Goal: Task Accomplishment & Management: Manage account settings

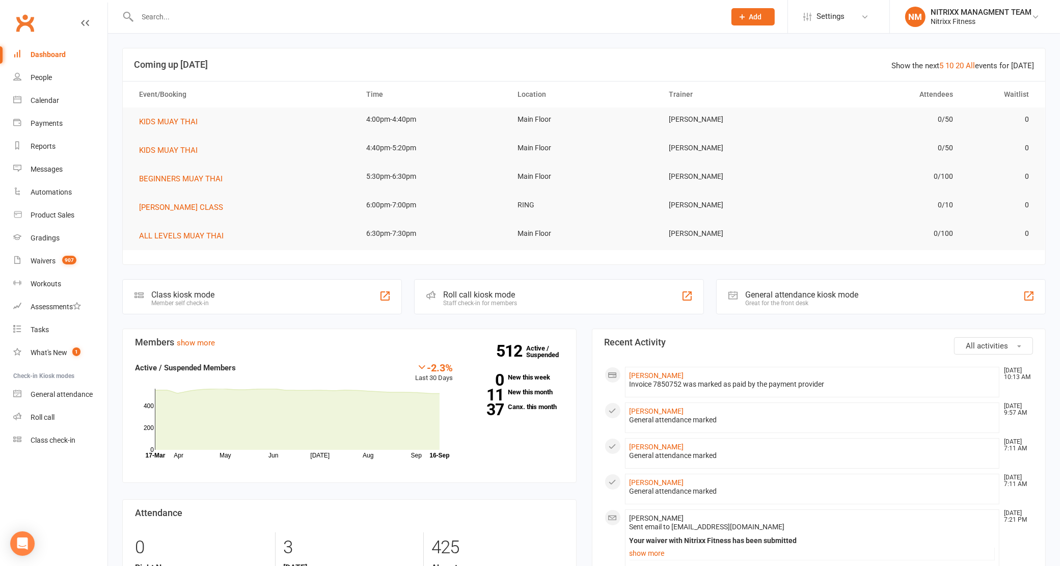
click at [184, 10] on input "text" at bounding box center [426, 17] width 584 height 14
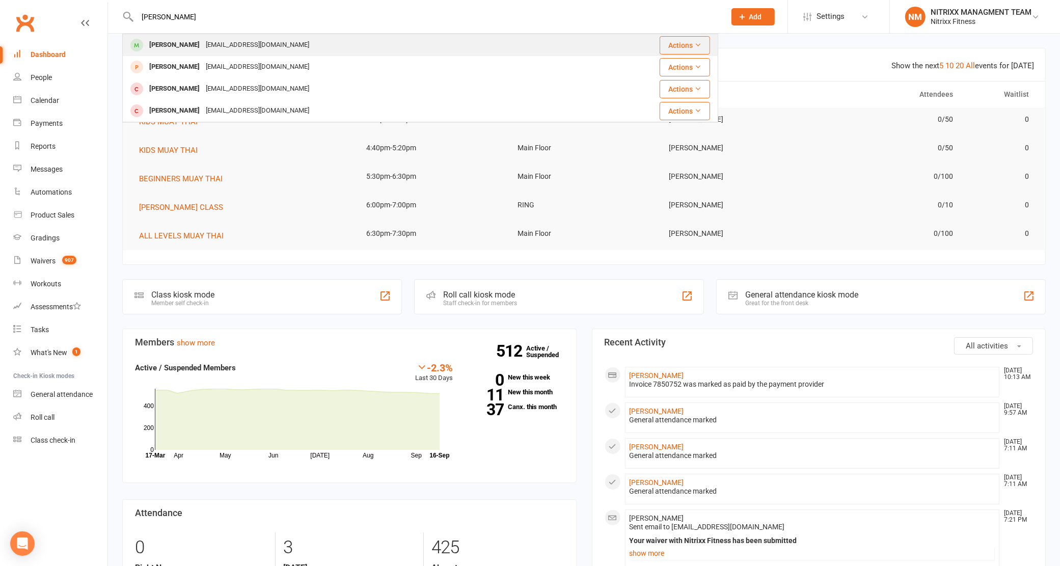
type input "[PERSON_NAME]"
click at [208, 46] on div "[EMAIL_ADDRESS][DOMAIN_NAME]" at bounding box center [257, 45] width 109 height 15
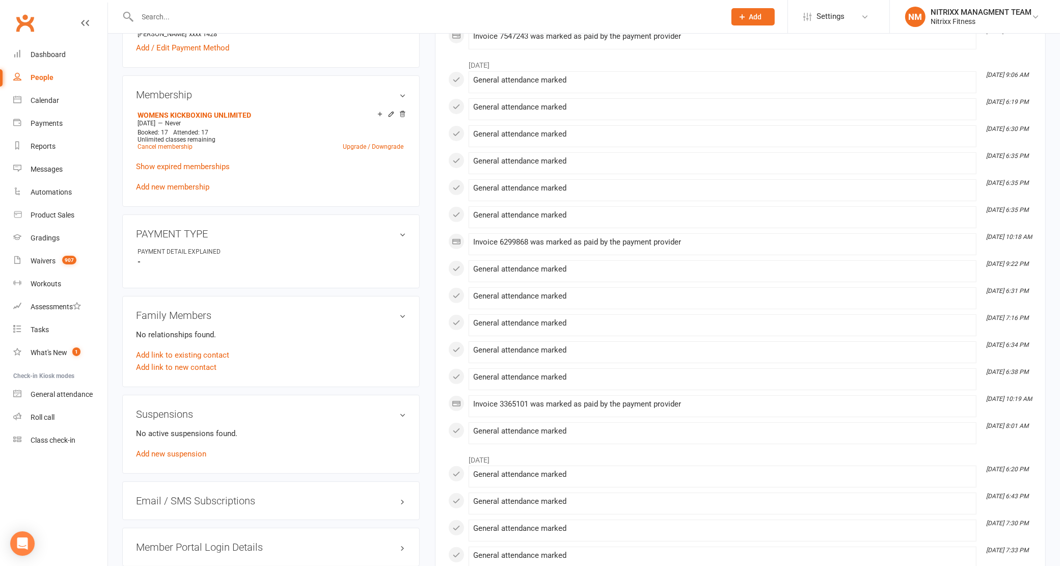
scroll to position [382, 0]
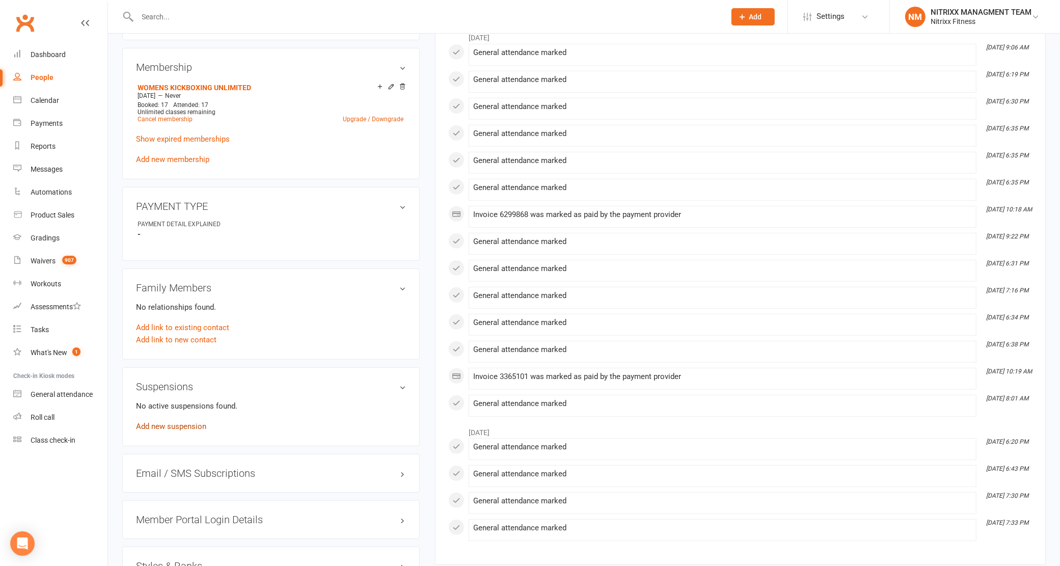
click at [159, 423] on link "Add new suspension" at bounding box center [171, 426] width 70 height 9
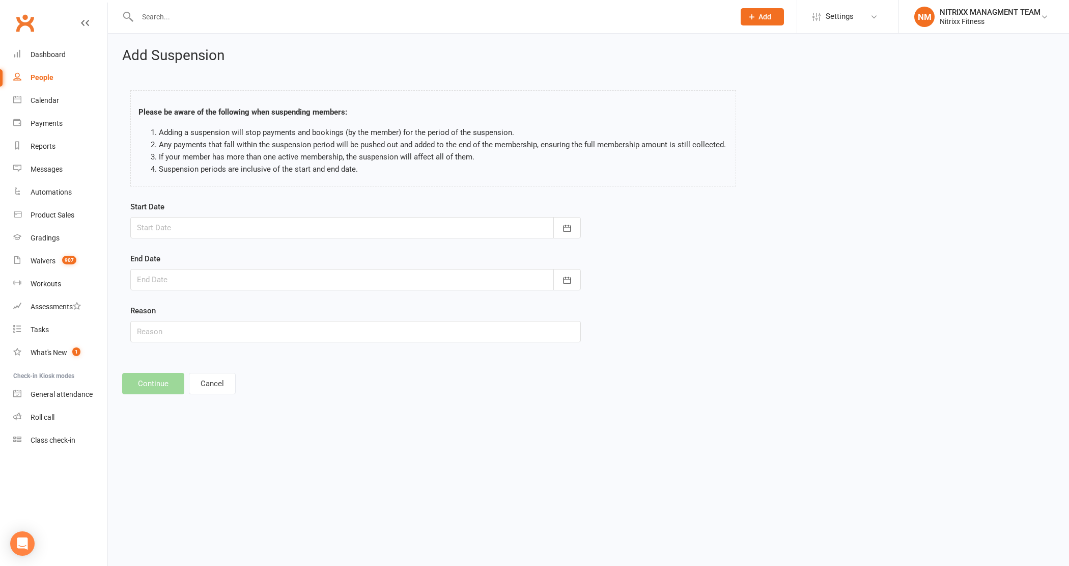
click at [166, 221] on div at bounding box center [355, 227] width 451 height 21
click at [257, 327] on span "18" at bounding box center [261, 331] width 8 height 8
type input "[DATE]"
click at [227, 276] on div at bounding box center [355, 279] width 451 height 21
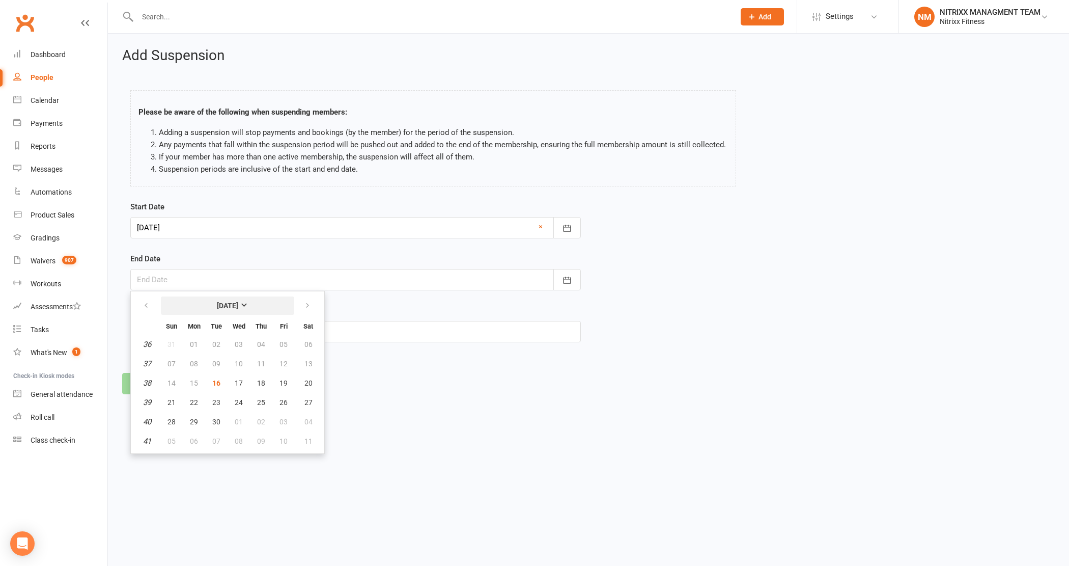
click at [234, 308] on strong "[DATE]" at bounding box center [227, 305] width 21 height 8
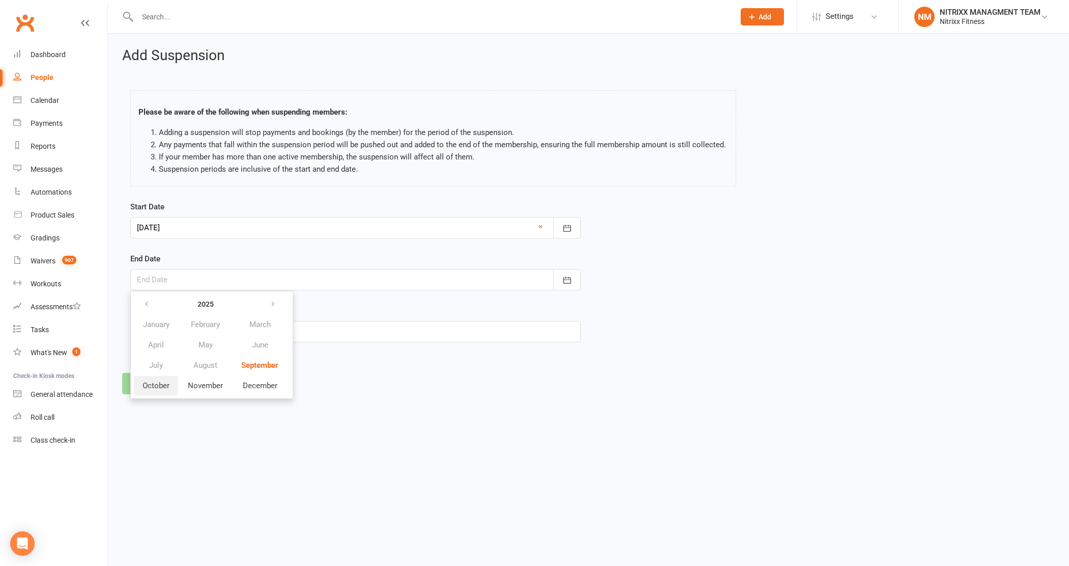
click at [174, 380] on button "October" at bounding box center [156, 385] width 44 height 19
click at [281, 418] on span "31" at bounding box center [284, 422] width 8 height 8
type input "[DATE]"
click at [197, 332] on input "text" at bounding box center [355, 331] width 451 height 21
type input "Surgery"
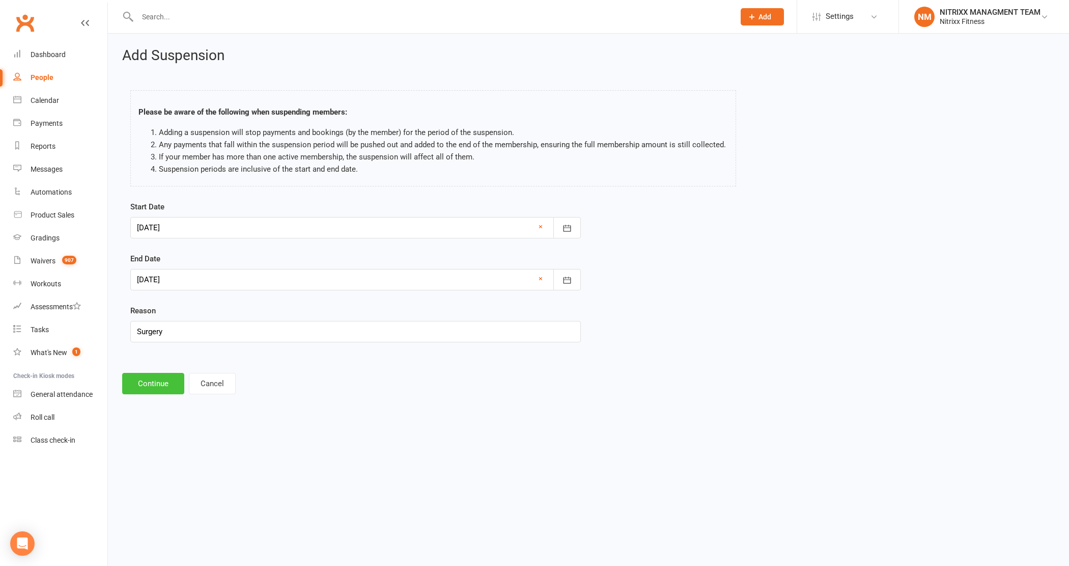
click at [170, 383] on button "Continue" at bounding box center [153, 383] width 62 height 21
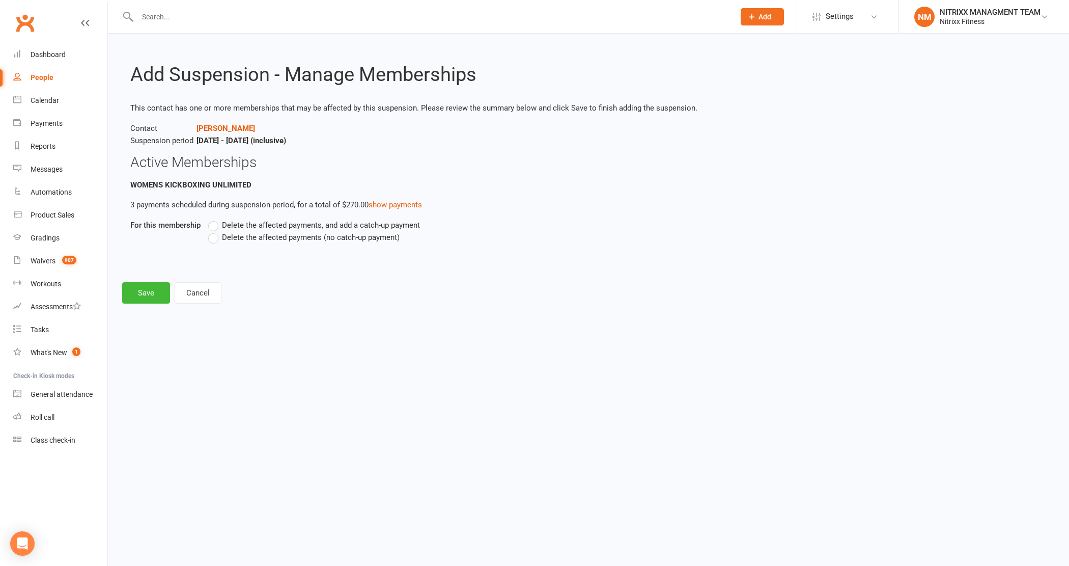
click at [239, 239] on span "Delete the affected payments (no catch-up payment)" at bounding box center [311, 236] width 178 height 11
click at [215, 231] on input "Delete the affected payments (no catch-up payment)" at bounding box center [211, 231] width 7 height 0
click at [135, 296] on button "Save" at bounding box center [146, 292] width 48 height 21
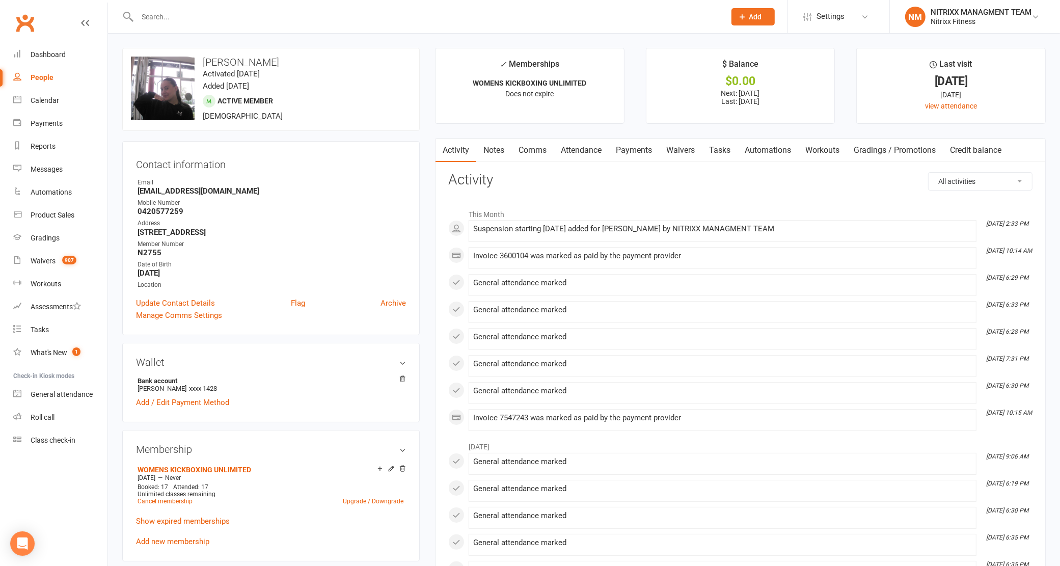
click at [294, 564] on aside "upload photo change photo [PERSON_NAME] Activated [DATE] Added [DATE] Active me…" at bounding box center [270, 573] width 297 height 1050
click at [169, 18] on input "text" at bounding box center [426, 17] width 584 height 14
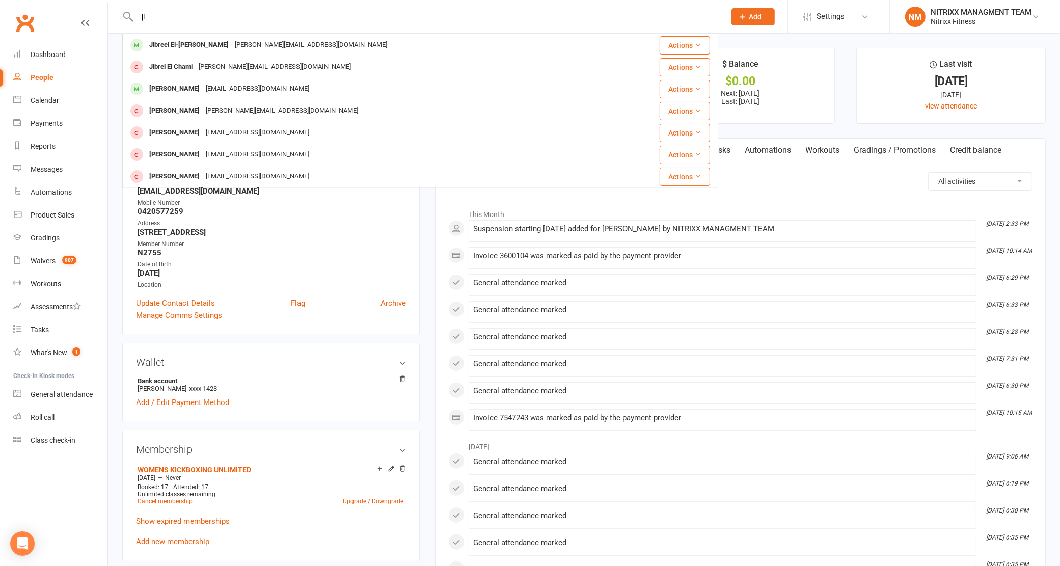
type input "j"
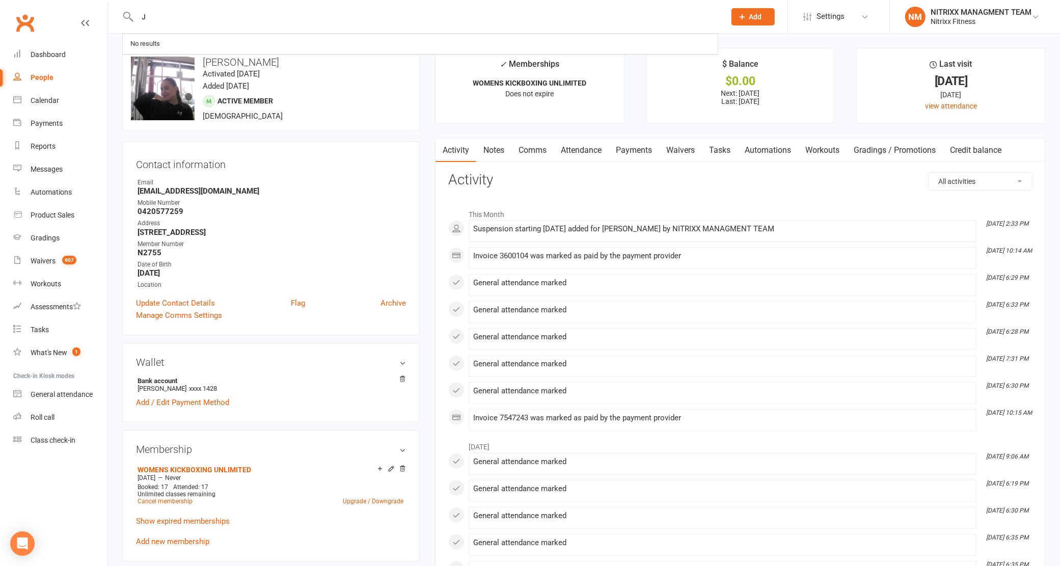
drag, startPoint x: 174, startPoint y: 18, endPoint x: 117, endPoint y: 13, distance: 57.3
click at [117, 13] on react-component "J No results" at bounding box center [359, 16] width 718 height 33
click at [186, 11] on input "J" at bounding box center [426, 17] width 584 height 14
drag, startPoint x: 186, startPoint y: 11, endPoint x: 92, endPoint y: 13, distance: 94.7
click at [92, 3] on header "J No results Prospect Member Non-attending contact Class / event Appointment Gr…" at bounding box center [530, 3] width 1060 height 0
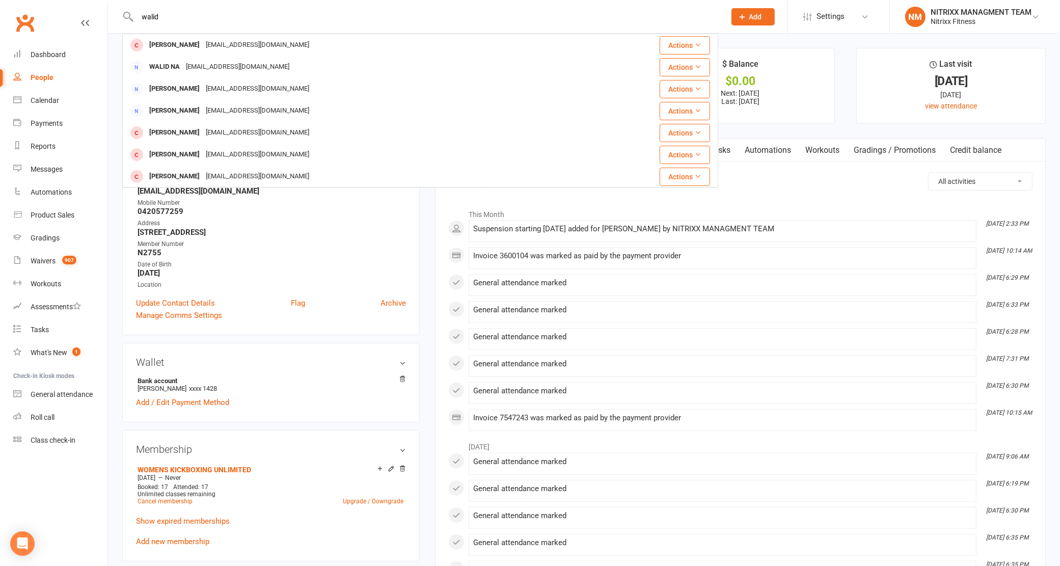
type input "walid"
click at [1050, 115] on main "✓ Memberships WOMENS KICKBOXING UNLIMITED Does not expire $ Balance $0.00 Next:…" at bounding box center [740, 502] width 626 height 909
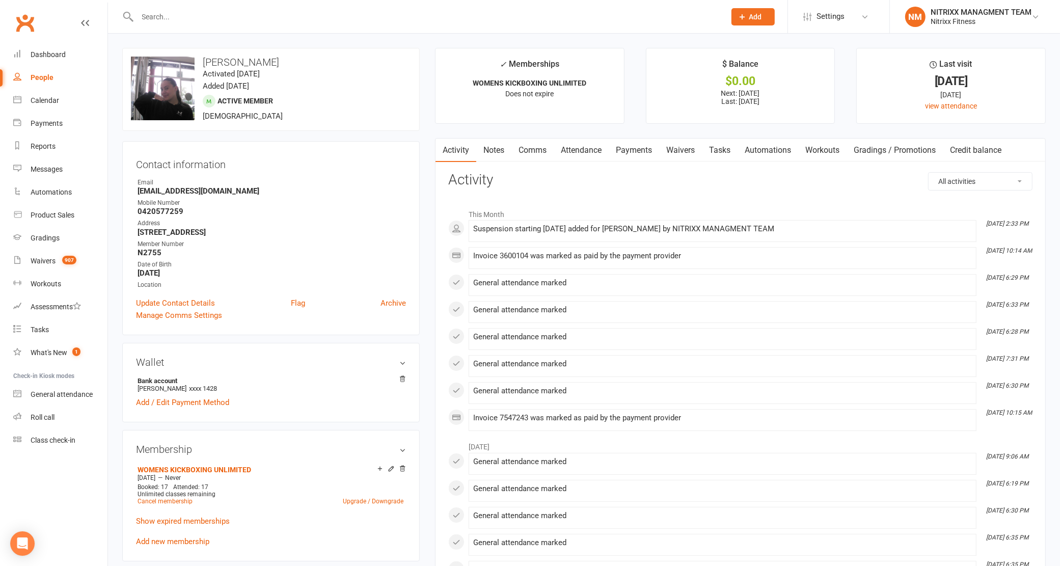
click at [71, 79] on link "People" at bounding box center [60, 77] width 94 height 23
select select "100"
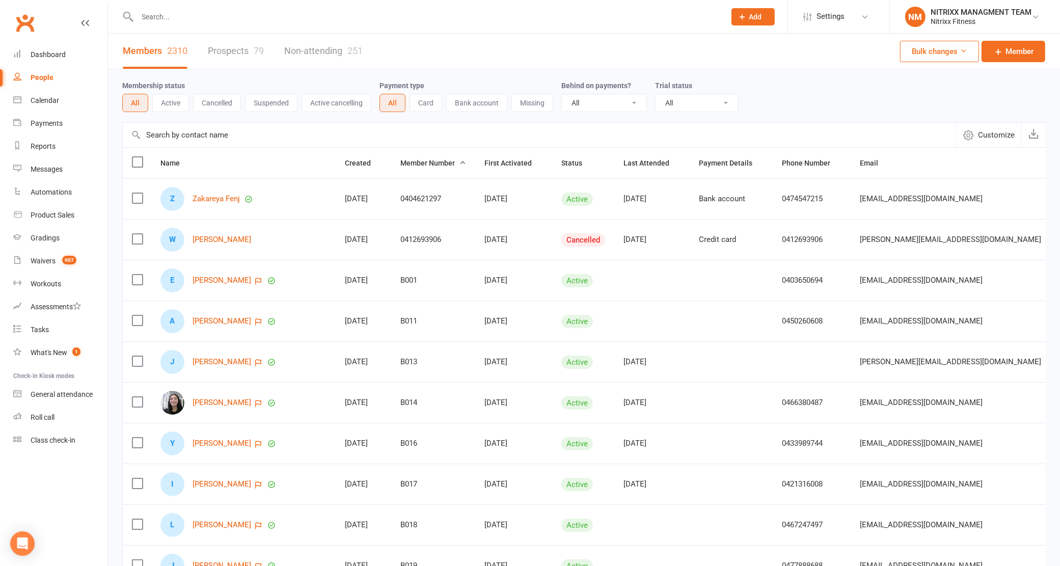
click at [205, 14] on input "text" at bounding box center [426, 17] width 584 height 14
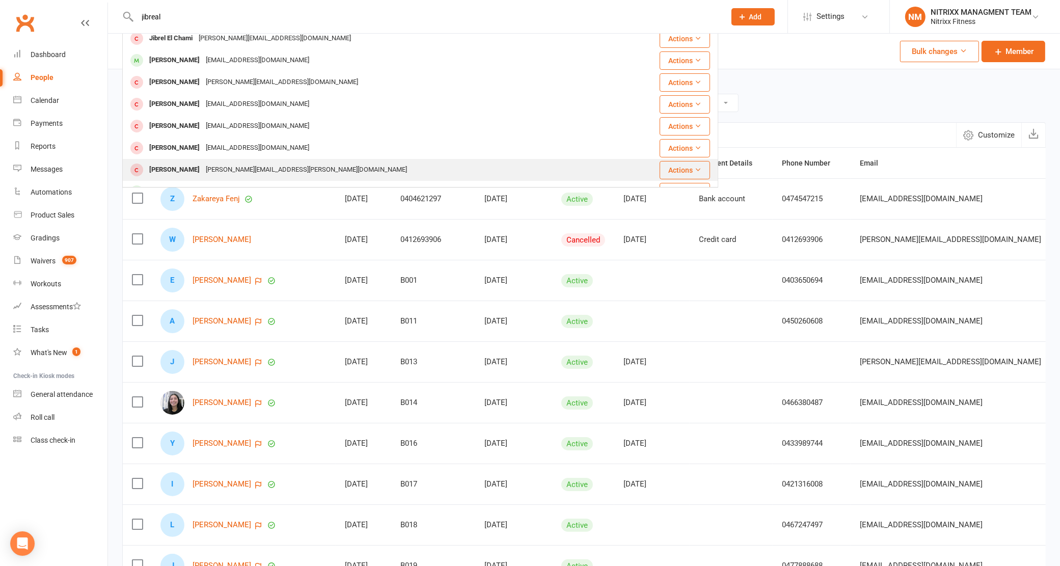
scroll to position [44, 0]
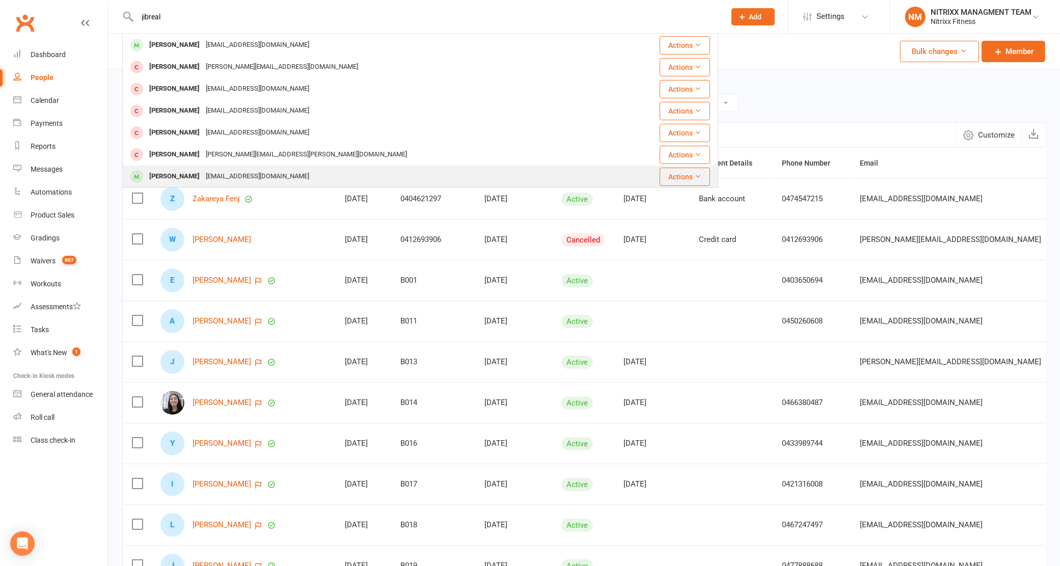
type input "jibreal"
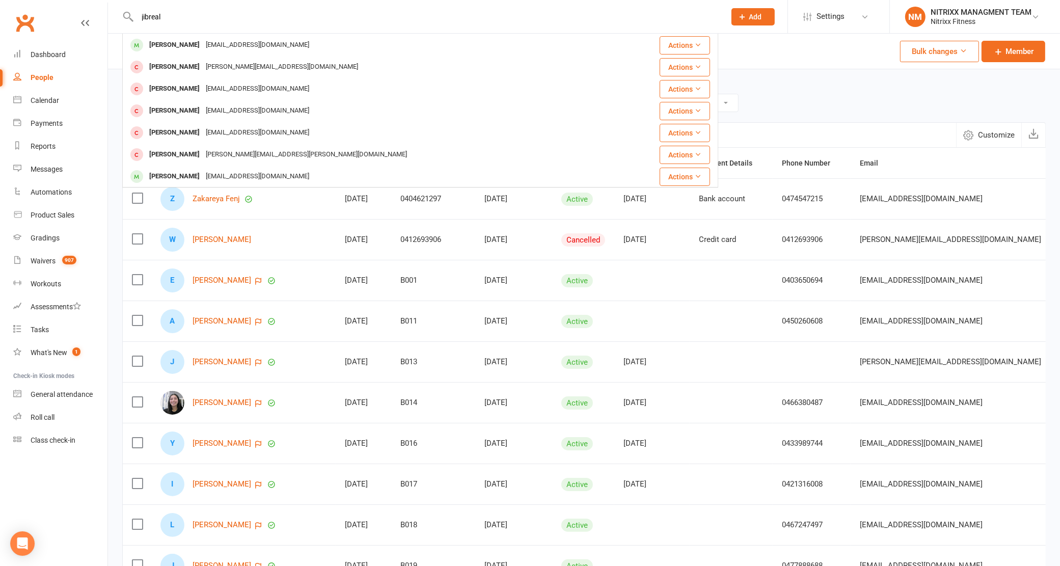
click at [213, 169] on div "[PERSON_NAME] [EMAIL_ADDRESS][DOMAIN_NAME]" at bounding box center [370, 176] width 494 height 21
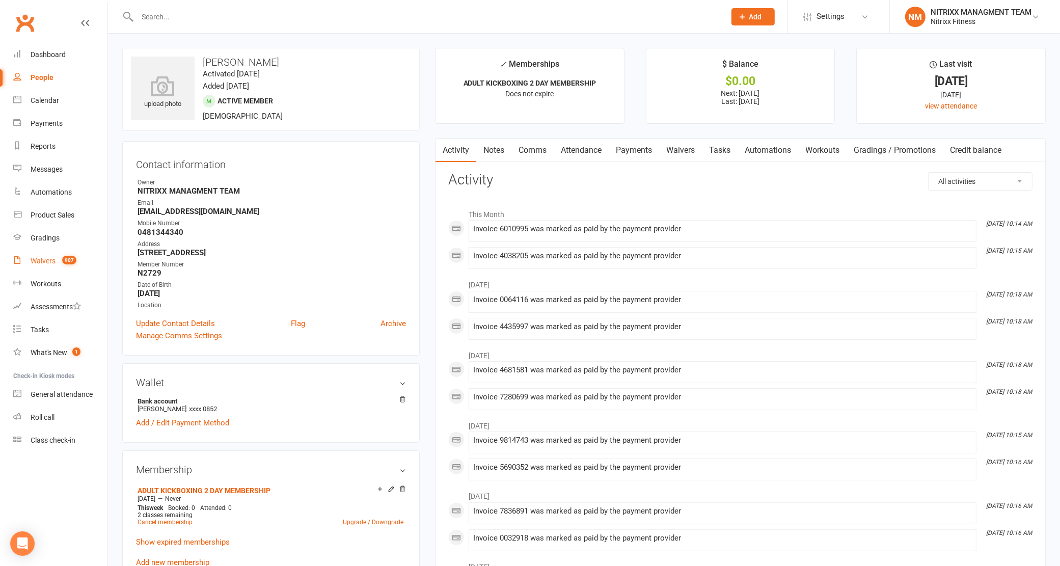
click at [40, 270] on link "Waivers 907" at bounding box center [60, 260] width 94 height 23
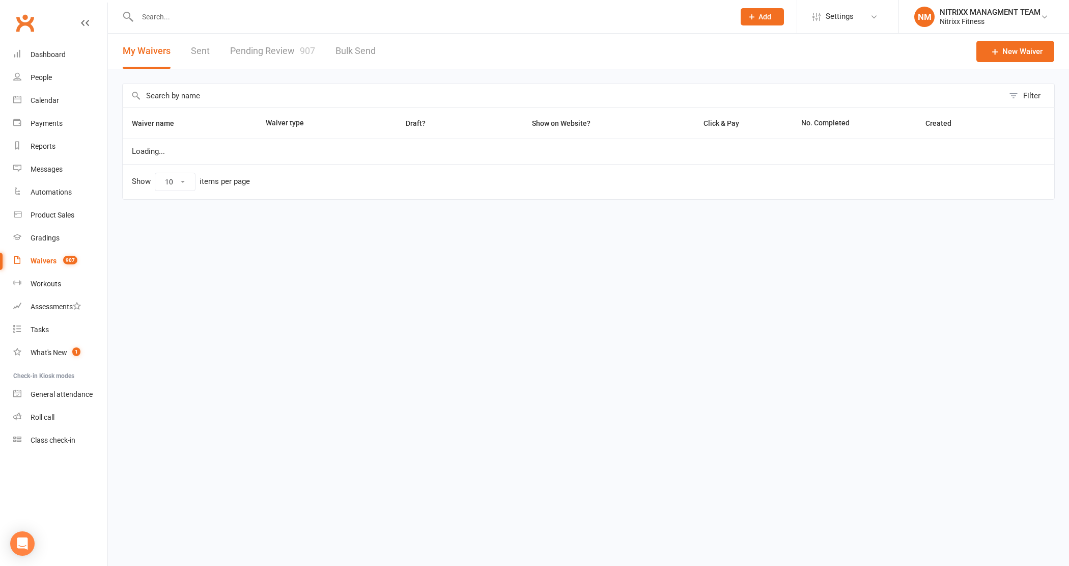
select select "100"
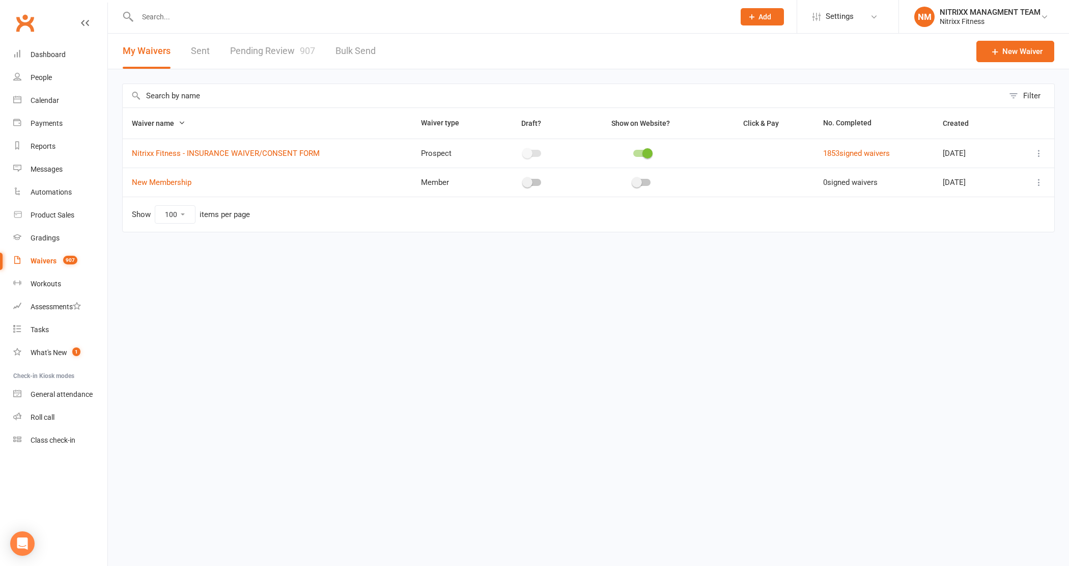
click at [304, 48] on span "907" at bounding box center [307, 50] width 15 height 11
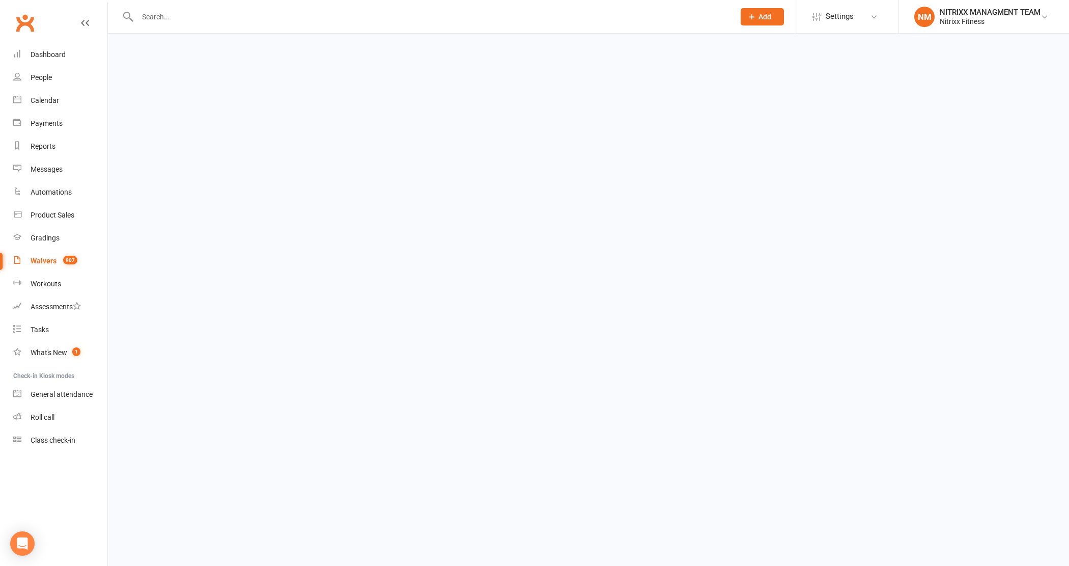
select select "100"
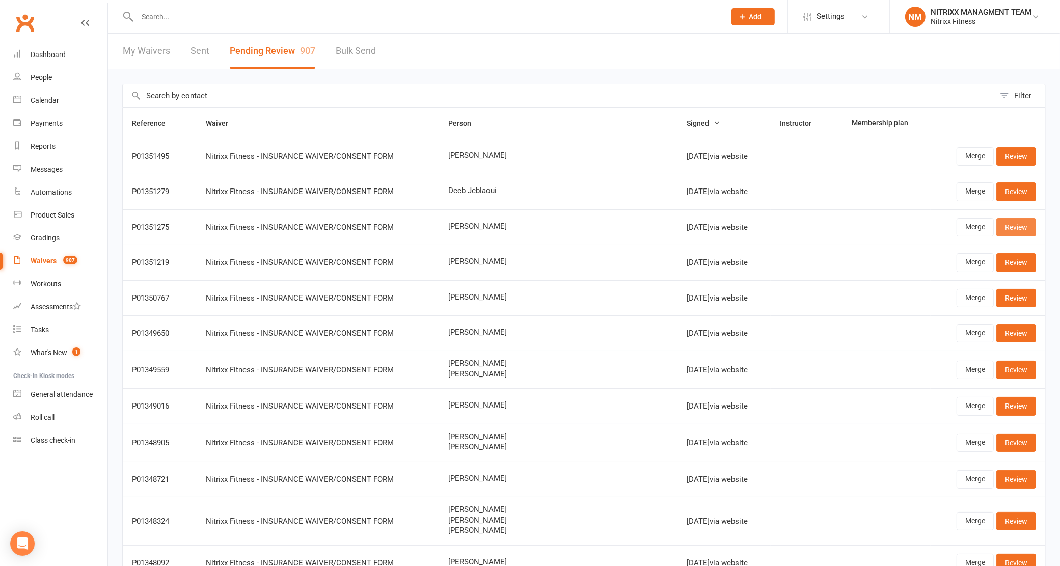
click at [1024, 221] on link "Review" at bounding box center [1016, 227] width 40 height 18
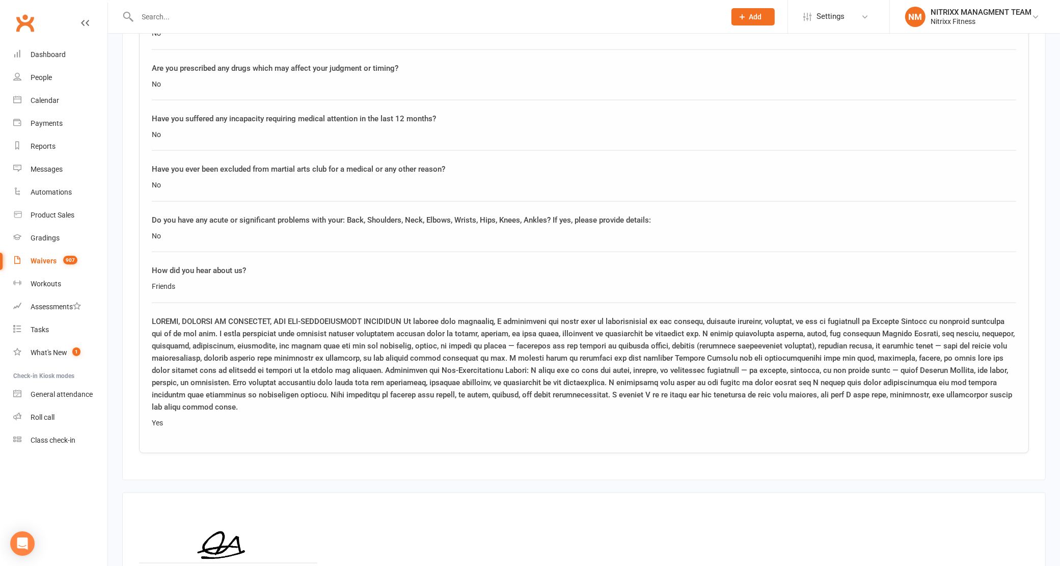
scroll to position [1477, 0]
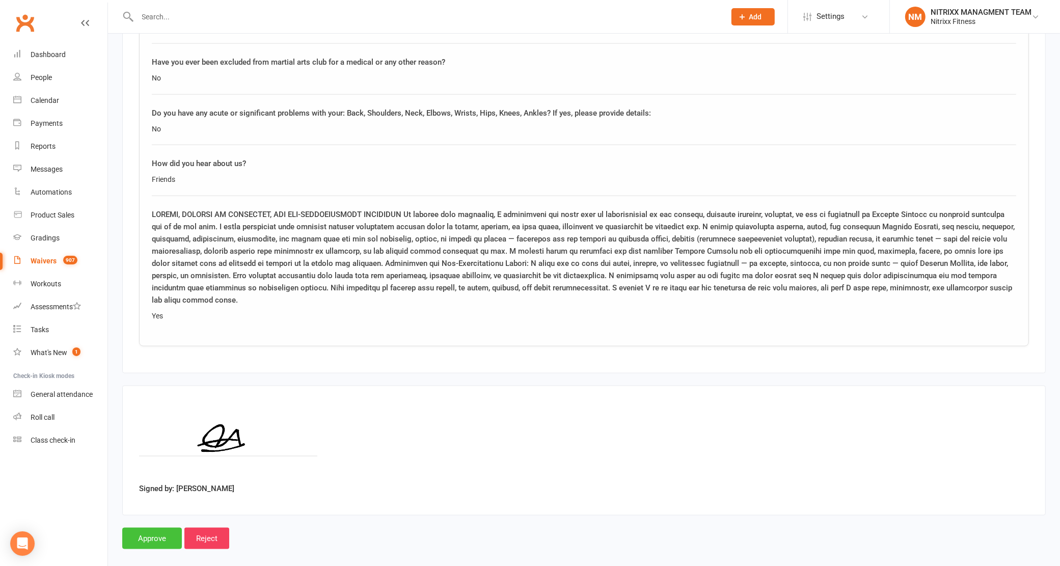
click at [137, 527] on input "Approve" at bounding box center [152, 537] width 60 height 21
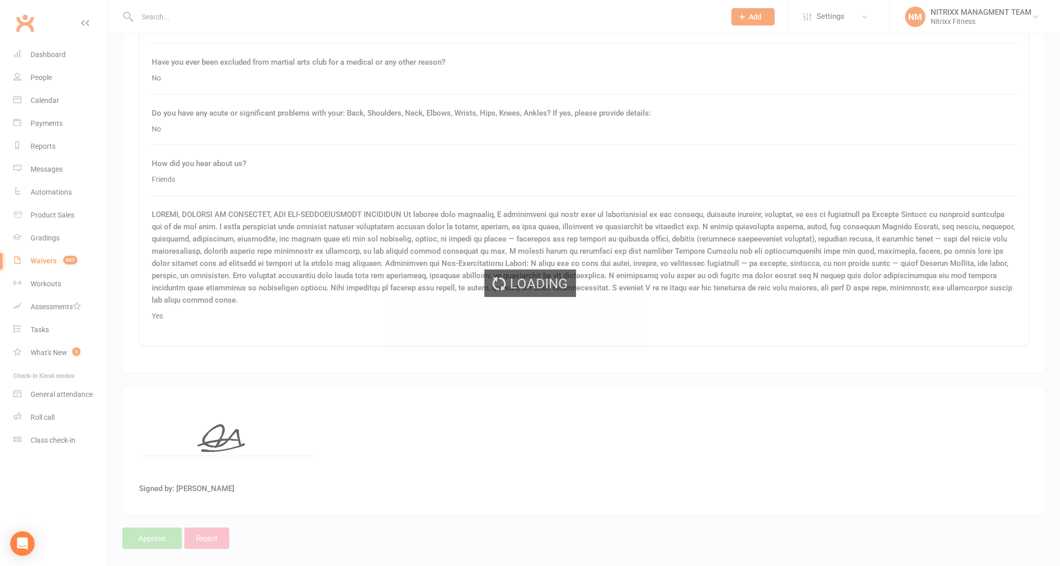
select select "100"
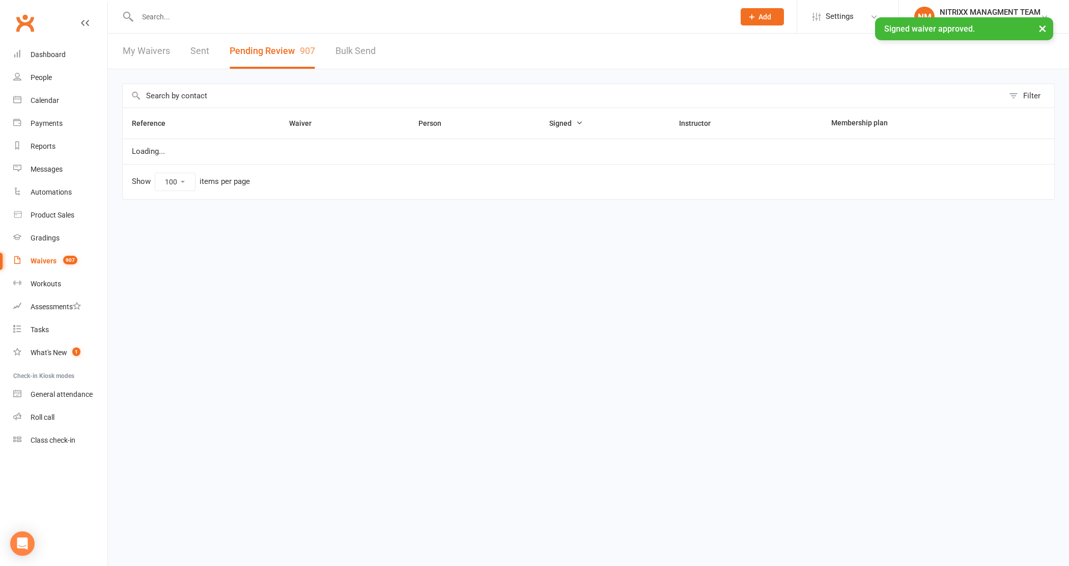
click at [160, 17] on div "× Signed waiver approved." at bounding box center [528, 17] width 1056 height 0
click at [160, 16] on input "text" at bounding box center [430, 17] width 593 height 14
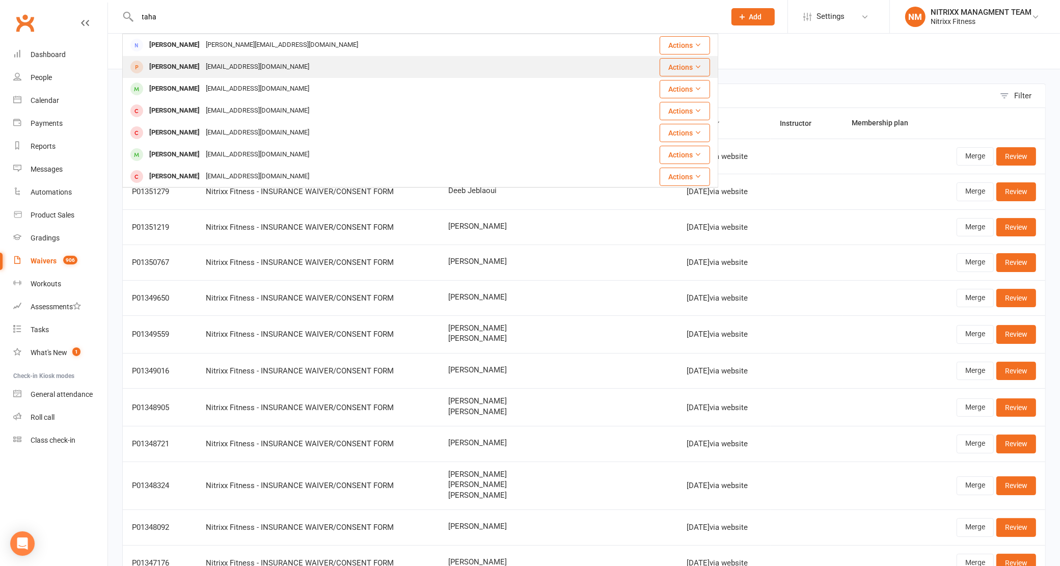
type input "taha"
click at [184, 74] on div "[PERSON_NAME]" at bounding box center [174, 67] width 57 height 15
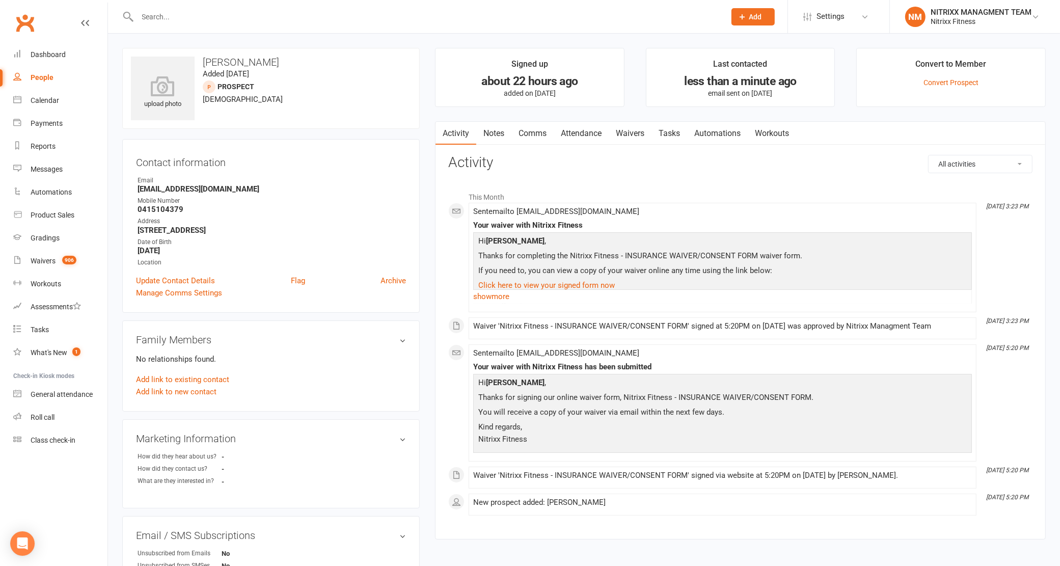
click at [936, 75] on div "Convert to Member" at bounding box center [950, 67] width 71 height 18
click at [937, 79] on link "Convert Prospect" at bounding box center [950, 82] width 55 height 8
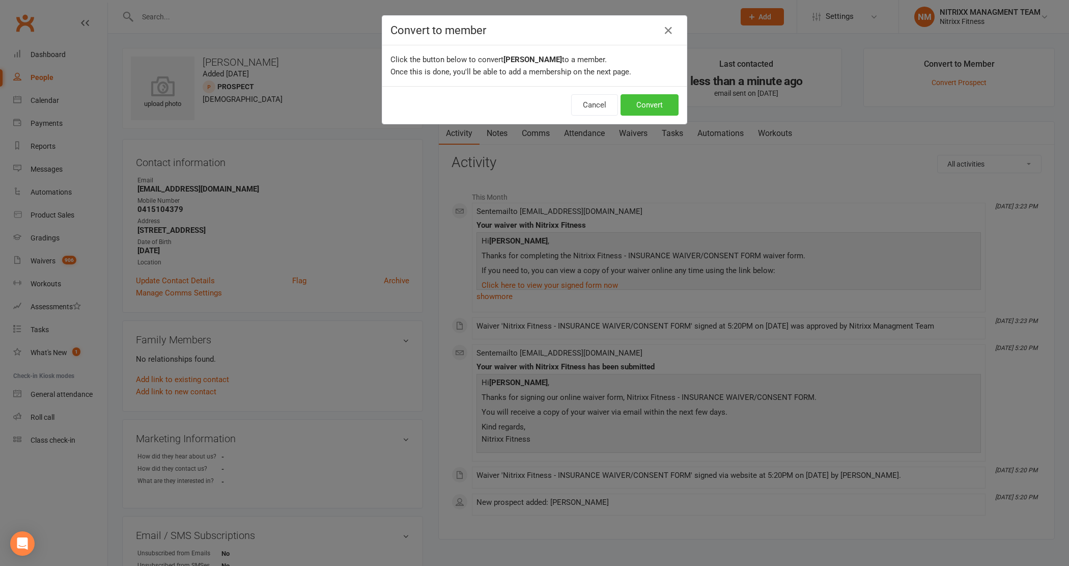
click at [659, 115] on button "Convert" at bounding box center [650, 104] width 58 height 21
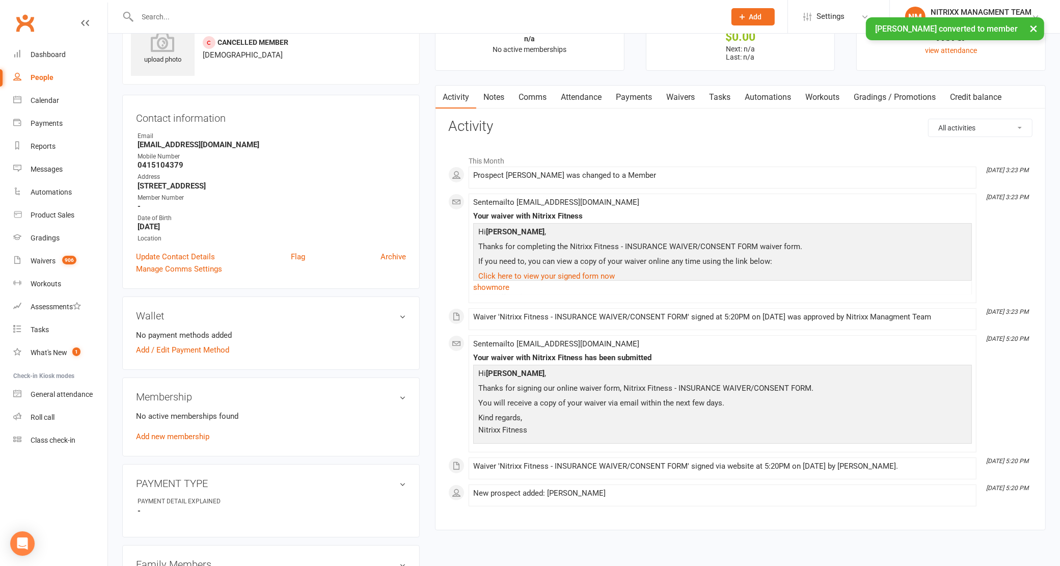
scroll to position [127, 0]
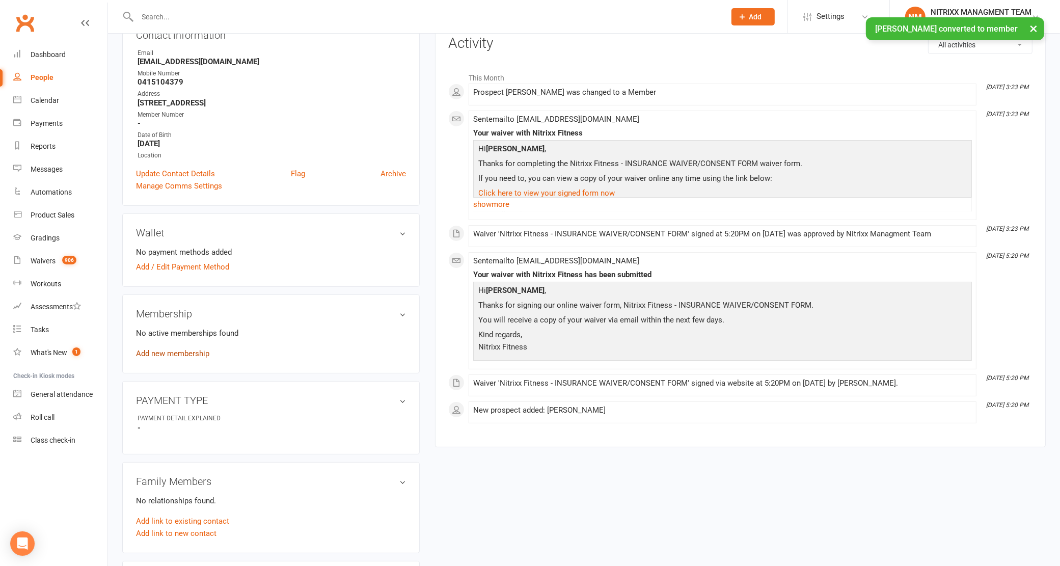
click at [179, 353] on link "Add new membership" at bounding box center [172, 353] width 73 height 9
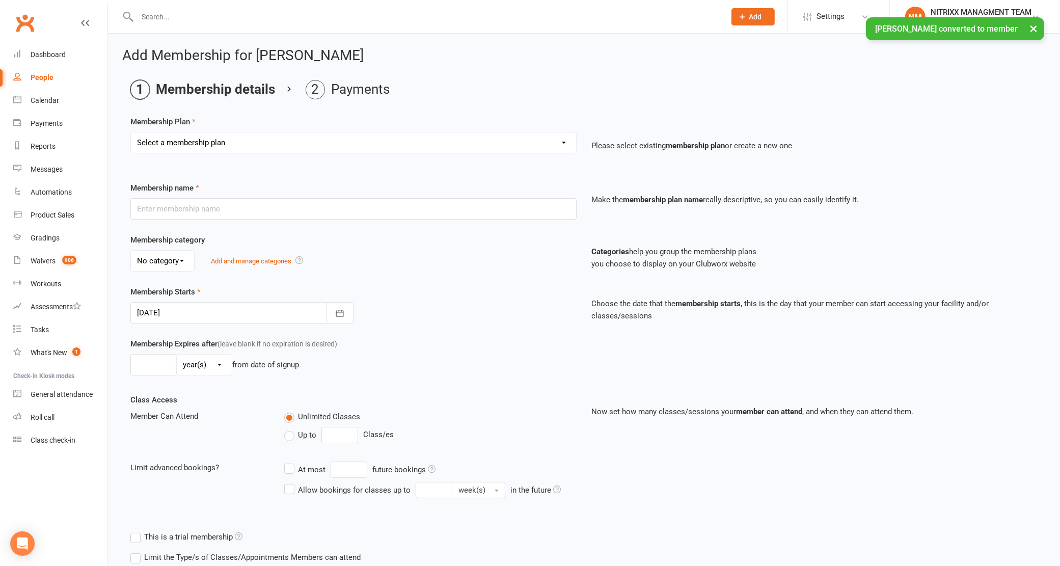
click at [449, 140] on select "Select a membership plan Create new Membership Plan WOMENS UNLIMITED SPECIAL ME…" at bounding box center [353, 142] width 445 height 20
select select "2"
click at [131, 132] on select "Select a membership plan Create new Membership Plan WOMENS UNLIMITED SPECIAL ME…" at bounding box center [353, 142] width 445 height 20
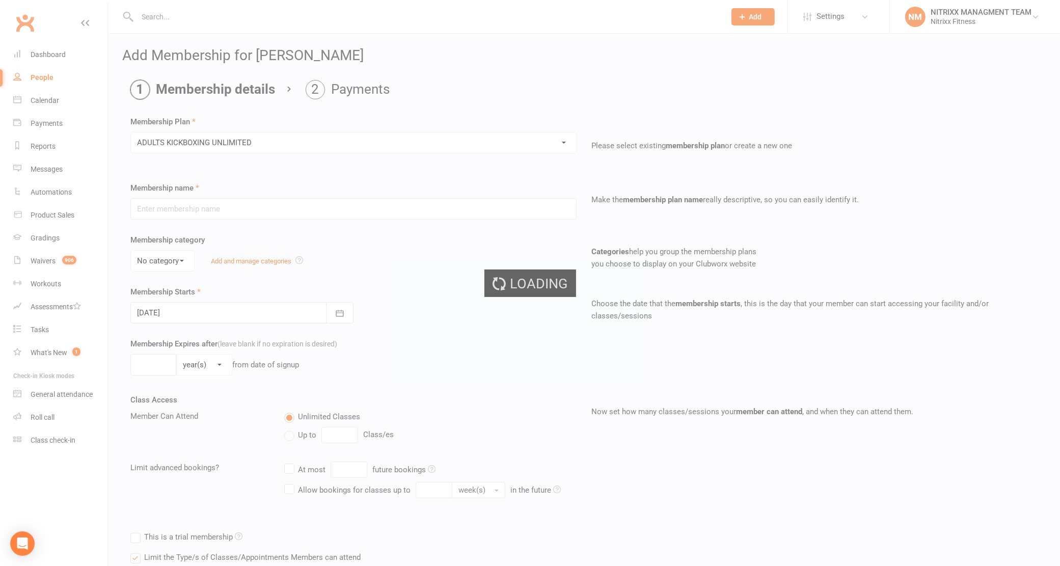
type input "ADULTS KICKBOXING UNLIMITED"
select select "0"
type input "0"
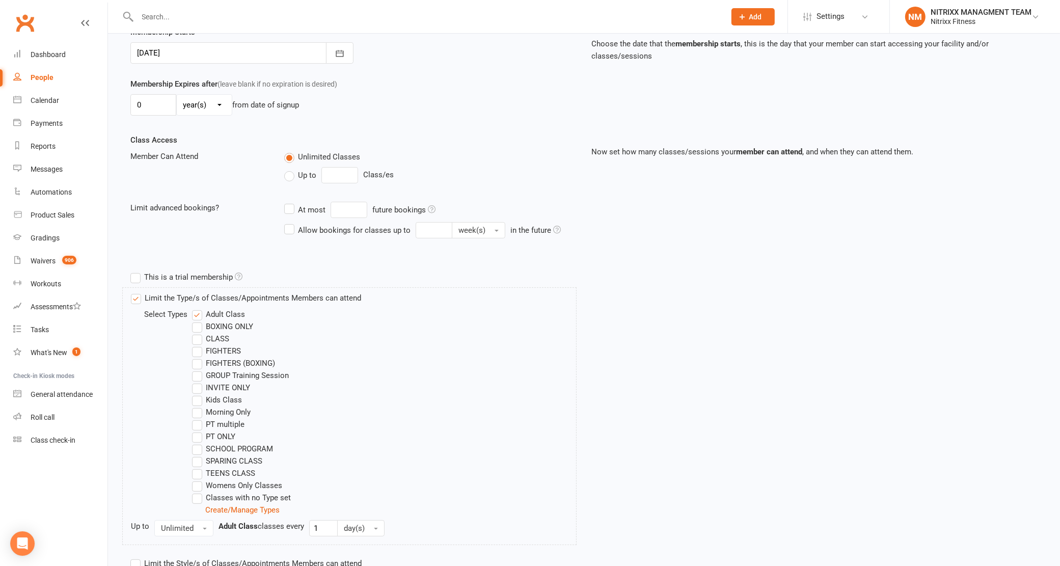
scroll to position [335, 0]
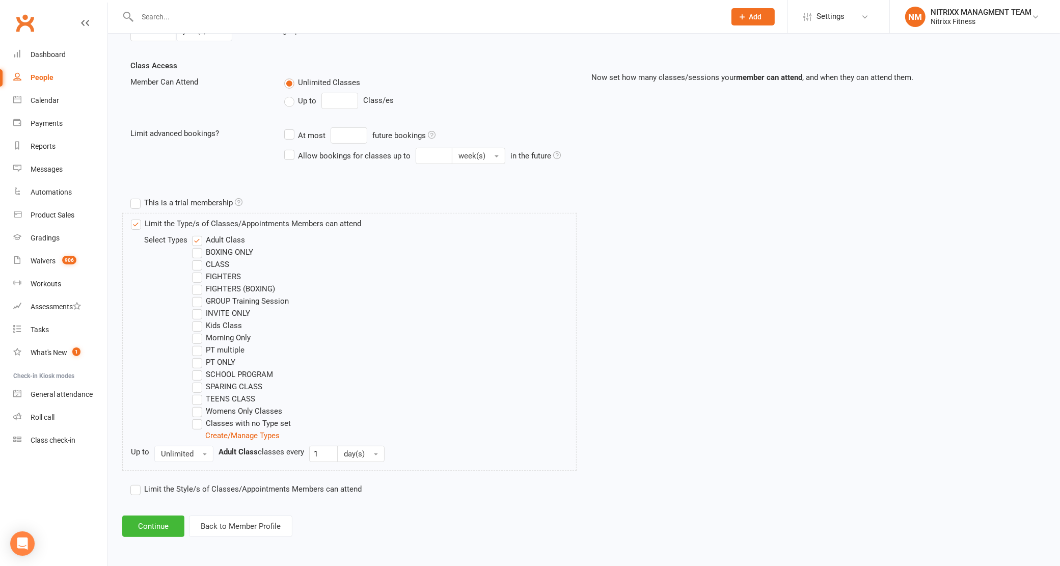
click at [167, 538] on div "Add Membership for Taha Jeblaoui Membership details Payments Membership Plan Se…" at bounding box center [584, 125] width 952 height 851
click at [158, 517] on button "Continue" at bounding box center [153, 525] width 62 height 21
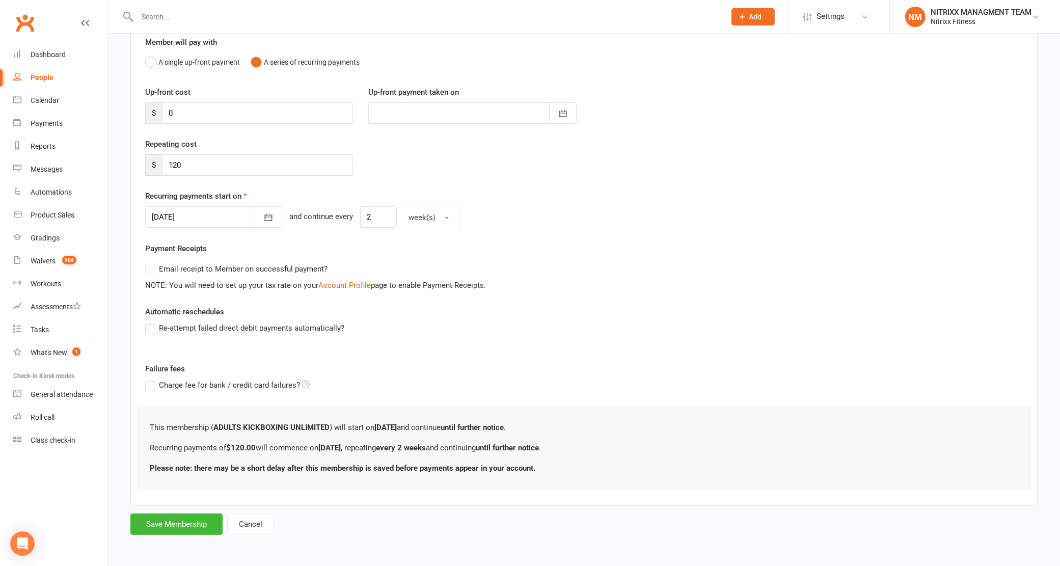
scroll to position [0, 0]
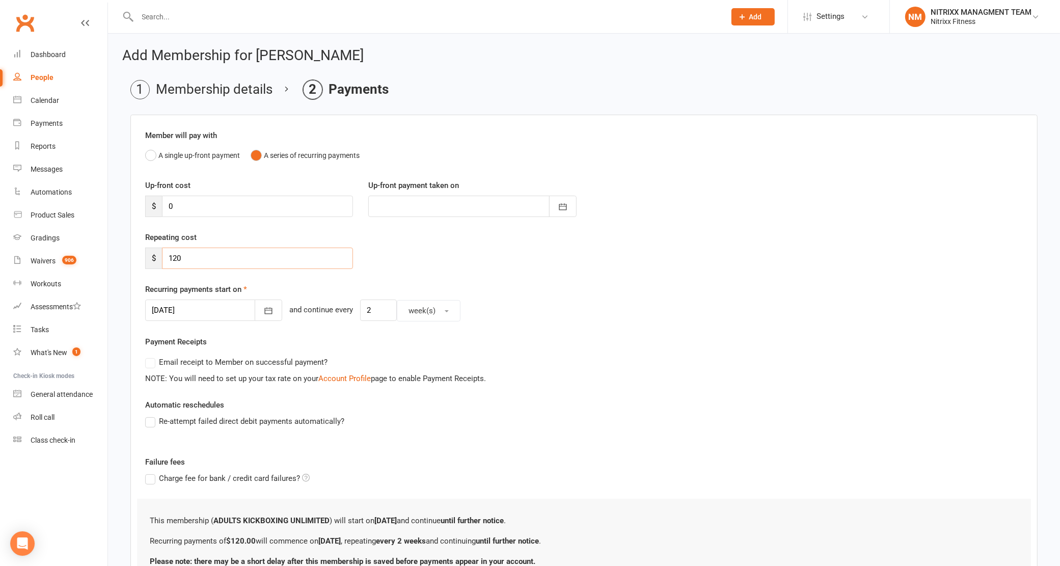
click at [256, 257] on input "120" at bounding box center [257, 257] width 191 height 21
drag, startPoint x: 200, startPoint y: 257, endPoint x: 150, endPoint y: 261, distance: 50.1
click at [150, 261] on div "$ 120" at bounding box center [249, 257] width 208 height 21
type input "130"
click at [261, 317] on button "button" at bounding box center [268, 309] width 27 height 21
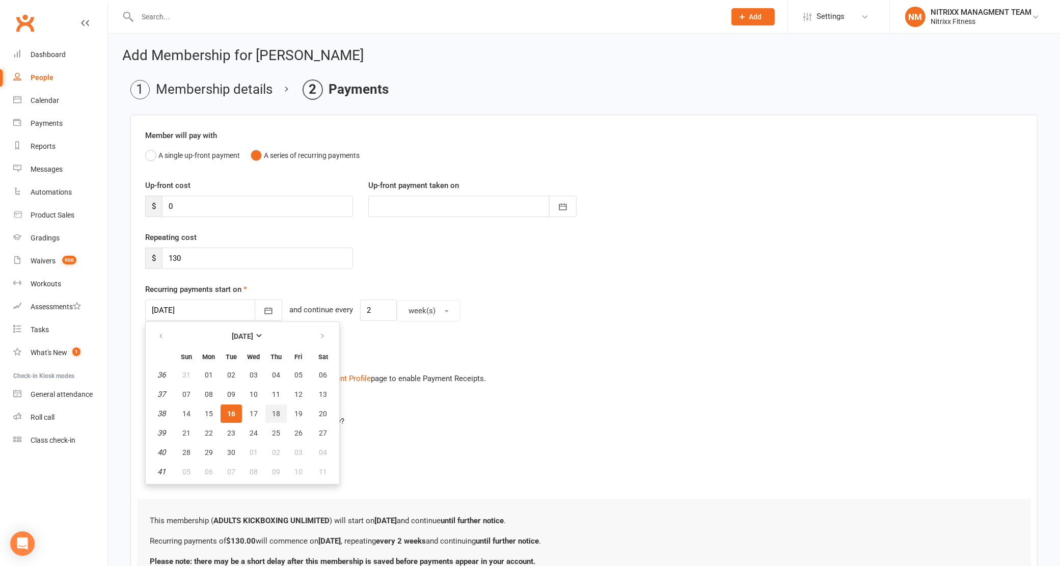
click at [276, 415] on span "18" at bounding box center [276, 413] width 8 height 8
type input "[DATE]"
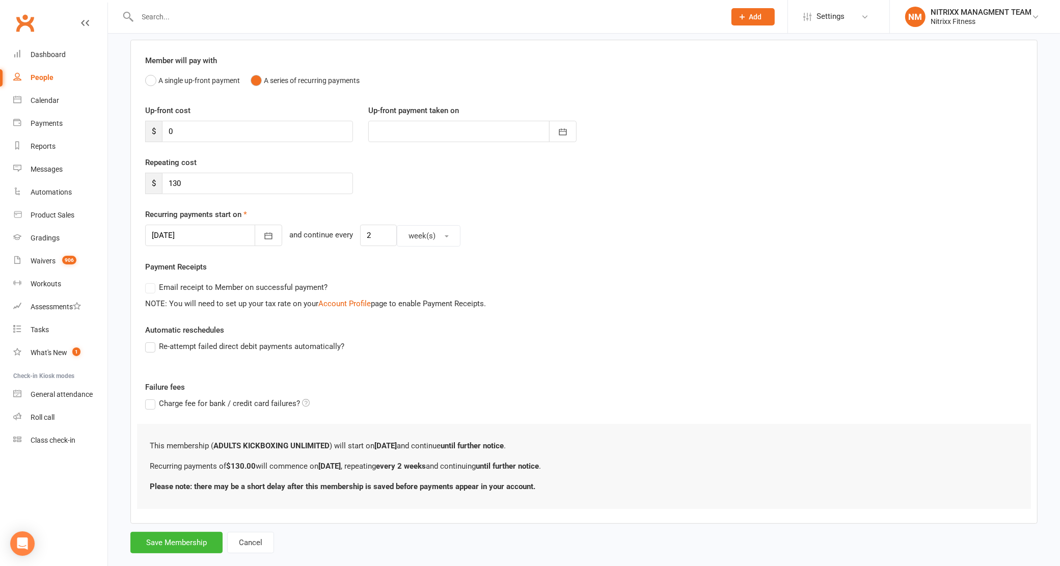
scroll to position [94, 0]
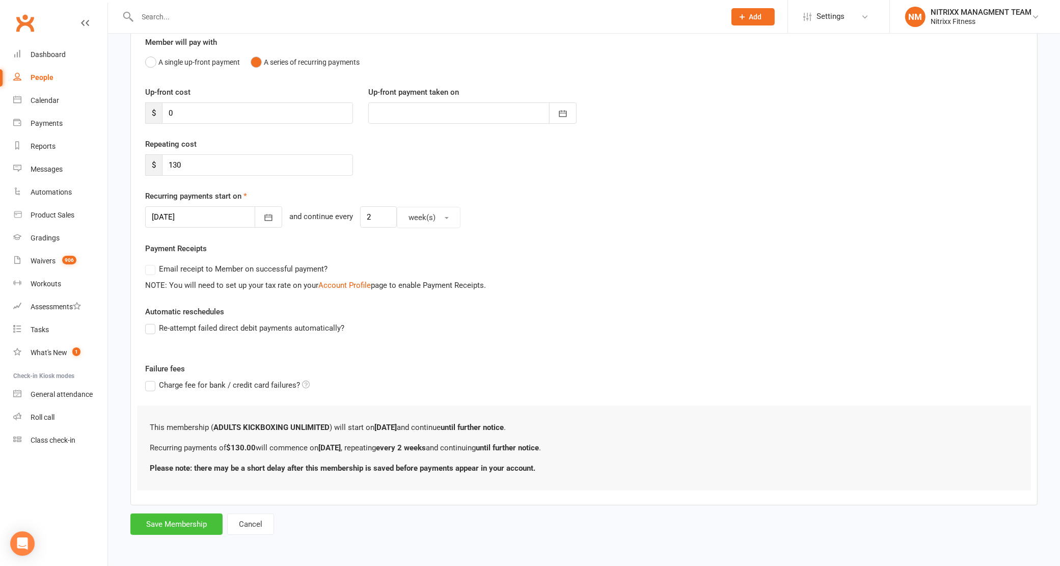
click at [208, 517] on button "Save Membership" at bounding box center [176, 523] width 92 height 21
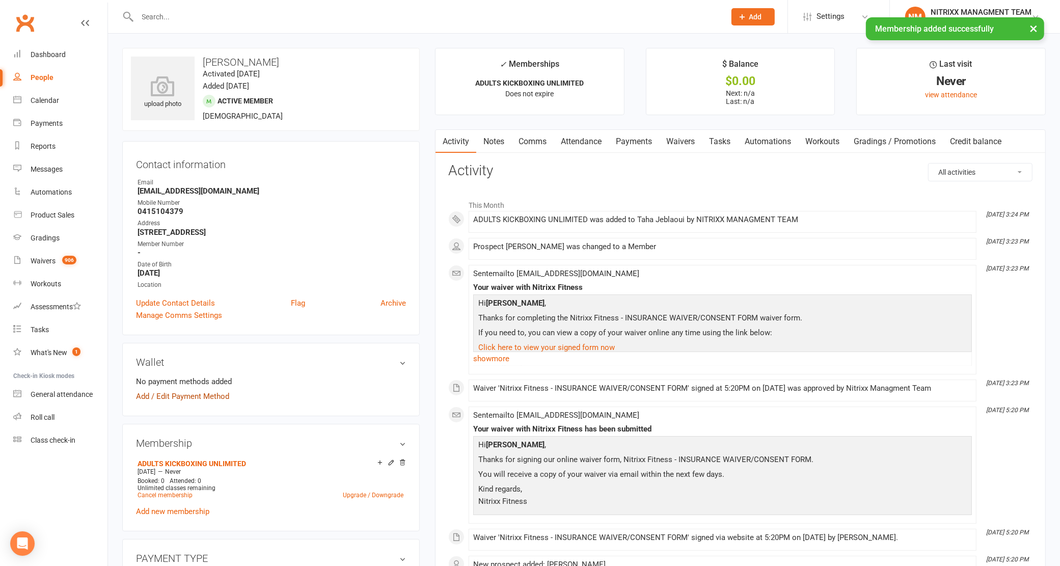
click at [200, 400] on link "Add / Edit Payment Method" at bounding box center [182, 396] width 93 height 12
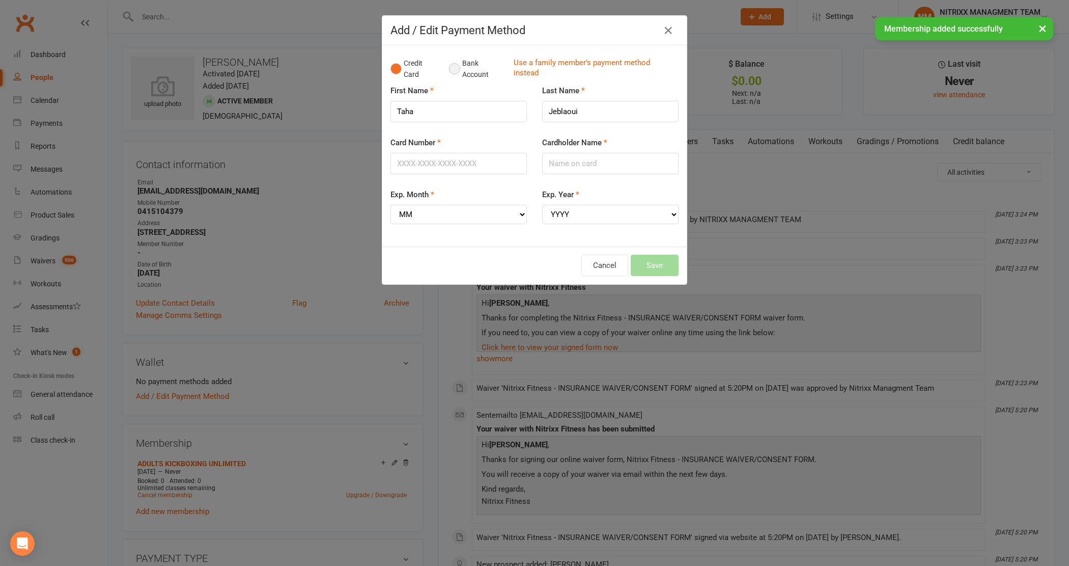
click at [449, 71] on button "Bank Account" at bounding box center [477, 68] width 57 height 31
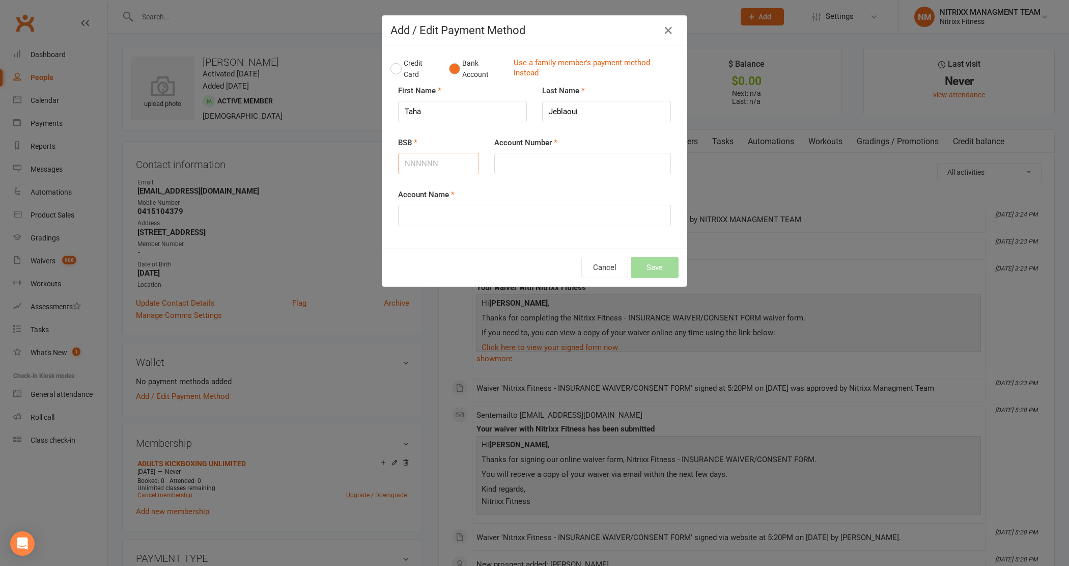
click at [403, 171] on input "BSB" at bounding box center [438, 163] width 81 height 21
type input "062334"
click at [568, 167] on input "Account Number" at bounding box center [582, 163] width 177 height 21
type input "10717351"
click at [540, 224] on input "Account Name" at bounding box center [534, 215] width 273 height 21
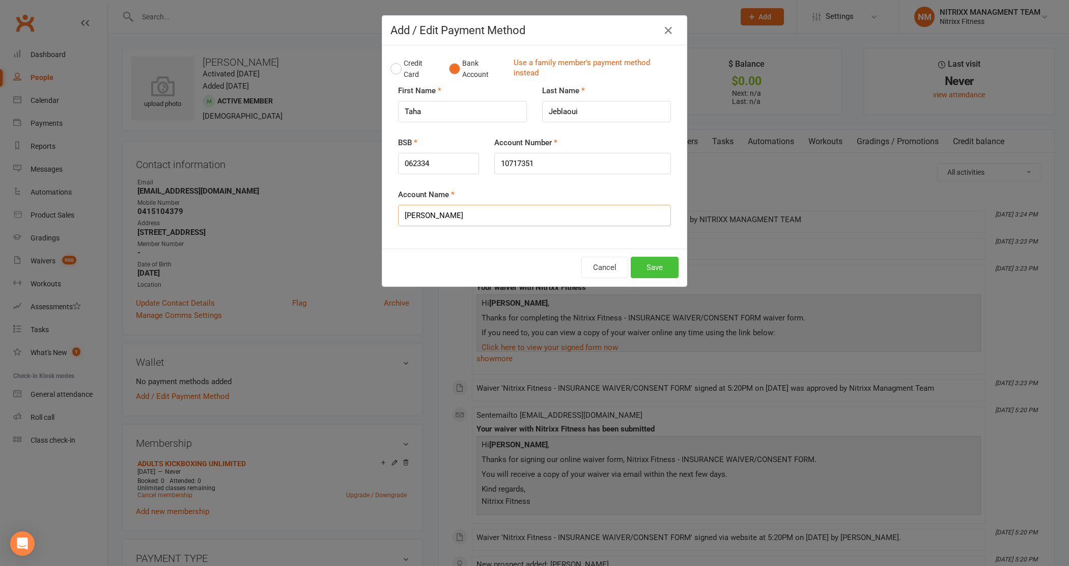
type input "[PERSON_NAME]"
click at [665, 265] on button "Save" at bounding box center [655, 267] width 48 height 21
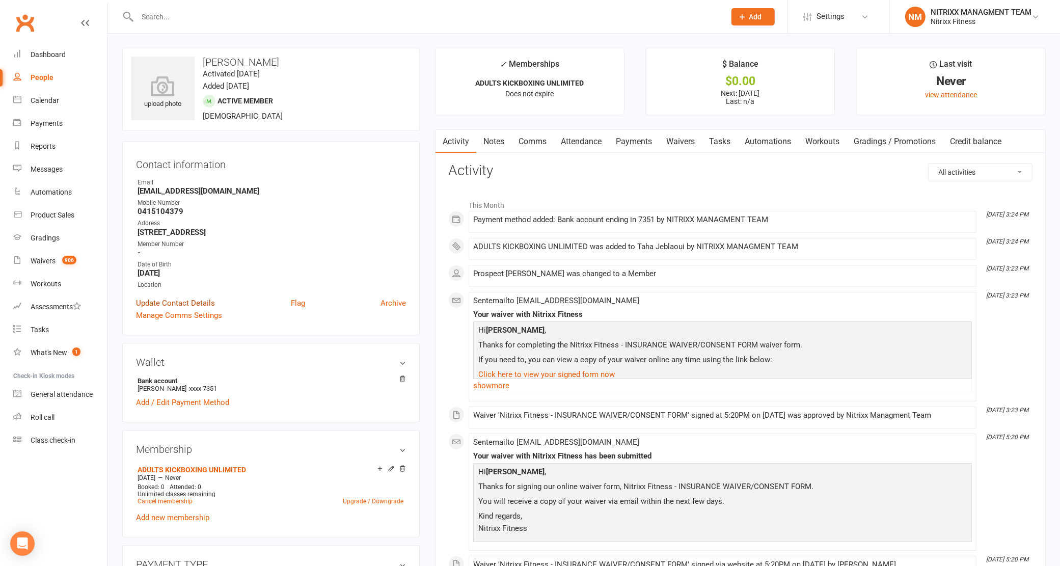
click at [194, 300] on link "Update Contact Details" at bounding box center [175, 303] width 79 height 12
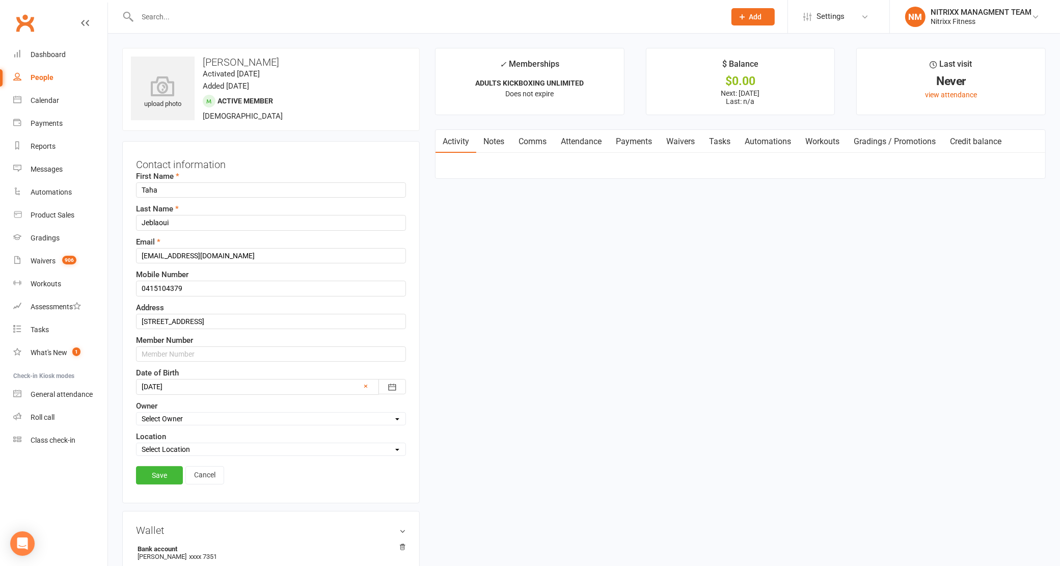
click at [169, 346] on label "Member Number" at bounding box center [164, 340] width 57 height 12
click at [169, 354] on input "text" at bounding box center [271, 353] width 270 height 15
type input "N3383"
click at [136, 472] on link "Save" at bounding box center [159, 475] width 47 height 18
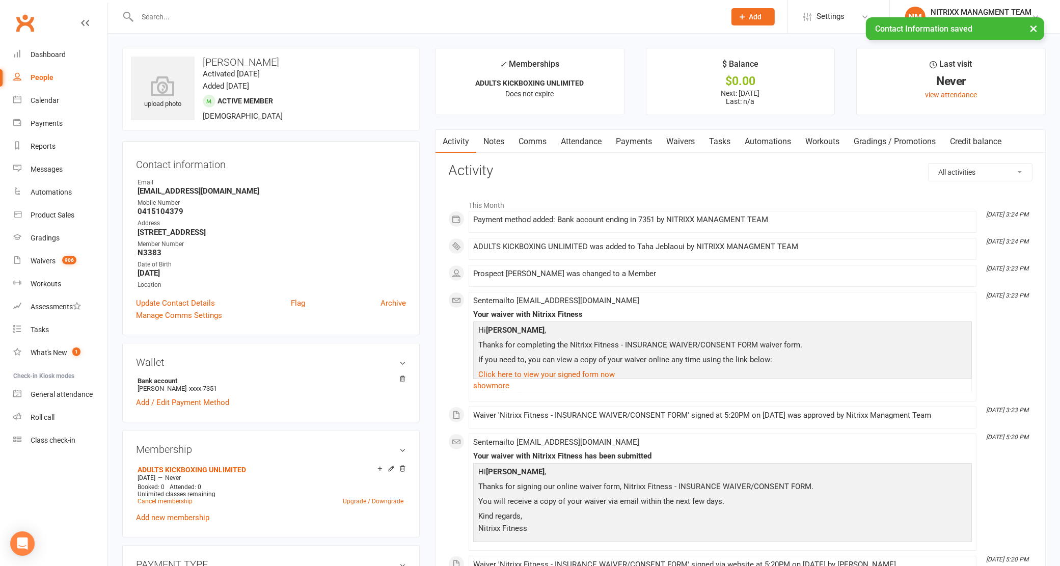
click at [488, 146] on link "Notes" at bounding box center [493, 141] width 35 height 23
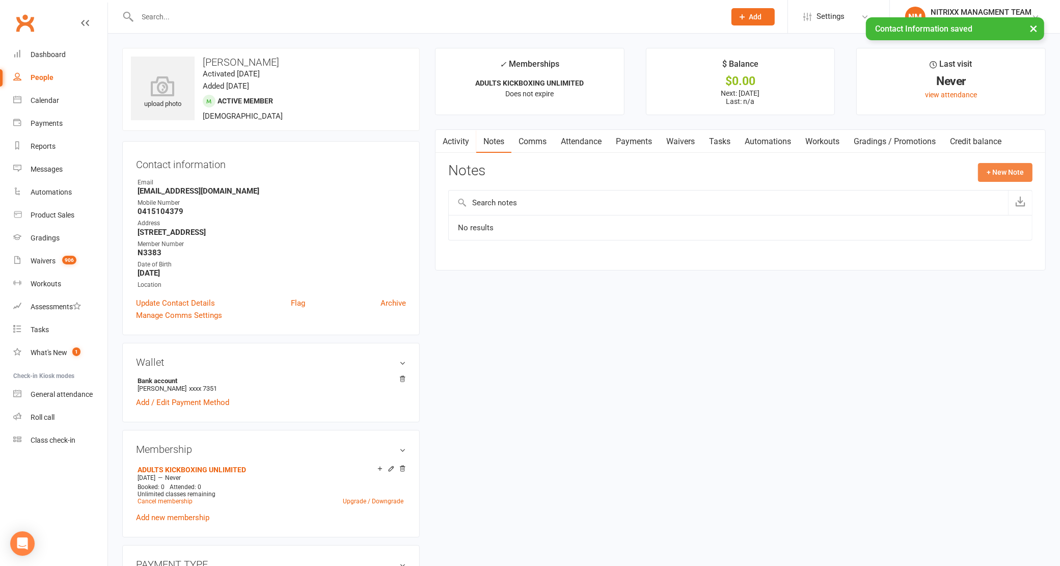
click at [1012, 164] on button "+ New Note" at bounding box center [1005, 172] width 54 height 18
click at [683, 209] on input "text" at bounding box center [740, 213] width 584 height 21
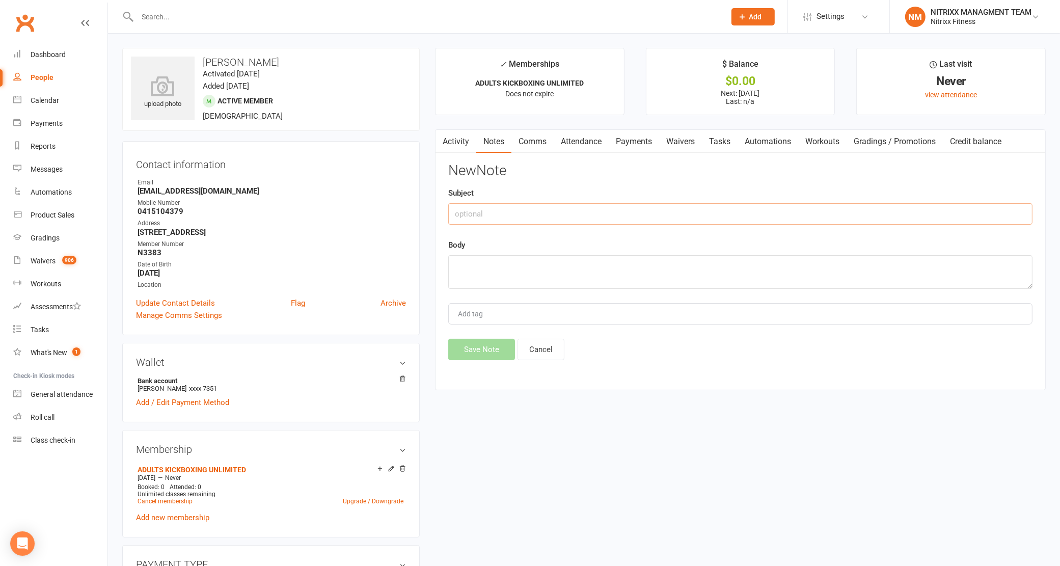
type input "e"
type input "Enrolment"
click at [653, 256] on textarea "Member signed up -- adults unlimited." at bounding box center [740, 272] width 584 height 34
click at [458, 275] on textarea "Member signed up -- adults unlimited. No [PERSON_NAME] - SPRING SPECIAL" at bounding box center [740, 272] width 584 height 34
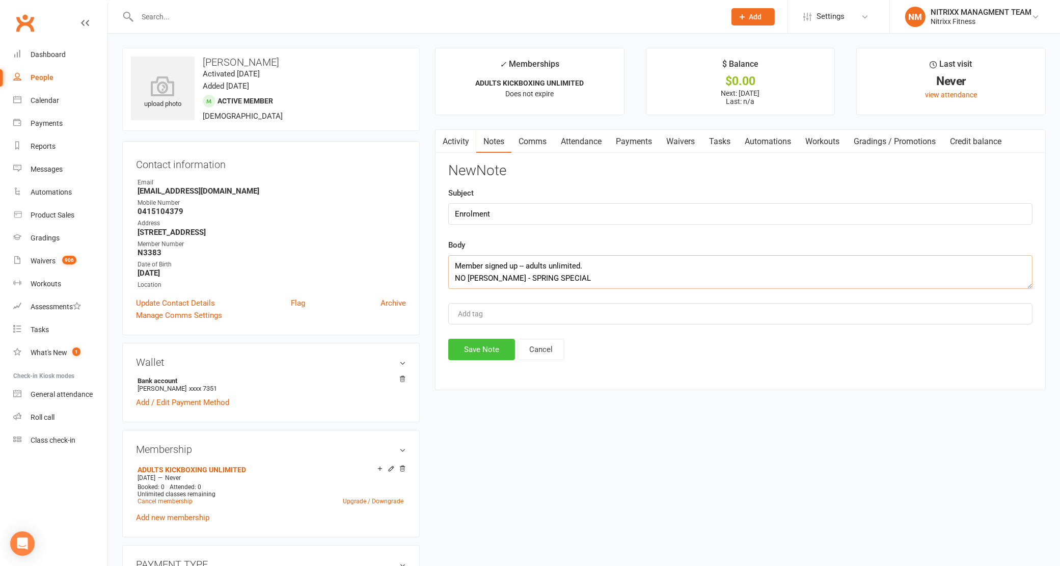
type textarea "Member signed up -- adults unlimited. NO [PERSON_NAME] - SPRING SPECIAL"
click at [487, 346] on button "Save Note" at bounding box center [481, 349] width 67 height 21
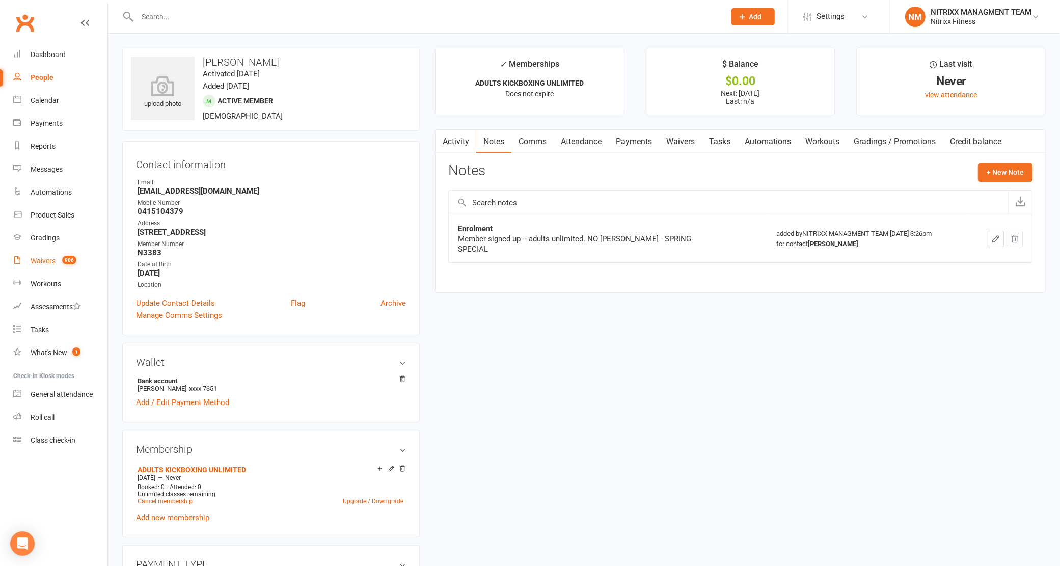
click at [52, 260] on div "Waivers" at bounding box center [43, 261] width 25 height 8
select select "100"
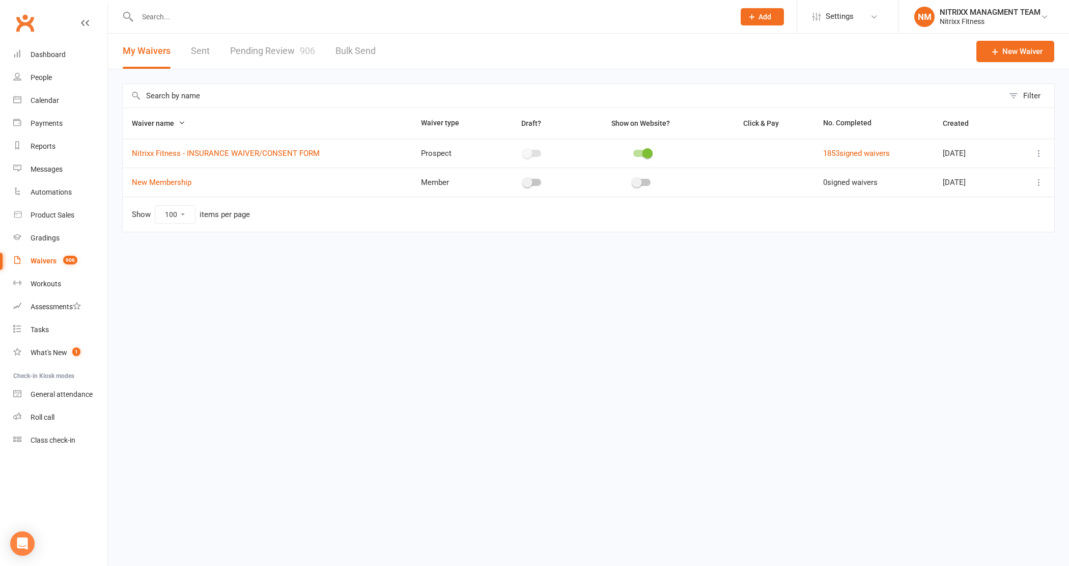
click at [268, 64] on link "Pending Review 906" at bounding box center [272, 51] width 85 height 35
select select "100"
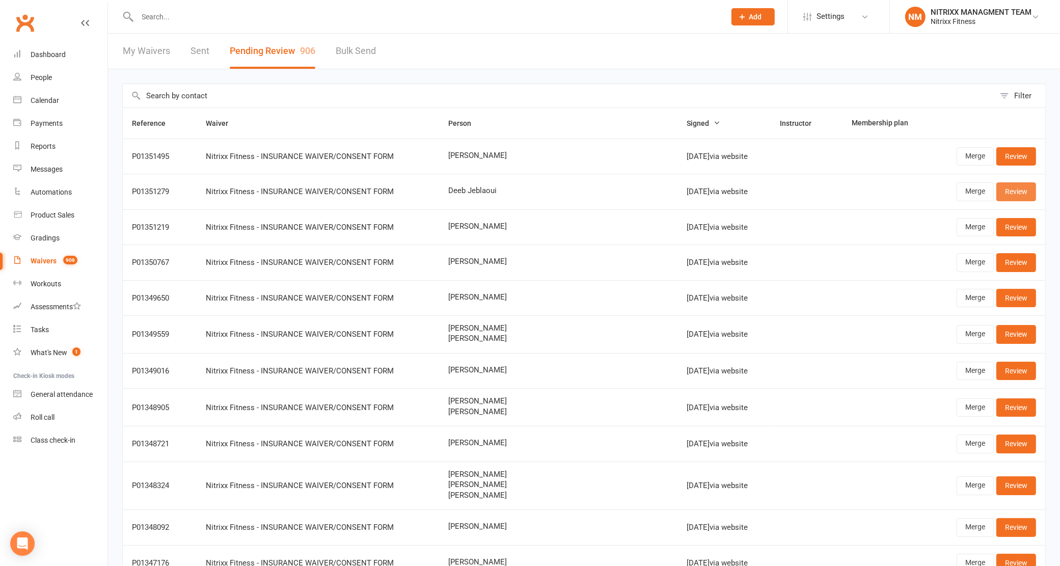
click at [1022, 189] on link "Review" at bounding box center [1016, 191] width 40 height 18
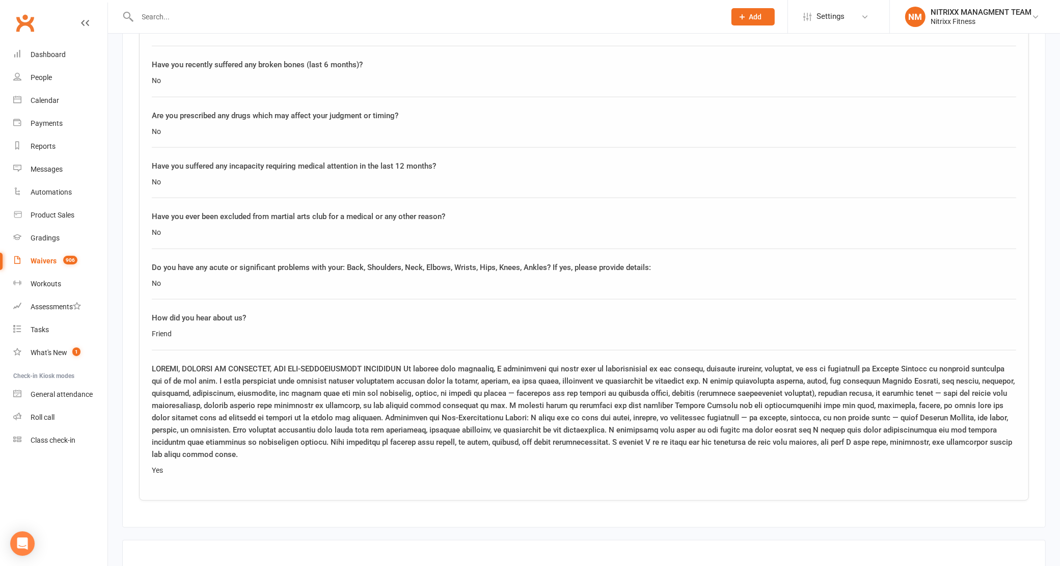
scroll to position [1477, 0]
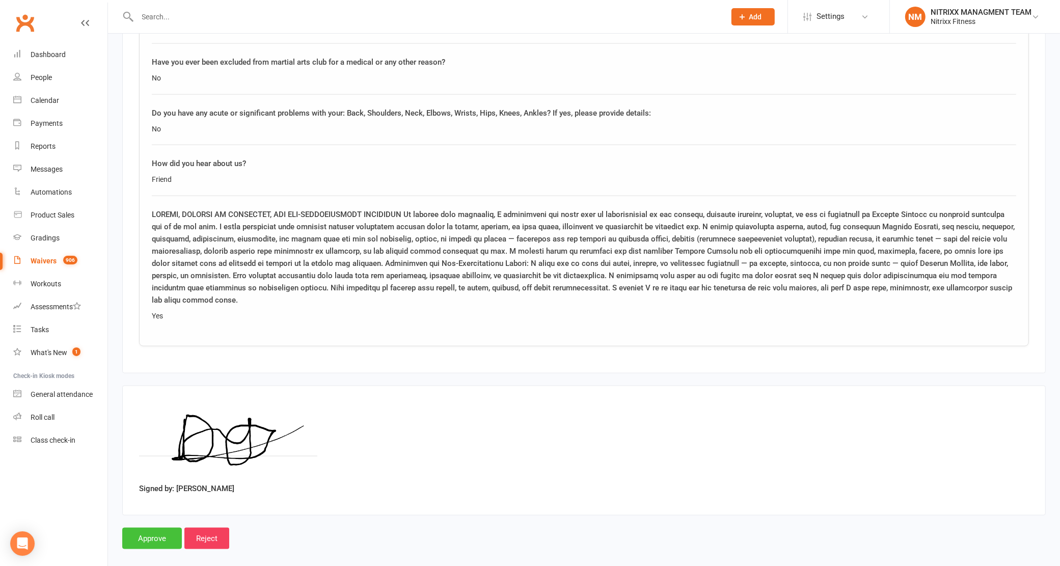
click at [143, 527] on input "Approve" at bounding box center [152, 537] width 60 height 21
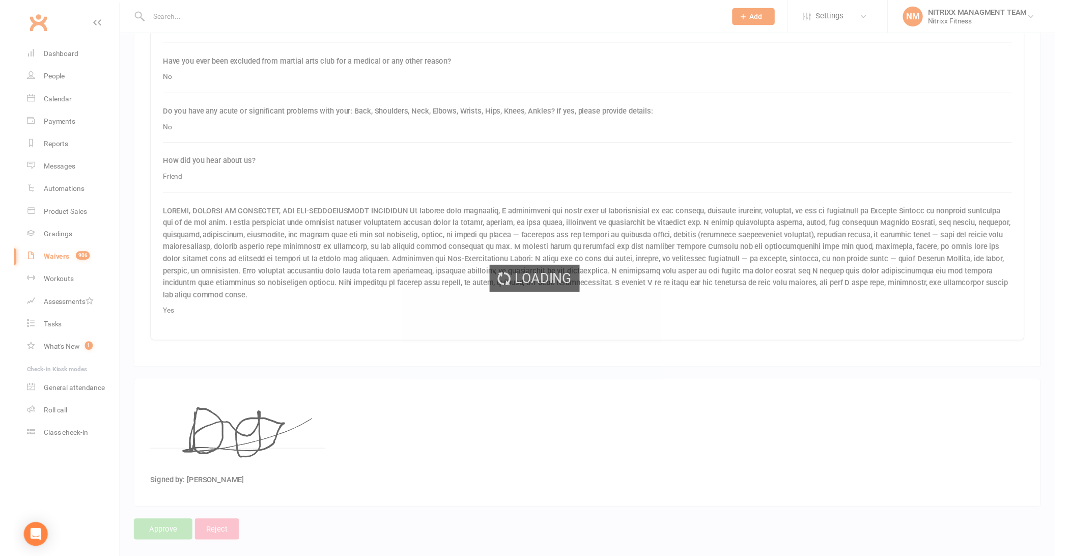
select select "100"
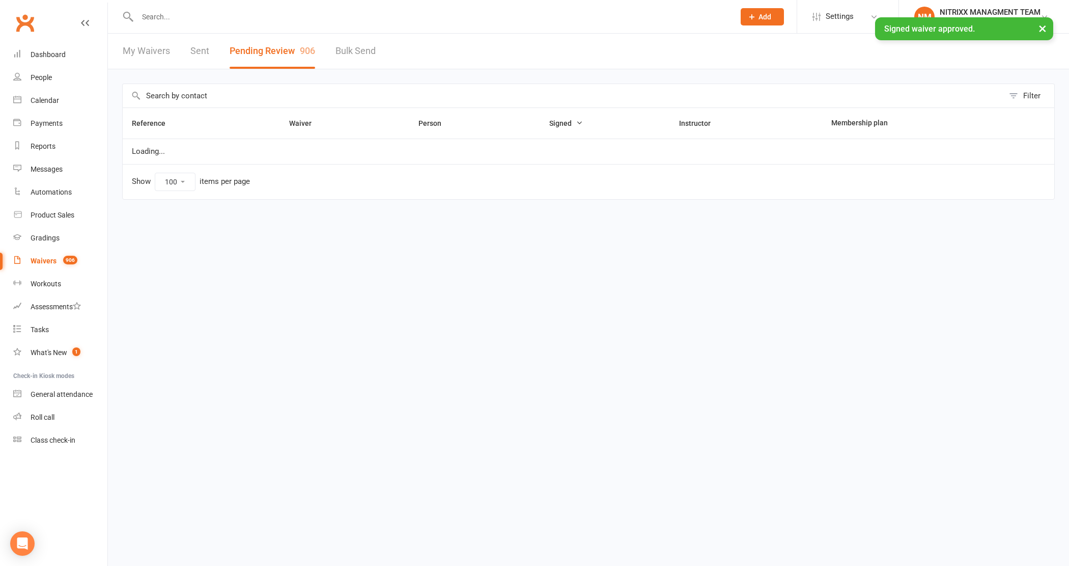
click at [181, 17] on div "× Signed waiver approved." at bounding box center [528, 17] width 1056 height 0
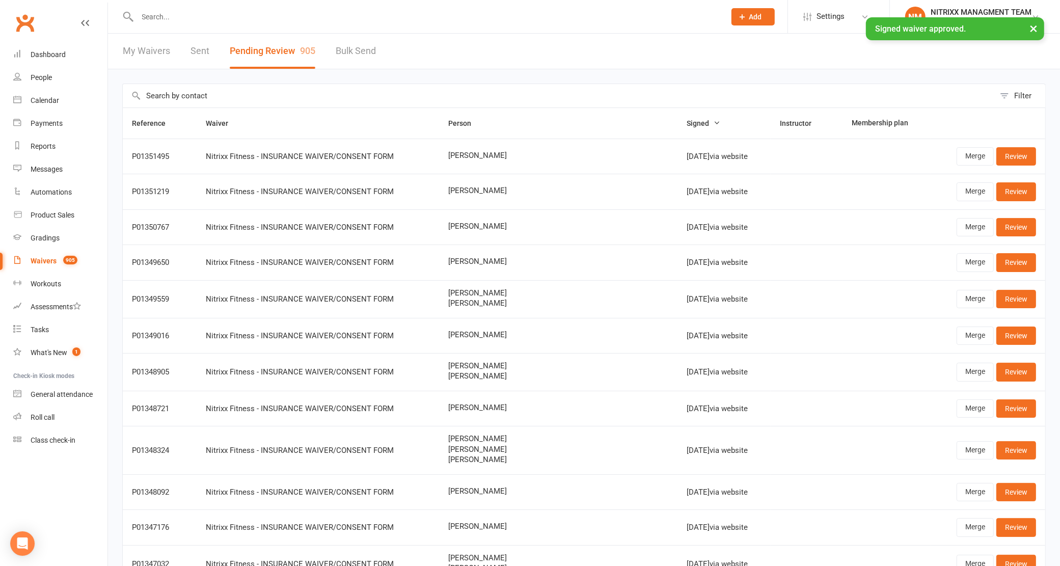
click at [181, 17] on div "× Signed waiver approved." at bounding box center [523, 17] width 1046 height 0
click at [162, 16] on input "text" at bounding box center [426, 17] width 584 height 14
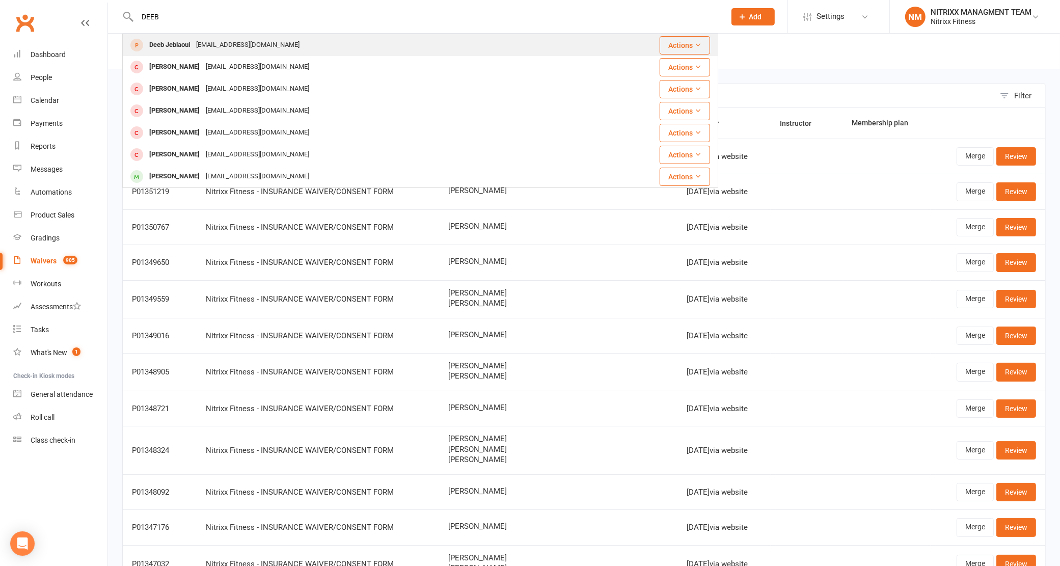
type input "DEEB"
click at [181, 51] on div "Deeb Jeblaoui" at bounding box center [169, 45] width 47 height 15
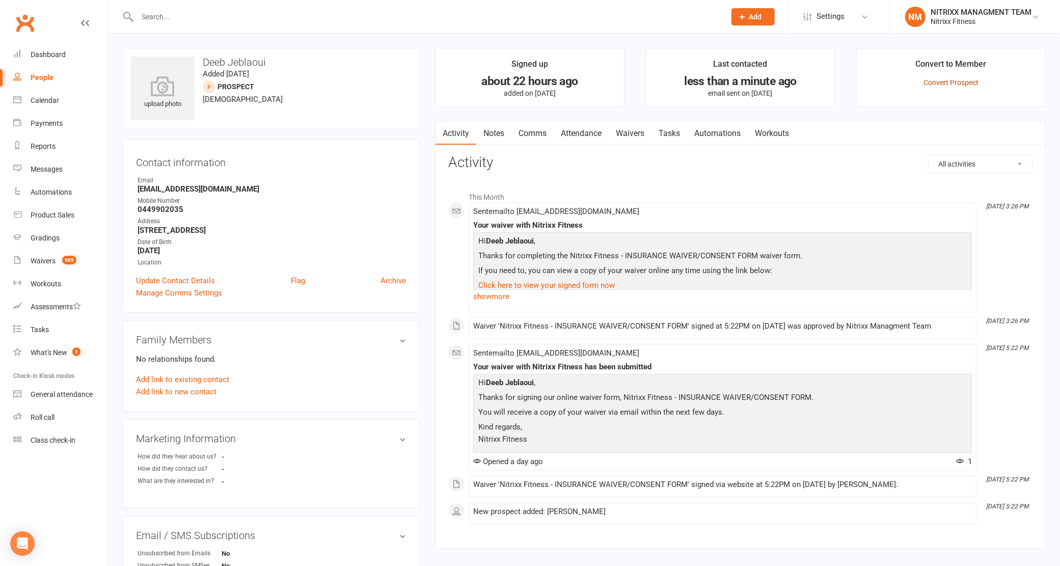
click at [960, 85] on link "Convert Prospect" at bounding box center [950, 82] width 55 height 8
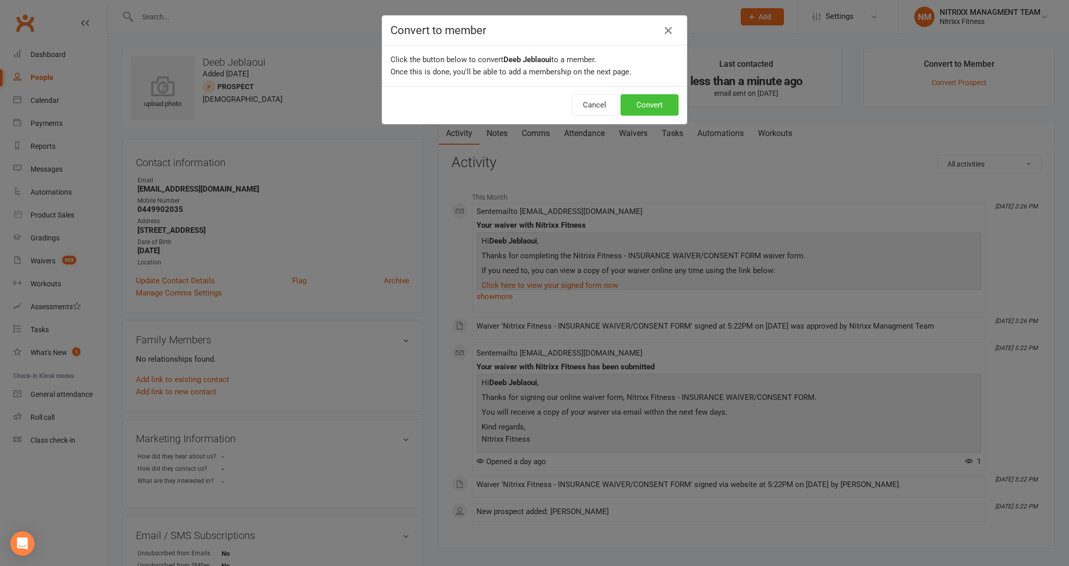
click at [648, 100] on button "Convert" at bounding box center [650, 104] width 58 height 21
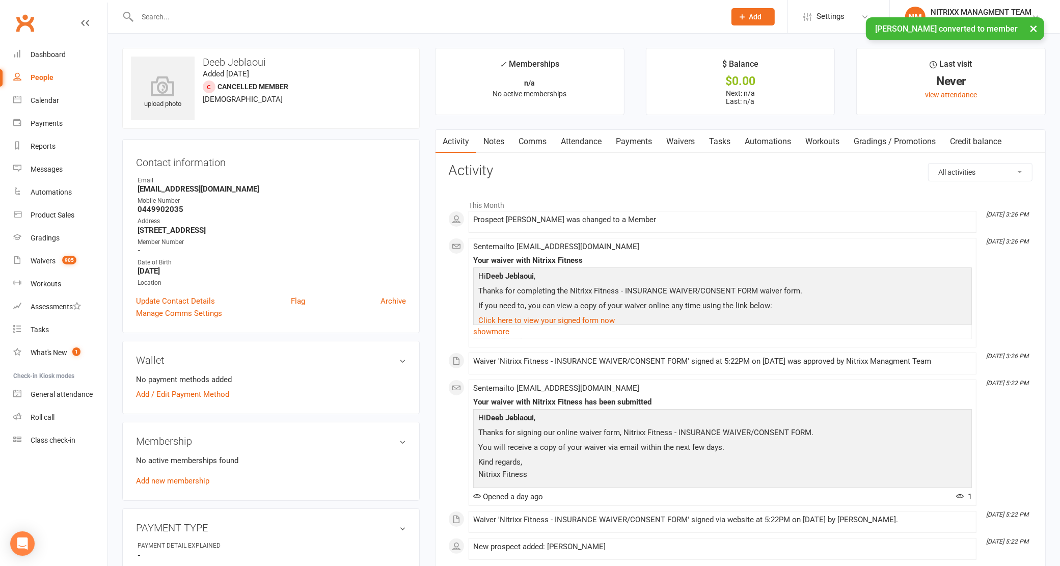
click at [157, 454] on p "No active memberships found" at bounding box center [271, 460] width 270 height 12
drag, startPoint x: 149, startPoint y: 467, endPoint x: 139, endPoint y: 479, distance: 15.1
click at [151, 466] on div "No active memberships found Add new membership" at bounding box center [271, 470] width 270 height 33
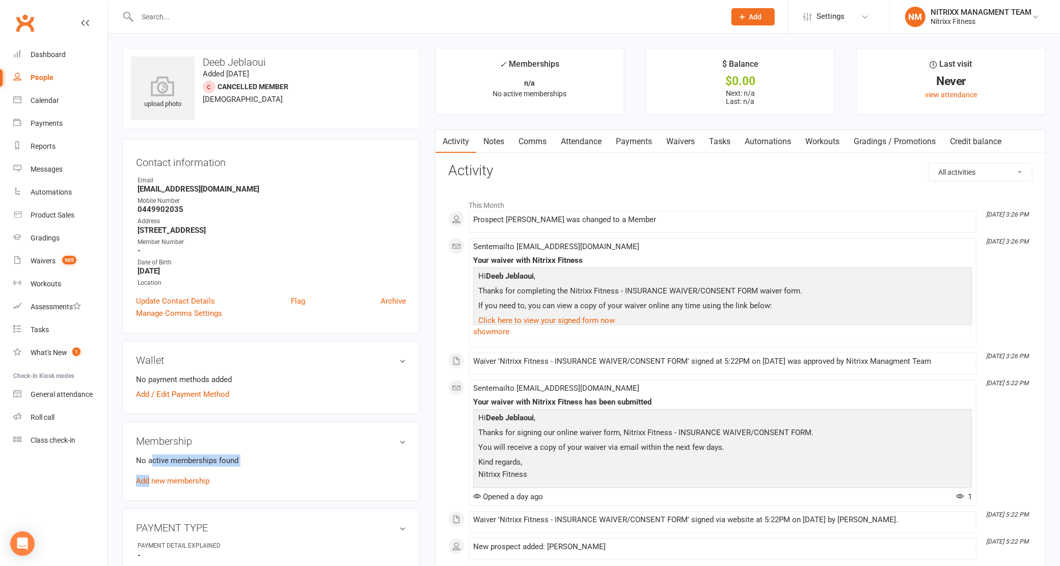
click at [143, 469] on div "No active memberships found Add new membership" at bounding box center [271, 470] width 270 height 33
drag, startPoint x: 161, startPoint y: 482, endPoint x: 151, endPoint y: 466, distance: 18.4
click at [161, 480] on link "Add new membership" at bounding box center [172, 480] width 73 height 9
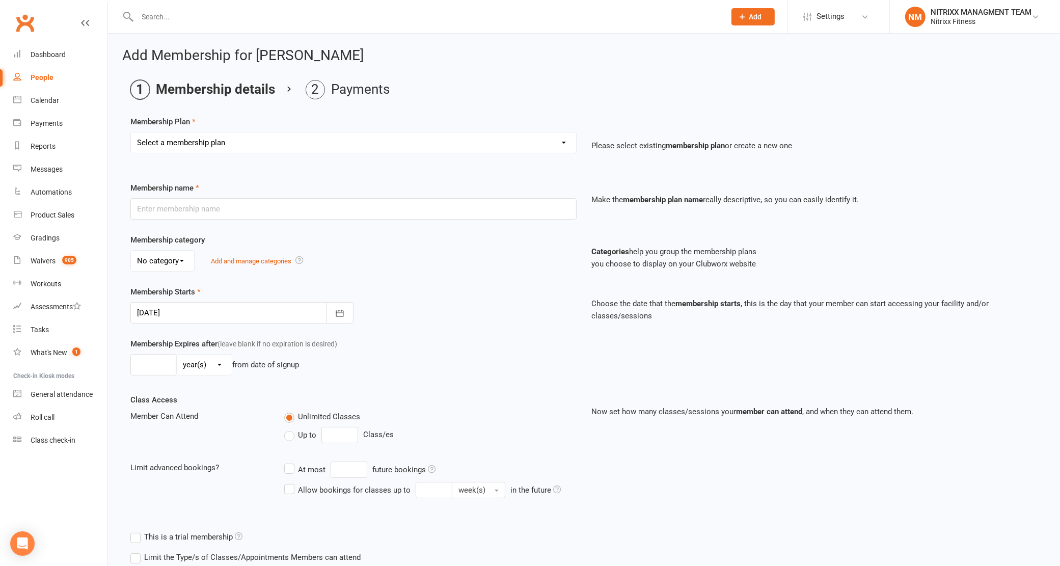
click at [215, 150] on select "Select a membership plan Create new Membership Plan WOMENS UNLIMITED SPECIAL ME…" at bounding box center [353, 142] width 445 height 20
select select "2"
click at [131, 132] on select "Select a membership plan Create new Membership Plan WOMENS UNLIMITED SPECIAL ME…" at bounding box center [353, 142] width 445 height 20
type input "ADULTS KICKBOXING UNLIMITED"
select select "0"
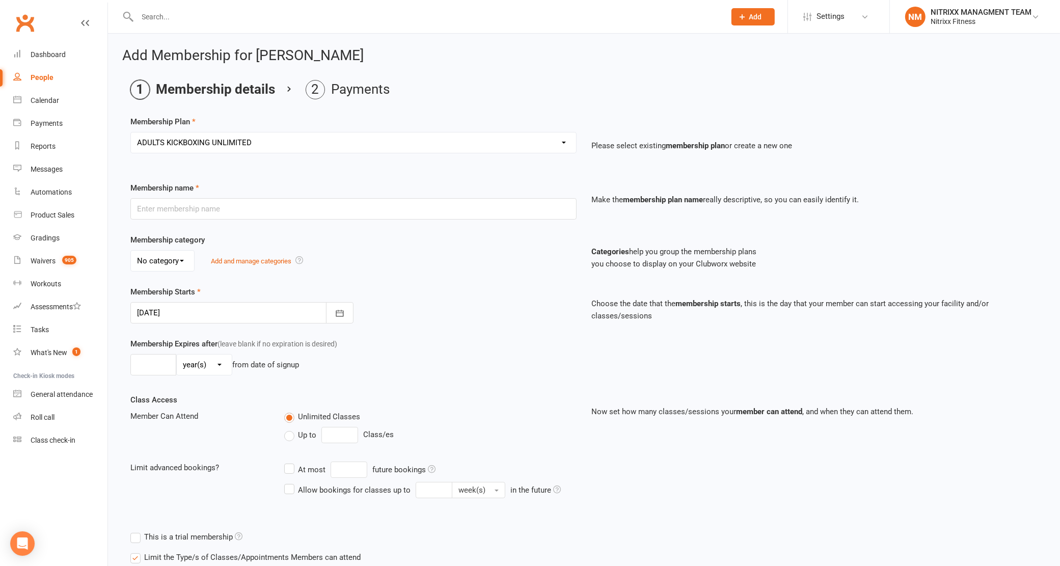
type input "0"
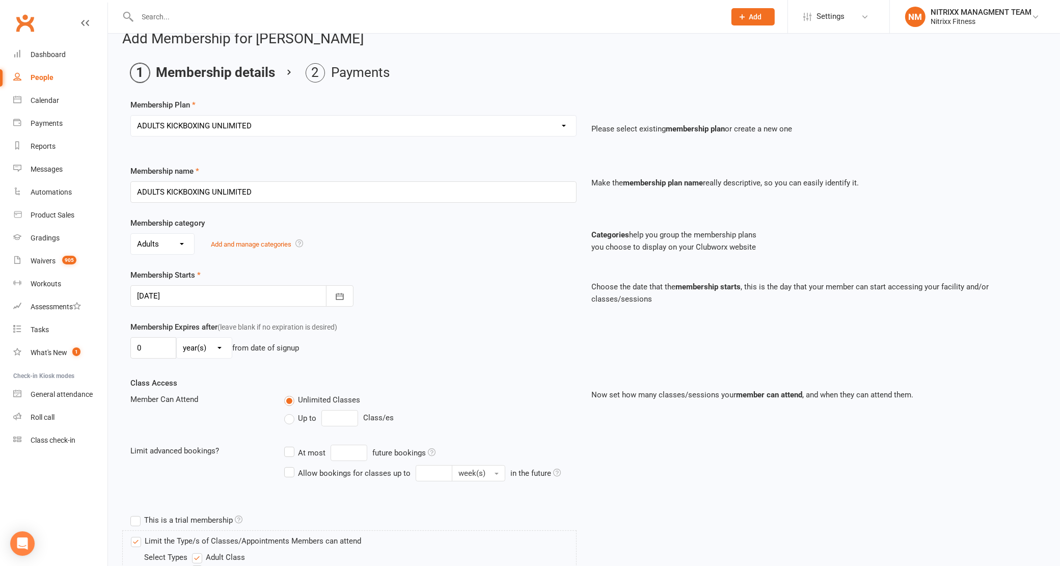
scroll to position [335, 0]
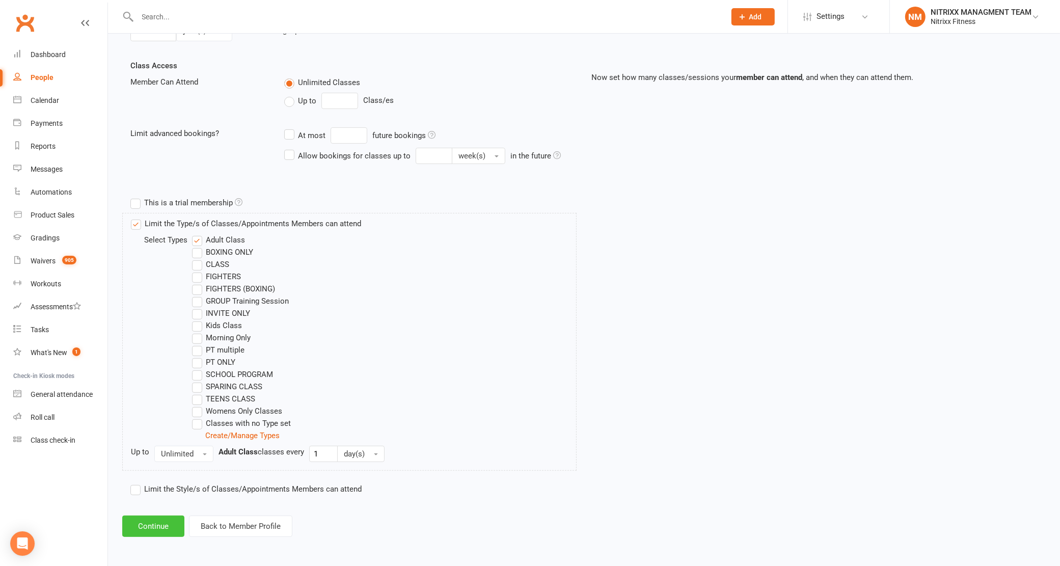
click at [136, 523] on button "Continue" at bounding box center [153, 525] width 62 height 21
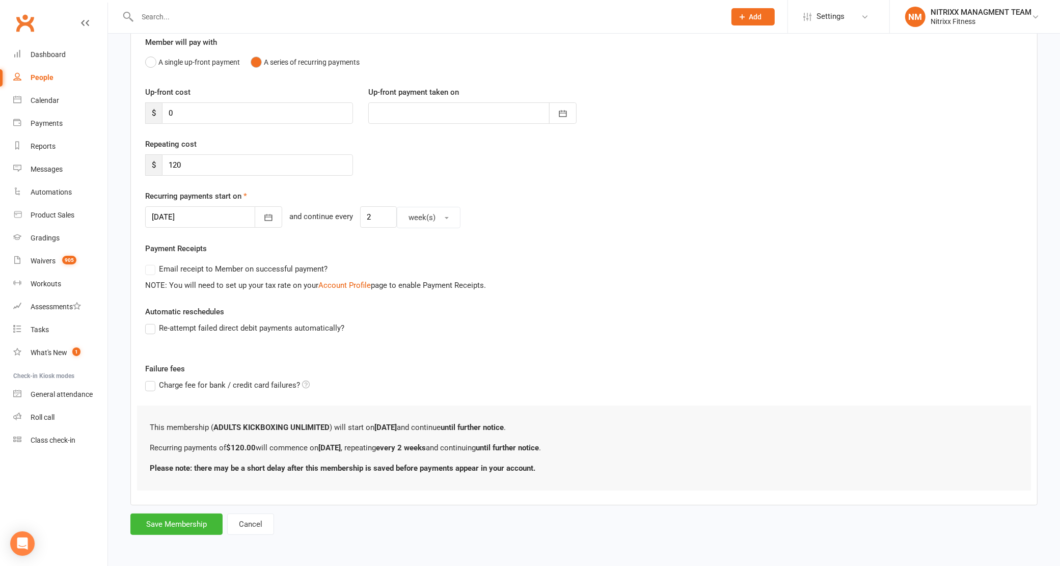
scroll to position [0, 0]
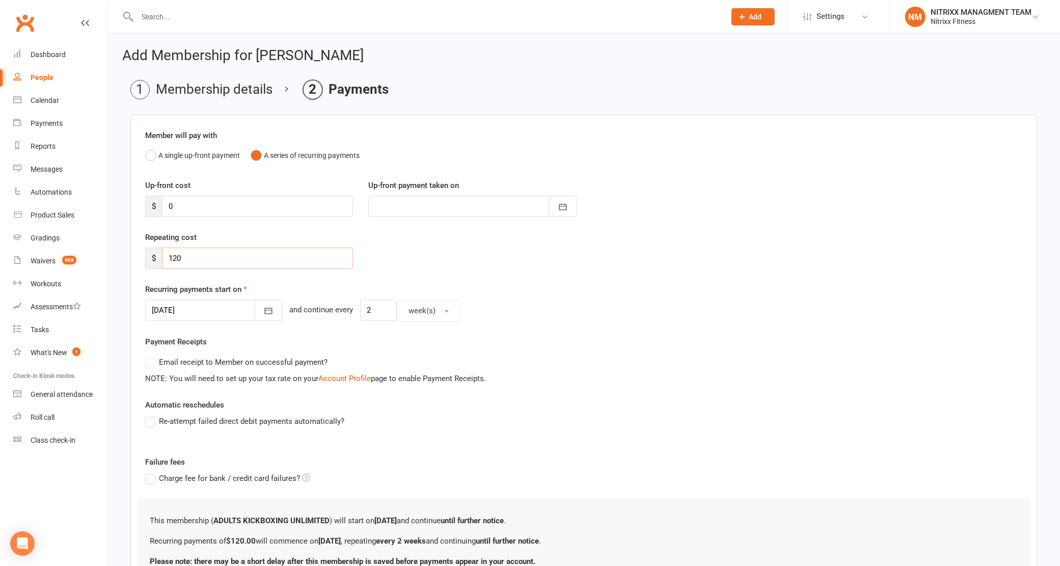
click at [182, 251] on input "120" at bounding box center [257, 257] width 191 height 21
type input "130"
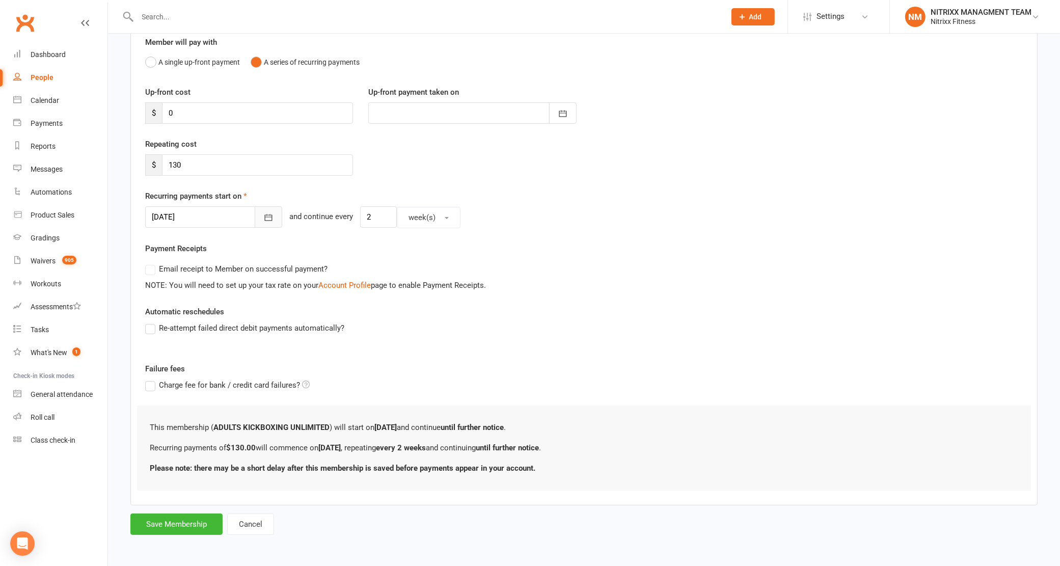
click at [265, 221] on button "button" at bounding box center [268, 216] width 27 height 21
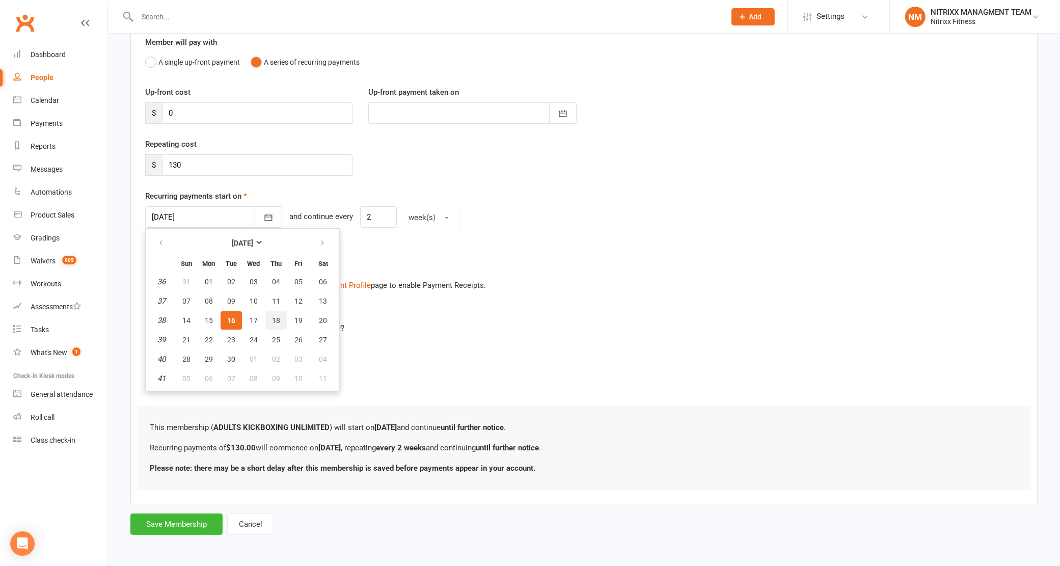
click at [283, 317] on button "18" at bounding box center [275, 320] width 21 height 18
type input "[DATE]"
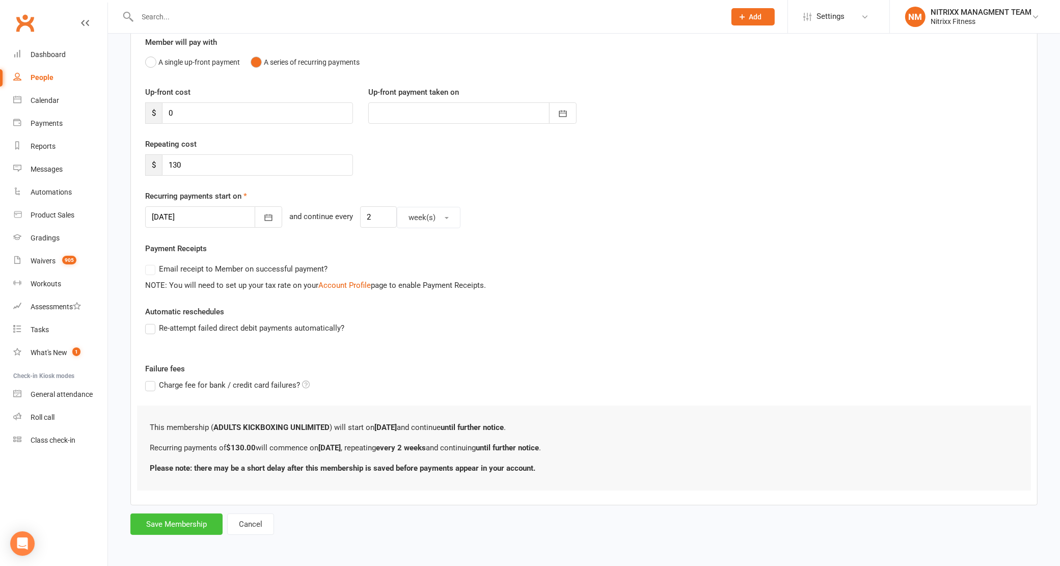
click at [194, 519] on button "Save Membership" at bounding box center [176, 523] width 92 height 21
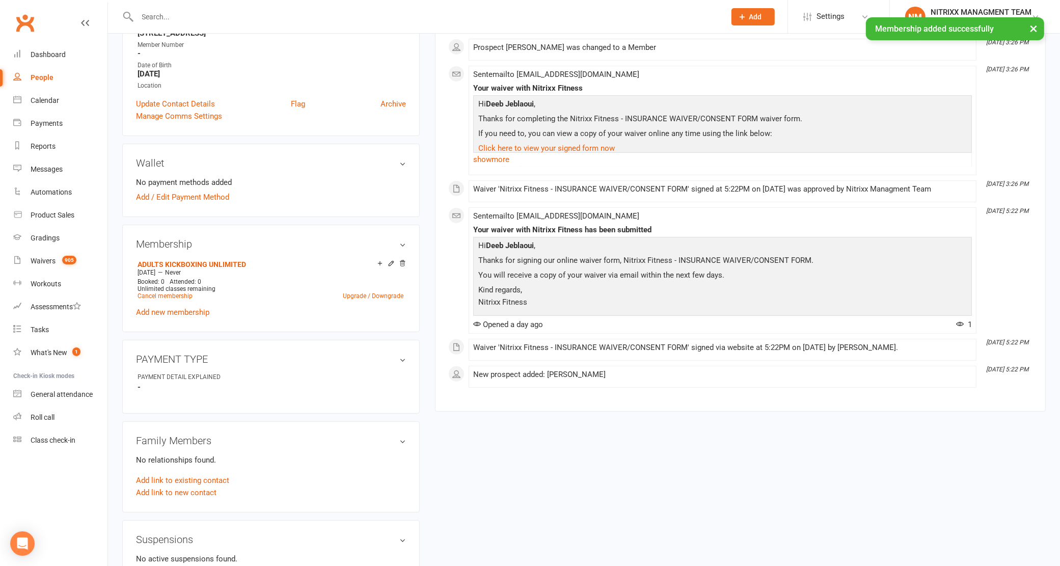
scroll to position [127, 0]
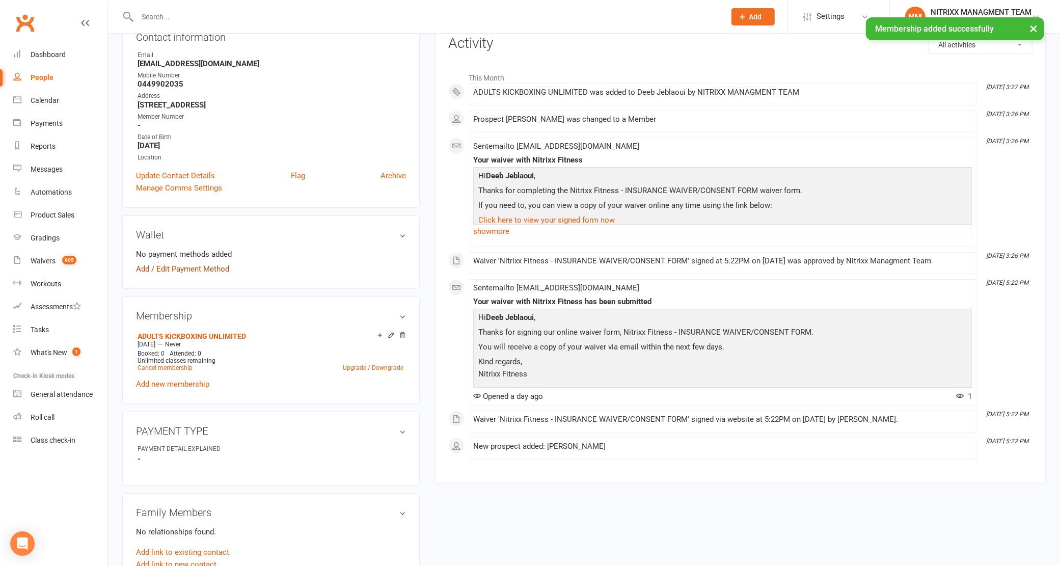
click at [186, 264] on link "Add / Edit Payment Method" at bounding box center [182, 269] width 93 height 12
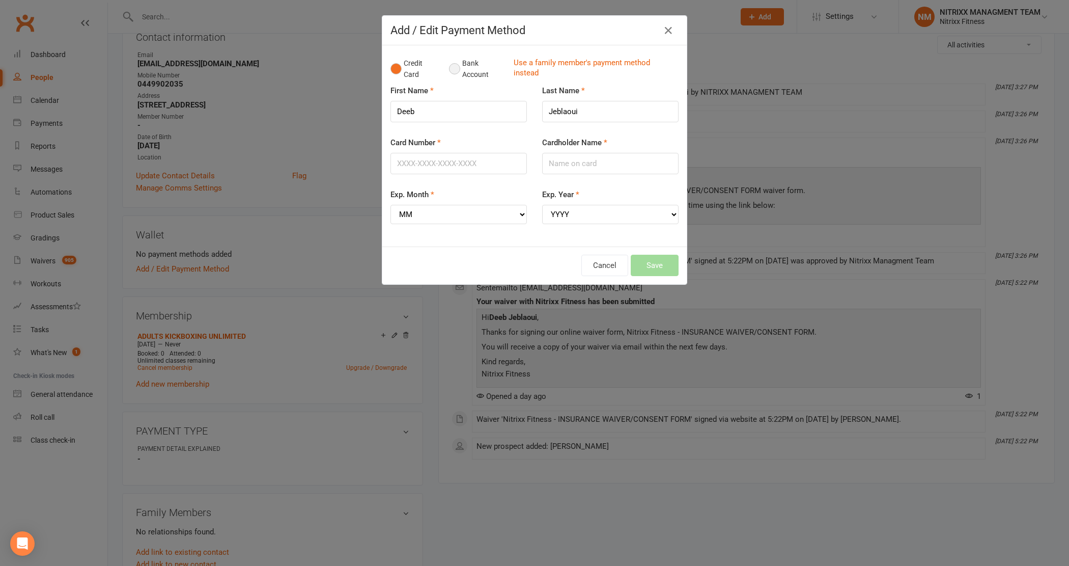
click at [466, 59] on button "Bank Account" at bounding box center [477, 68] width 57 height 31
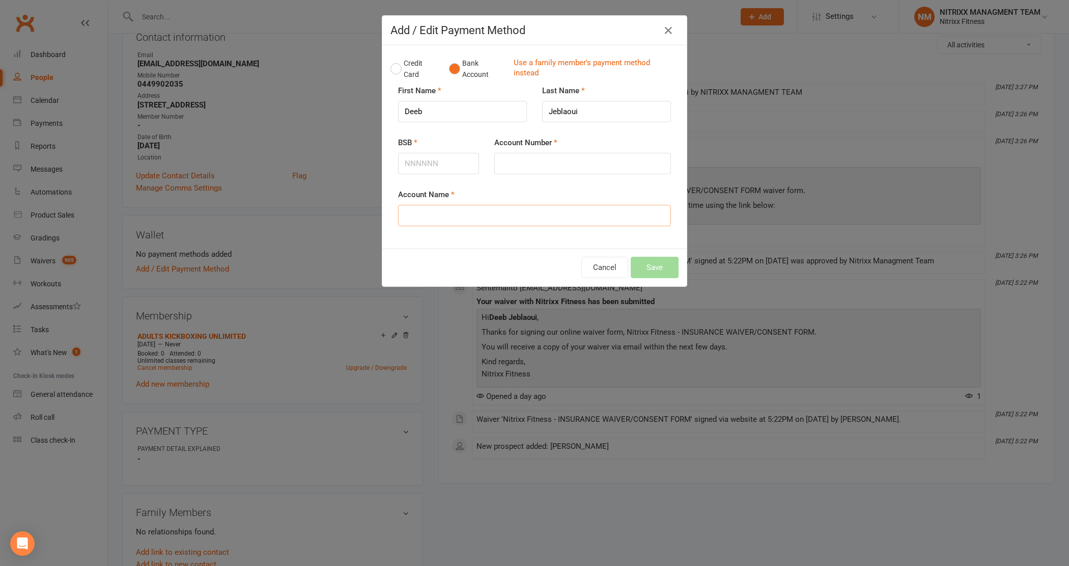
click at [425, 225] on input "Account Name" at bounding box center [534, 215] width 273 height 21
type input "d"
type input "Deeb Jeblaoui"
click at [446, 159] on input "BSB" at bounding box center [438, 163] width 81 height 21
type input "062334"
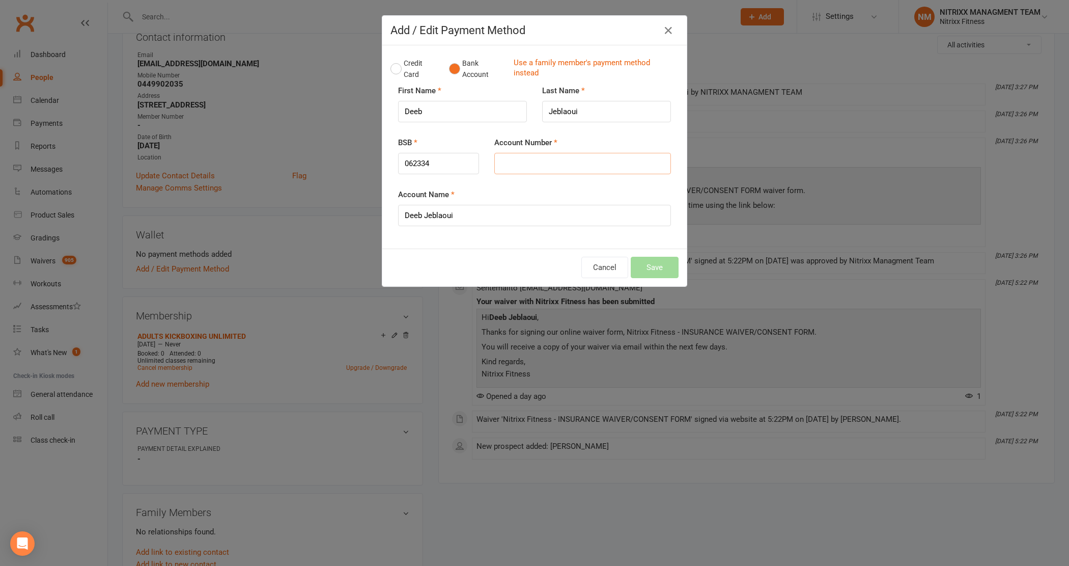
click at [559, 158] on input "Account Number" at bounding box center [582, 163] width 177 height 21
type input "10717343"
click at [660, 265] on button "Save" at bounding box center [655, 267] width 48 height 21
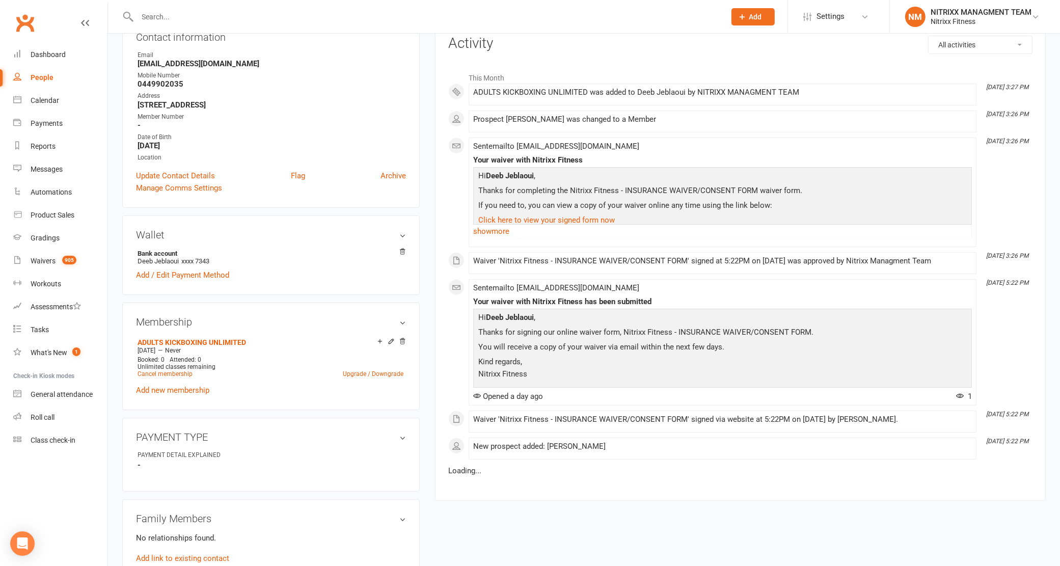
scroll to position [0, 0]
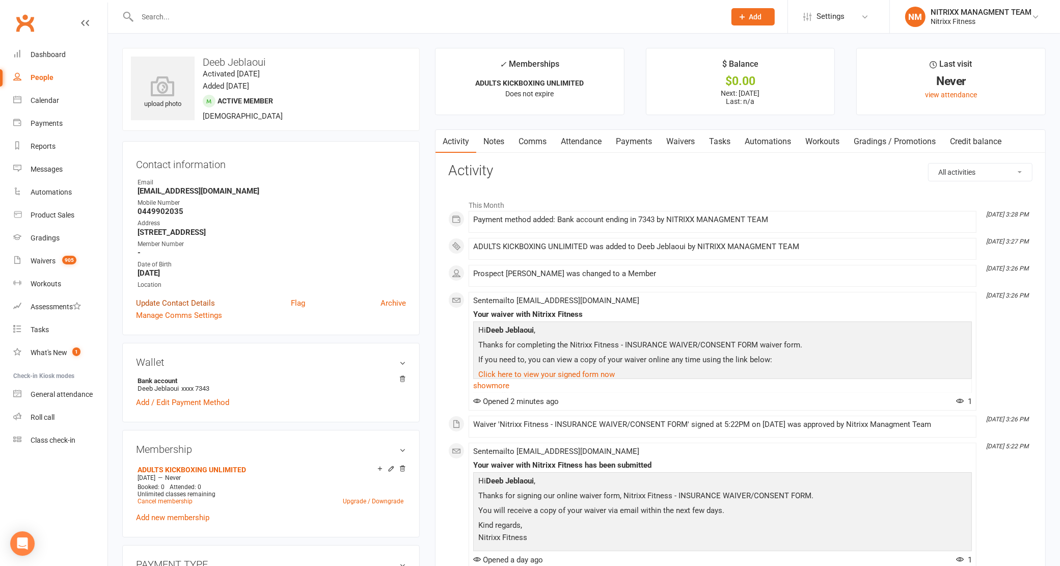
click at [163, 300] on link "Update Contact Details" at bounding box center [175, 303] width 79 height 12
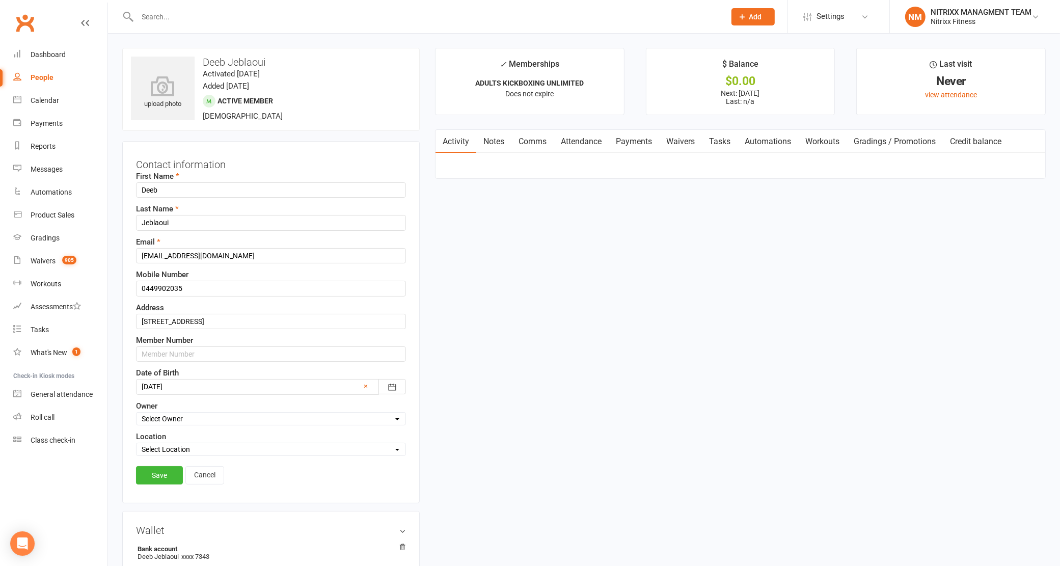
scroll to position [47, 0]
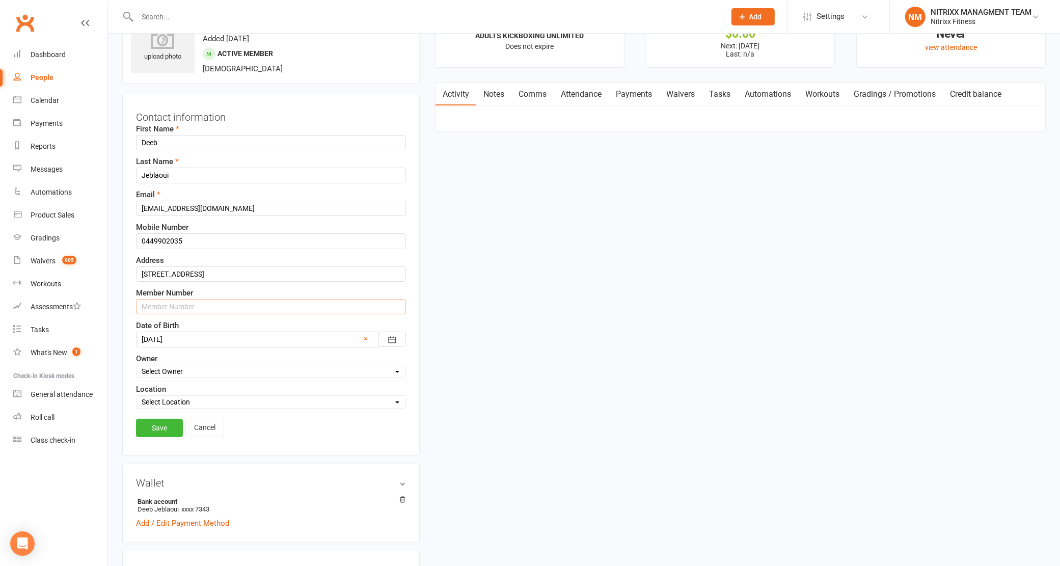
click at [175, 308] on input "text" at bounding box center [271, 306] width 270 height 15
type input "N3384"
click at [154, 418] on div "Contact information First Name Deeb Last Name Jeblaoui Email [EMAIL_ADDRESS][DO…" at bounding box center [270, 275] width 297 height 362
click at [156, 429] on link "Save" at bounding box center [159, 428] width 47 height 18
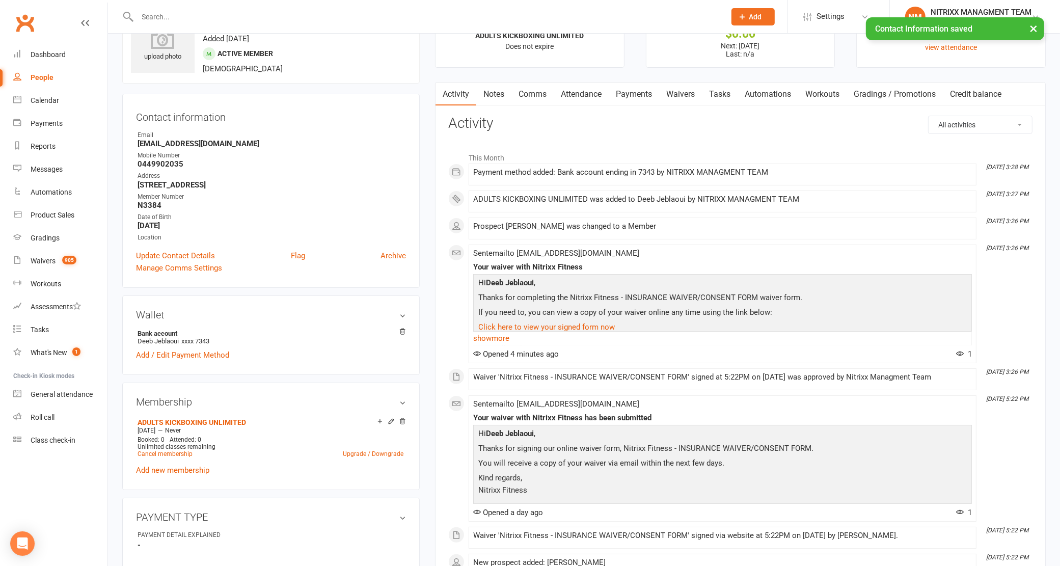
click at [502, 97] on link "Notes" at bounding box center [493, 93] width 35 height 23
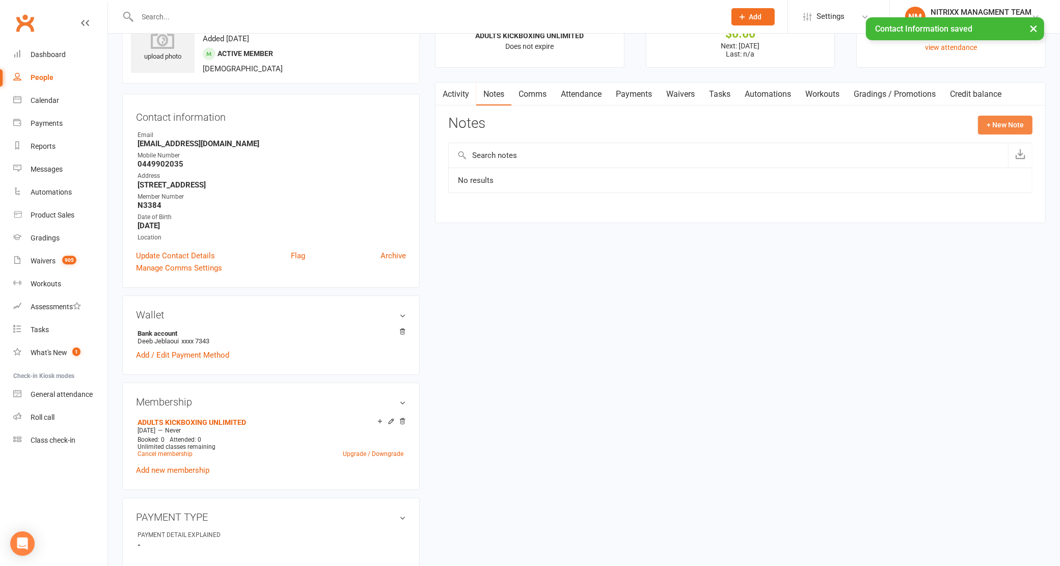
click at [988, 123] on button "+ New Note" at bounding box center [1005, 125] width 54 height 18
click at [664, 164] on input "text" at bounding box center [740, 166] width 584 height 21
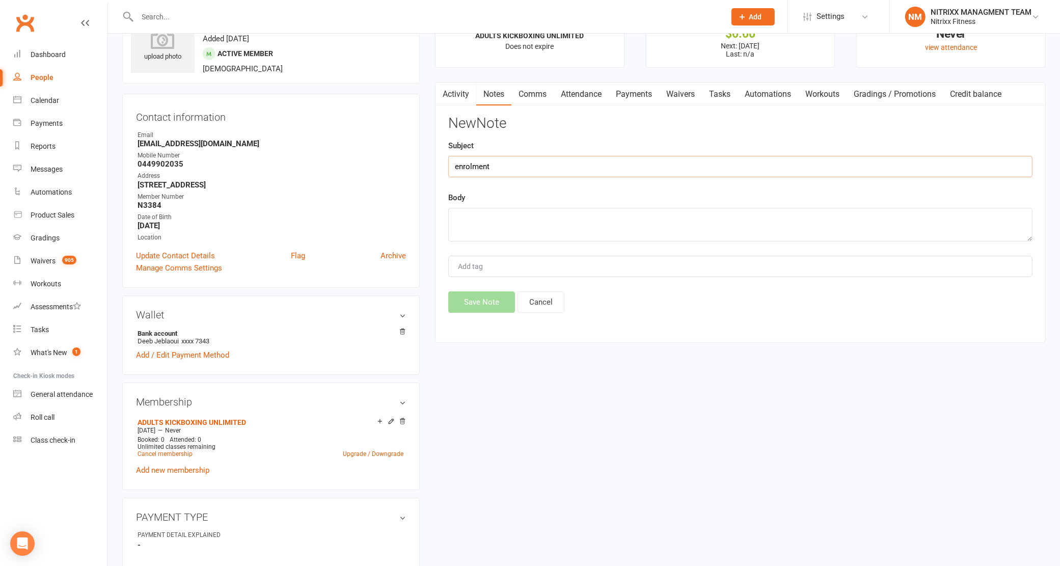
type input "enrolment"
type textarea "Member signed up --- Adults unlimited NO [PERSON_NAME] - SPRING SPECIAL"
click at [482, 296] on button "Save Note" at bounding box center [481, 301] width 67 height 21
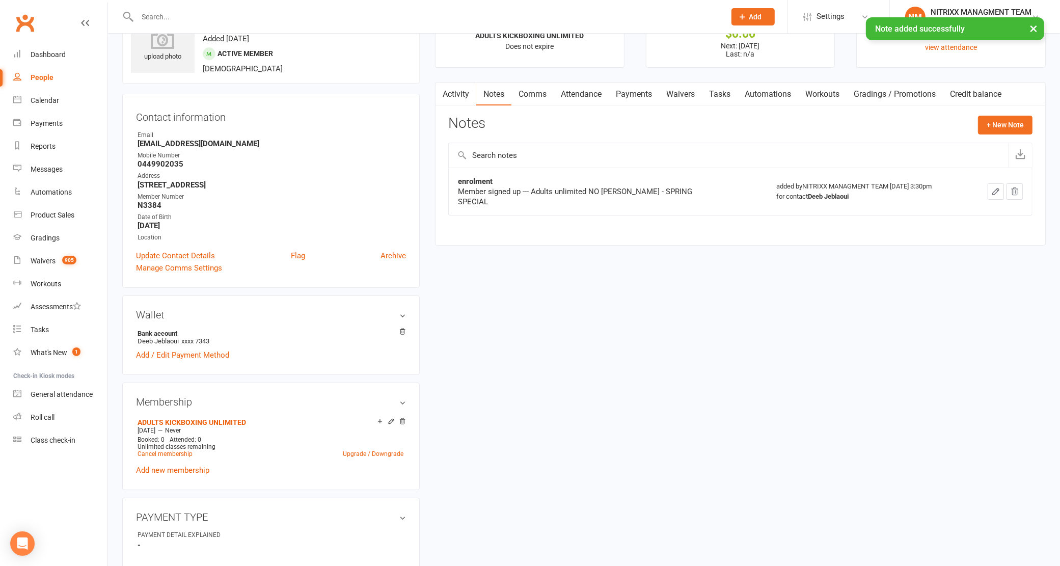
click at [995, 187] on icon "button" at bounding box center [995, 191] width 9 height 9
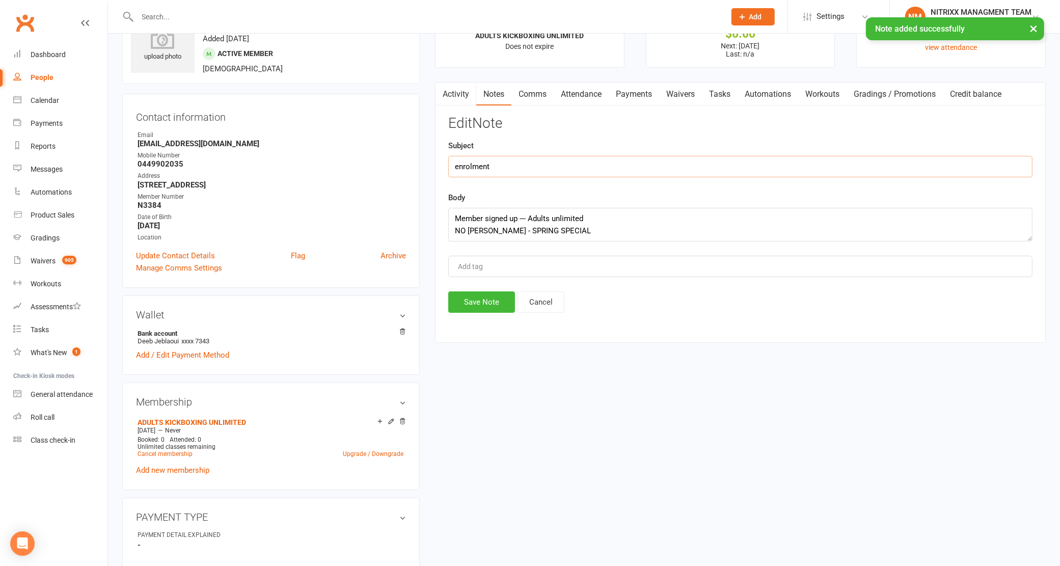
click at [457, 166] on input "enrolment" at bounding box center [740, 166] width 584 height 21
type input "Enrolment"
click at [483, 304] on button "Save Note" at bounding box center [481, 301] width 67 height 21
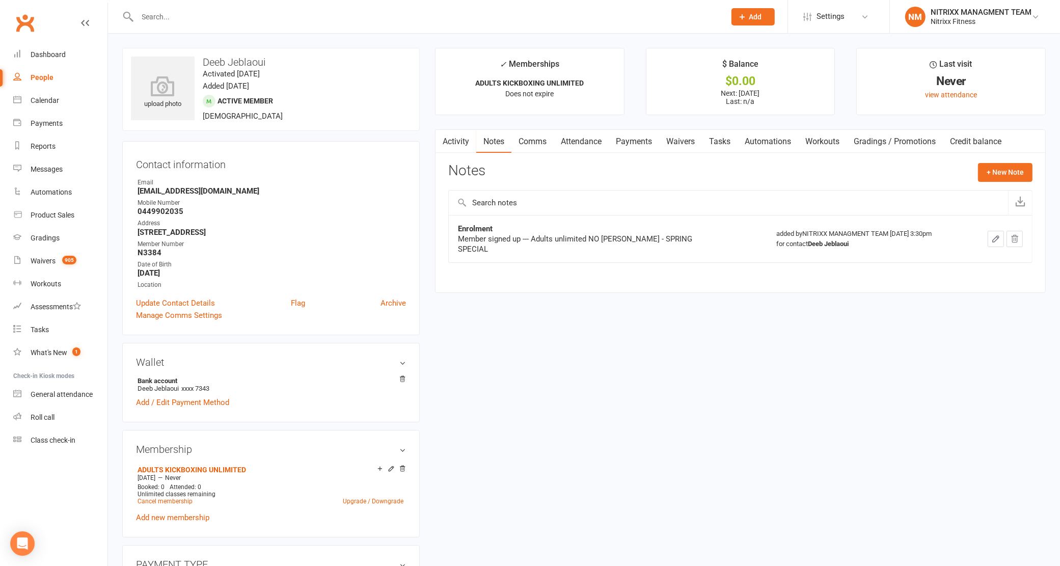
scroll to position [1, 0]
click at [57, 260] on count-badge "905" at bounding box center [66, 261] width 19 height 8
select select "100"
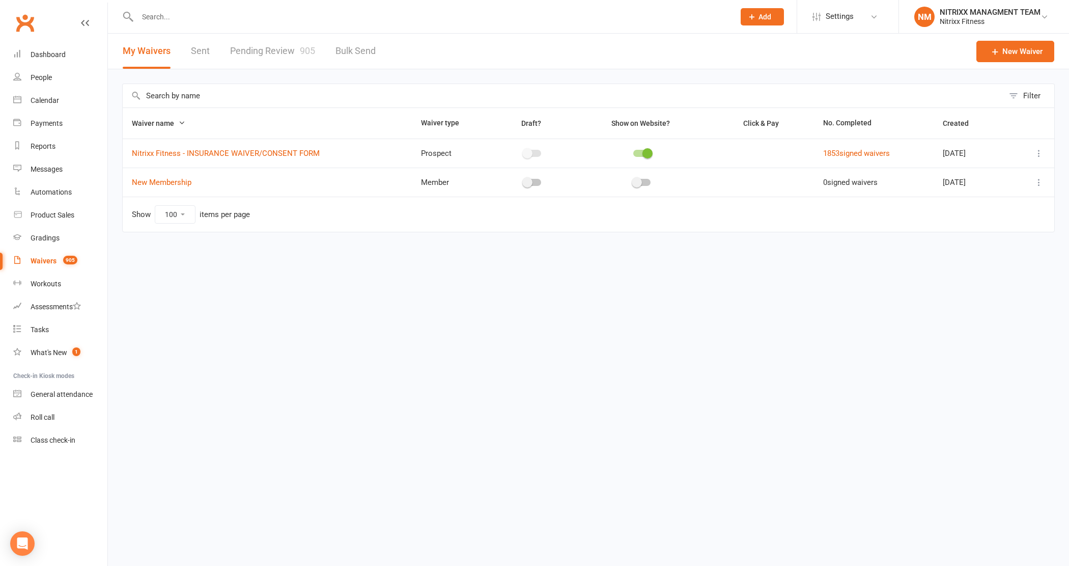
click at [276, 52] on link "Pending Review 905" at bounding box center [272, 51] width 85 height 35
select select "100"
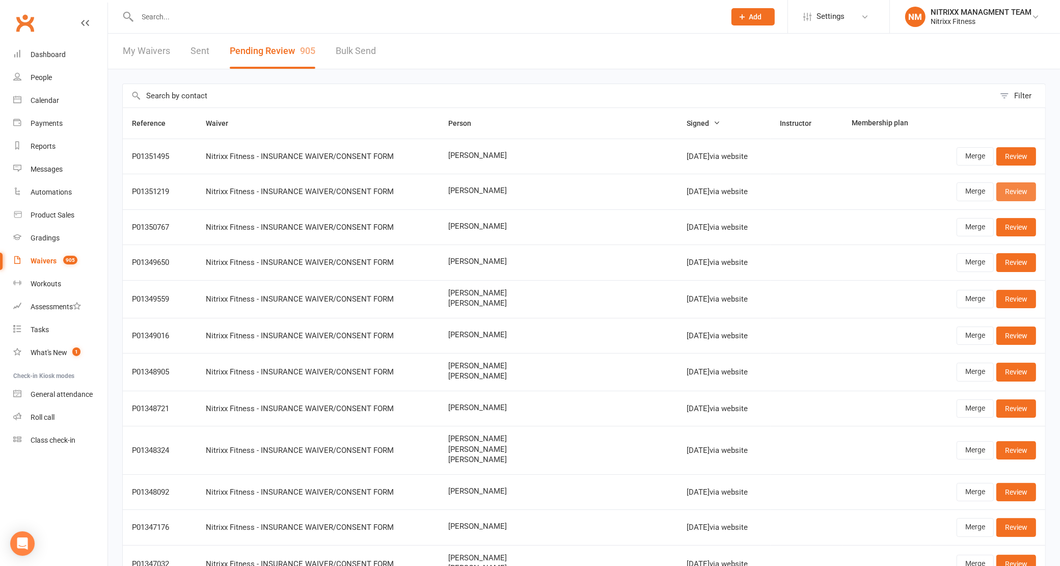
click at [1011, 186] on link "Review" at bounding box center [1016, 191] width 40 height 18
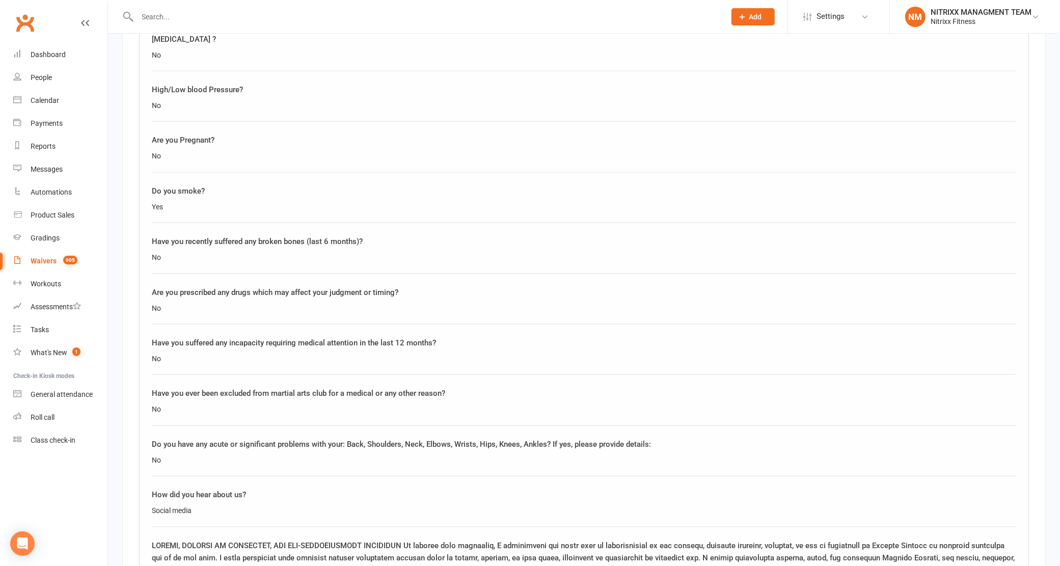
scroll to position [1464, 0]
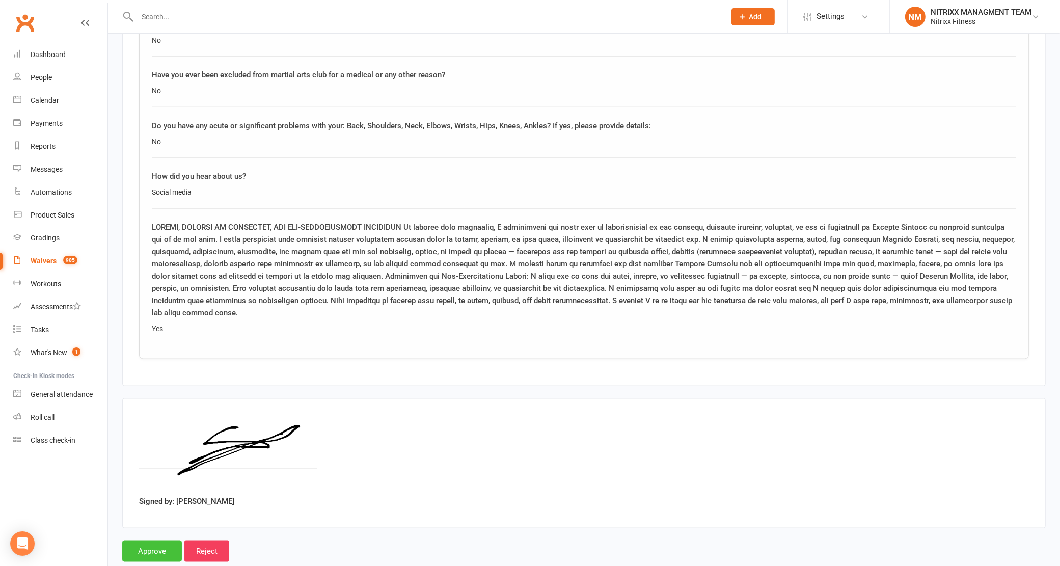
click at [162, 540] on input "Approve" at bounding box center [152, 550] width 60 height 21
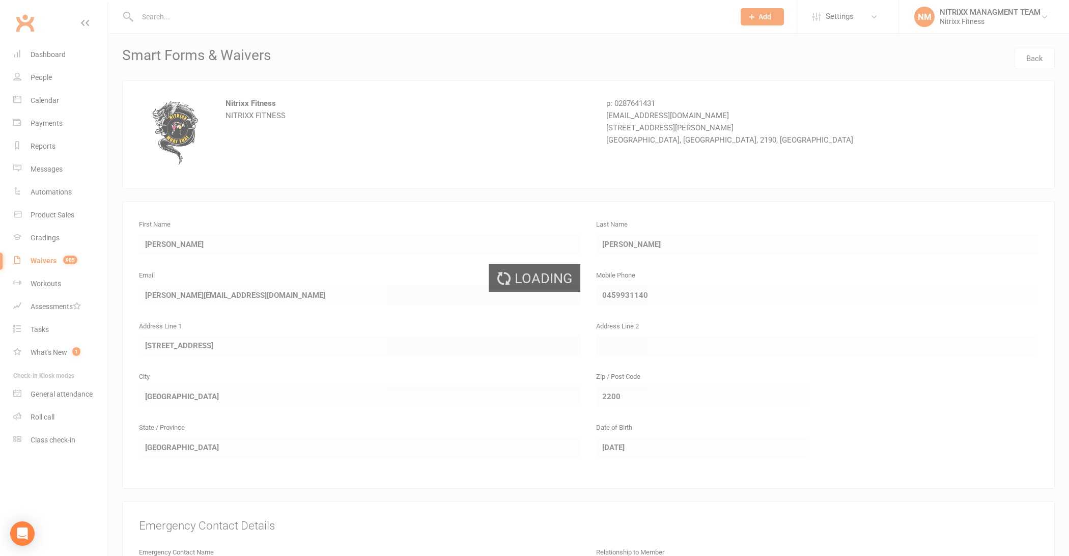
select select "100"
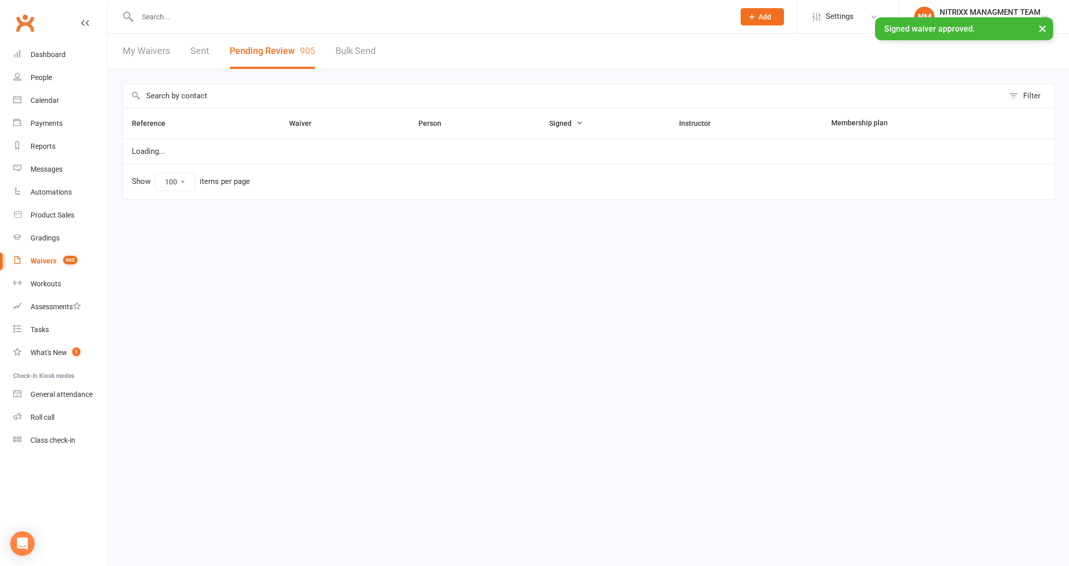
drag, startPoint x: 219, startPoint y: 21, endPoint x: 217, endPoint y: 11, distance: 9.8
click at [217, 11] on ui-view "Prospect Member Non-attending contact Class / event Appointment Grading event T…" at bounding box center [534, 116] width 1069 height 226
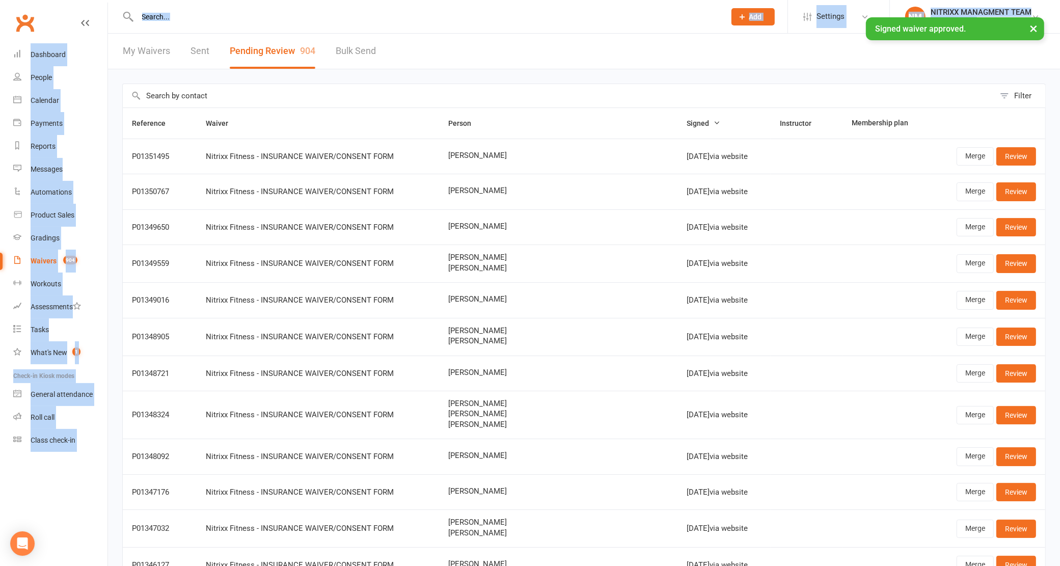
click at [217, 11] on input "text" at bounding box center [426, 17] width 584 height 14
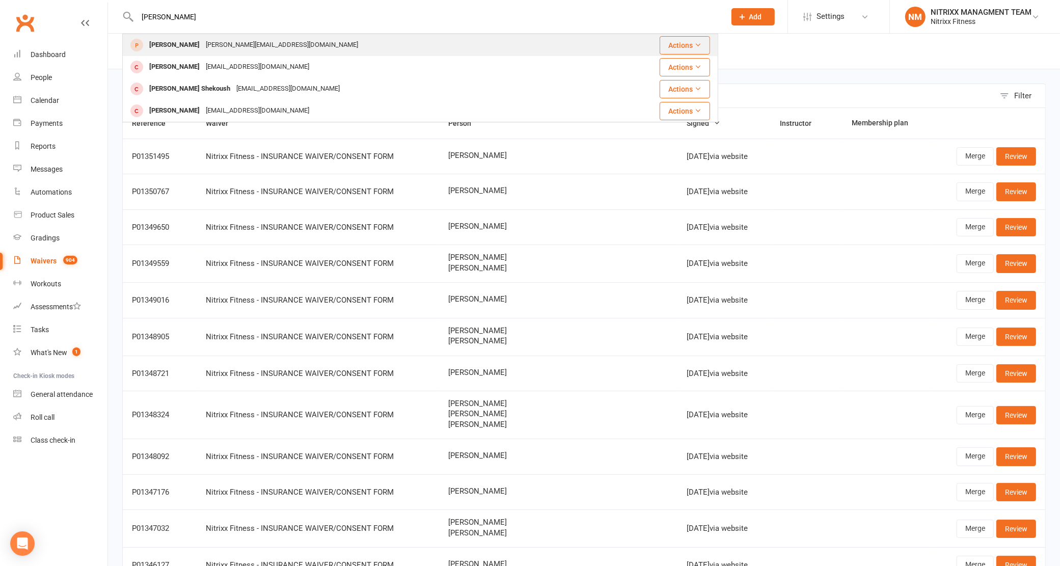
type input "[PERSON_NAME]"
click at [240, 37] on div "[PERSON_NAME] [PERSON_NAME][EMAIL_ADDRESS][DOMAIN_NAME]" at bounding box center [362, 45] width 478 height 21
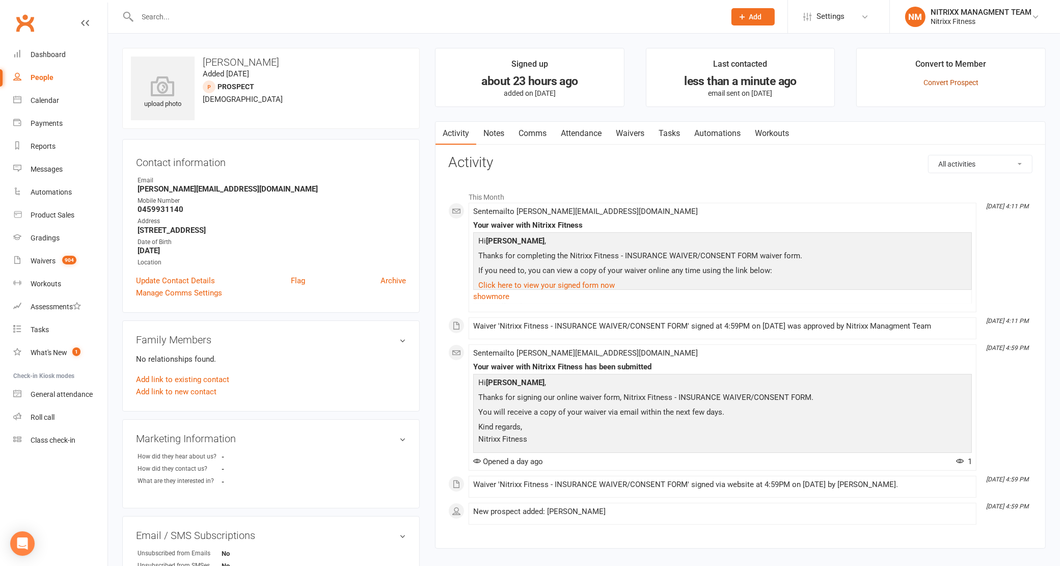
click at [966, 82] on link "Convert Prospect" at bounding box center [950, 82] width 55 height 8
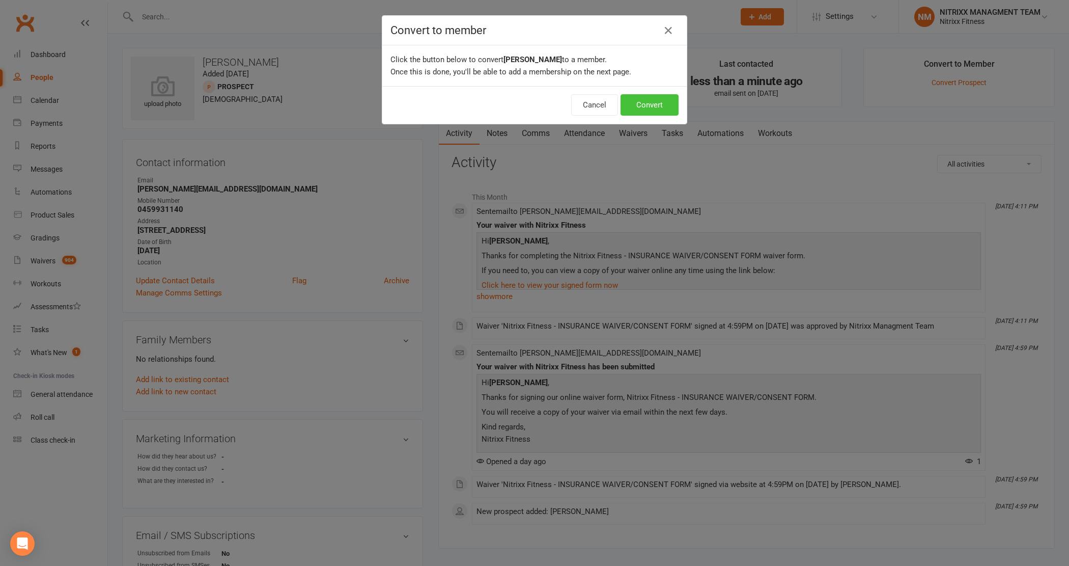
click at [657, 98] on button "Convert" at bounding box center [650, 104] width 58 height 21
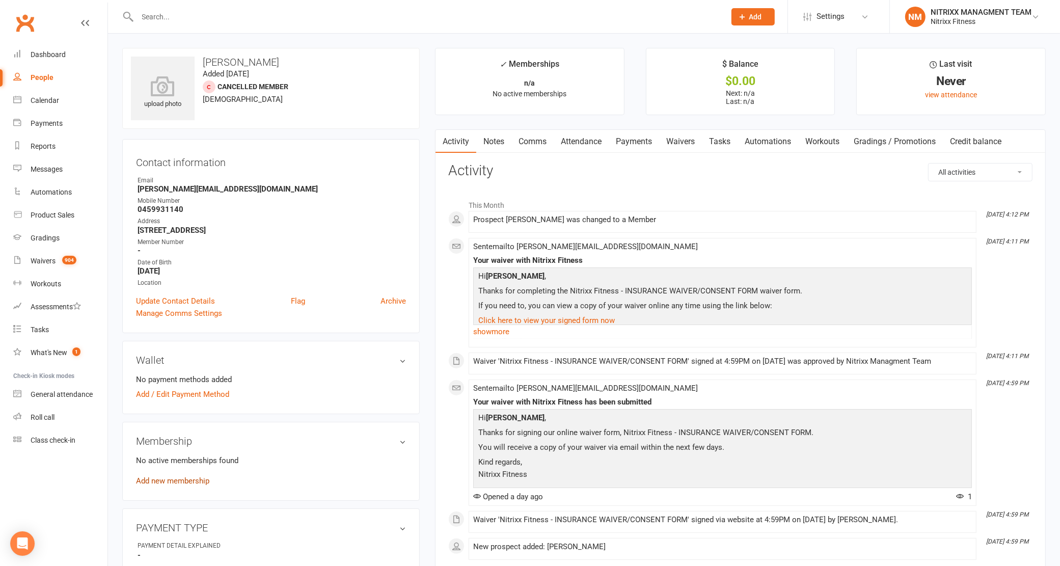
click at [192, 481] on link "Add new membership" at bounding box center [172, 480] width 73 height 9
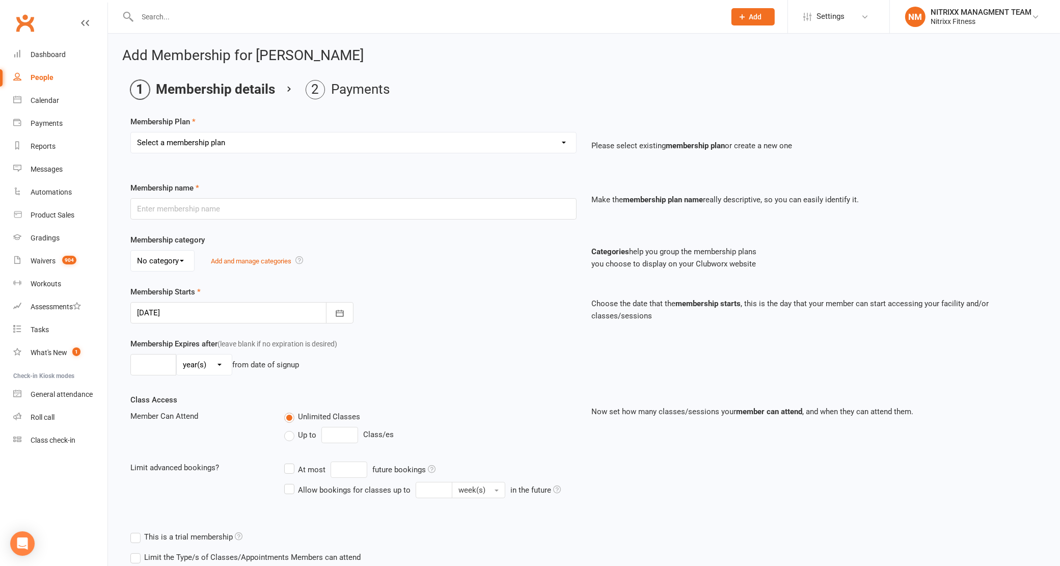
click at [225, 146] on select "Select a membership plan Create new Membership Plan WOMENS UNLIMITED SPECIAL ME…" at bounding box center [353, 142] width 445 height 20
select select "1"
click at [131, 132] on select "Select a membership plan Create new Membership Plan WOMENS UNLIMITED SPECIAL ME…" at bounding box center [353, 142] width 445 height 20
type input "WOMENS UNLIMITED SPECIAL MEMBERSHIP"
select select "3"
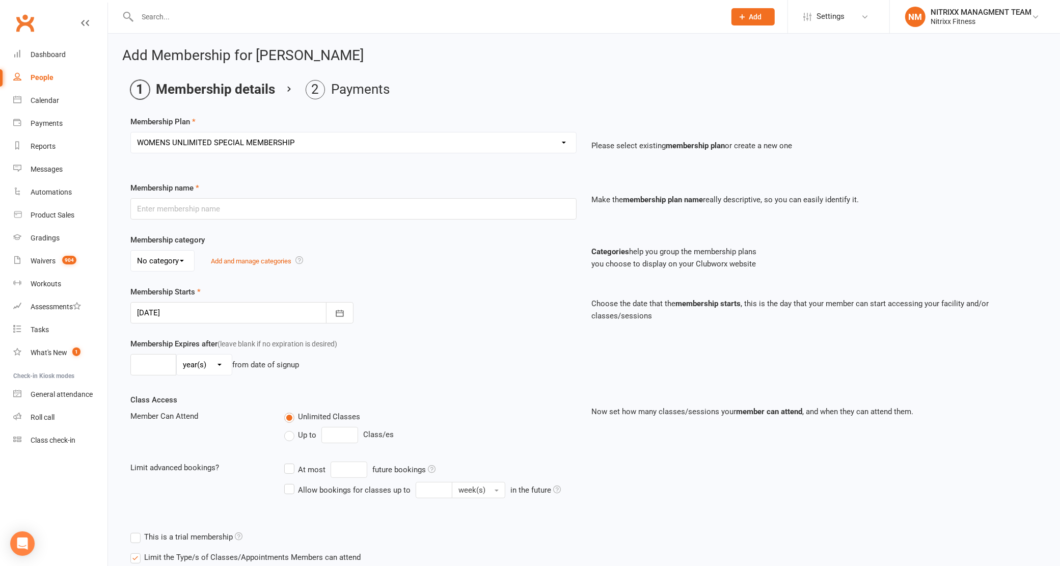
type input "0"
click at [189, 143] on select "Select a membership plan Create new Membership Plan WOMENS UNLIMITED SPECIAL ME…" at bounding box center [353, 142] width 445 height 20
select select "2"
click at [131, 132] on select "Select a membership plan Create new Membership Plan WOMENS UNLIMITED SPECIAL ME…" at bounding box center [353, 142] width 445 height 20
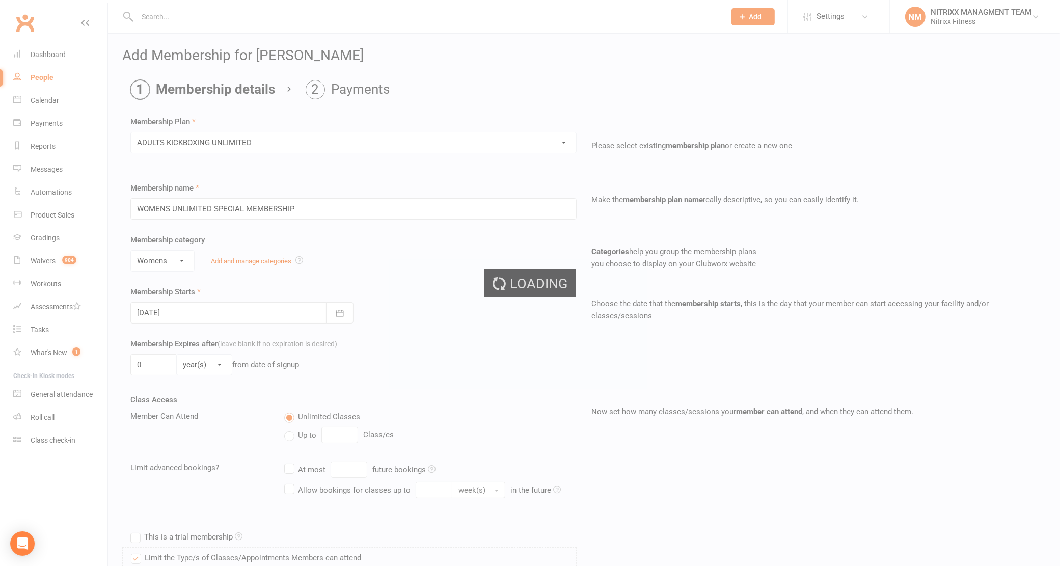
type input "ADULTS KICKBOXING UNLIMITED"
select select "0"
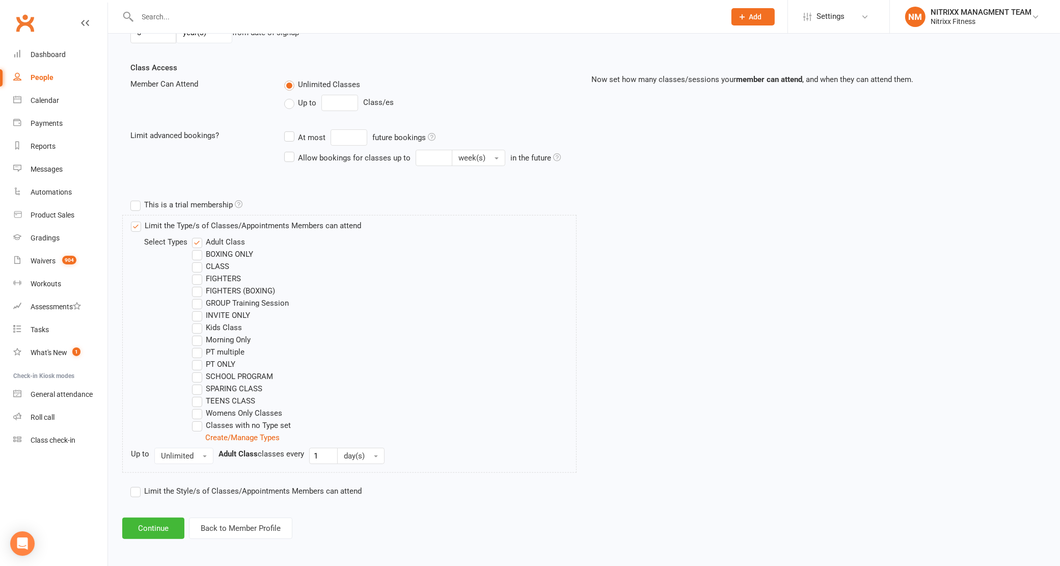
scroll to position [335, 0]
click at [160, 12] on input "text" at bounding box center [426, 17] width 584 height 14
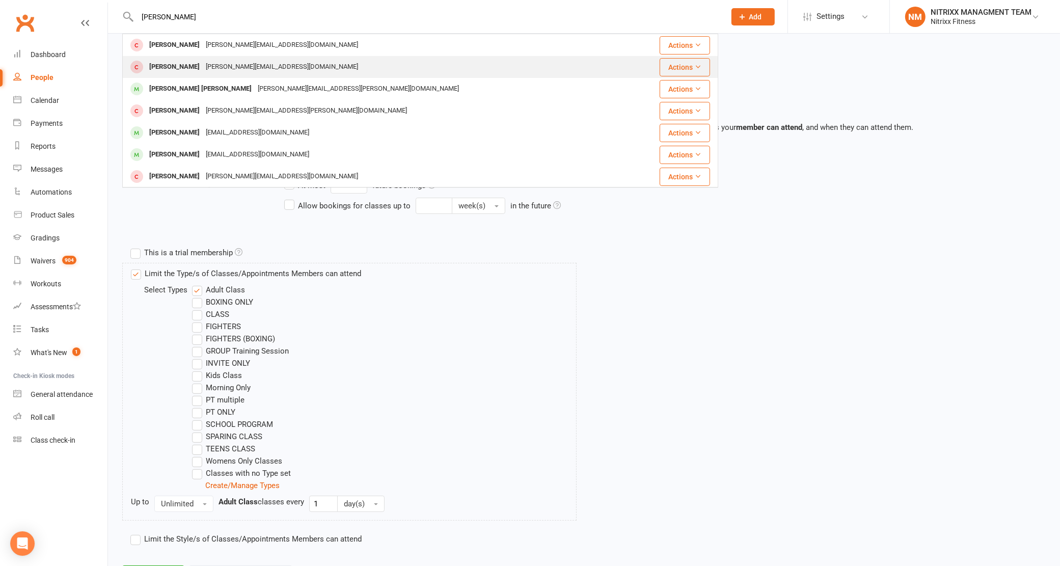
scroll to position [208, 0]
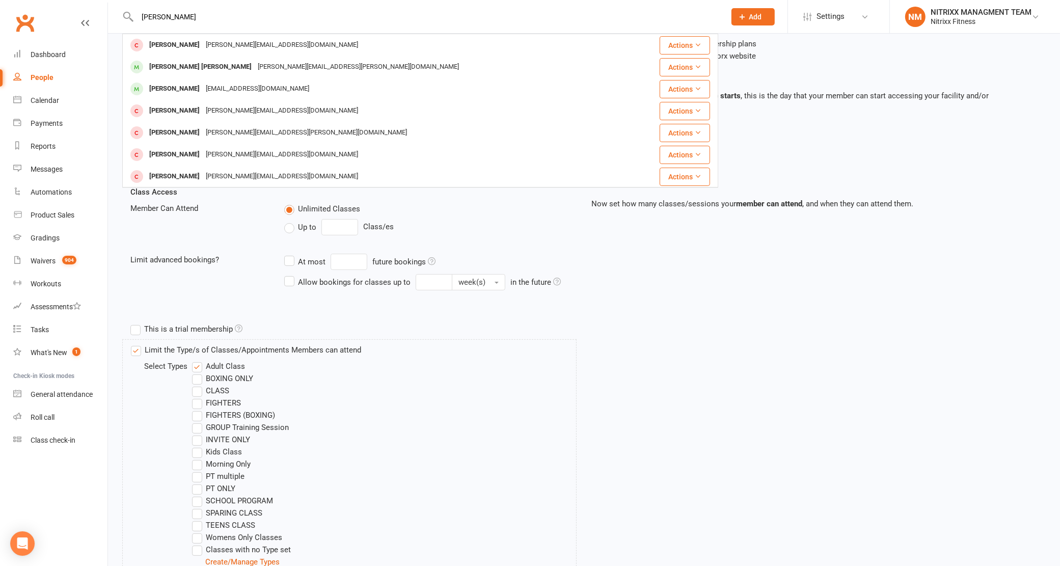
type input "[PERSON_NAME]"
click at [811, 342] on div "Limit the Type/s of Classes/Appointments Members can attend Select Types Adult …" at bounding box center [584, 472] width 922 height 266
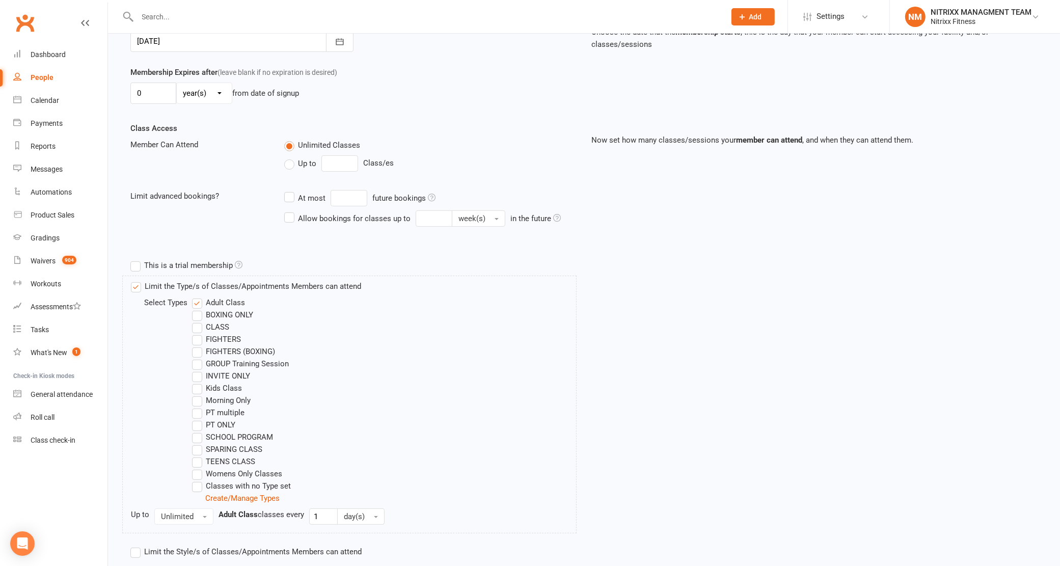
scroll to position [335, 0]
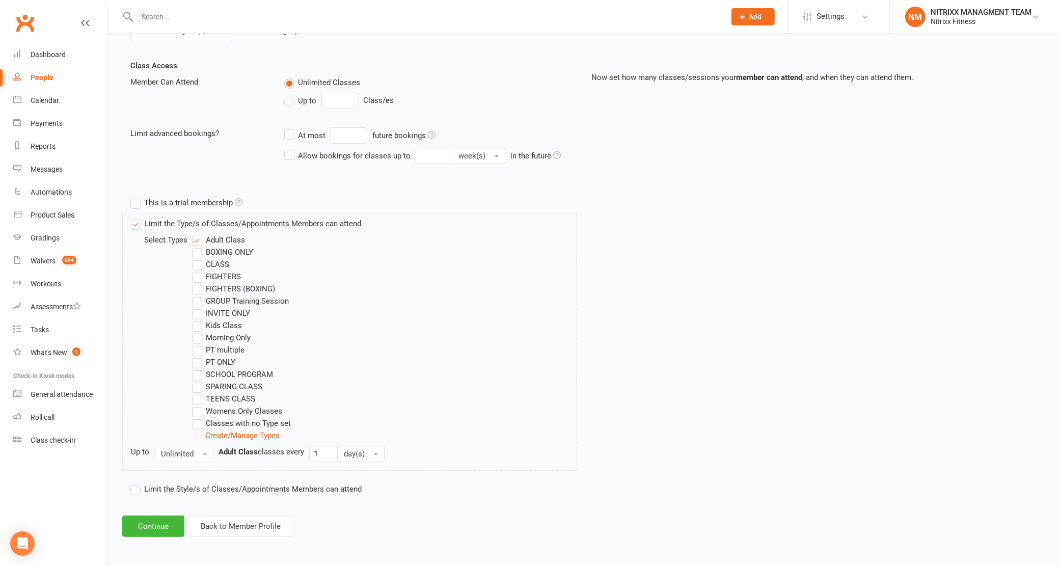
click at [156, 510] on div "Add Membership for [PERSON_NAME] Membership details Payments Membership Plan Se…" at bounding box center [584, 125] width 952 height 851
click at [153, 523] on button "Continue" at bounding box center [153, 525] width 62 height 21
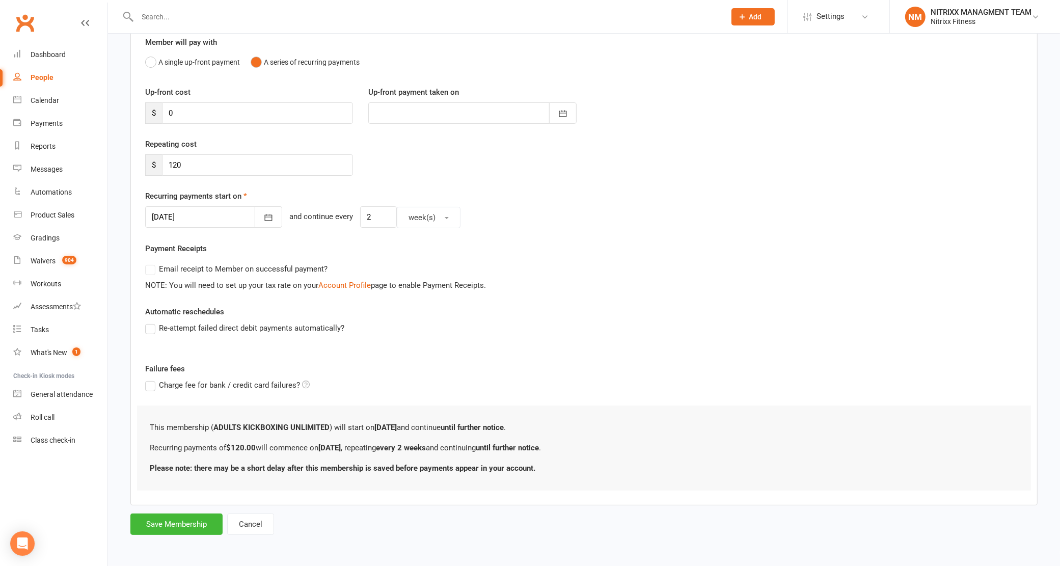
scroll to position [0, 0]
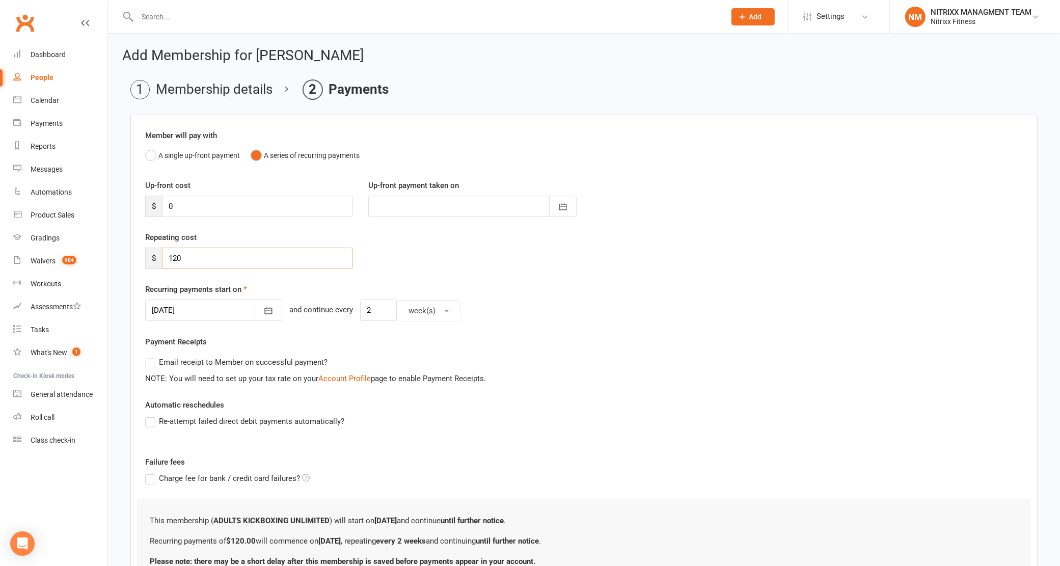
click at [259, 256] on input "120" at bounding box center [257, 257] width 191 height 21
type input "130"
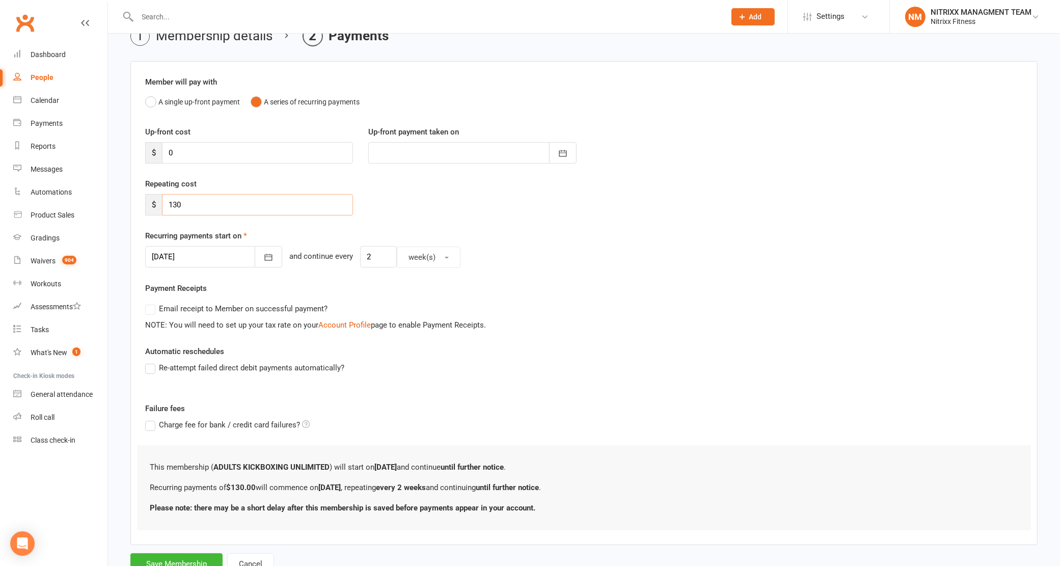
scroll to position [94, 0]
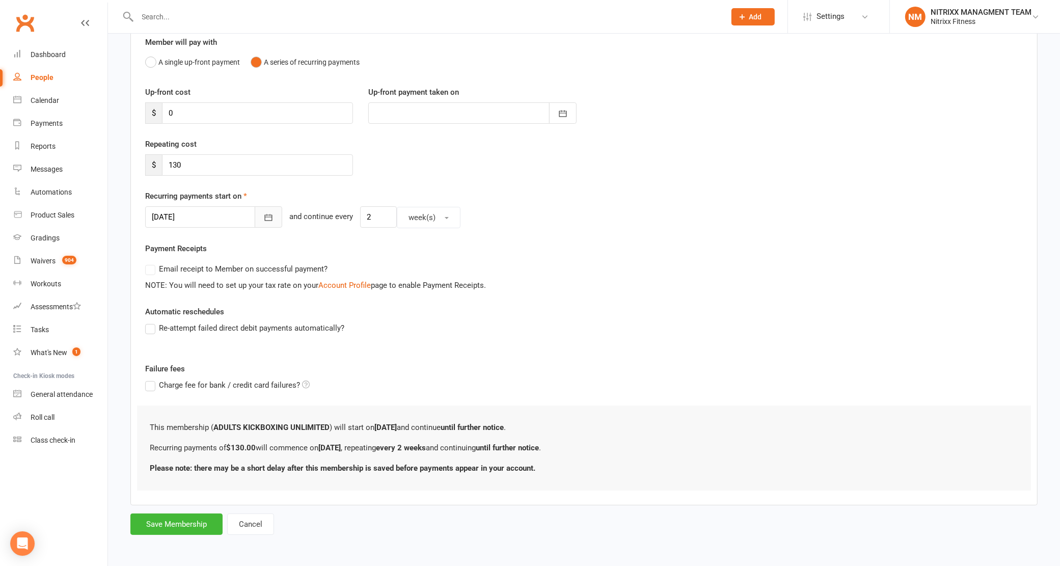
click at [255, 217] on button "button" at bounding box center [268, 216] width 27 height 21
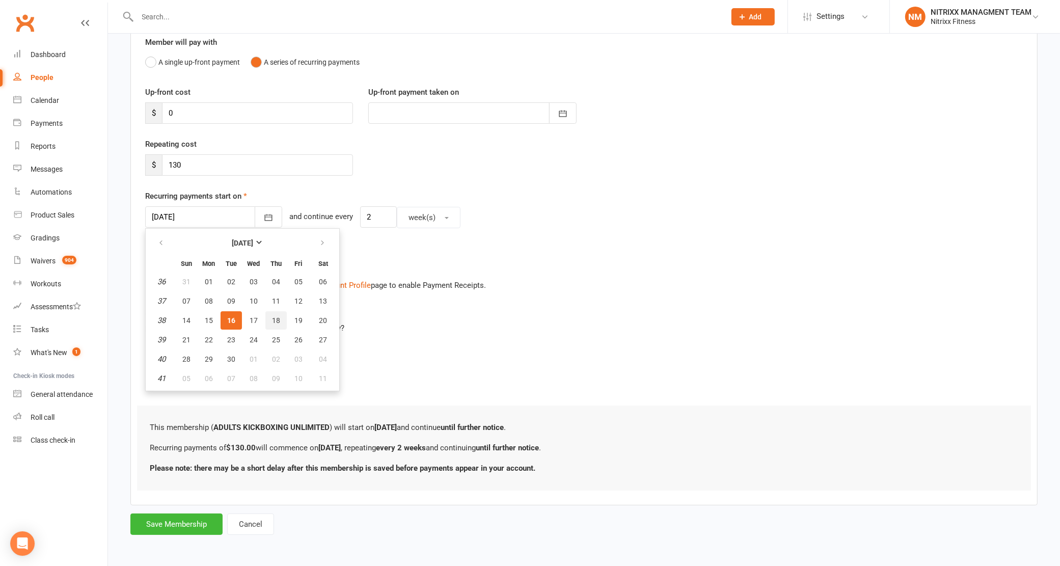
click at [278, 319] on button "18" at bounding box center [275, 320] width 21 height 18
type input "[DATE]"
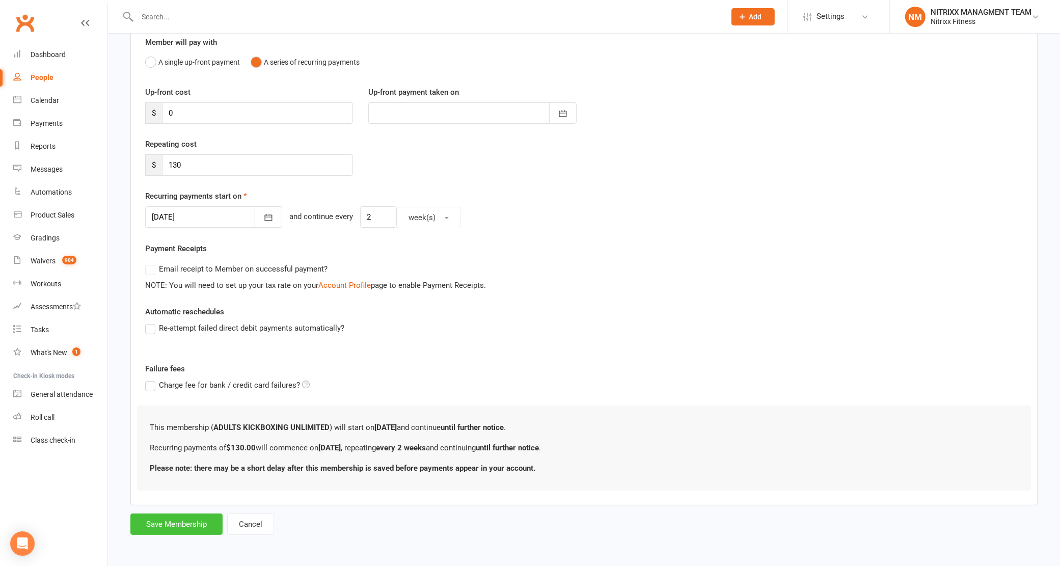
click at [169, 524] on button "Save Membership" at bounding box center [176, 523] width 92 height 21
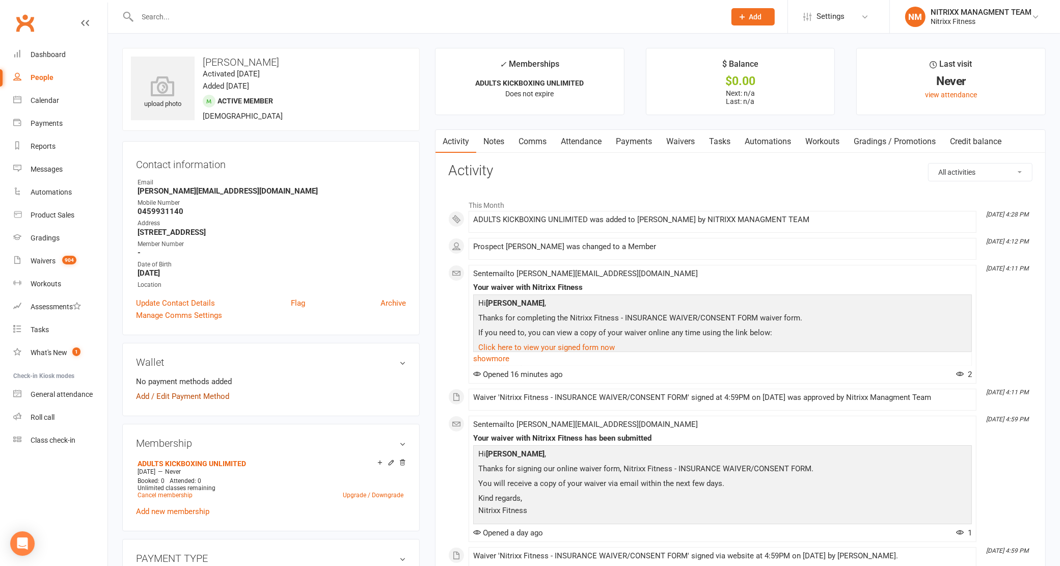
click at [200, 396] on link "Add / Edit Payment Method" at bounding box center [182, 396] width 93 height 12
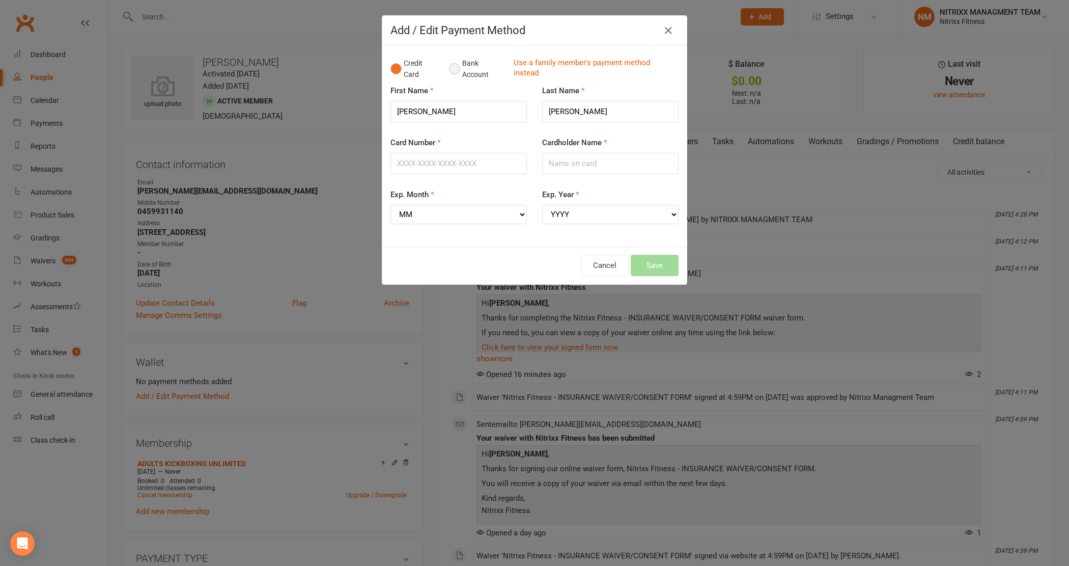
click at [462, 69] on button "Bank Account" at bounding box center [477, 68] width 57 height 31
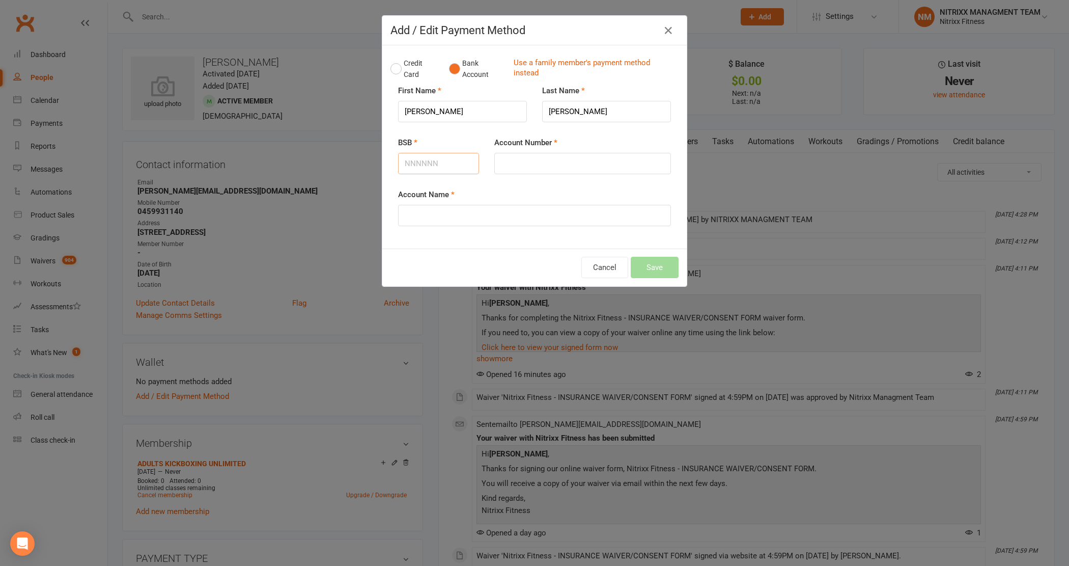
click at [411, 164] on input "BSB" at bounding box center [438, 163] width 81 height 21
type input "772772"
click at [563, 172] on input "Account Number" at bounding box center [582, 163] width 177 height 21
type input "100487206"
click at [529, 225] on input "Account Name" at bounding box center [534, 215] width 273 height 21
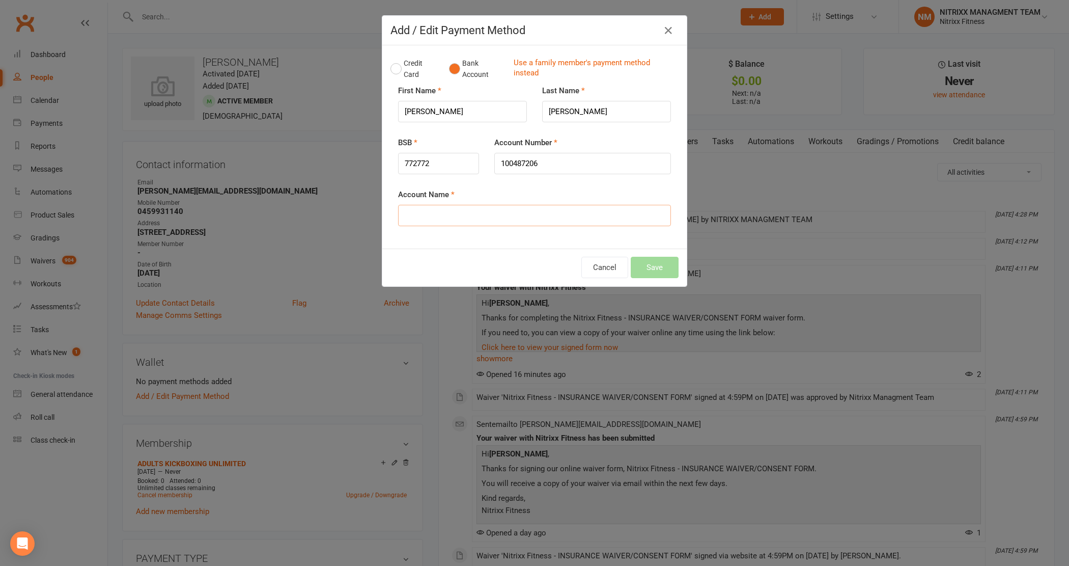
type input "s"
type input "[PERSON_NAME]"
click at [660, 261] on button "Save" at bounding box center [655, 267] width 48 height 21
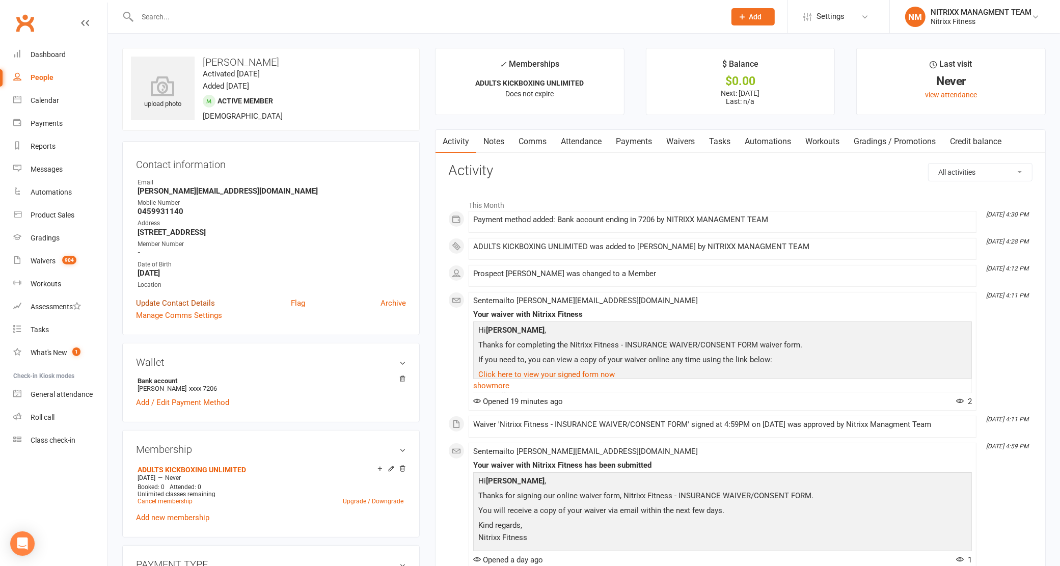
click at [170, 298] on link "Update Contact Details" at bounding box center [175, 303] width 79 height 12
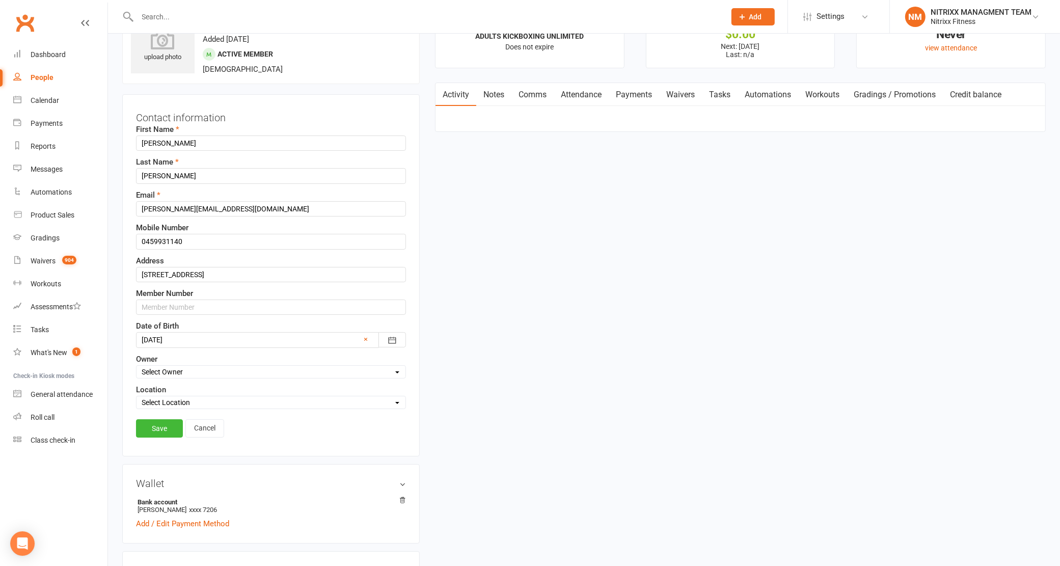
scroll to position [47, 0]
click at [184, 312] on input "text" at bounding box center [271, 306] width 270 height 15
type input "N3385"
click at [161, 427] on link "Save" at bounding box center [159, 428] width 47 height 18
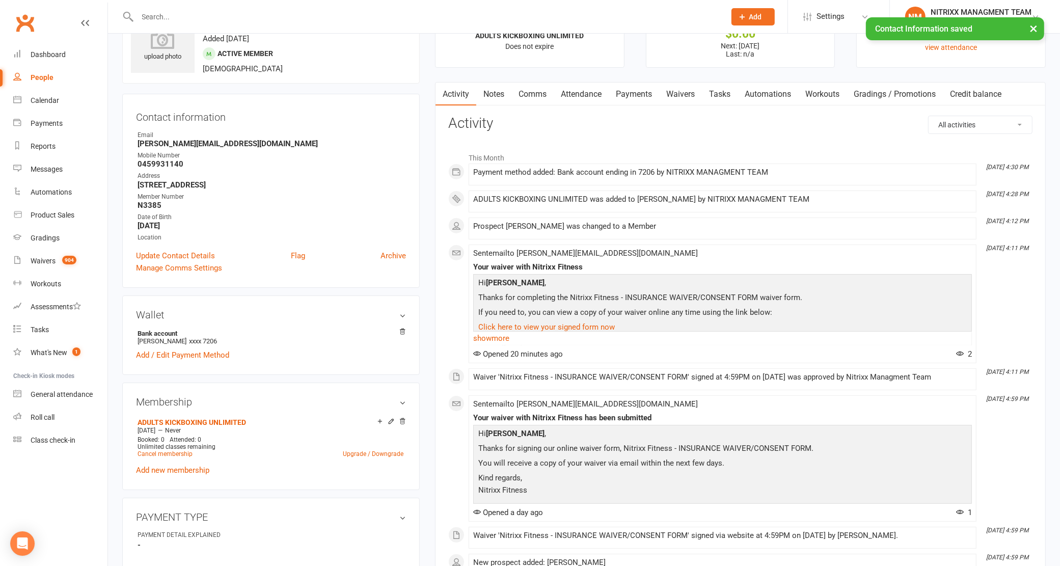
scroll to position [0, 0]
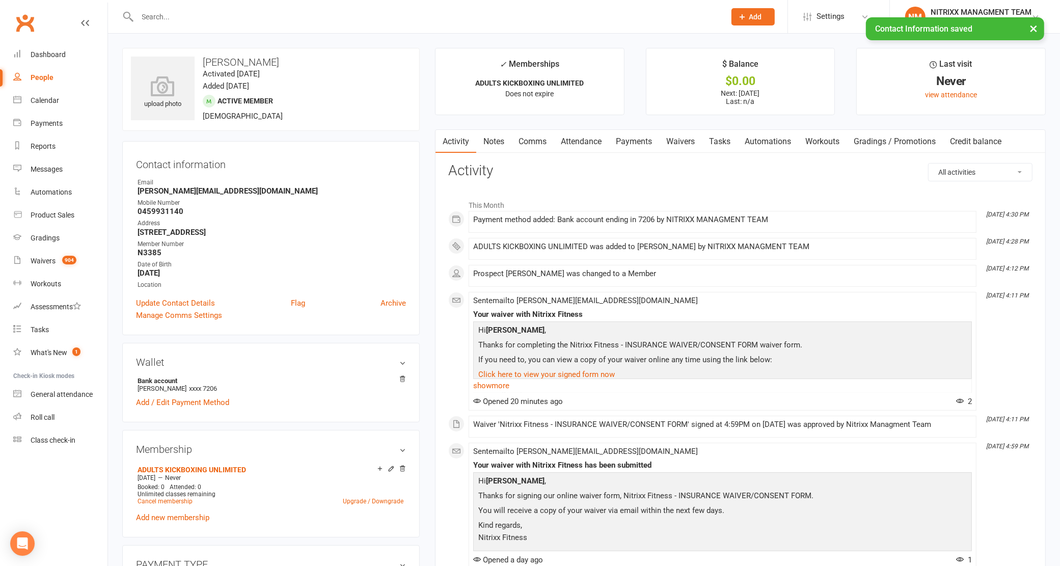
click at [488, 135] on link "Notes" at bounding box center [493, 141] width 35 height 23
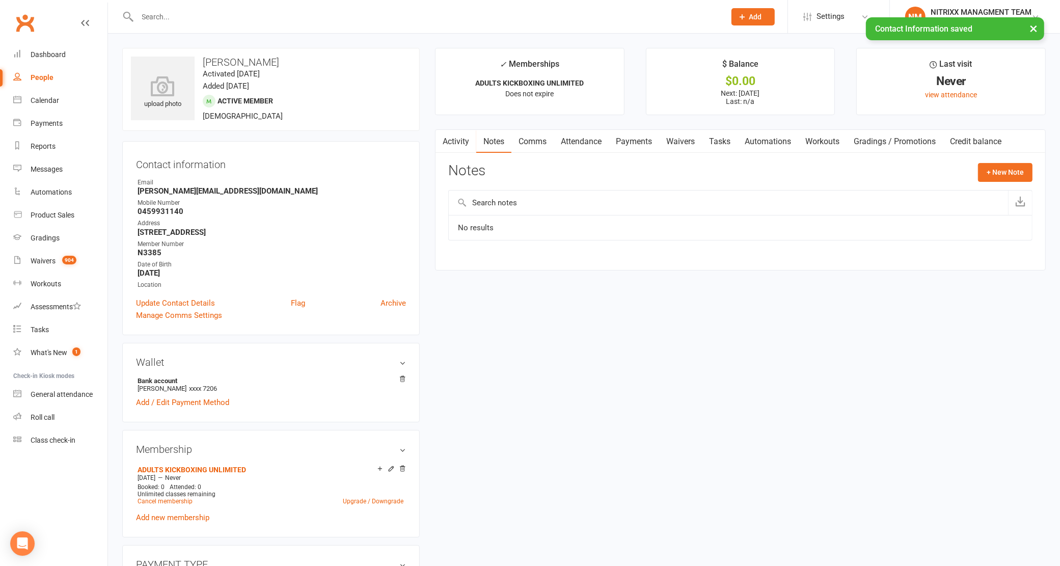
drag, startPoint x: 1004, startPoint y: 160, endPoint x: 1001, endPoint y: 186, distance: 25.6
click at [1004, 161] on div "Activity Notes Comms Attendance Payments Waivers Tasks Automations Workouts Gra…" at bounding box center [740, 199] width 610 height 141
click at [989, 164] on button "+ New Note" at bounding box center [1005, 172] width 54 height 18
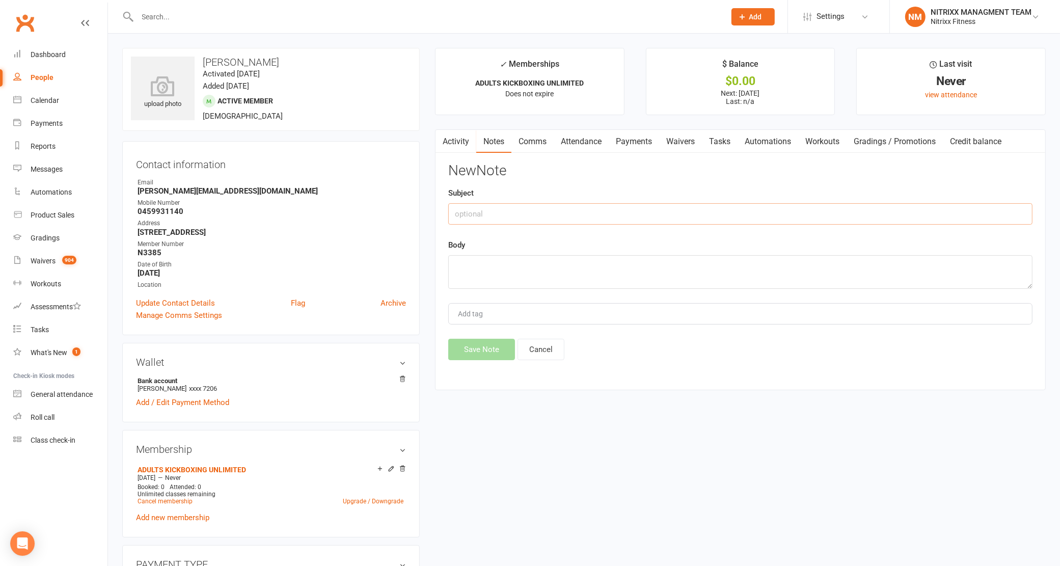
click at [505, 213] on input "text" at bounding box center [740, 213] width 584 height 21
type input "e"
type input "Enrolment"
type textarea "Member signed up -- adults unlimited SPRING SPECIAL - NO [PERSON_NAME]"
click at [483, 349] on button "Save Note" at bounding box center [481, 349] width 67 height 21
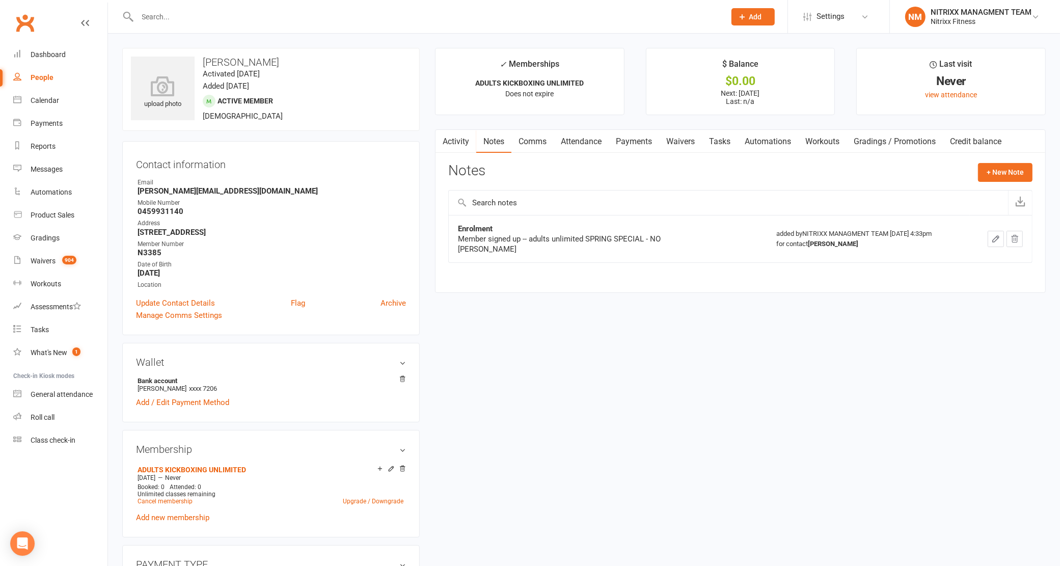
click at [177, 20] on input "text" at bounding box center [426, 17] width 584 height 14
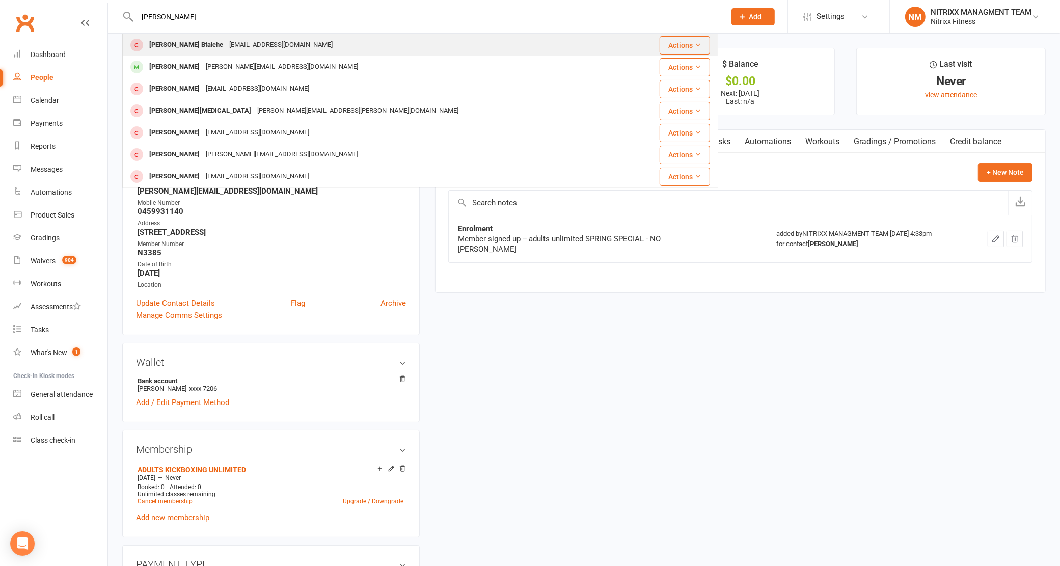
type input "[PERSON_NAME]"
click at [175, 39] on div "[PERSON_NAME] Btaiche" at bounding box center [186, 45] width 80 height 15
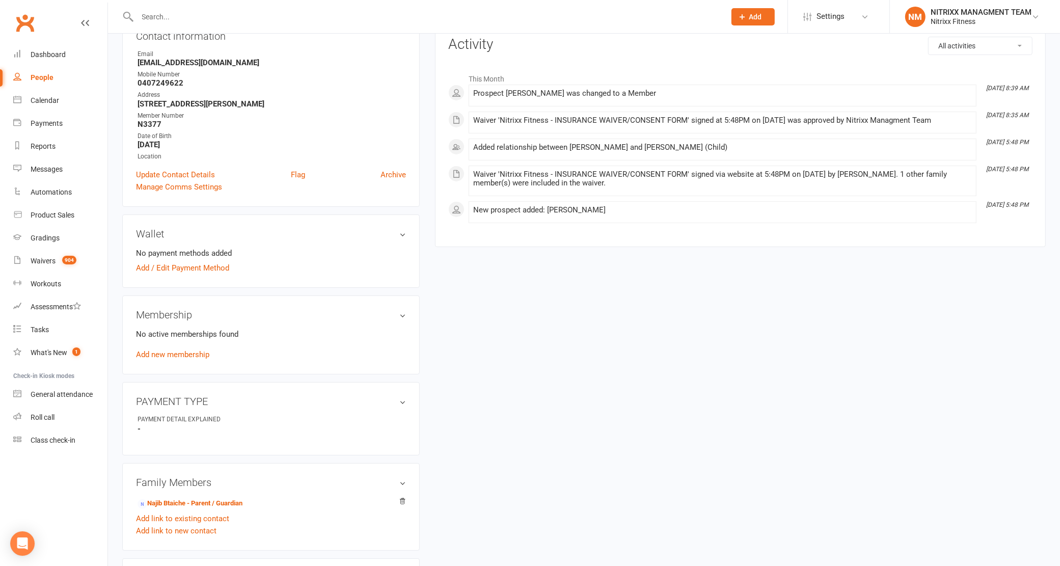
scroll to position [127, 0]
click at [174, 356] on link "Add new membership" at bounding box center [172, 353] width 73 height 9
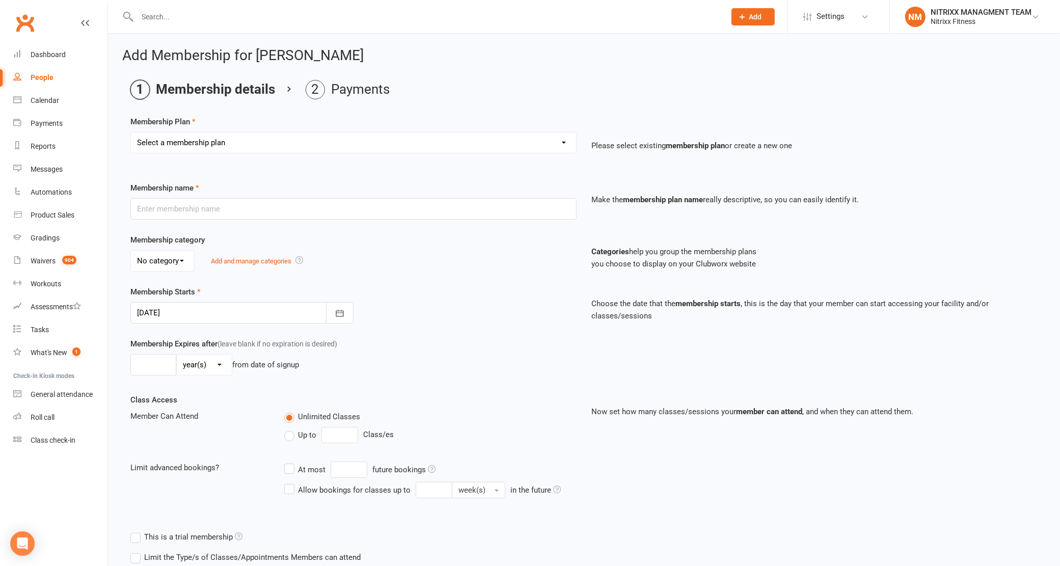
click at [283, 134] on select "Select a membership plan Create new Membership Plan WOMENS UNLIMITED SPECIAL ME…" at bounding box center [353, 142] width 445 height 20
select select "3"
click at [131, 132] on select "Select a membership plan Create new Membership Plan WOMENS UNLIMITED SPECIAL ME…" at bounding box center [353, 142] width 445 height 20
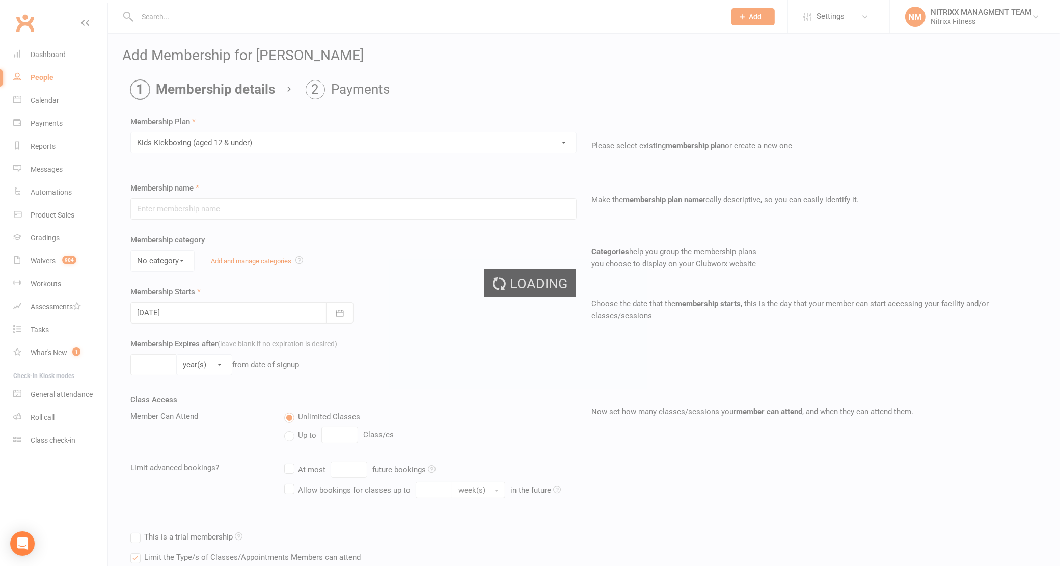
type input "Kids Kickboxing (aged [DEMOGRAPHIC_DATA] & under)"
select select "2"
type input "0"
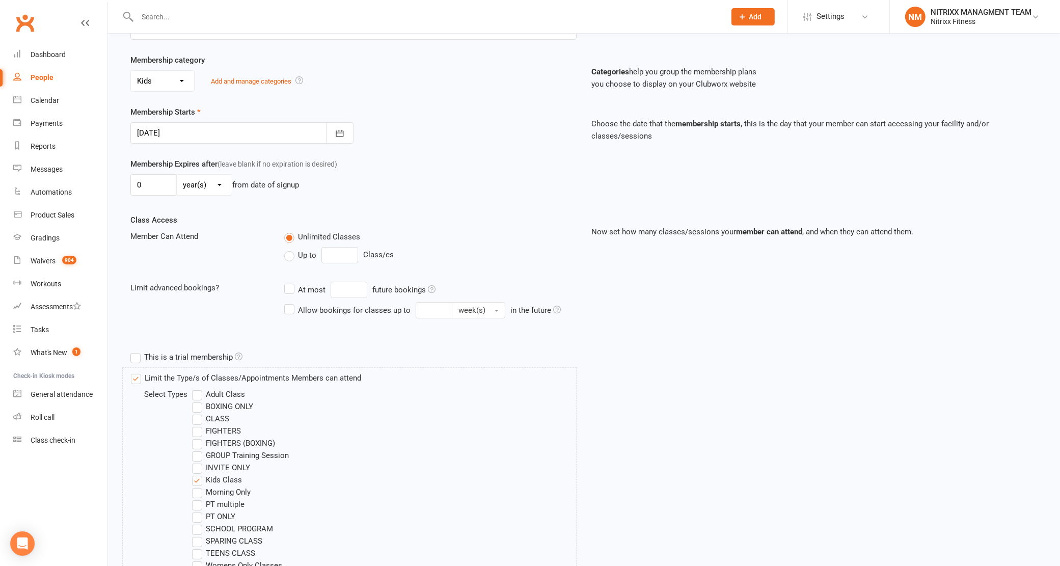
scroll to position [335, 0]
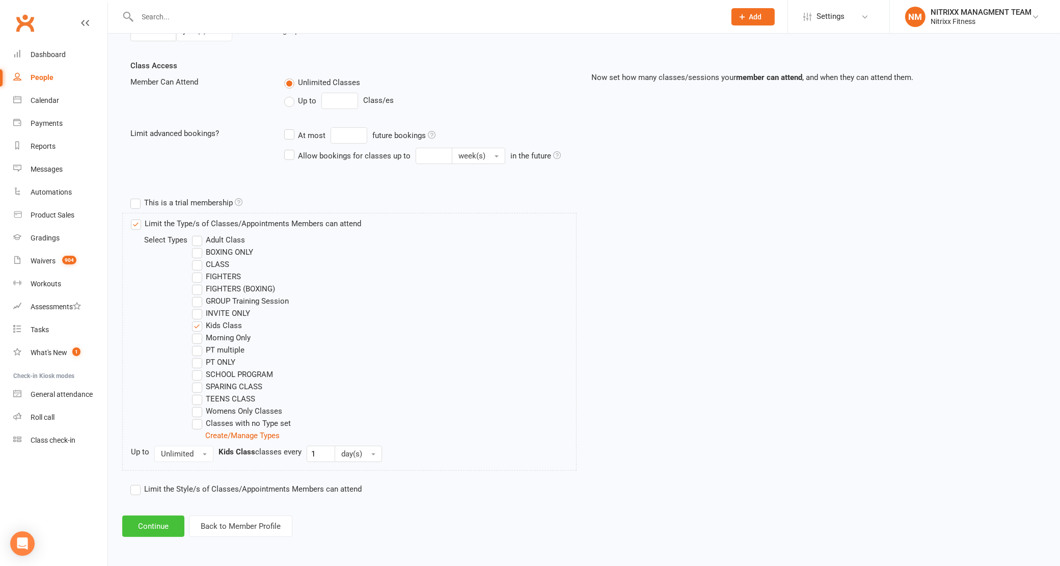
click at [132, 525] on button "Continue" at bounding box center [153, 525] width 62 height 21
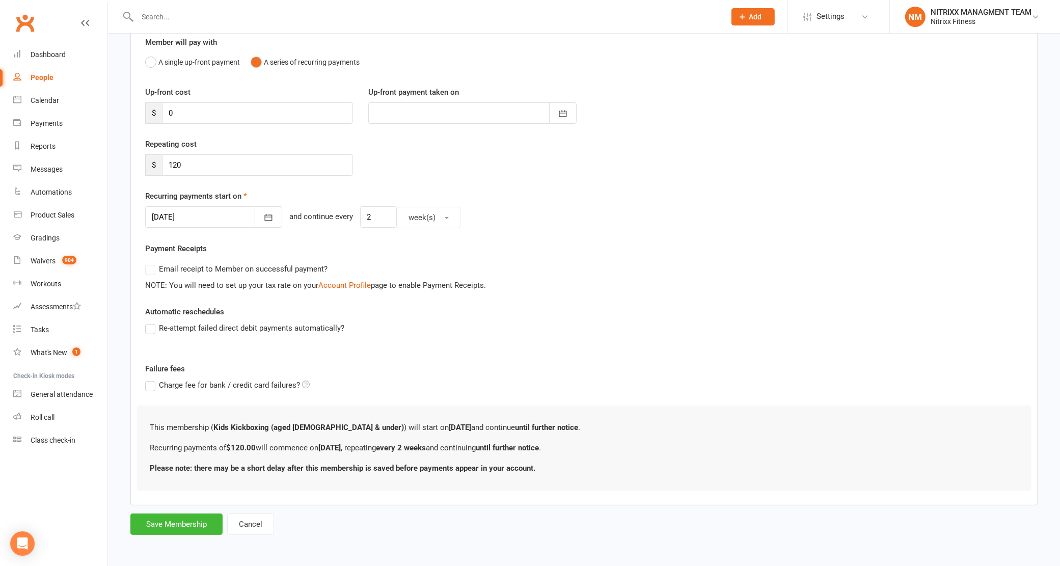
scroll to position [0, 0]
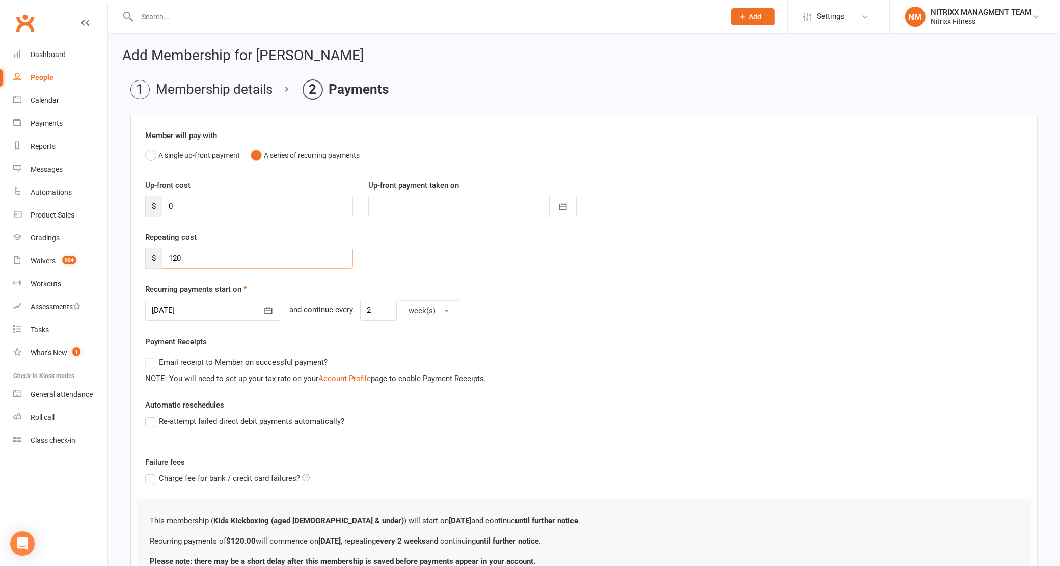
click at [220, 253] on input "120" at bounding box center [257, 257] width 191 height 21
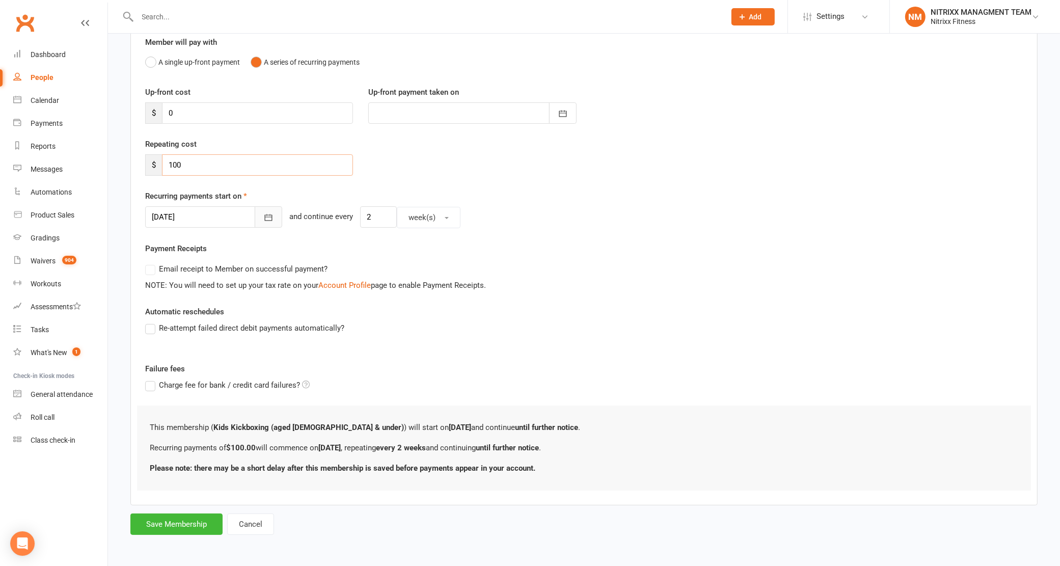
type input "100"
click at [255, 223] on button "button" at bounding box center [268, 216] width 27 height 21
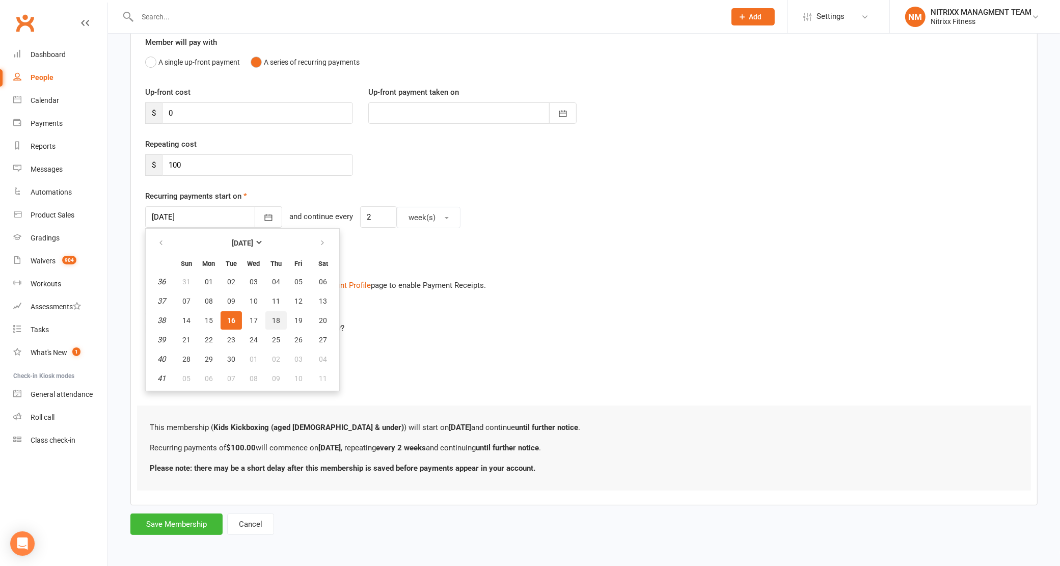
click at [278, 316] on button "18" at bounding box center [275, 320] width 21 height 18
type input "[DATE]"
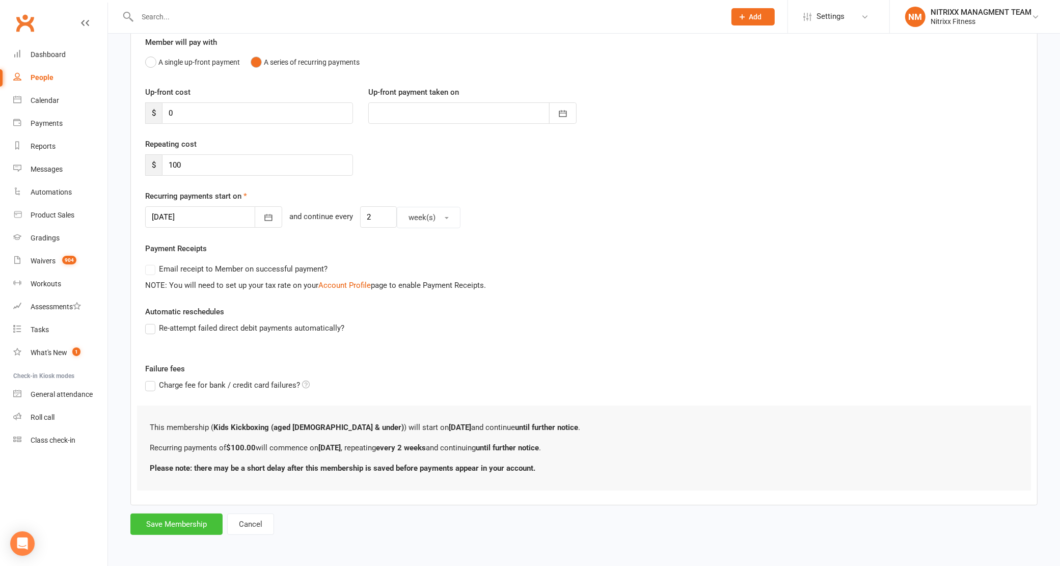
click at [170, 520] on button "Save Membership" at bounding box center [176, 523] width 92 height 21
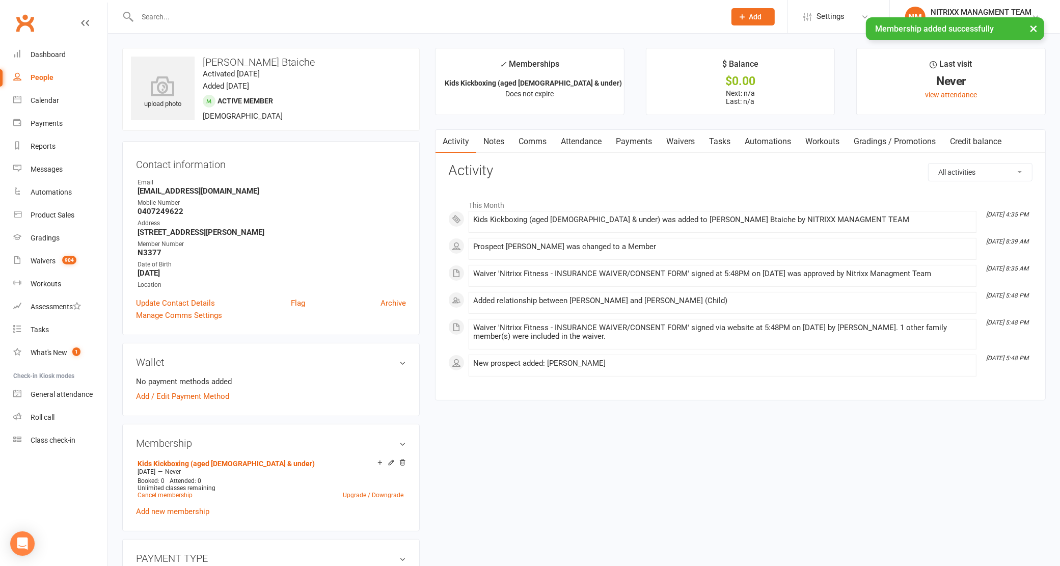
click at [506, 137] on link "Notes" at bounding box center [493, 141] width 35 height 23
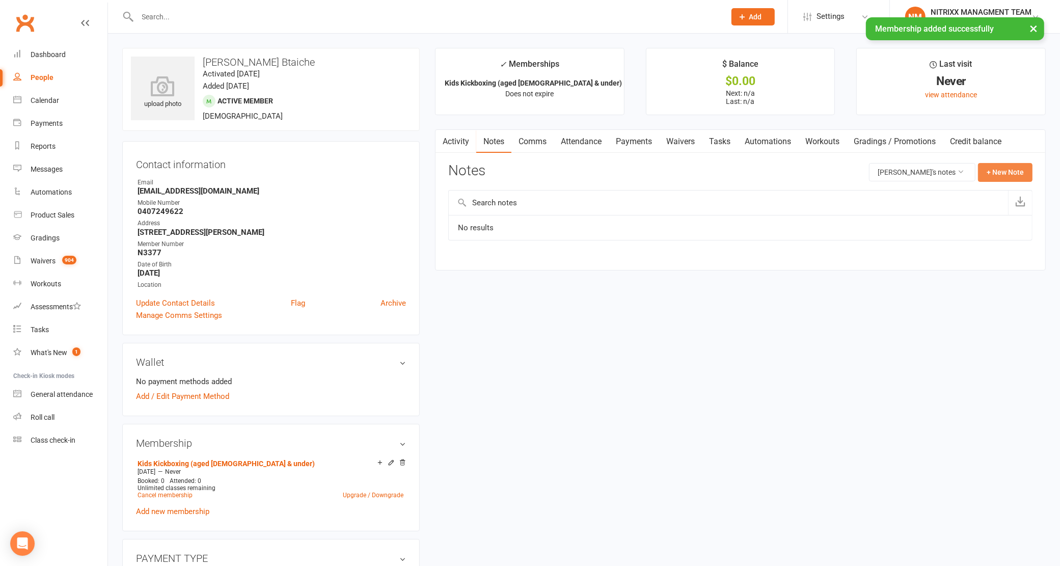
click at [986, 171] on button "+ New Note" at bounding box center [1005, 172] width 54 height 18
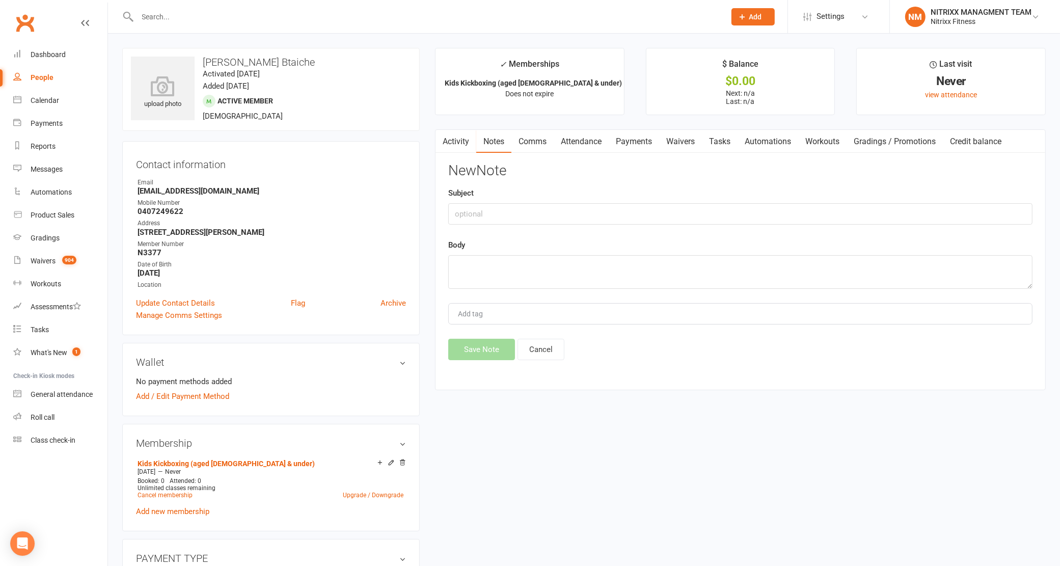
click at [561, 202] on div "Subject" at bounding box center [740, 206] width 584 height 38
click at [556, 209] on input "text" at bounding box center [740, 213] width 584 height 21
type input "e"
type input "Enrolment"
type textarea "Member signed up -- kids unlimited NO [PERSON_NAME] - SPRING SPECIAL"
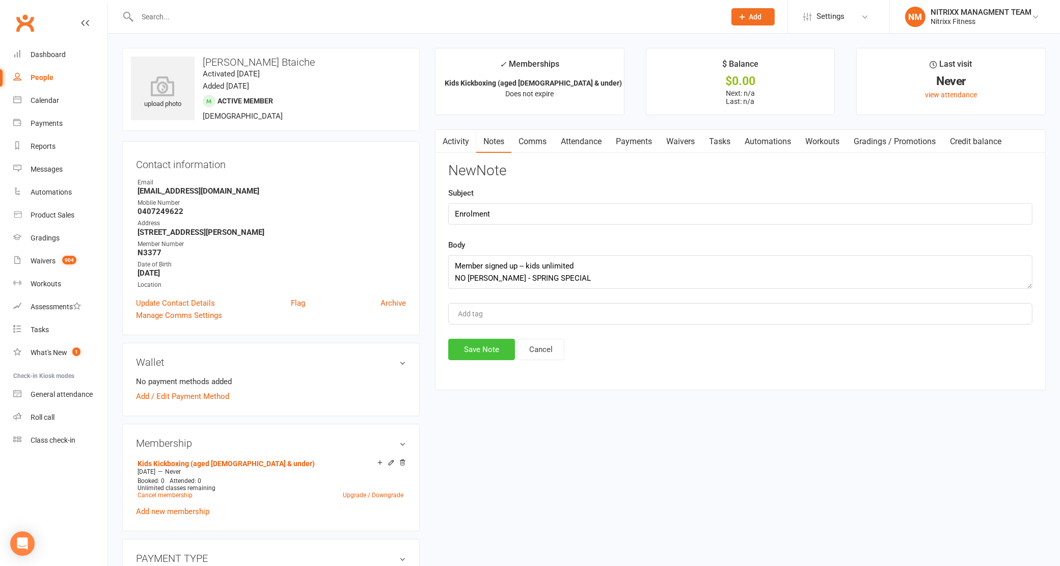
click at [479, 352] on button "Save Note" at bounding box center [481, 349] width 67 height 21
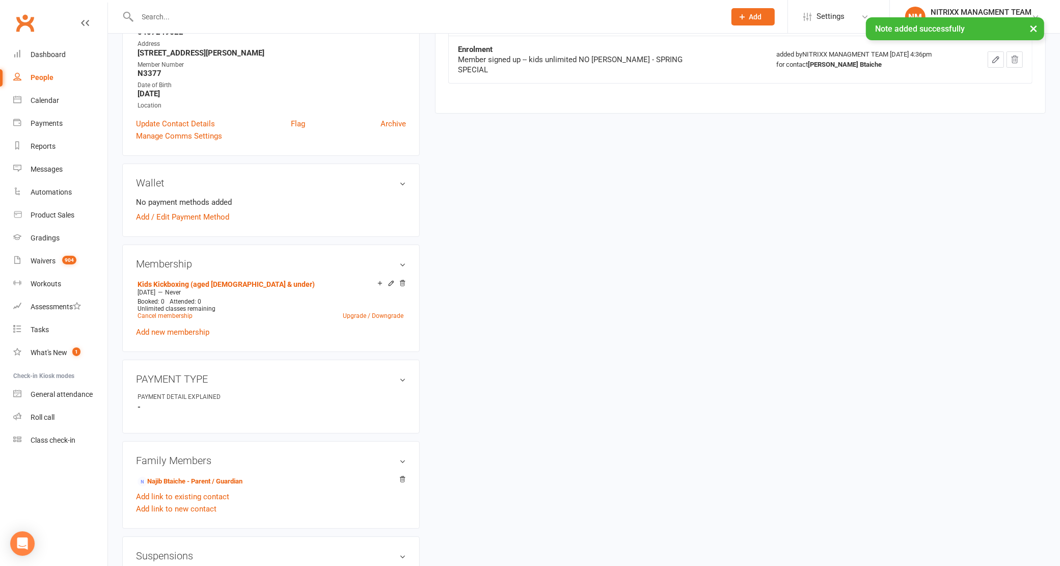
scroll to position [191, 0]
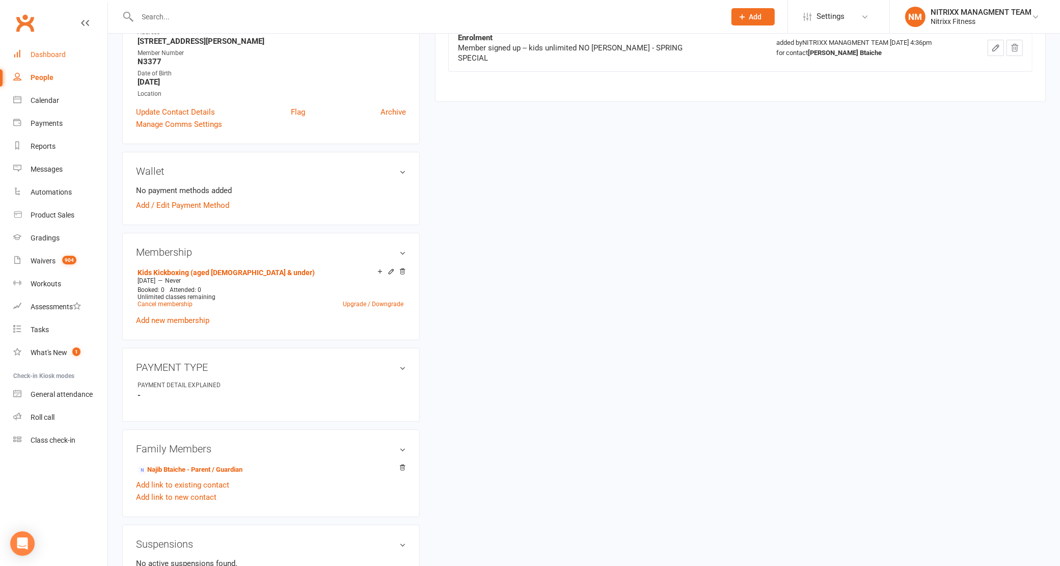
click at [71, 59] on link "Dashboard" at bounding box center [60, 54] width 94 height 23
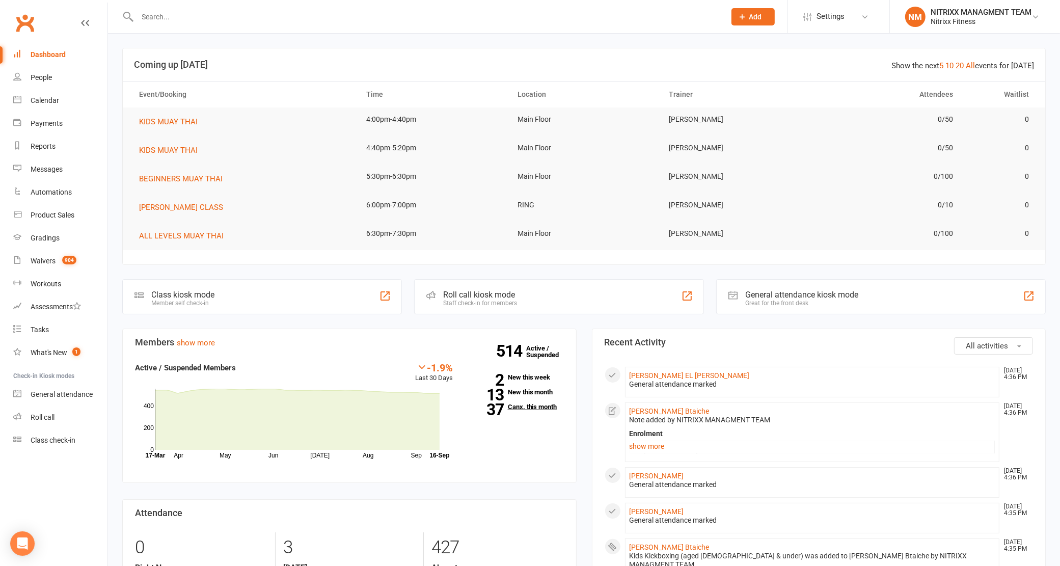
click at [543, 404] on link "37 Canx. this month" at bounding box center [516, 406] width 96 height 7
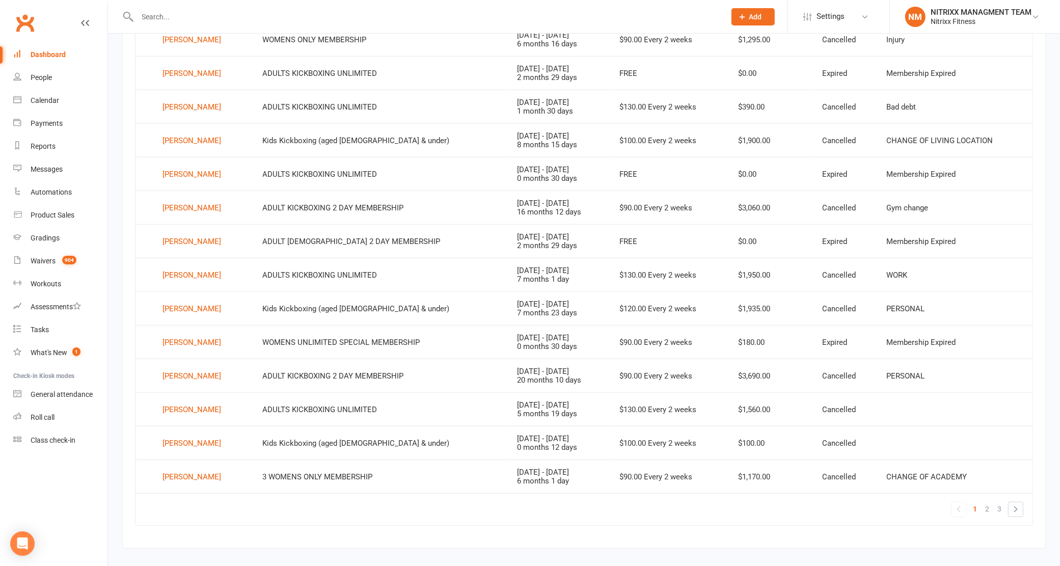
scroll to position [520, 0]
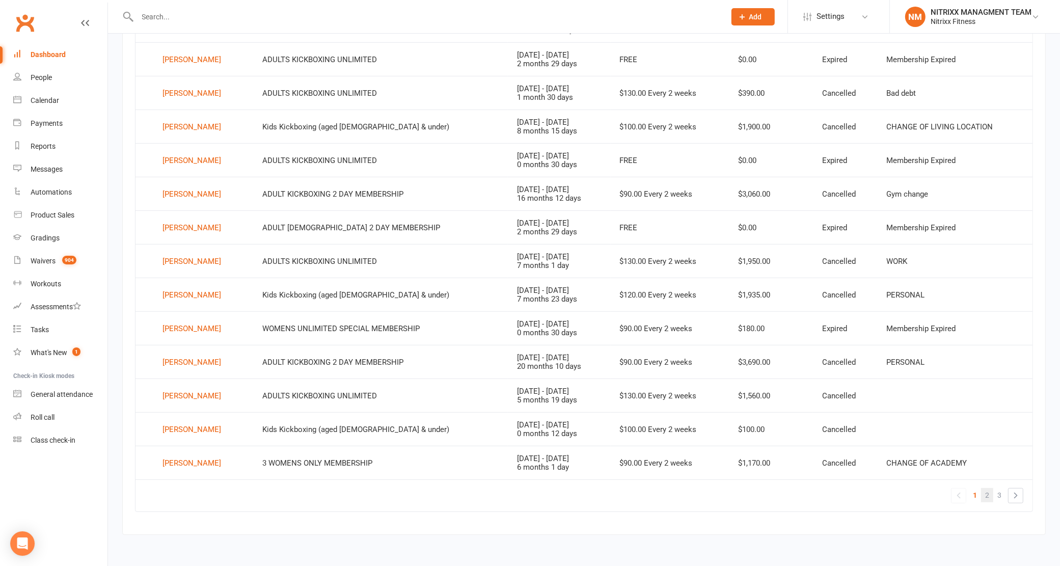
click at [986, 497] on span "2" at bounding box center [987, 495] width 4 height 14
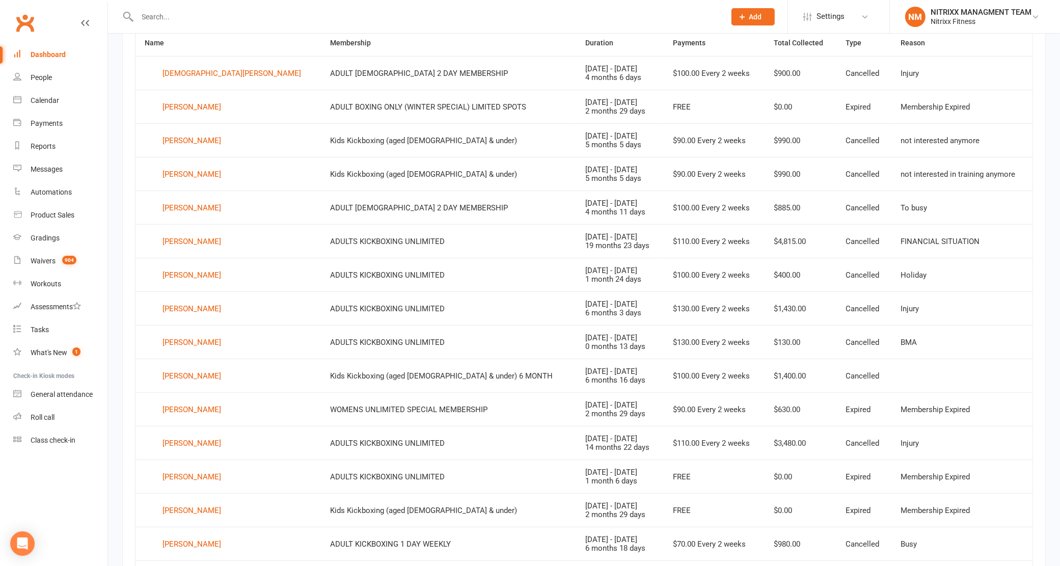
scroll to position [456, 0]
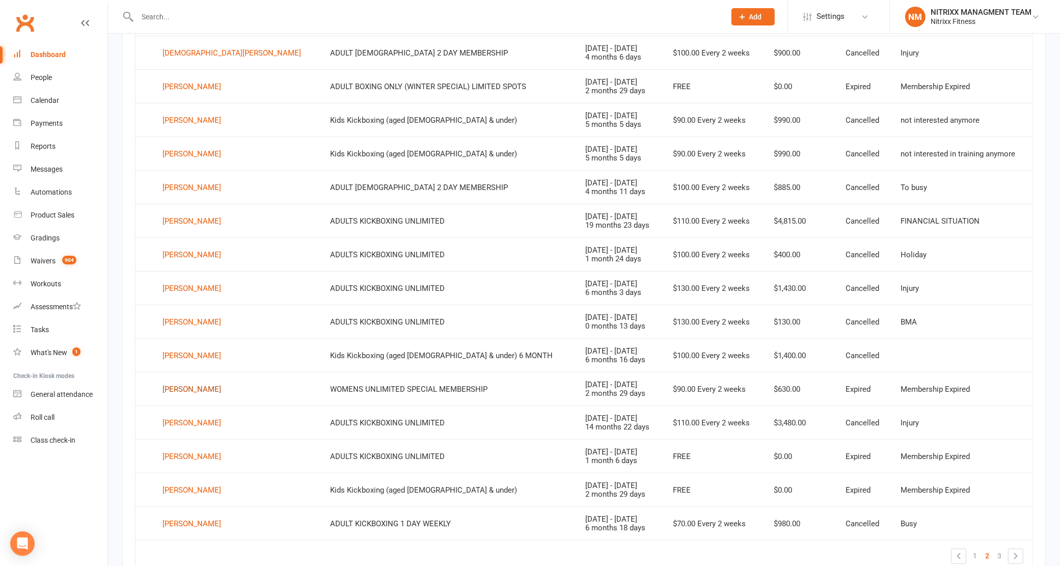
click at [187, 396] on div "[PERSON_NAME]" at bounding box center [191, 388] width 59 height 15
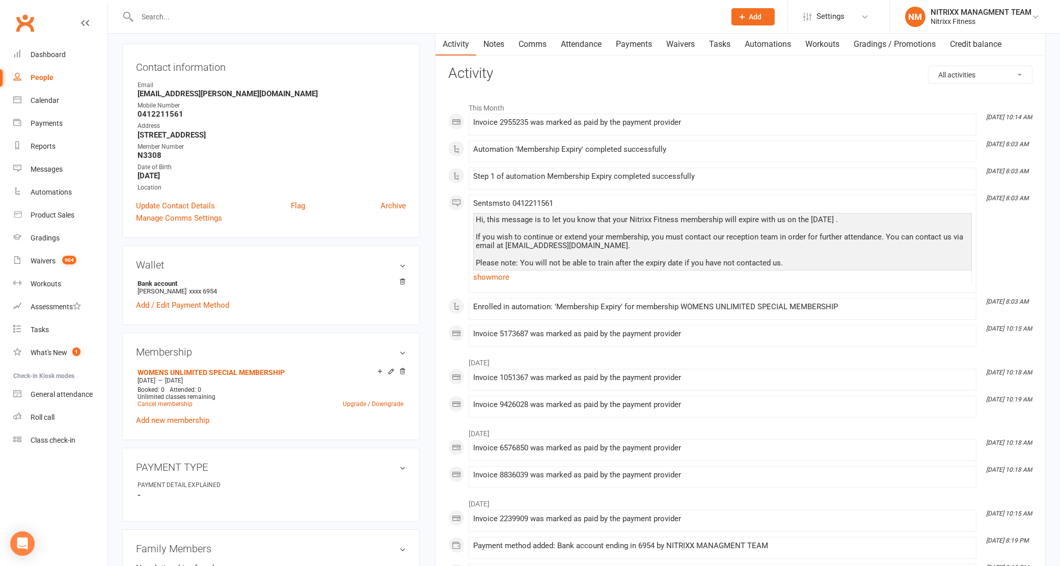
scroll to position [255, 0]
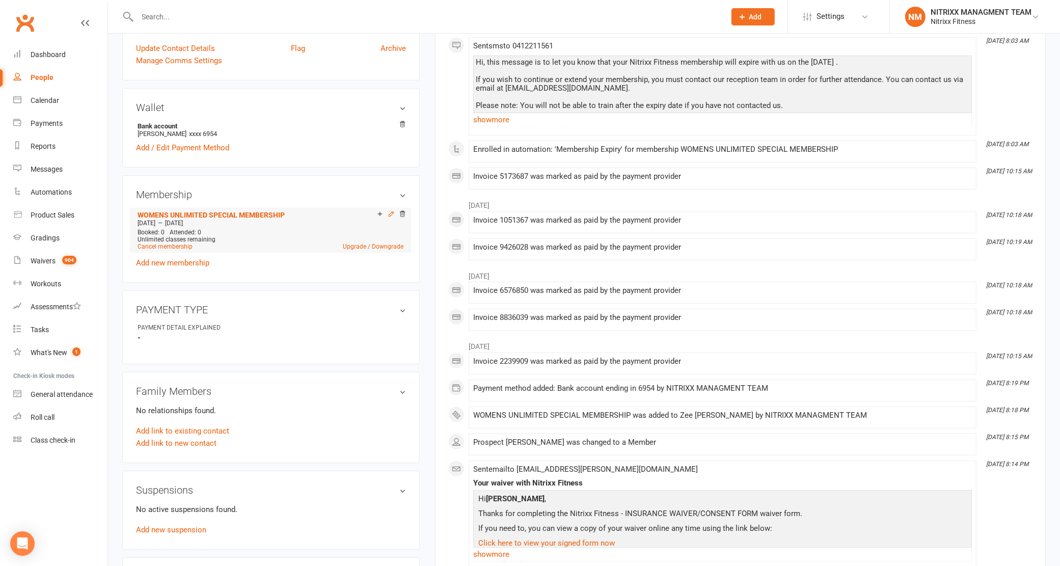
click at [391, 214] on icon at bounding box center [390, 213] width 7 height 7
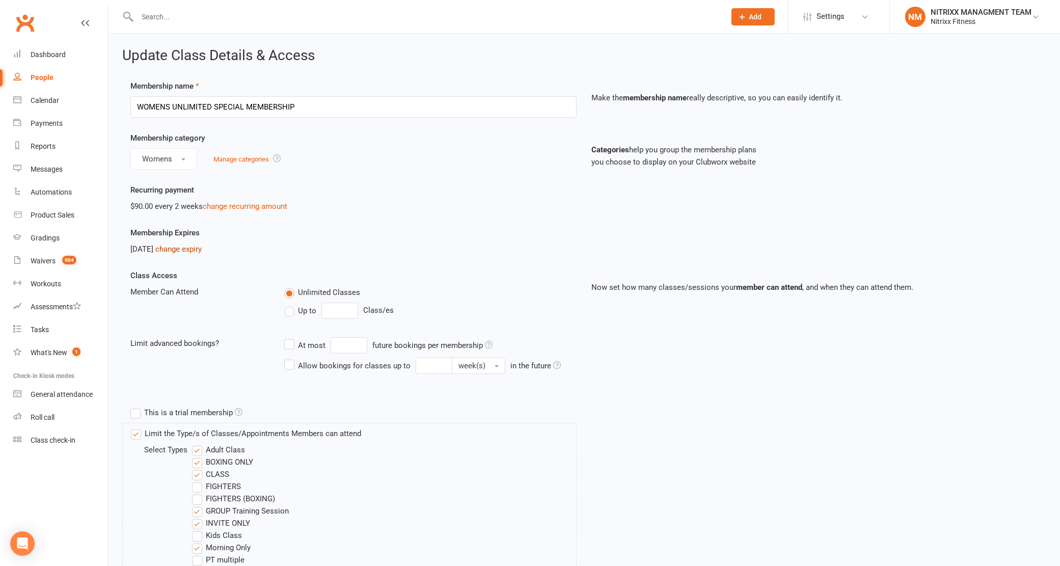
click at [193, 248] on link "change expiry" at bounding box center [178, 248] width 46 height 9
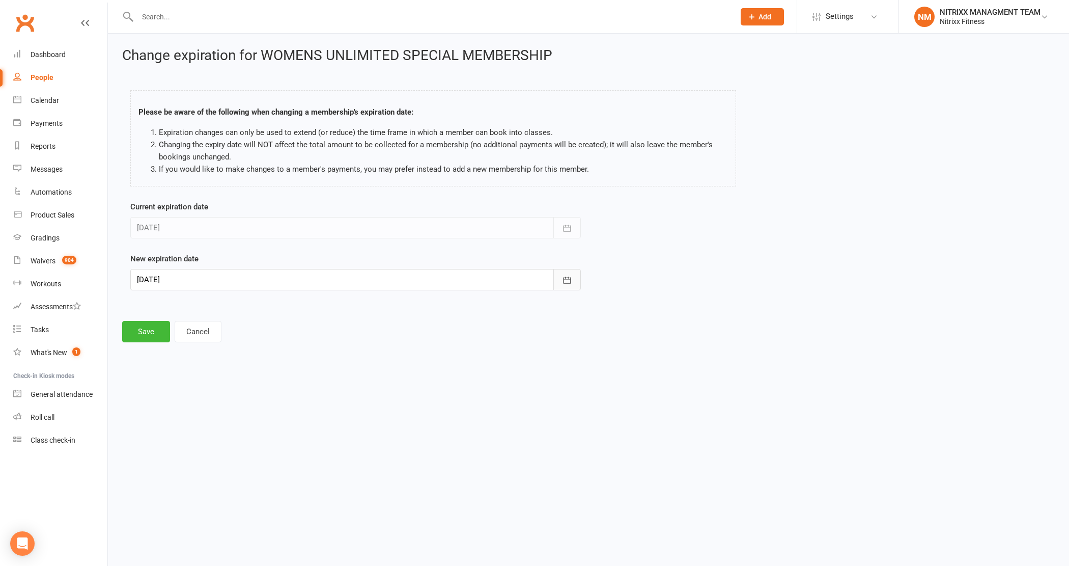
click at [563, 286] on button "button" at bounding box center [566, 279] width 27 height 21
click at [299, 301] on button "button" at bounding box center [308, 305] width 22 height 18
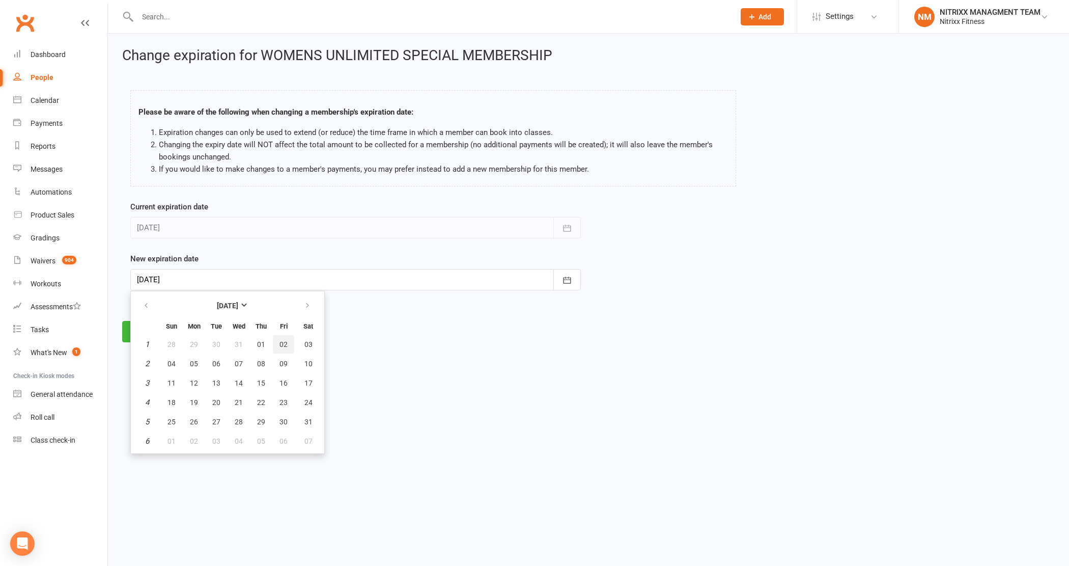
click at [288, 350] on button "02" at bounding box center [283, 344] width 21 height 18
type input "[DATE]"
click at [129, 324] on button "Save" at bounding box center [146, 331] width 48 height 21
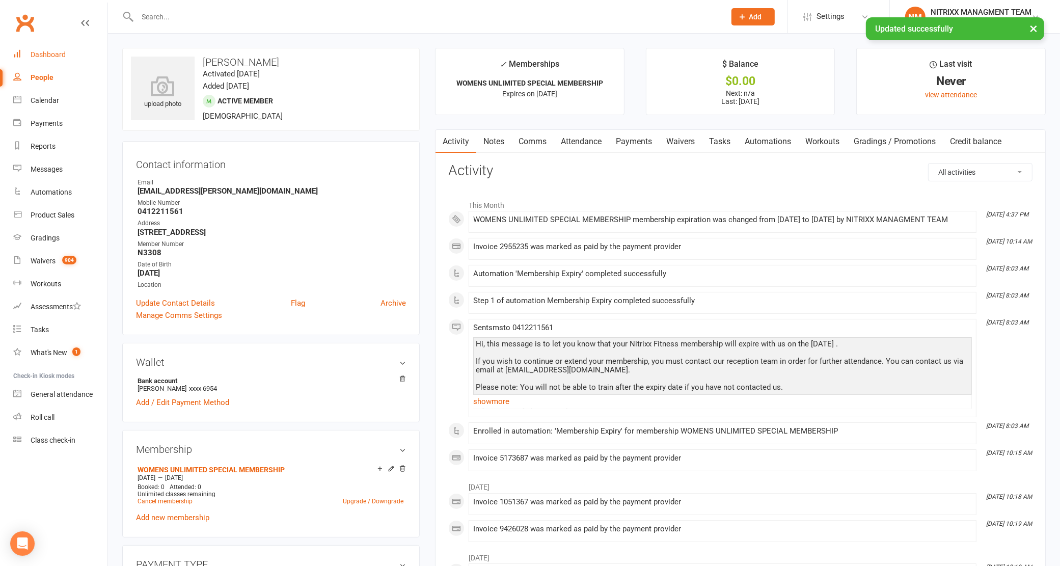
click at [60, 50] on div "Dashboard" at bounding box center [48, 54] width 35 height 8
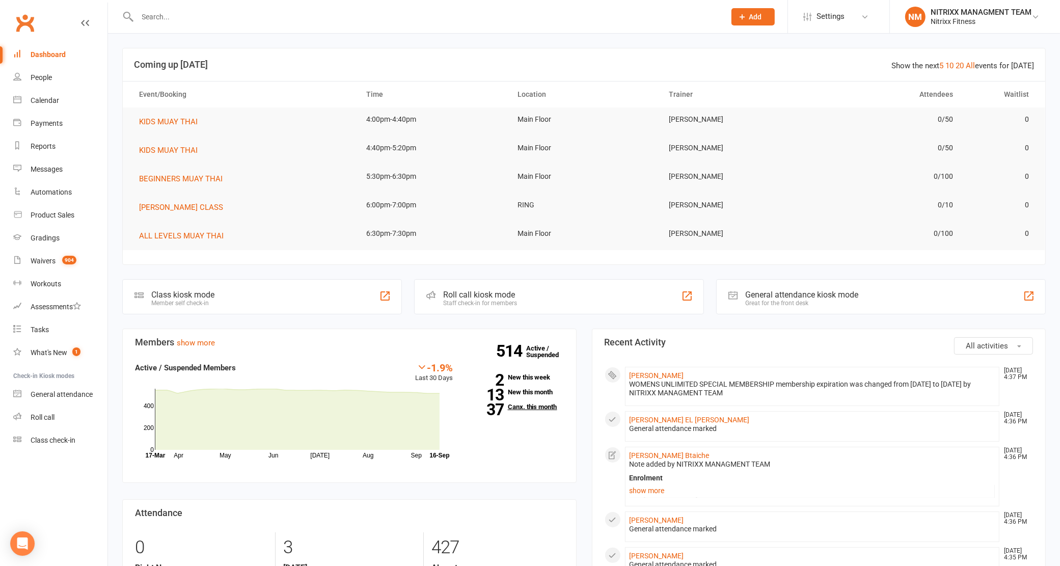
click at [528, 408] on link "37 Canx. this month" at bounding box center [516, 406] width 96 height 7
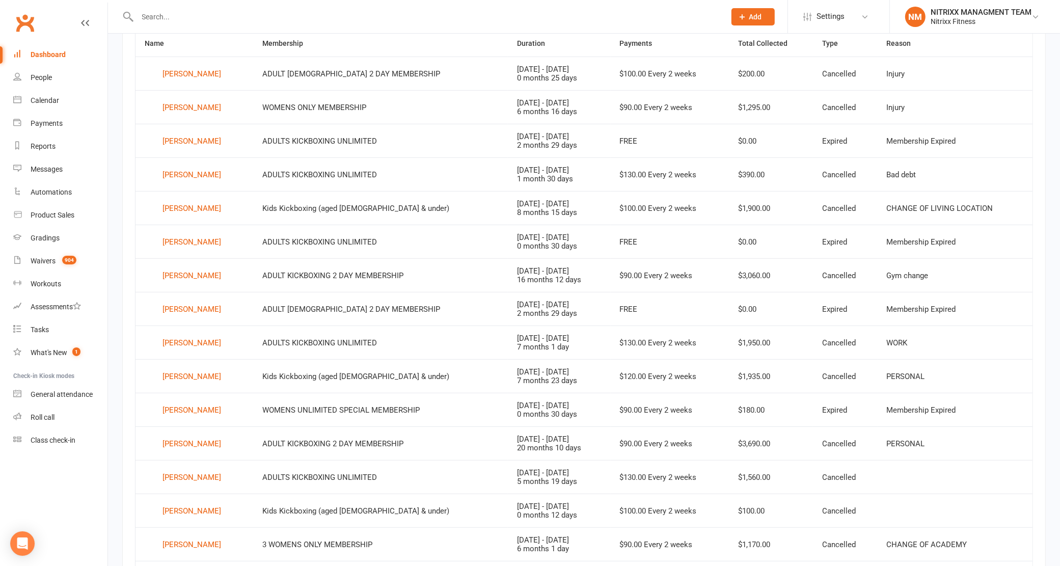
scroll to position [520, 0]
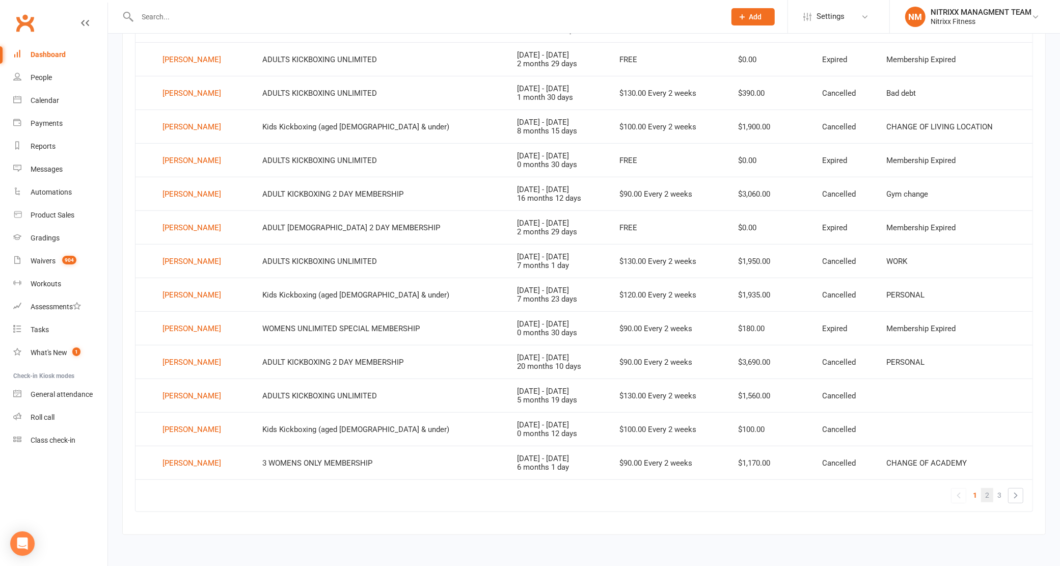
click at [988, 495] on span "2" at bounding box center [987, 495] width 4 height 14
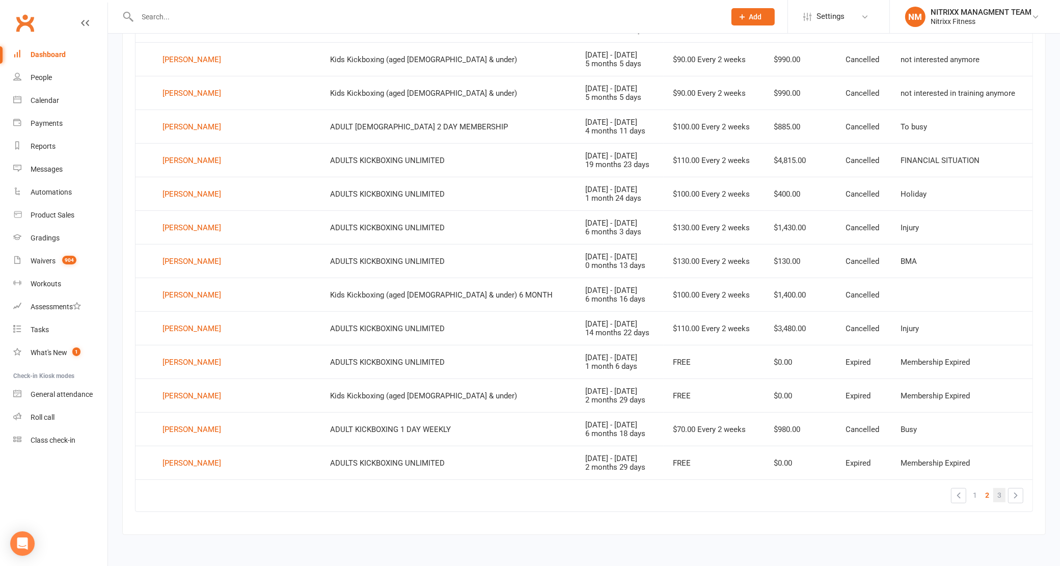
click at [1004, 495] on link "3" at bounding box center [999, 495] width 12 height 14
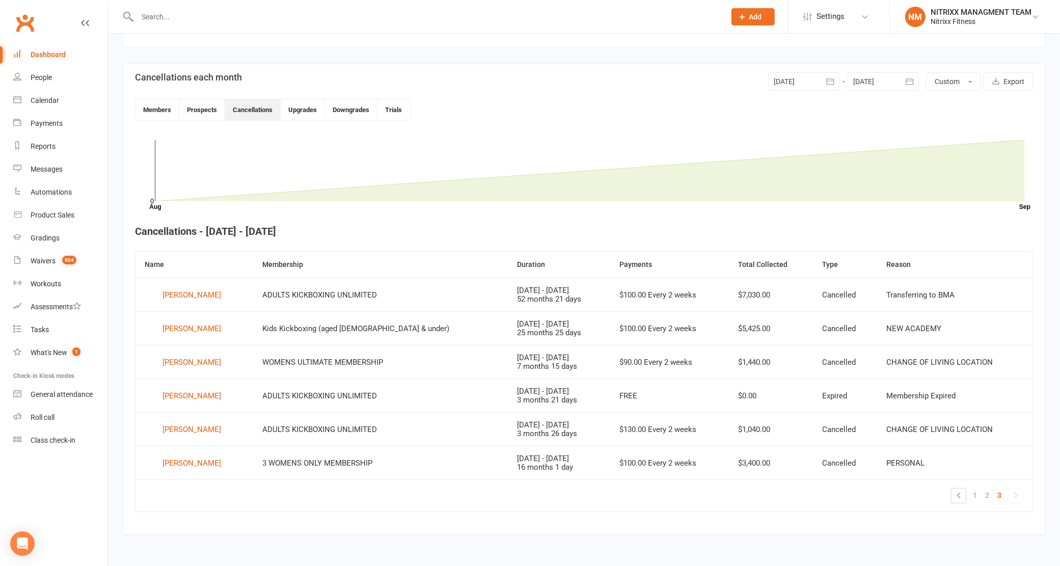
click at [19, 49] on link "Dashboard" at bounding box center [60, 54] width 94 height 23
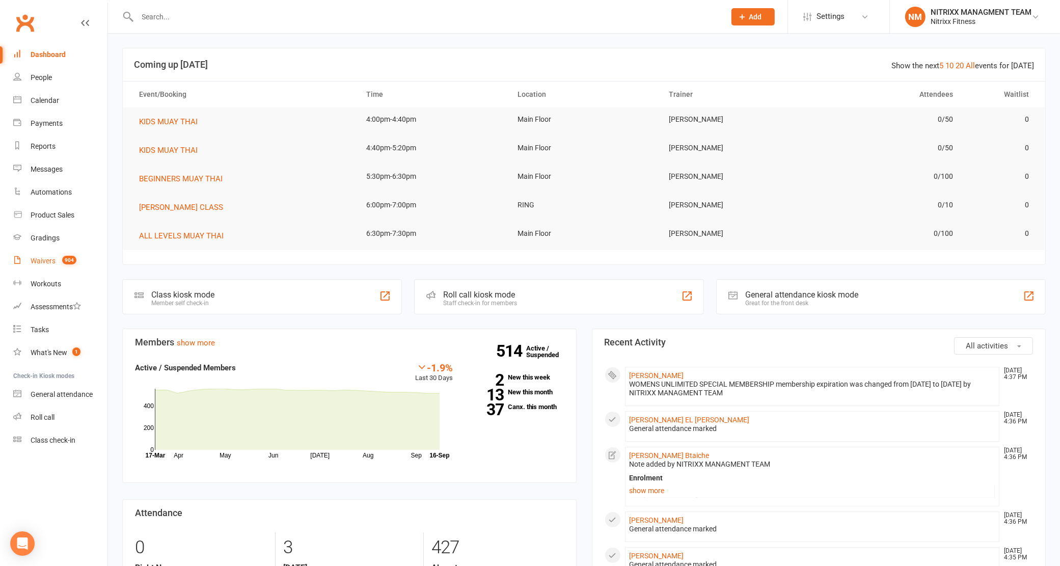
click at [60, 258] on count-badge "904" at bounding box center [66, 261] width 19 height 8
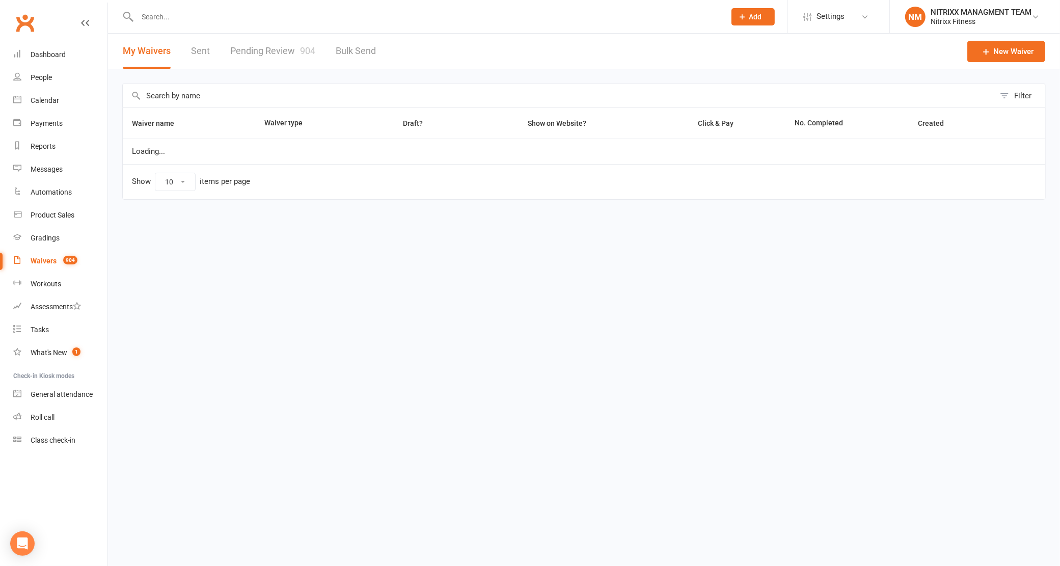
select select "100"
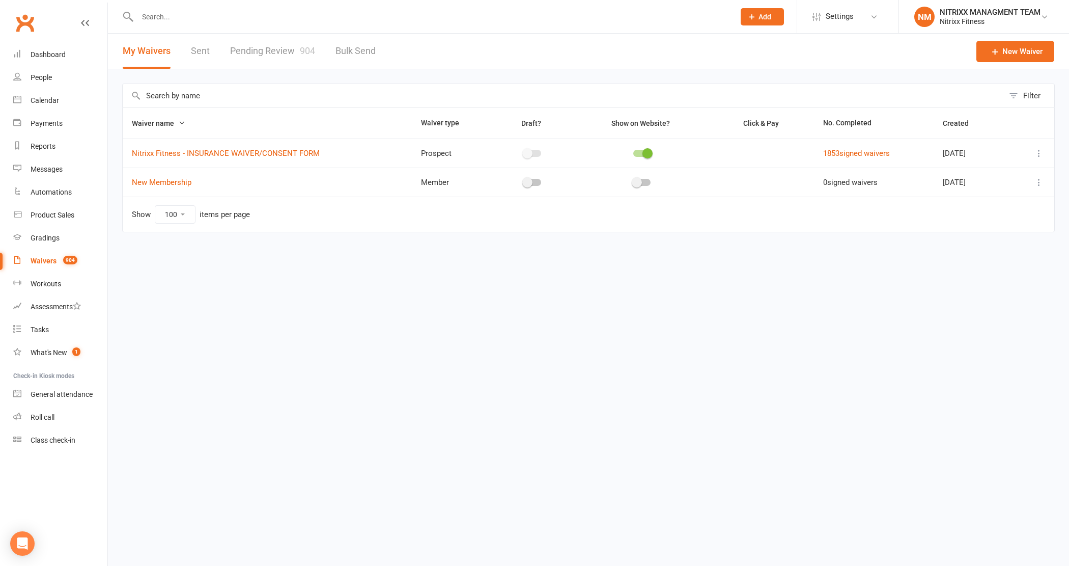
click at [276, 37] on link "Pending Review 904" at bounding box center [272, 51] width 85 height 35
select select "100"
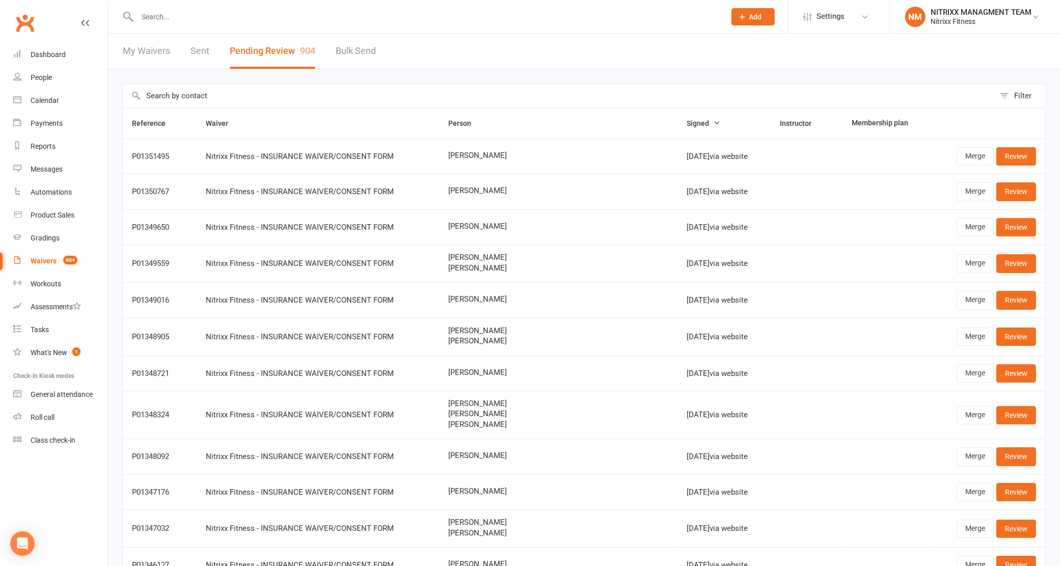
click at [253, 94] on input "text" at bounding box center [559, 95] width 872 height 23
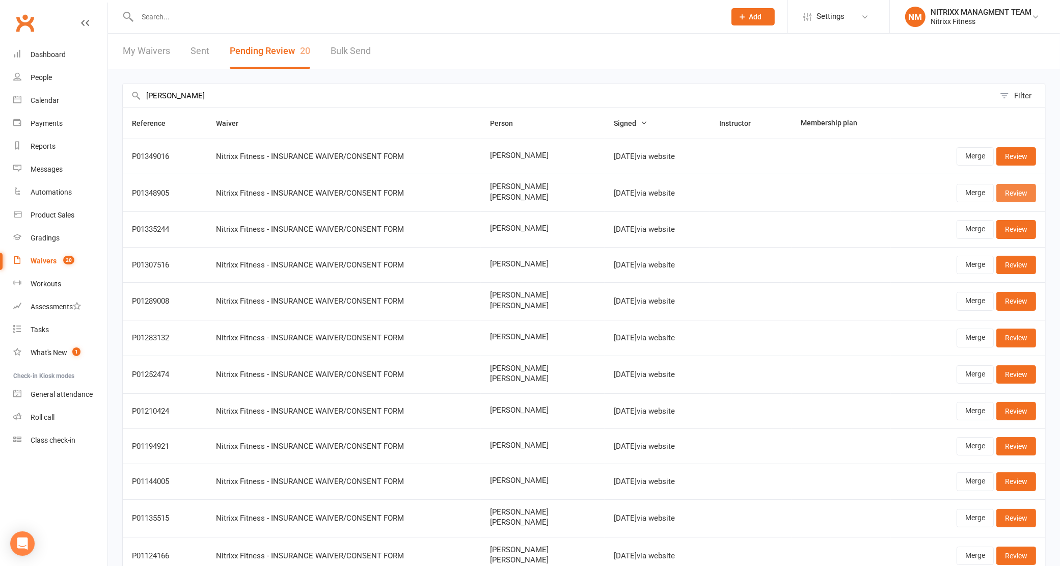
type input "[PERSON_NAME]"
click at [1024, 191] on link "Review" at bounding box center [1016, 193] width 40 height 18
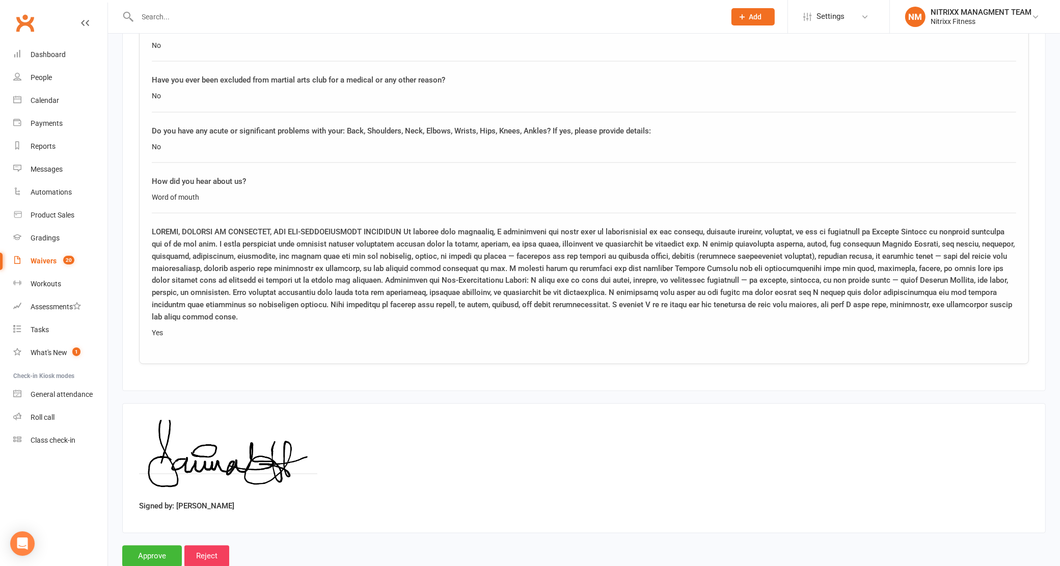
scroll to position [1861, 0]
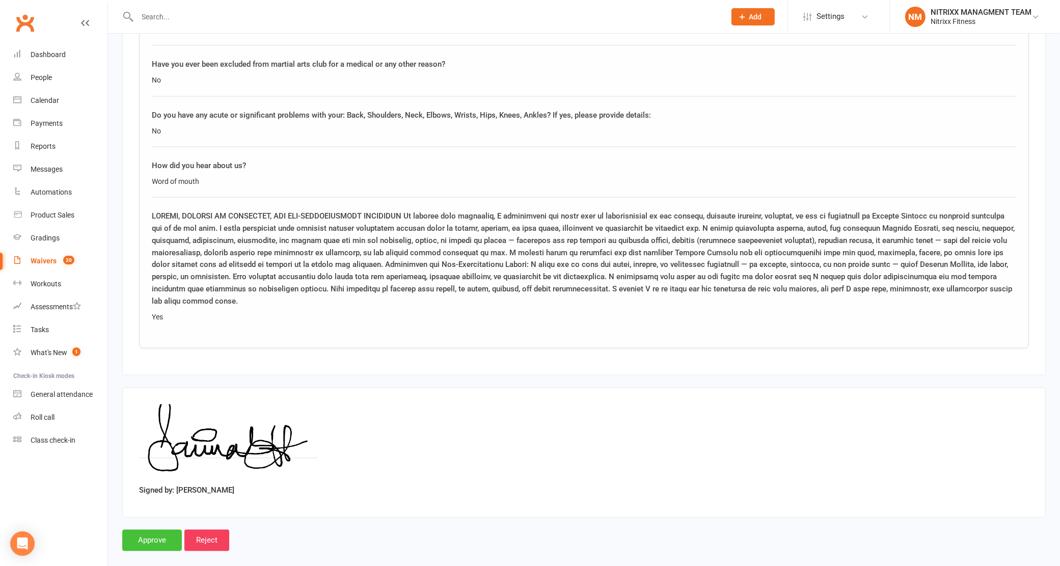
click at [161, 530] on input "Approve" at bounding box center [152, 540] width 60 height 21
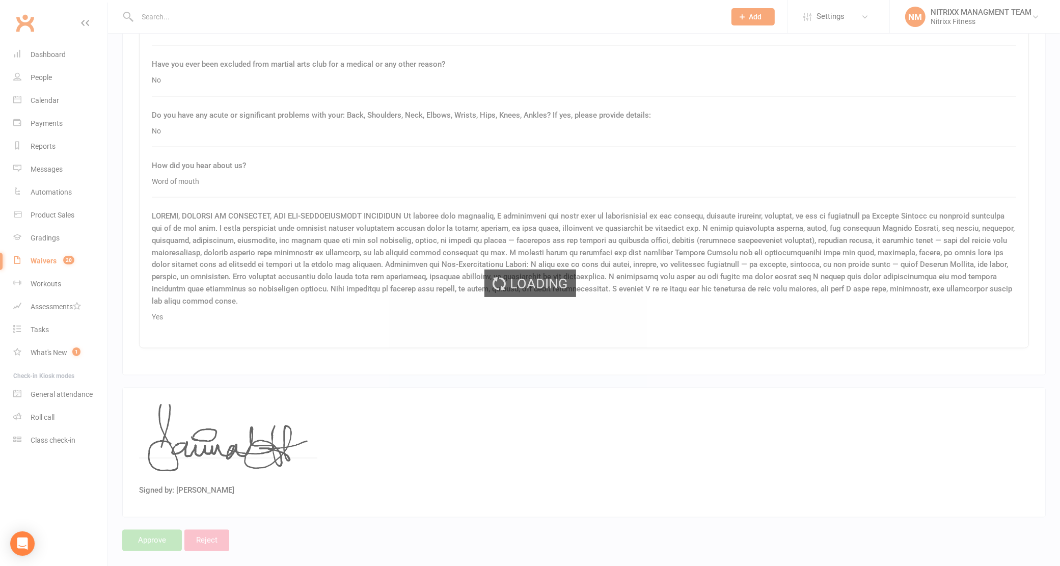
select select "100"
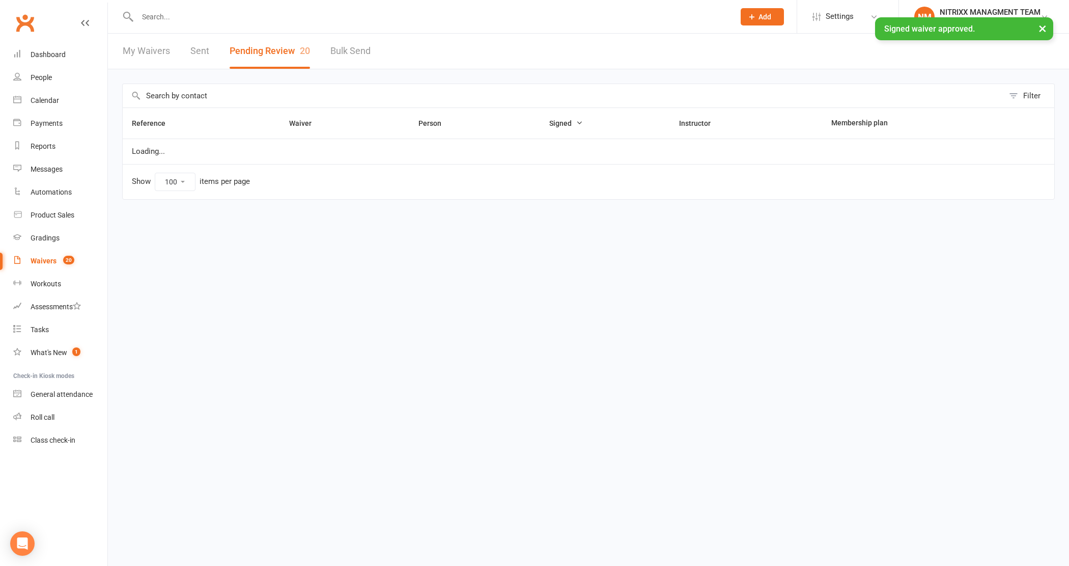
click at [160, 13] on input "text" at bounding box center [430, 17] width 593 height 14
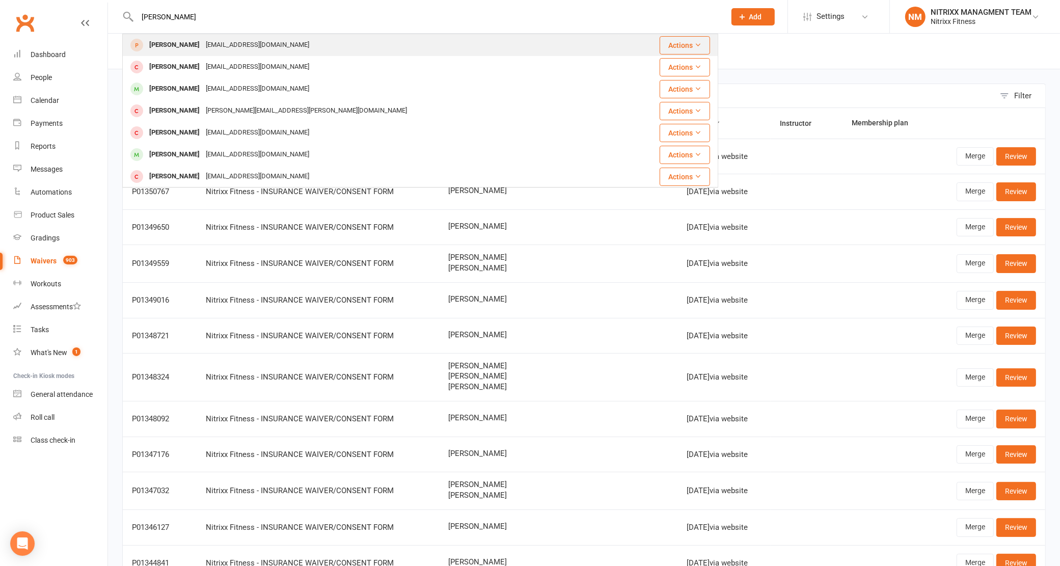
type input "[PERSON_NAME]"
click at [174, 41] on div "[PERSON_NAME]" at bounding box center [174, 45] width 57 height 15
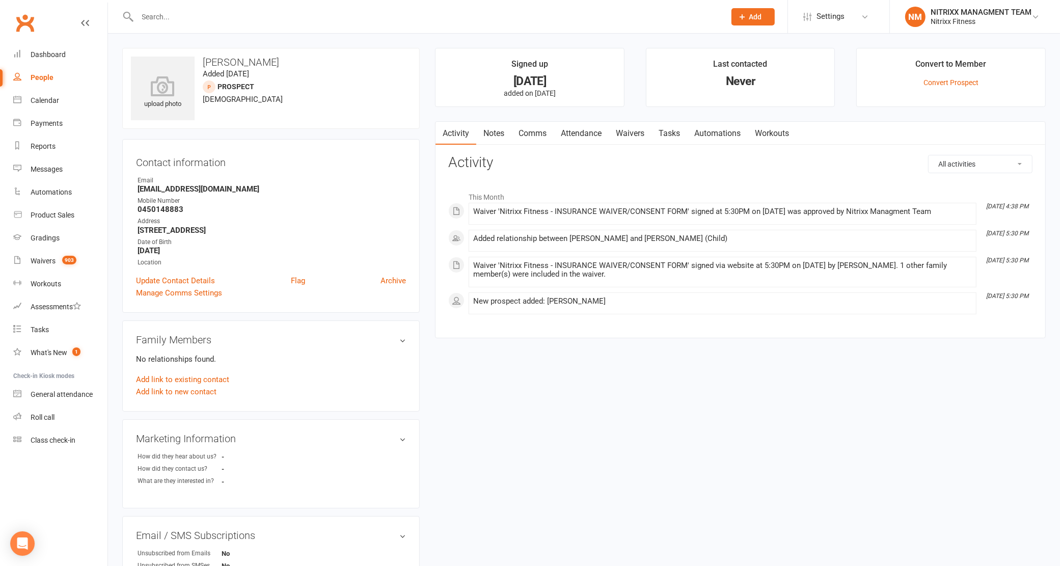
click at [964, 87] on li "Convert to Member Convert Prospect" at bounding box center [950, 77] width 189 height 59
click at [964, 85] on link "Convert Prospect" at bounding box center [950, 82] width 55 height 8
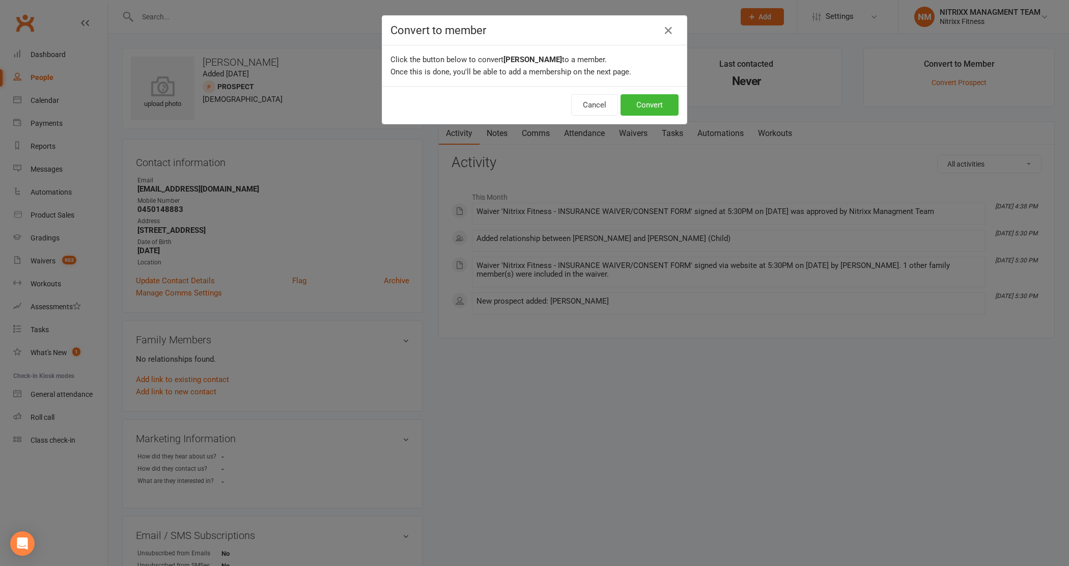
click at [660, 92] on div "Cancel Convert" at bounding box center [534, 105] width 304 height 38
click at [653, 100] on button "Convert" at bounding box center [650, 104] width 58 height 21
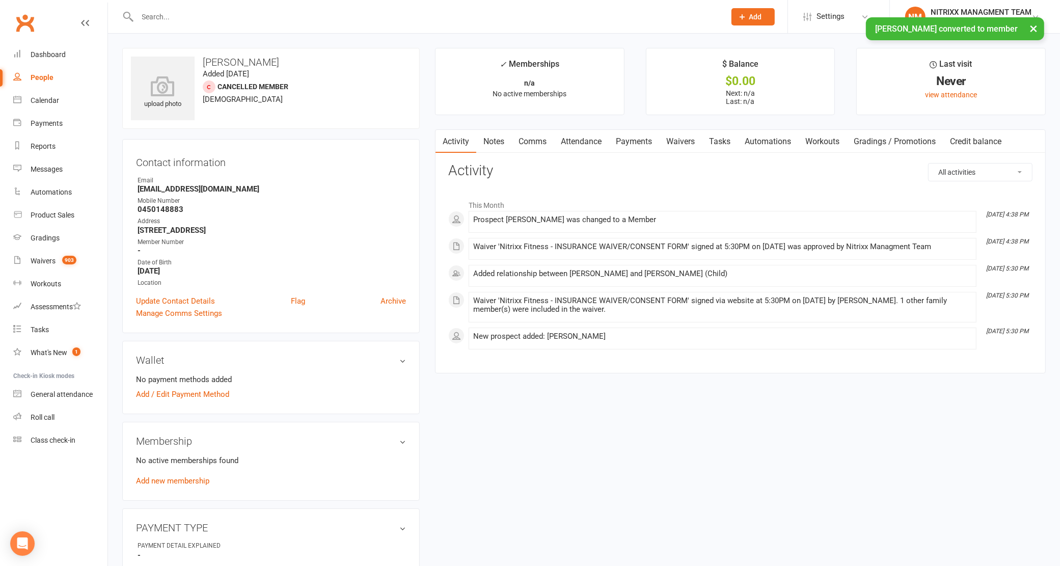
click at [180, 489] on div "Membership No active memberships found Add new membership" at bounding box center [270, 461] width 297 height 79
click at [181, 484] on link "Add new membership" at bounding box center [172, 480] width 73 height 9
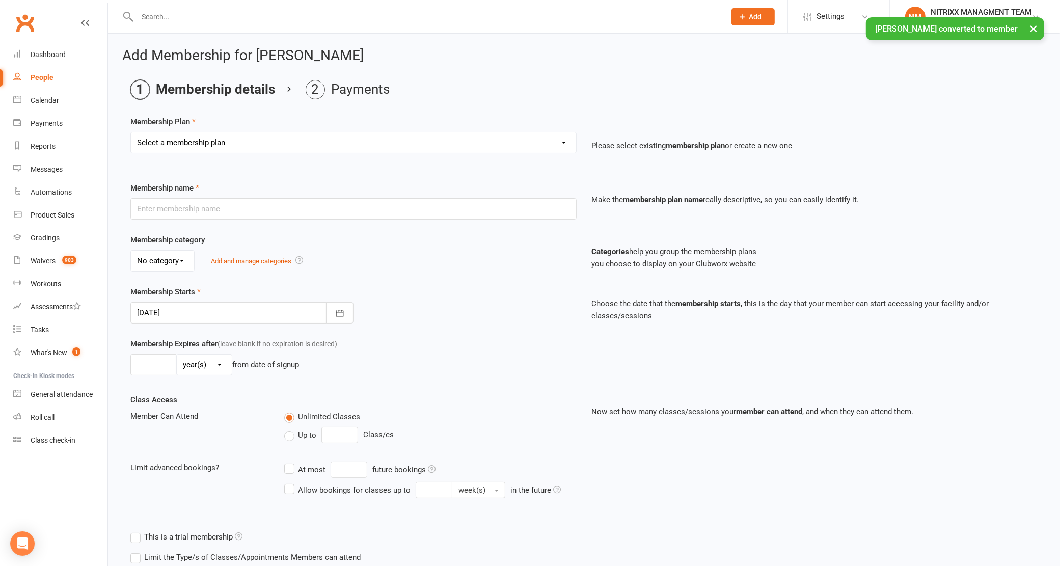
click at [323, 138] on select "Select a membership plan Create new Membership Plan WOMENS UNLIMITED SPECIAL ME…" at bounding box center [353, 142] width 445 height 20
select select "2"
click at [131, 132] on select "Select a membership plan Create new Membership Plan WOMENS UNLIMITED SPECIAL ME…" at bounding box center [353, 142] width 445 height 20
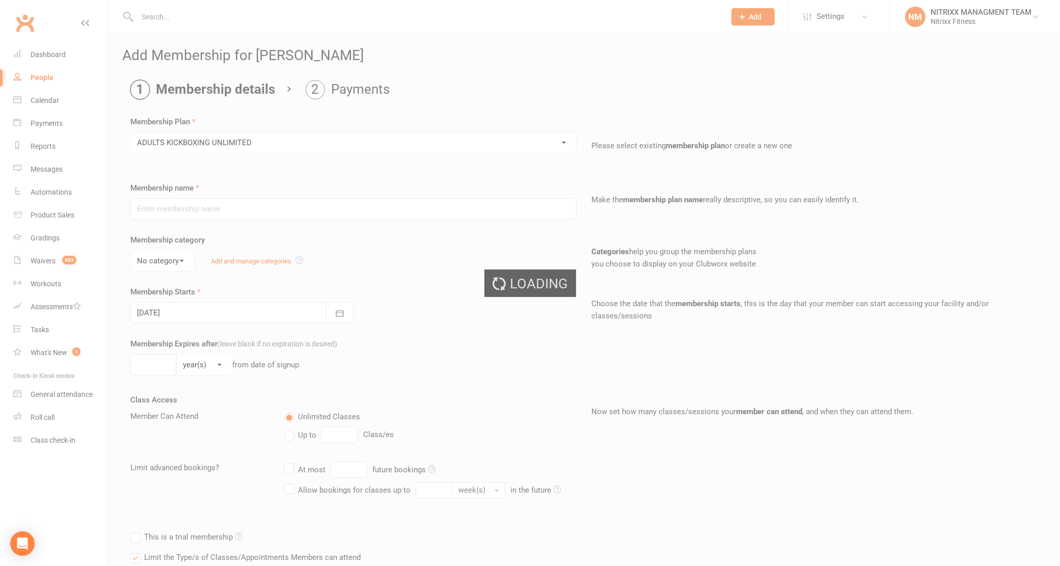
type input "ADULTS KICKBOXING UNLIMITED"
select select "0"
type input "0"
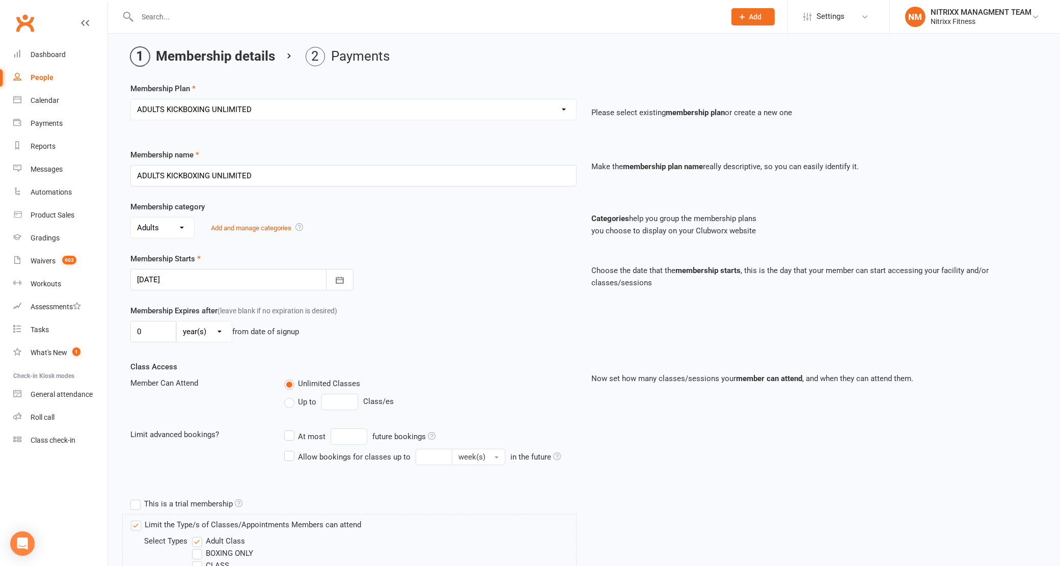
scroll to position [64, 0]
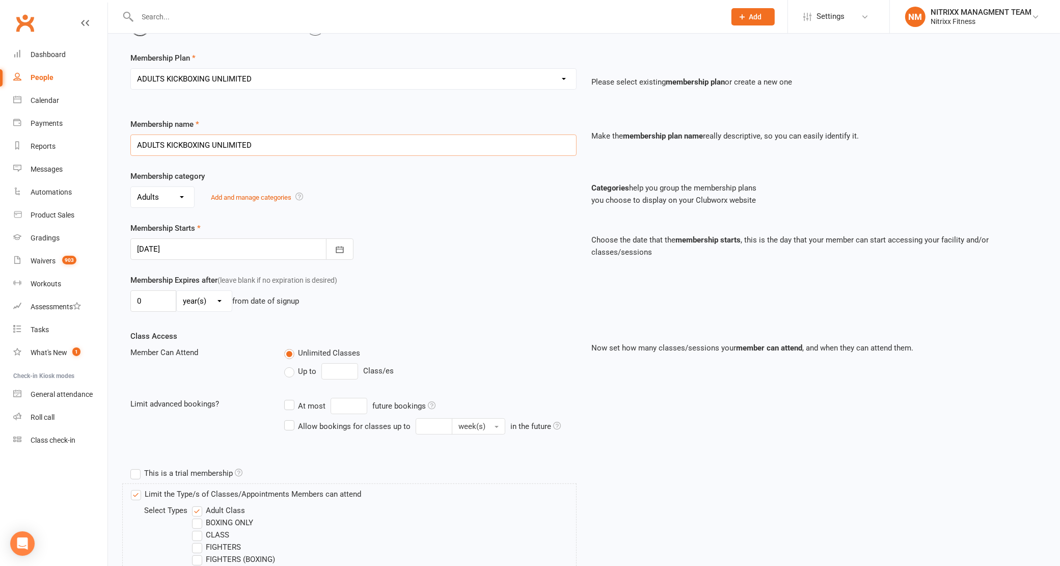
click at [268, 149] on input "ADULTS KICKBOXING UNLIMITED" at bounding box center [353, 144] width 446 height 21
click at [322, 74] on select "Select a membership plan Create new Membership Plan WOMENS UNLIMITED SPECIAL ME…" at bounding box center [353, 79] width 445 height 20
select select "6"
click at [131, 69] on select "Select a membership plan Create new Membership Plan WOMENS UNLIMITED SPECIAL ME…" at bounding box center [353, 79] width 445 height 20
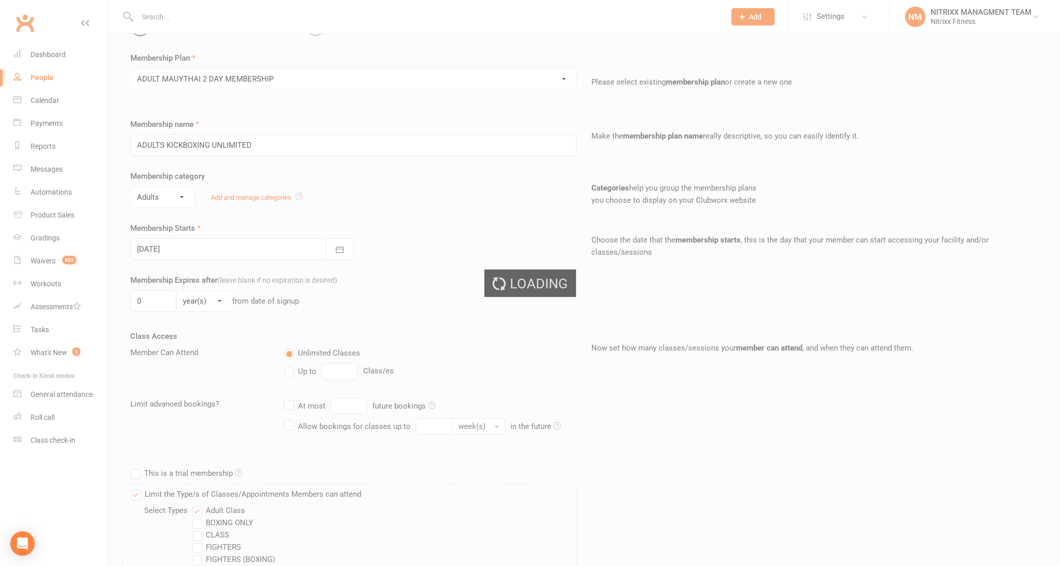
type input "ADULT [DEMOGRAPHIC_DATA] 2 DAY MEMBERSHIP"
type input "2"
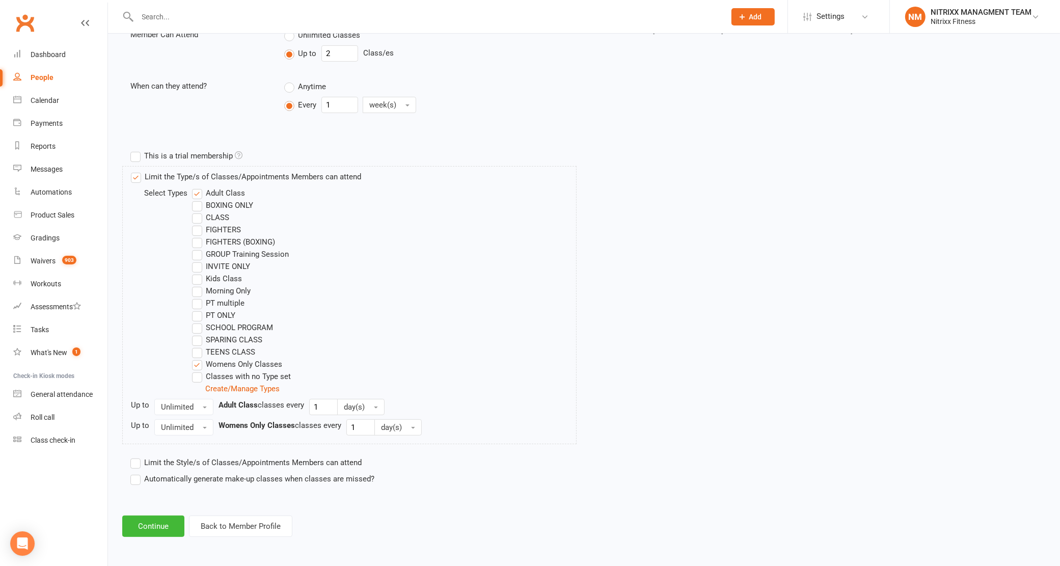
scroll to position [382, 0]
click at [158, 520] on button "Continue" at bounding box center [153, 525] width 62 height 21
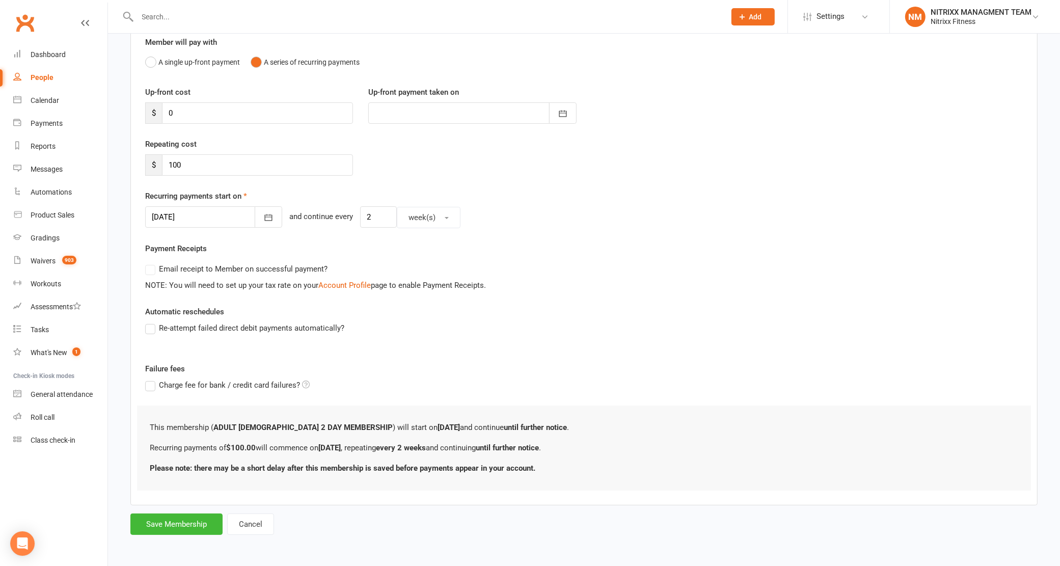
scroll to position [0, 0]
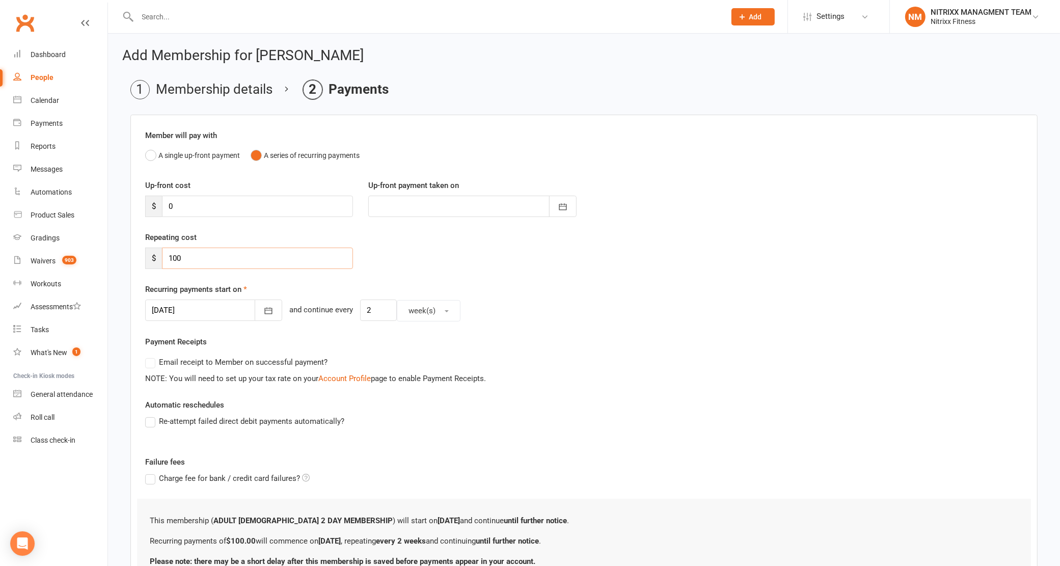
click at [223, 253] on input "100" at bounding box center [257, 257] width 191 height 21
type input "1"
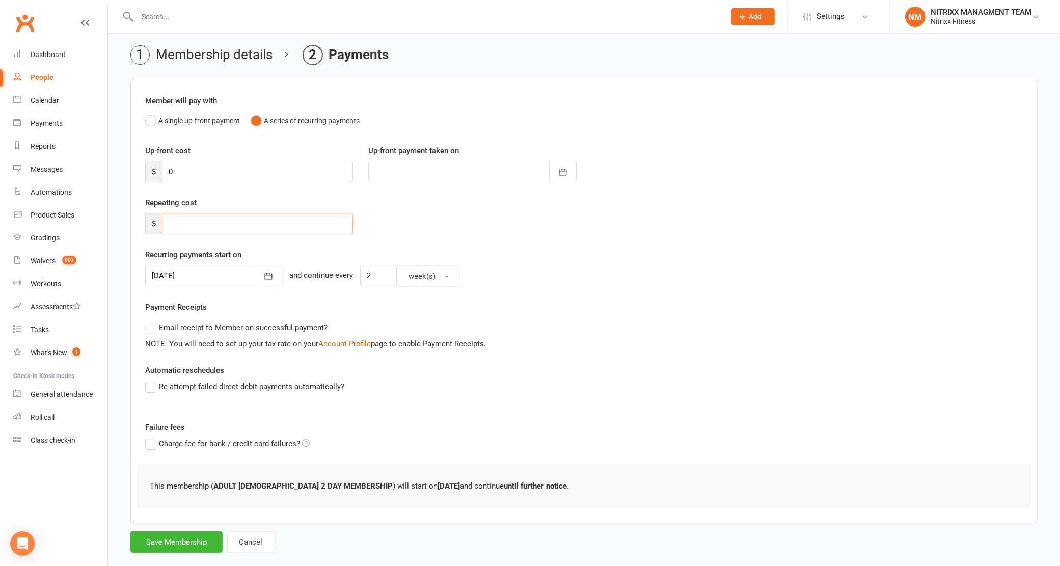
scroll to position [53, 0]
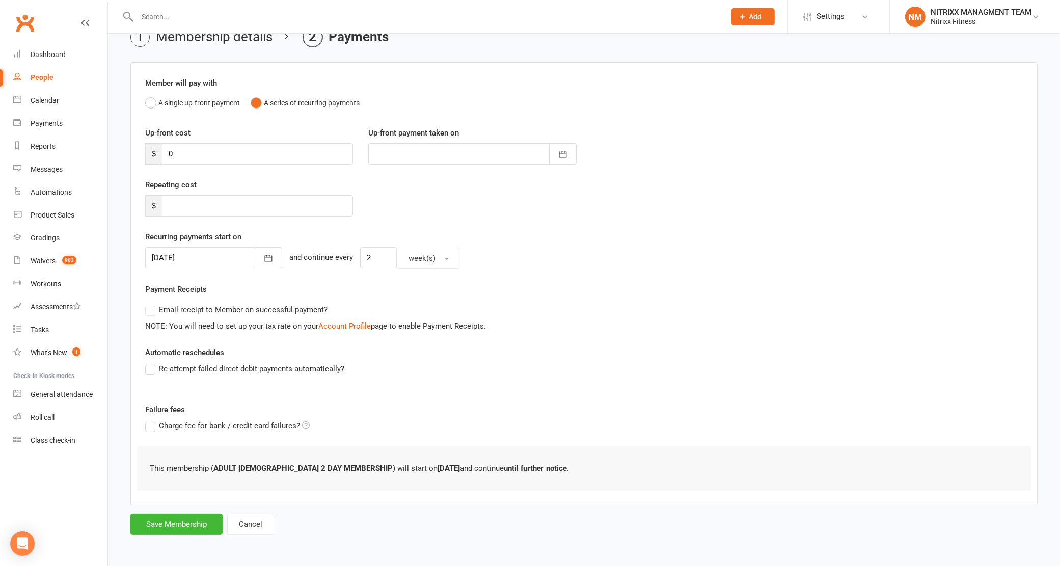
click at [186, 510] on form "Member will pay with A single up-front payment A series of recurring payments U…" at bounding box center [583, 298] width 907 height 472
click at [178, 533] on button "Save Membership" at bounding box center [176, 523] width 92 height 21
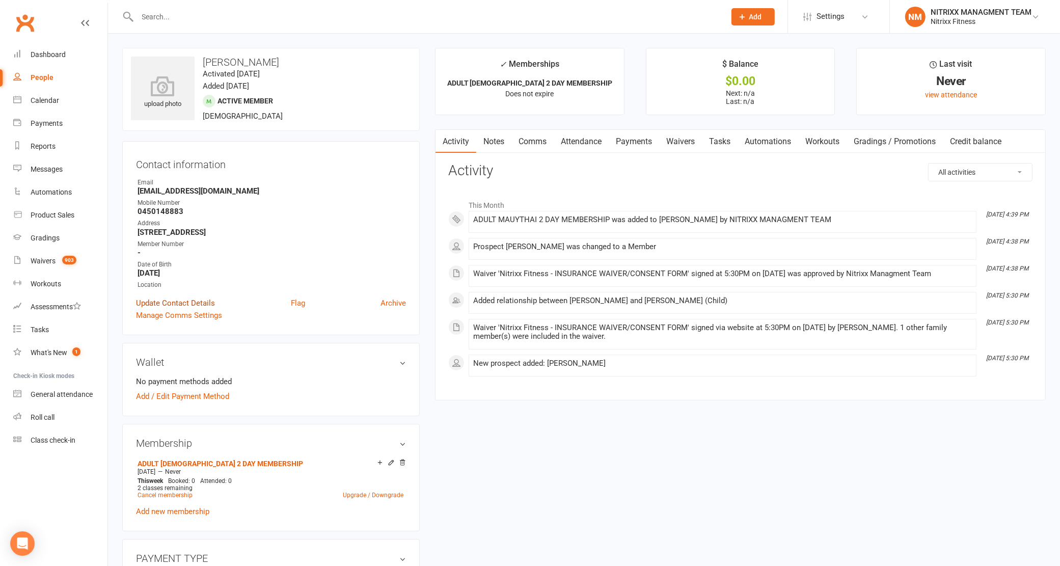
click at [149, 299] on link "Update Contact Details" at bounding box center [175, 303] width 79 height 12
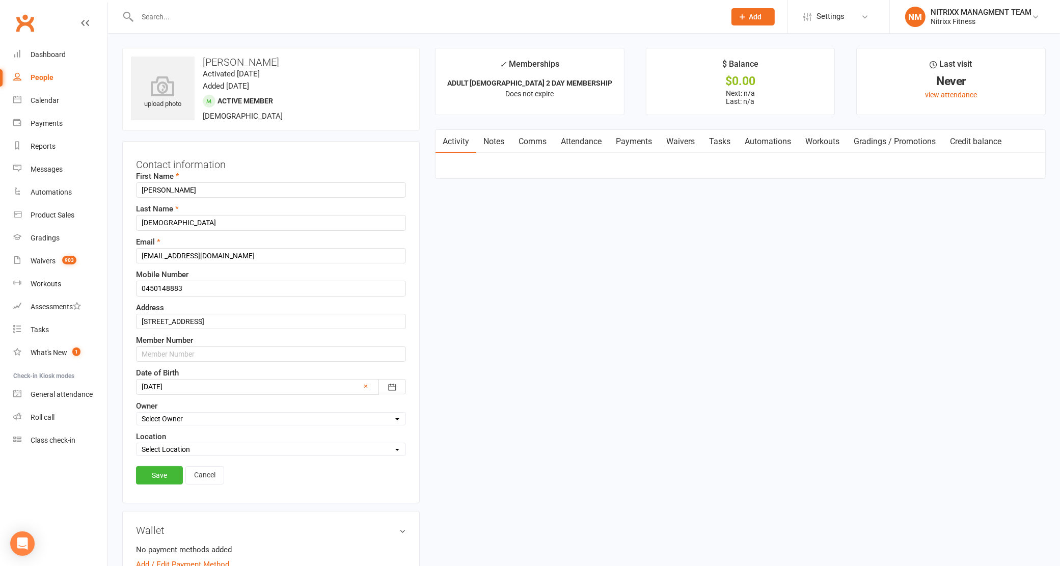
scroll to position [47, 0]
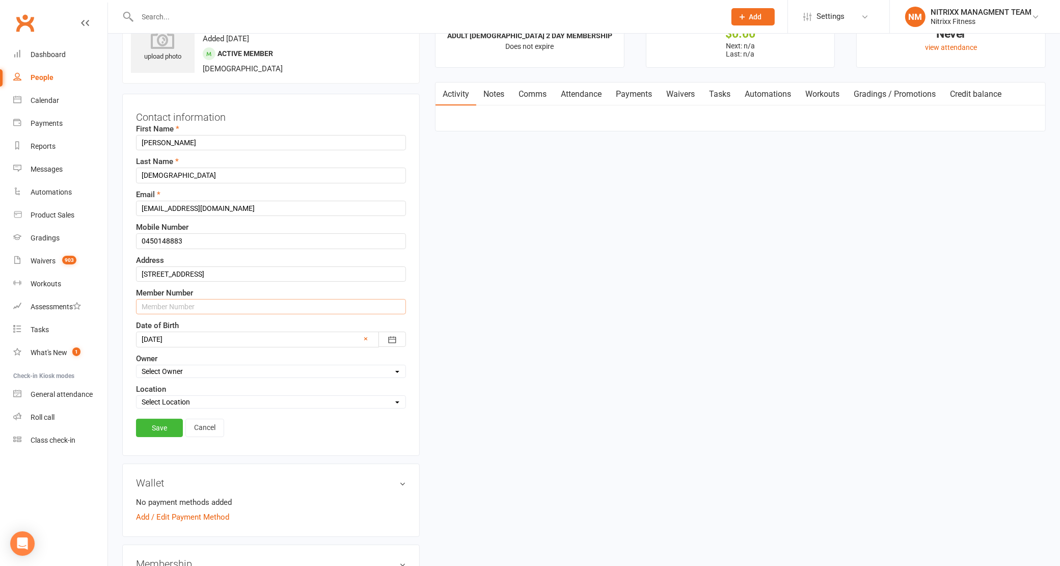
click at [156, 311] on input "text" at bounding box center [271, 306] width 270 height 15
type input "N3386"
click at [143, 431] on link "Save" at bounding box center [159, 428] width 47 height 18
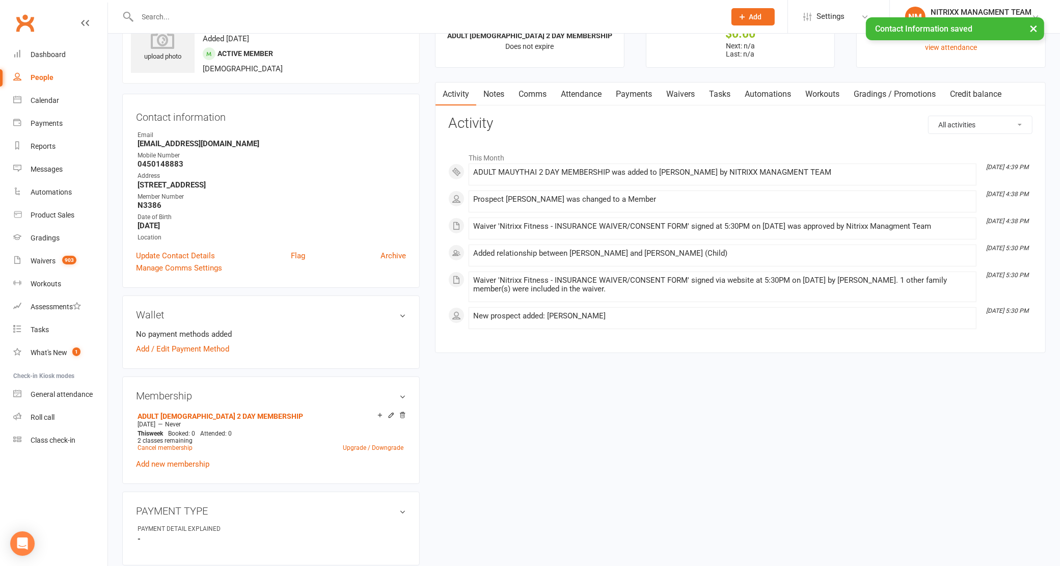
click at [605, 372] on div "upload photo [PERSON_NAME] Activated [DATE] Added [DATE] Active member [DEMOGRA…" at bounding box center [584, 506] width 938 height 1010
click at [493, 95] on link "Notes" at bounding box center [493, 93] width 35 height 23
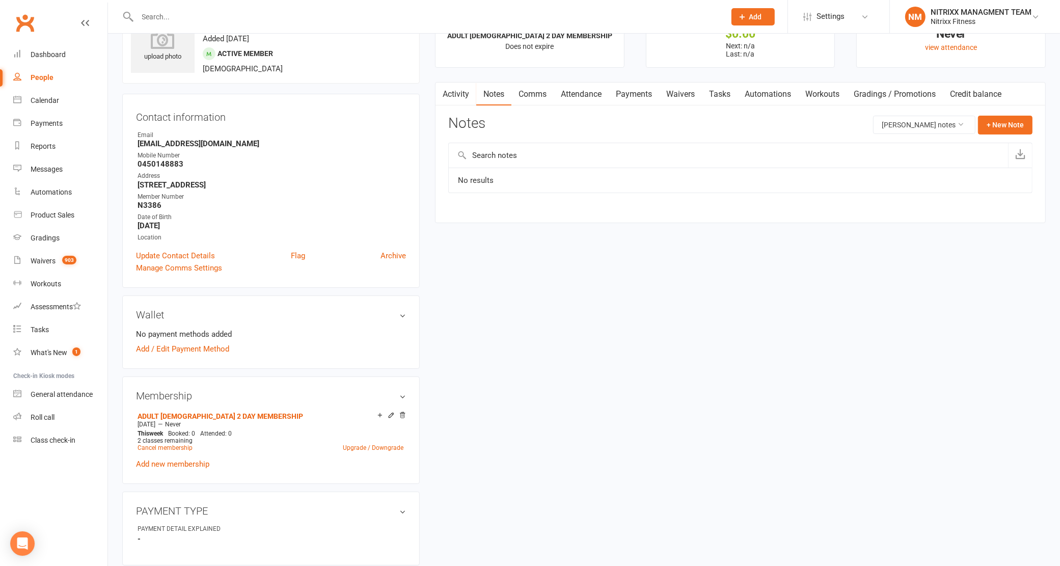
click at [1018, 136] on div "Notes [PERSON_NAME] notes + New Note" at bounding box center [740, 129] width 584 height 26
click at [1006, 128] on button "+ New Note" at bounding box center [1005, 125] width 54 height 18
click at [660, 169] on input "text" at bounding box center [740, 166] width 584 height 21
type input "e"
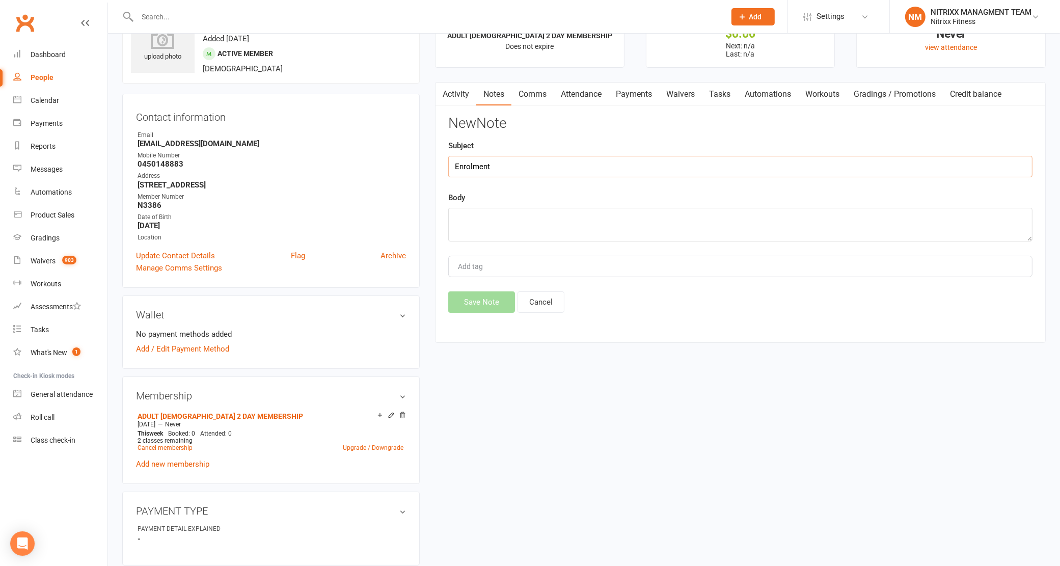
type input "Enrolment"
type textarea "Member signed up -- adults 2 days -- $550 NO [PERSON_NAME] - SPRING SPECIAL"
click at [489, 296] on button "Save Note" at bounding box center [481, 301] width 67 height 21
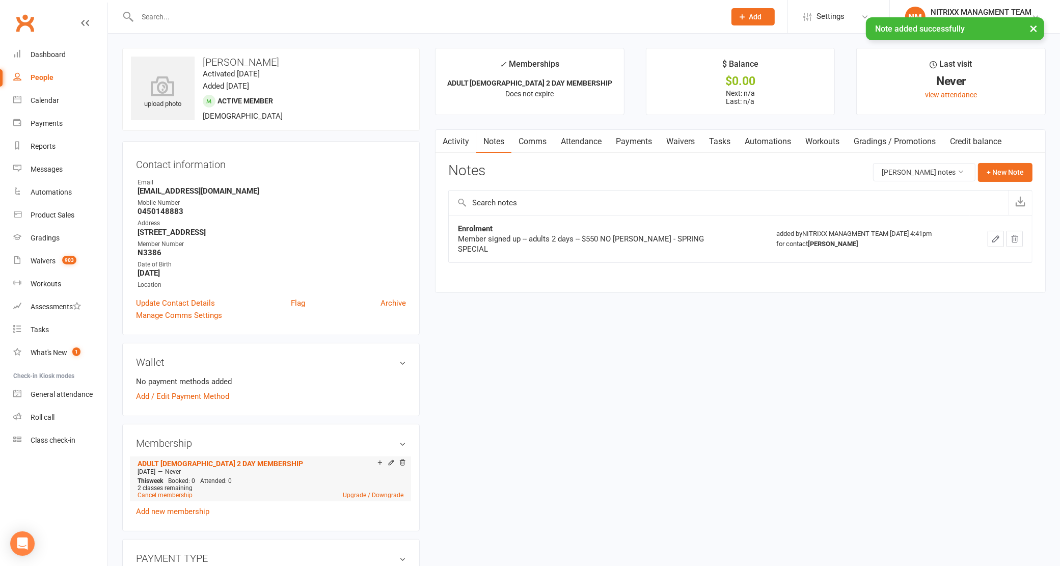
scroll to position [255, 0]
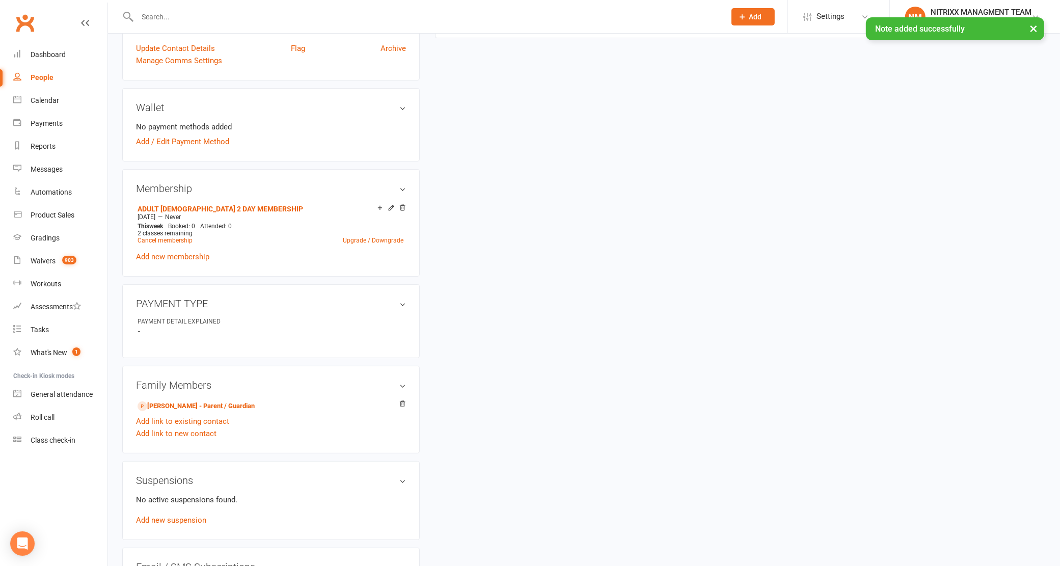
click at [380, 327] on strong "-" at bounding box center [271, 331] width 268 height 9
click at [418, 307] on div "PAYMENT TYPE edit PAYMENT DETAIL EXPLAINED -" at bounding box center [270, 320] width 297 height 73
click at [410, 308] on div "PAYMENT TYPE edit PAYMENT DETAIL EXPLAINED -" at bounding box center [270, 320] width 297 height 73
click at [398, 308] on h3 "PAYMENT TYPE edit" at bounding box center [271, 303] width 270 height 11
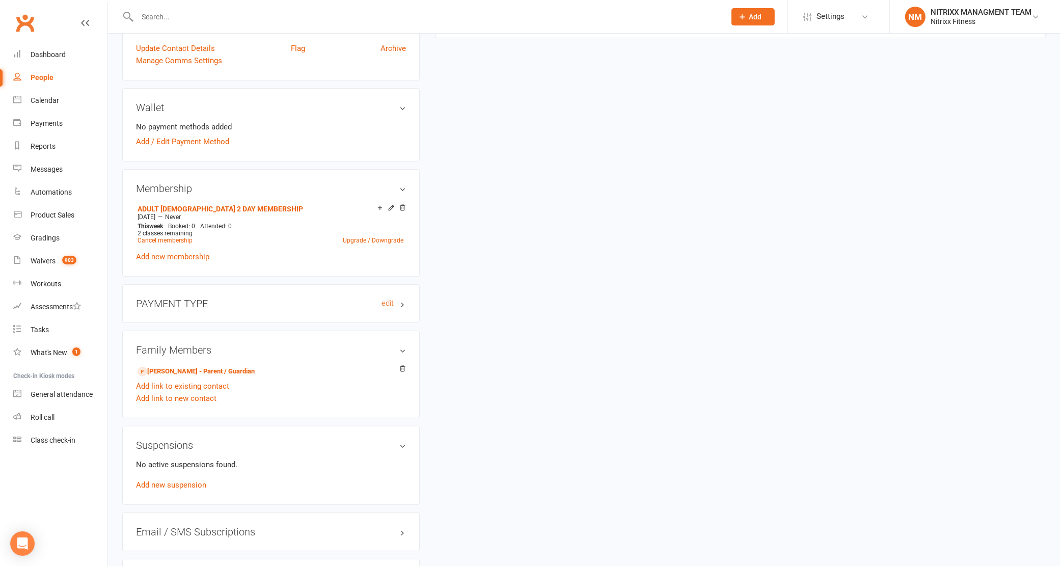
click at [281, 307] on h3 "PAYMENT TYPE edit" at bounding box center [271, 303] width 270 height 11
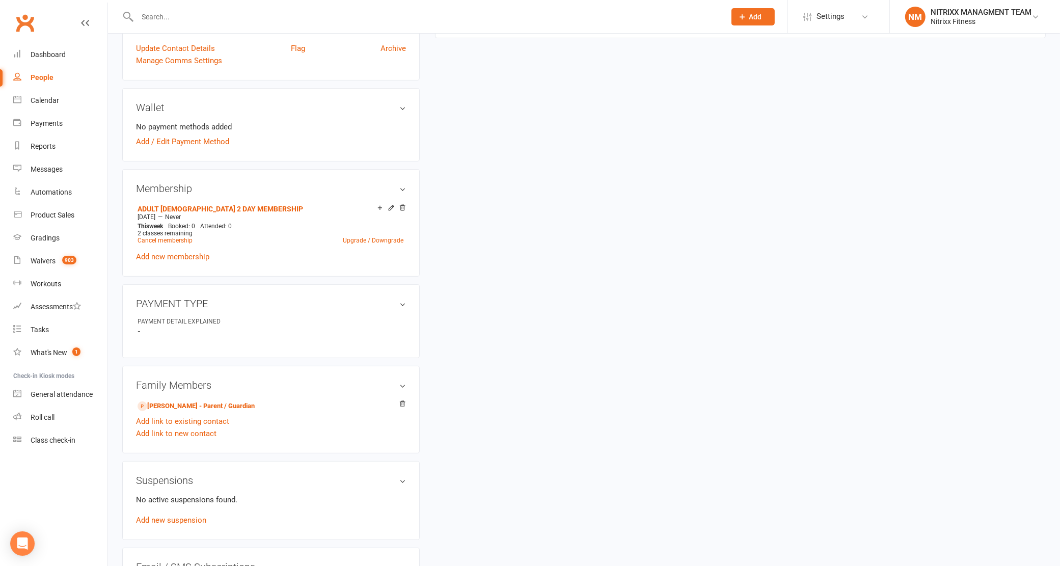
click at [149, 322] on div "PAYMENT DETAIL EXPLAINED" at bounding box center [179, 322] width 84 height 10
click at [385, 301] on link "edit" at bounding box center [387, 303] width 12 height 9
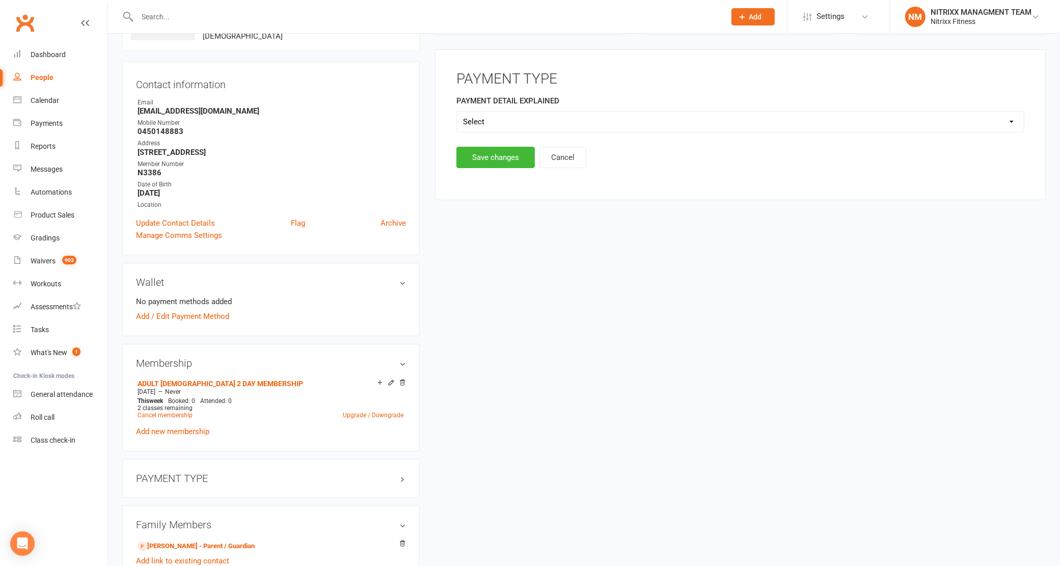
scroll to position [78, 0]
click at [581, 133] on select "Select BMA MEMBER CASH MEMBER N/A" at bounding box center [740, 124] width 567 height 20
select select "CASH MEMBER"
click at [457, 114] on select "Select BMA MEMBER CASH MEMBER N/A" at bounding box center [740, 124] width 567 height 20
click at [506, 163] on button "Save changes" at bounding box center [495, 159] width 78 height 21
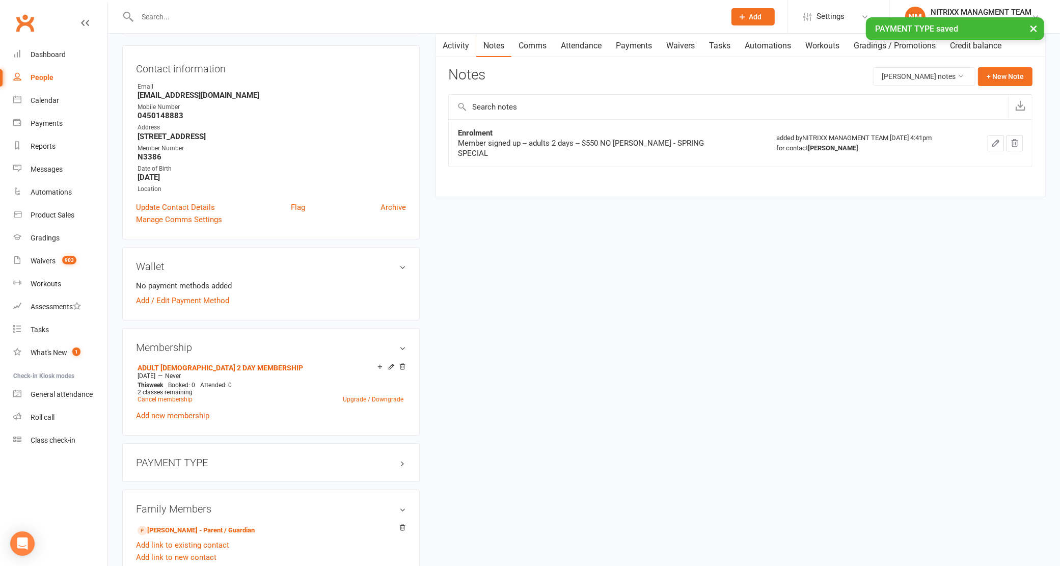
scroll to position [191, 0]
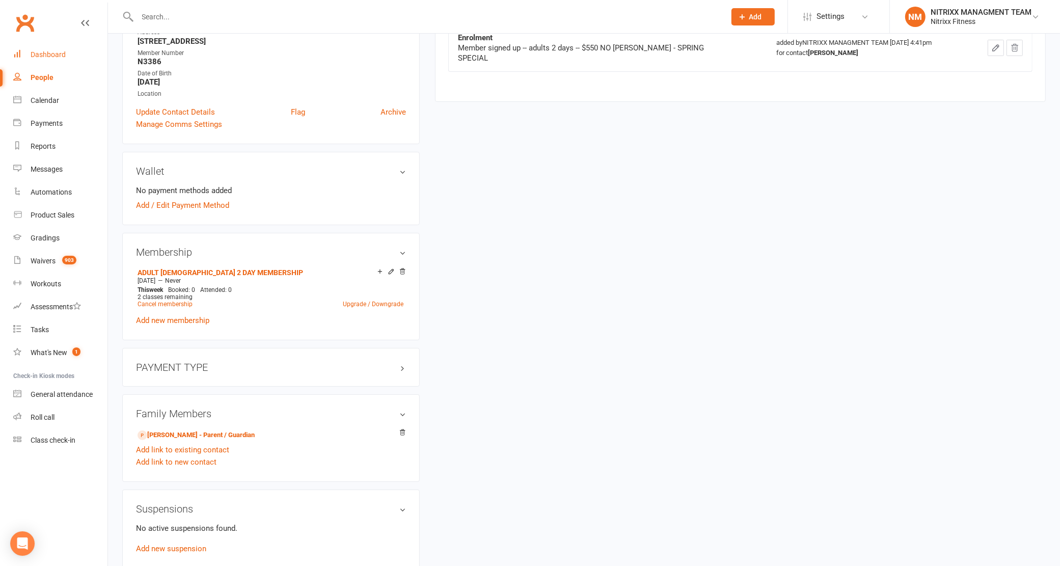
click at [48, 47] on link "Dashboard" at bounding box center [60, 54] width 94 height 23
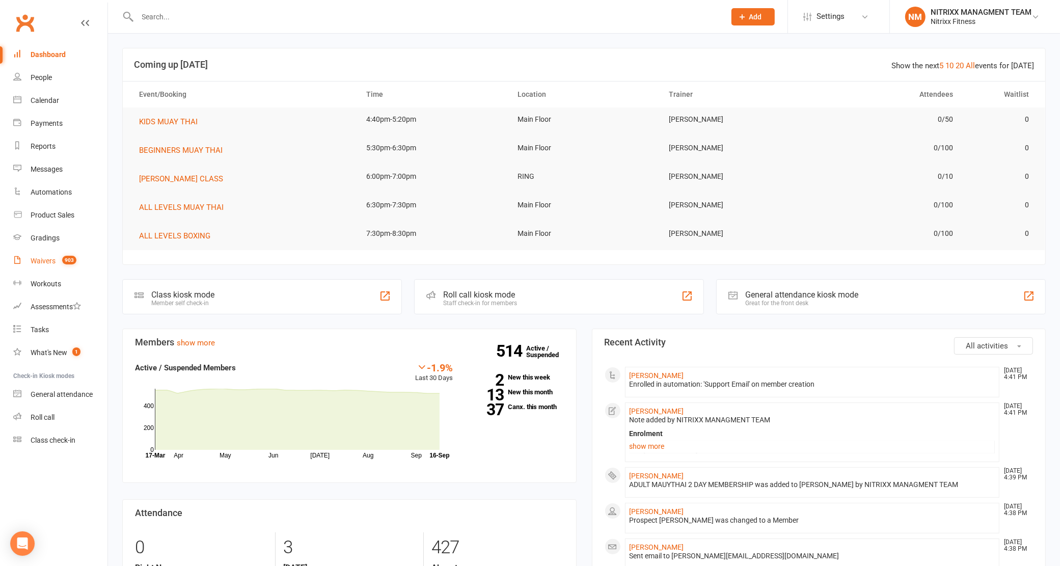
click at [46, 264] on div "Waivers" at bounding box center [43, 261] width 25 height 8
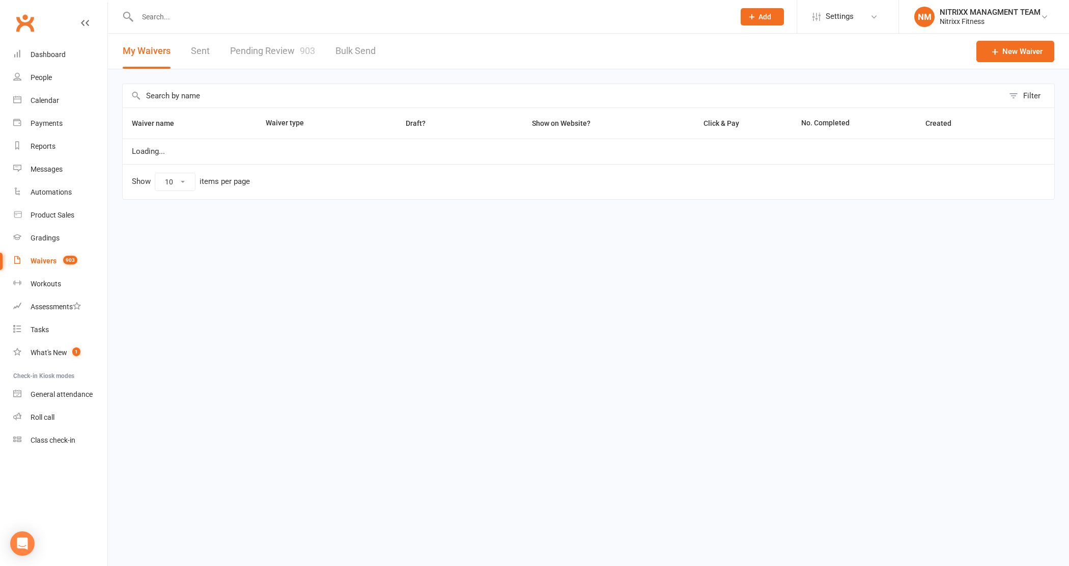
select select "100"
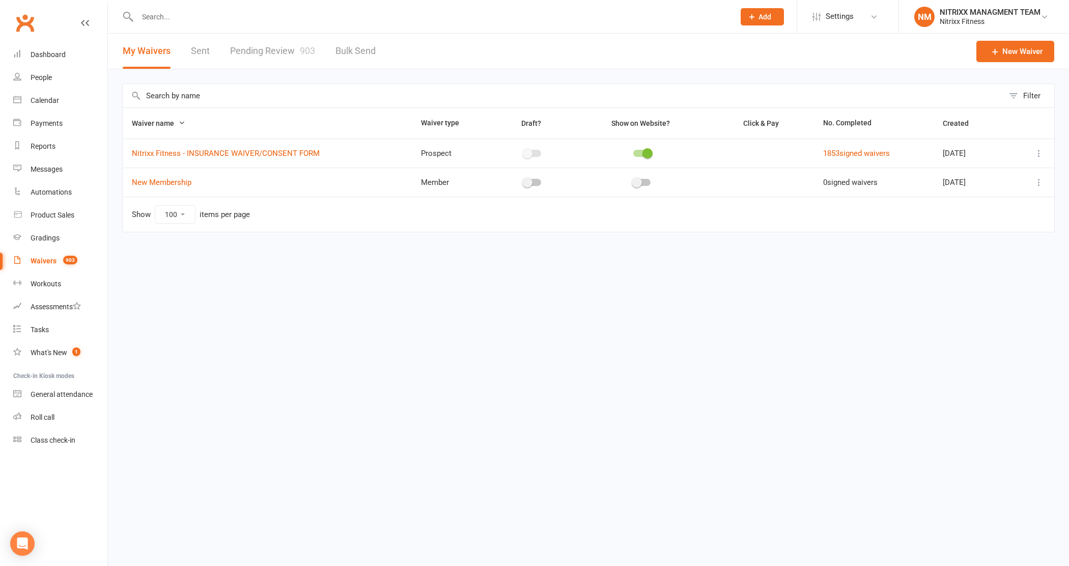
click at [251, 51] on link "Pending Review 903" at bounding box center [272, 51] width 85 height 35
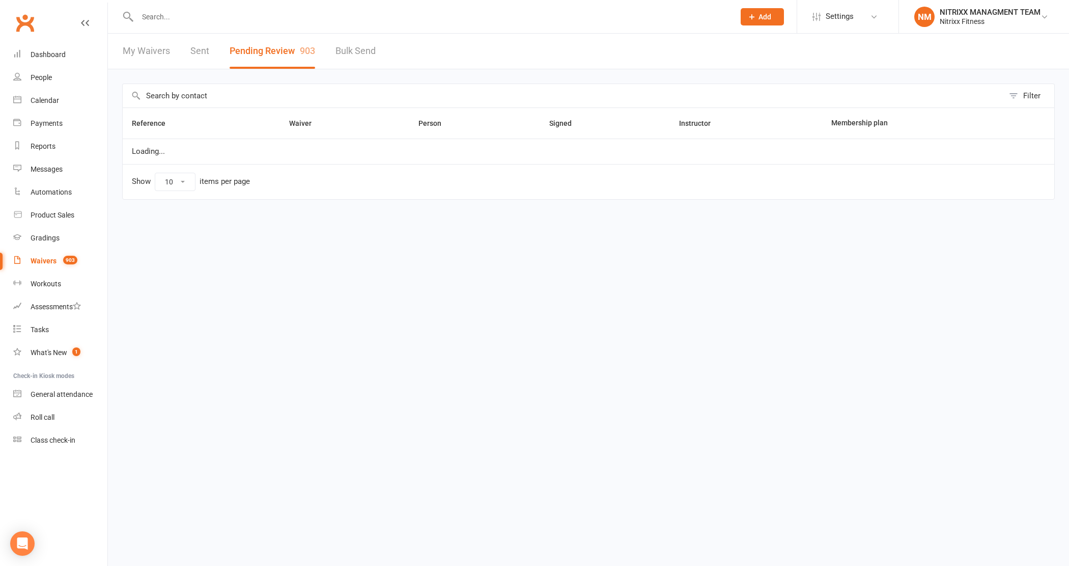
select select "100"
click at [220, 95] on input "text" at bounding box center [563, 95] width 881 height 23
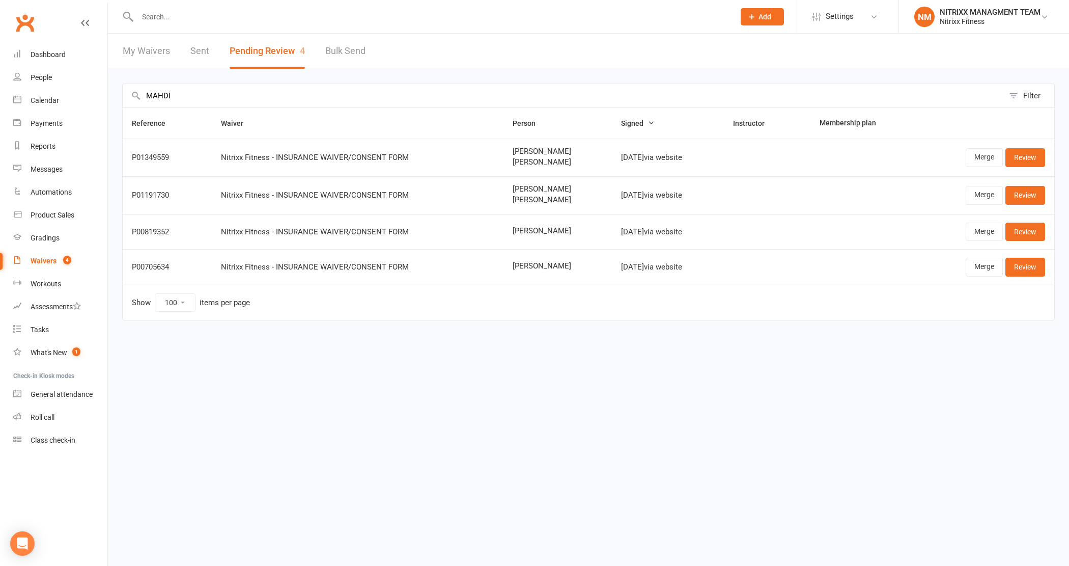
type input "MAHDI"
click at [1019, 146] on td "Merge Review" at bounding box center [985, 157] width 138 height 38
click at [1019, 153] on link "Review" at bounding box center [1026, 157] width 40 height 18
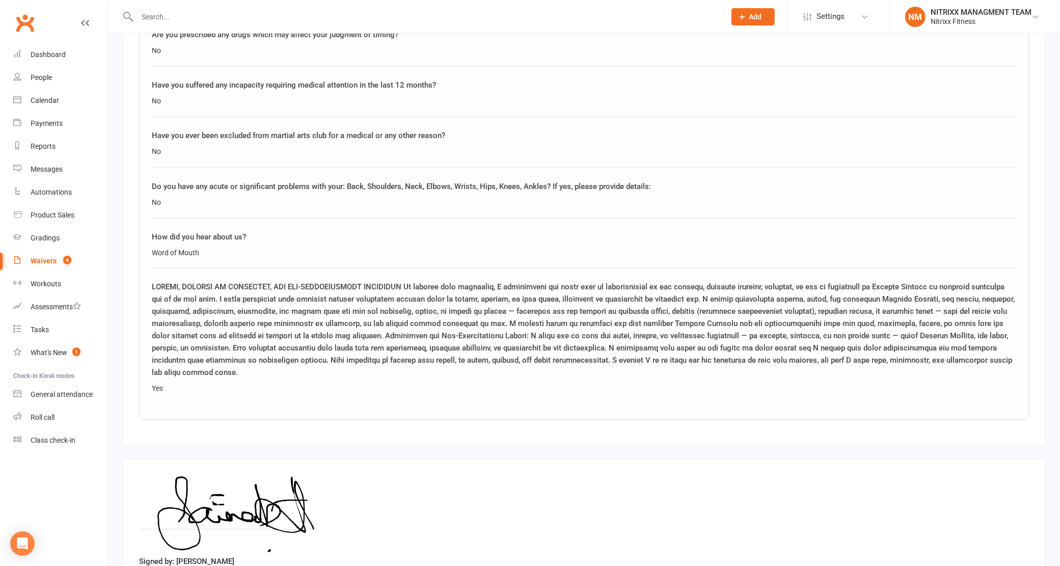
scroll to position [1935, 0]
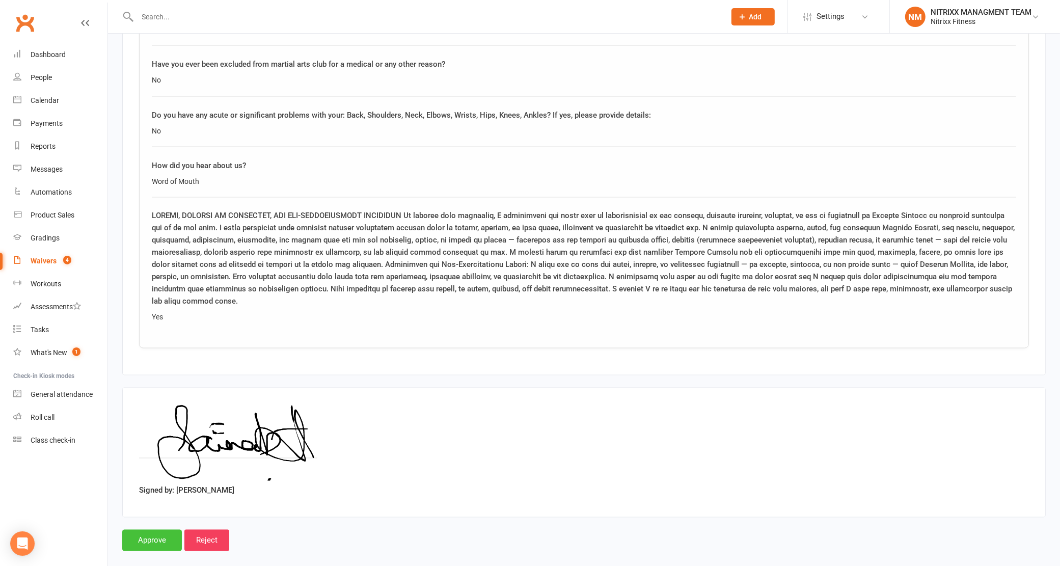
click at [163, 530] on input "Approve" at bounding box center [152, 540] width 60 height 21
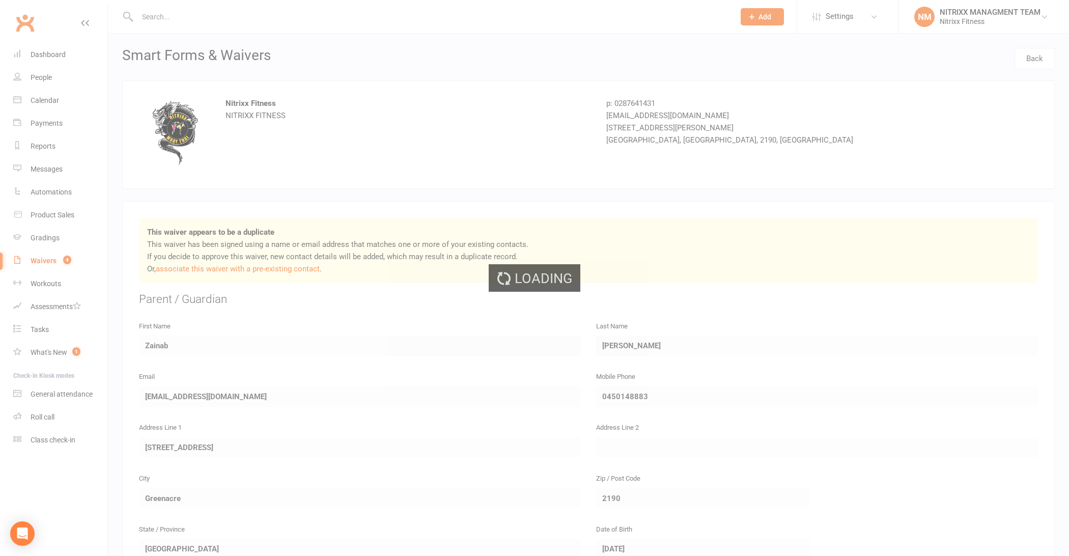
select select "100"
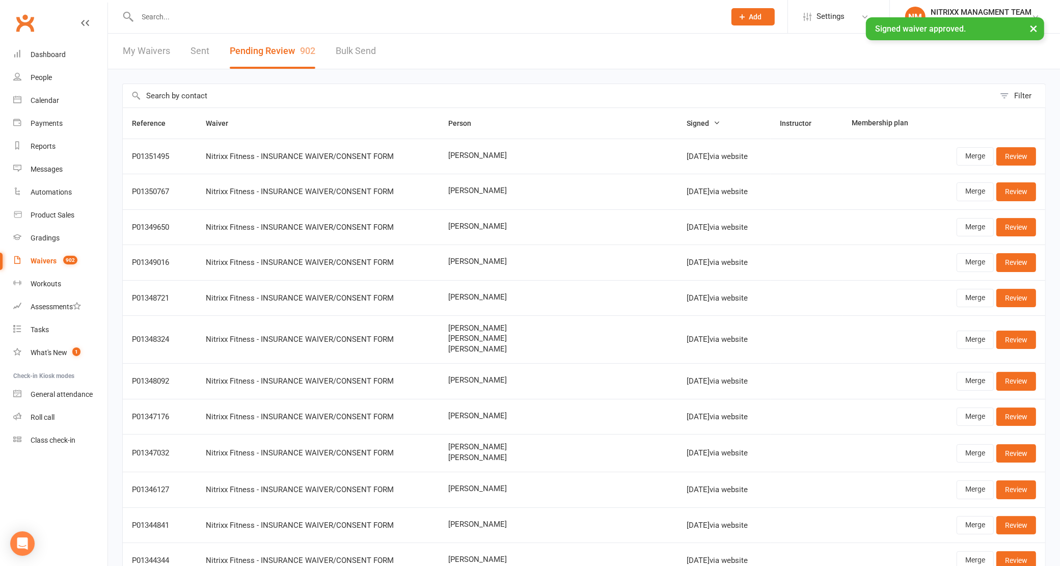
click at [170, 17] on div "× Signed waiver approved." at bounding box center [523, 17] width 1046 height 0
click at [176, 17] on div "× Signed waiver approved." at bounding box center [523, 17] width 1046 height 0
click at [154, 14] on input "text" at bounding box center [426, 17] width 584 height 14
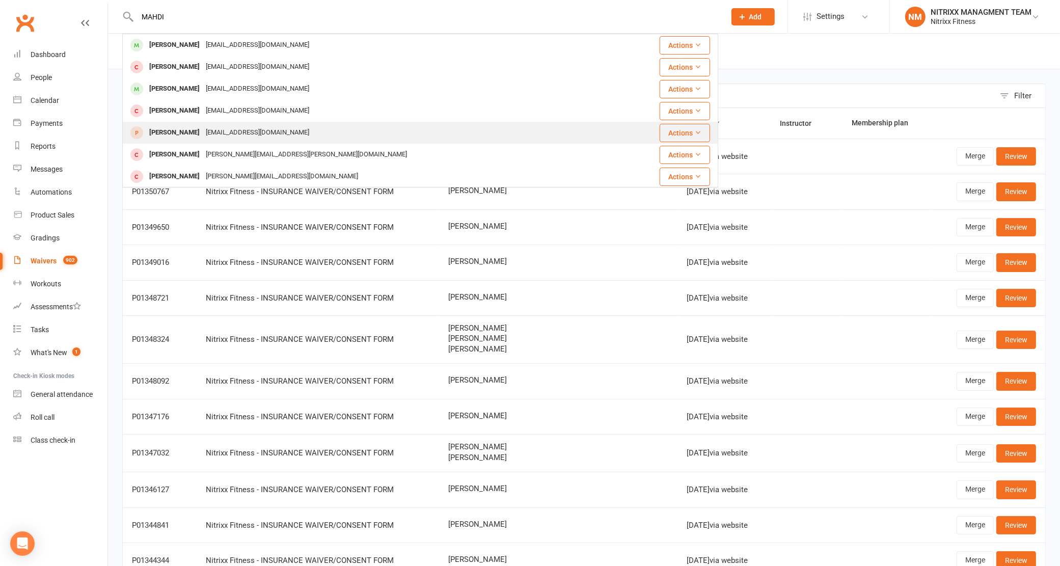
type input "MAHDI"
click at [215, 122] on div "Mahdi Kabbara Zhammoud@live.com.au" at bounding box center [370, 132] width 494 height 21
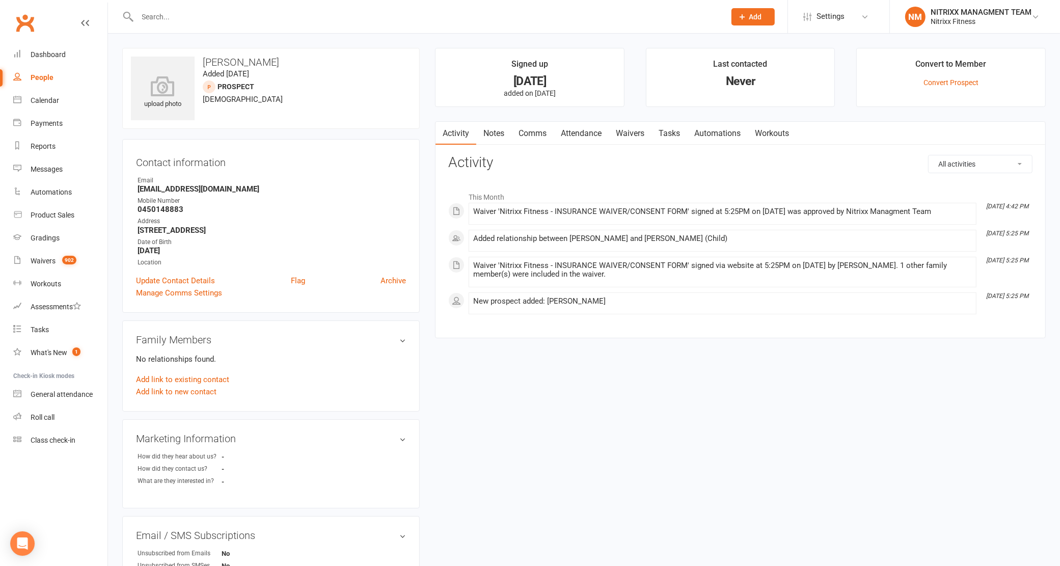
click at [960, 75] on div "Convert to Member" at bounding box center [950, 67] width 71 height 18
click at [964, 85] on link "Convert Prospect" at bounding box center [950, 82] width 55 height 8
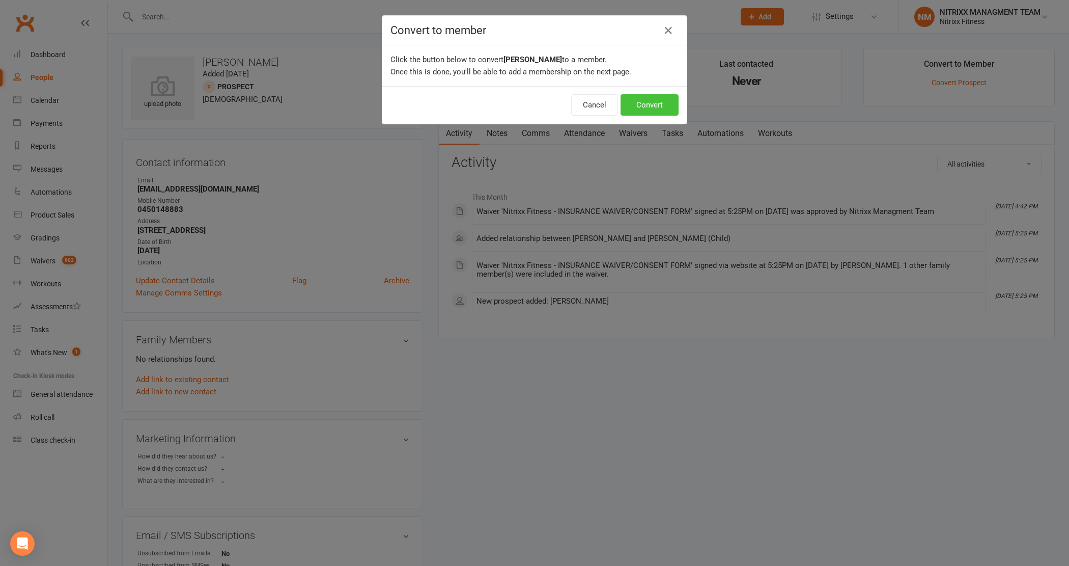
click at [634, 97] on button "Convert" at bounding box center [650, 104] width 58 height 21
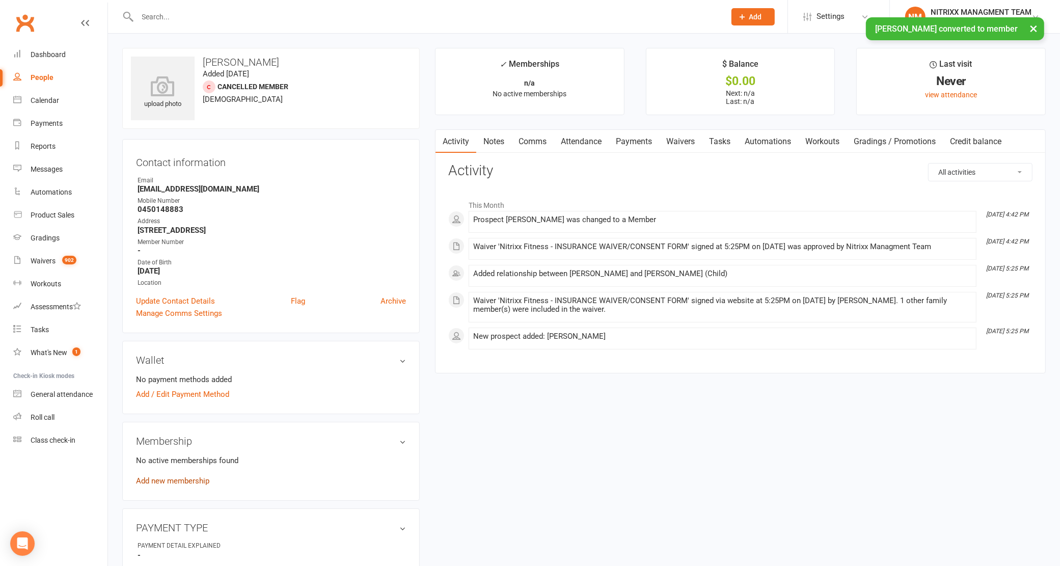
click at [159, 479] on link "Add new membership" at bounding box center [172, 480] width 73 height 9
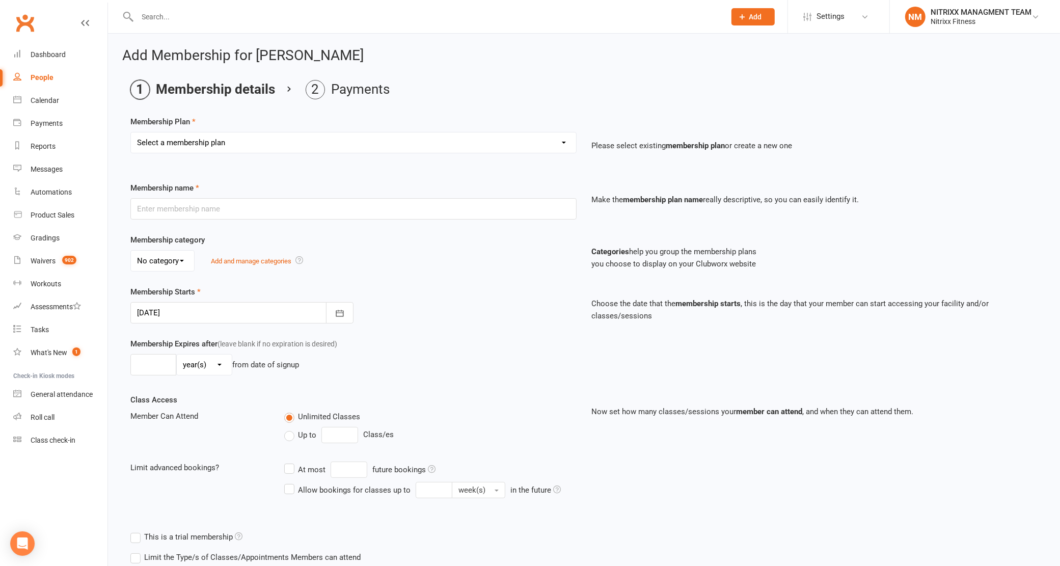
click at [262, 143] on select "Select a membership plan Create new Membership Plan WOMENS UNLIMITED SPECIAL ME…" at bounding box center [353, 142] width 445 height 20
select select "6"
click at [131, 132] on select "Select a membership plan Create new Membership Plan WOMENS UNLIMITED SPECIAL ME…" at bounding box center [353, 142] width 445 height 20
type input "ADULT [DEMOGRAPHIC_DATA] 2 DAY MEMBERSHIP"
select select "0"
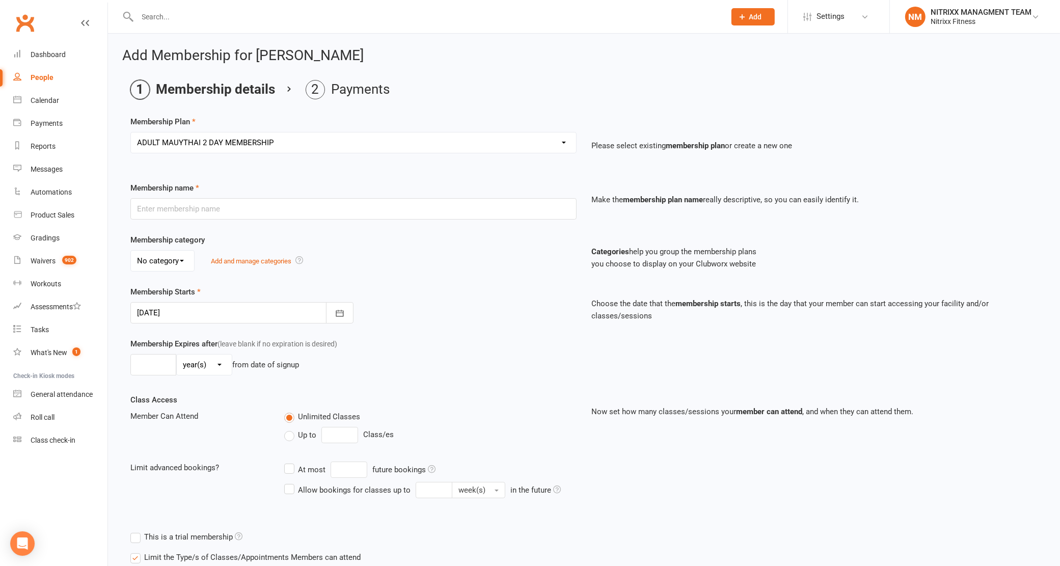
type input "0"
type input "2"
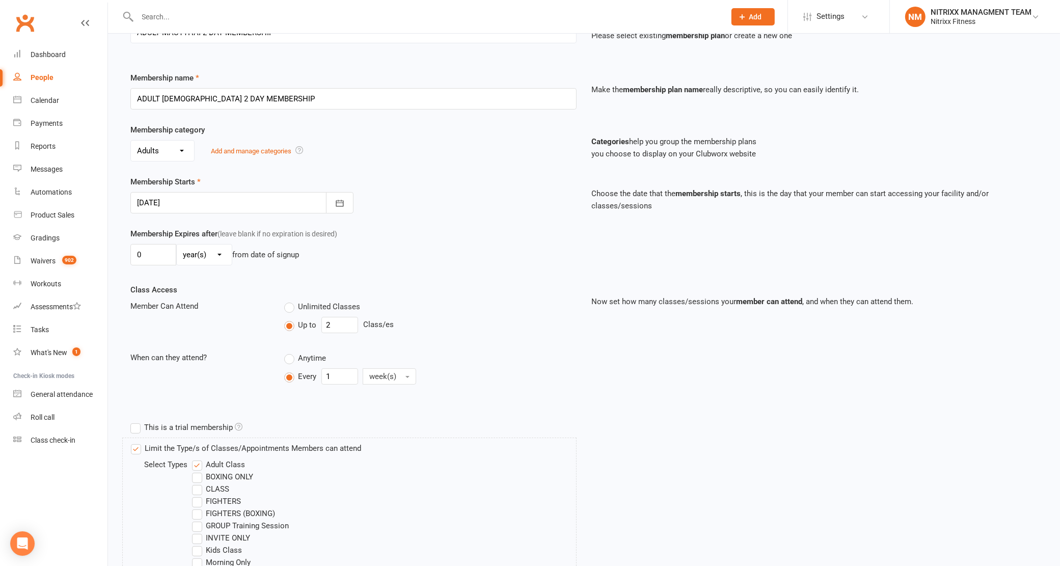
scroll to position [382, 0]
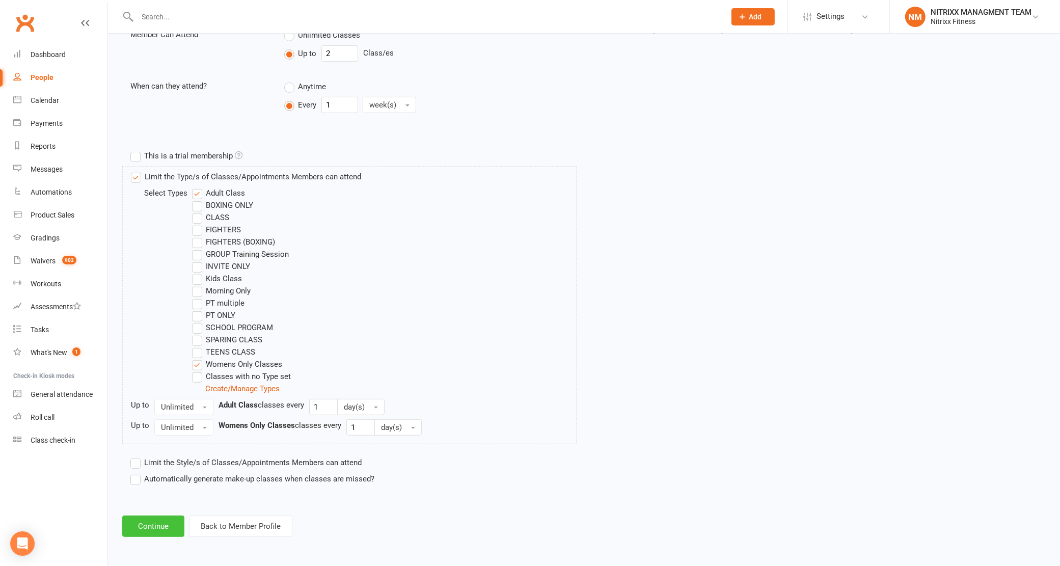
click at [157, 523] on button "Continue" at bounding box center [153, 525] width 62 height 21
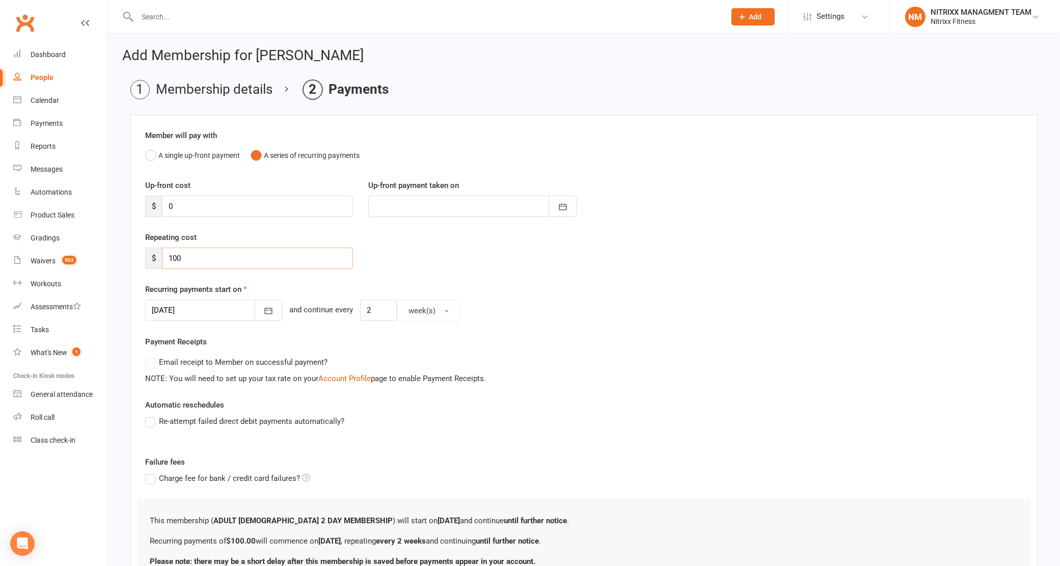
click at [240, 252] on input "100" at bounding box center [257, 257] width 191 height 21
type input "1"
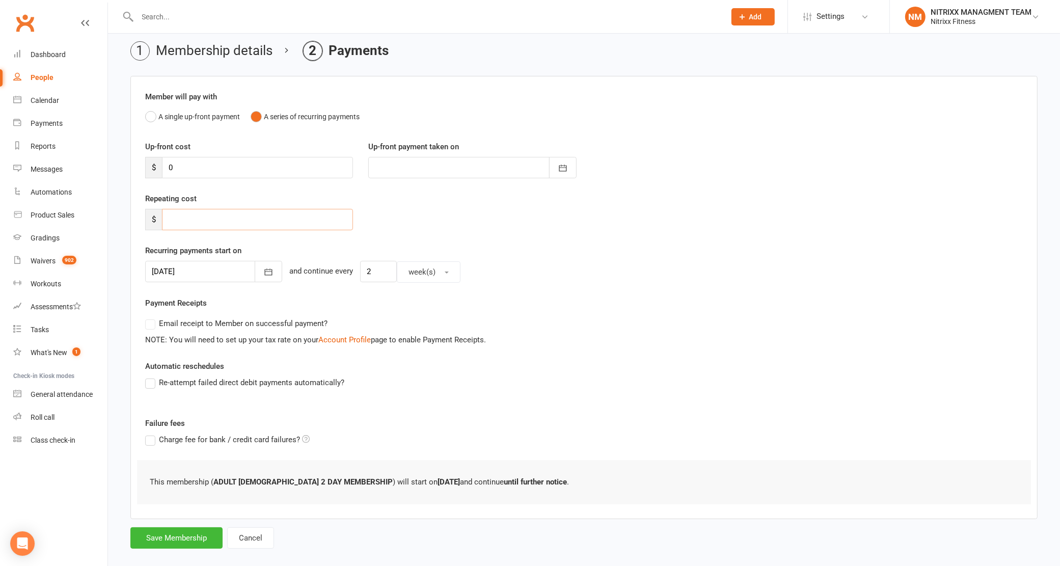
scroll to position [53, 0]
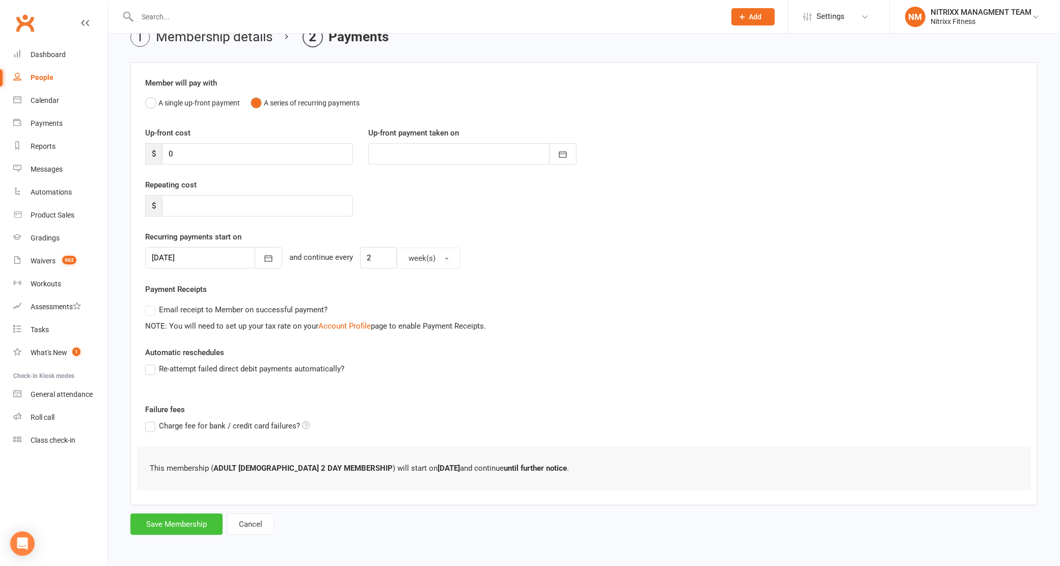
click at [138, 523] on button "Save Membership" at bounding box center [176, 523] width 92 height 21
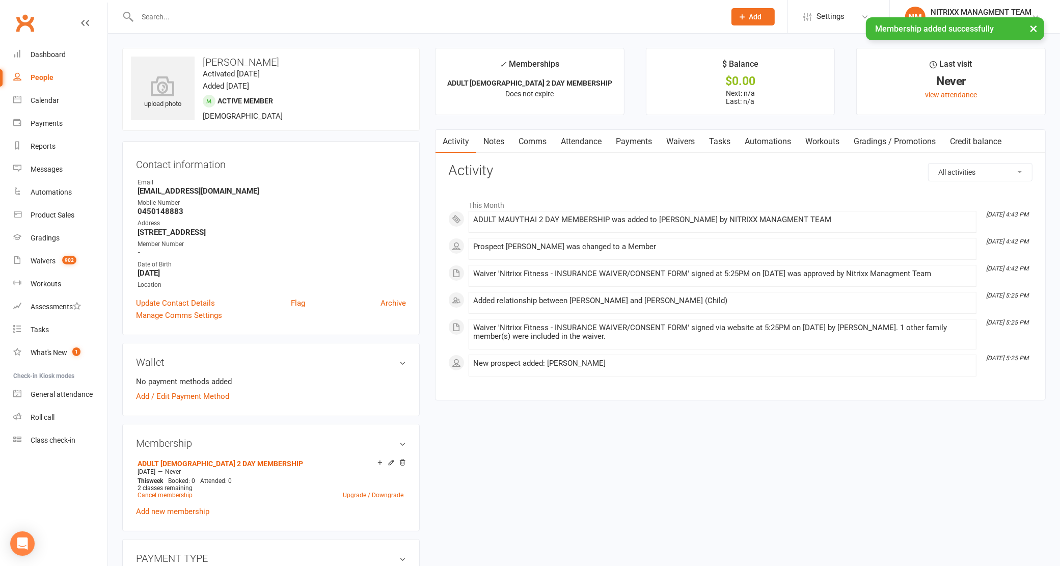
click at [499, 142] on link "Notes" at bounding box center [493, 141] width 35 height 23
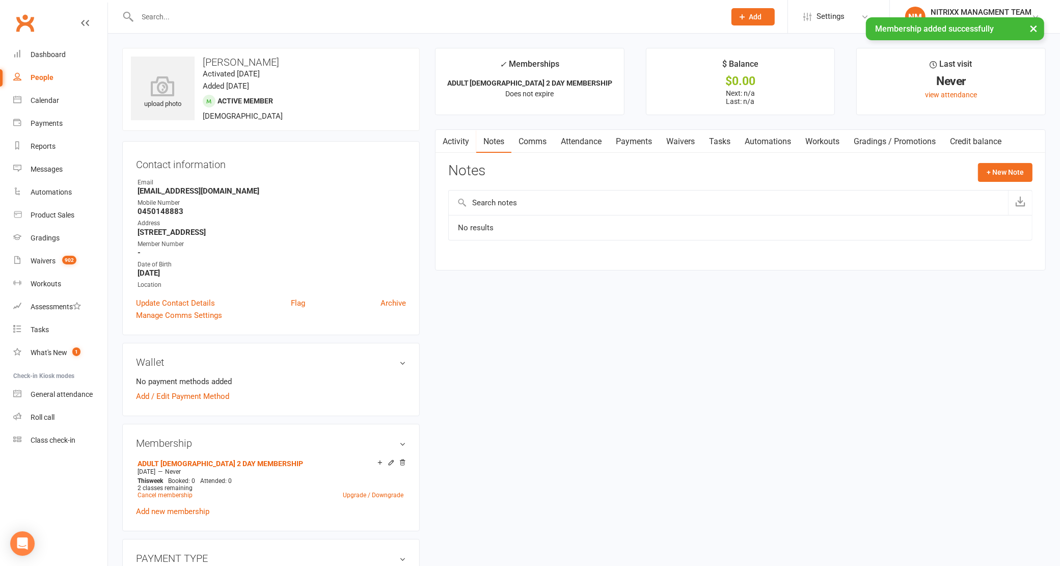
click at [464, 144] on link "Activity" at bounding box center [455, 141] width 41 height 23
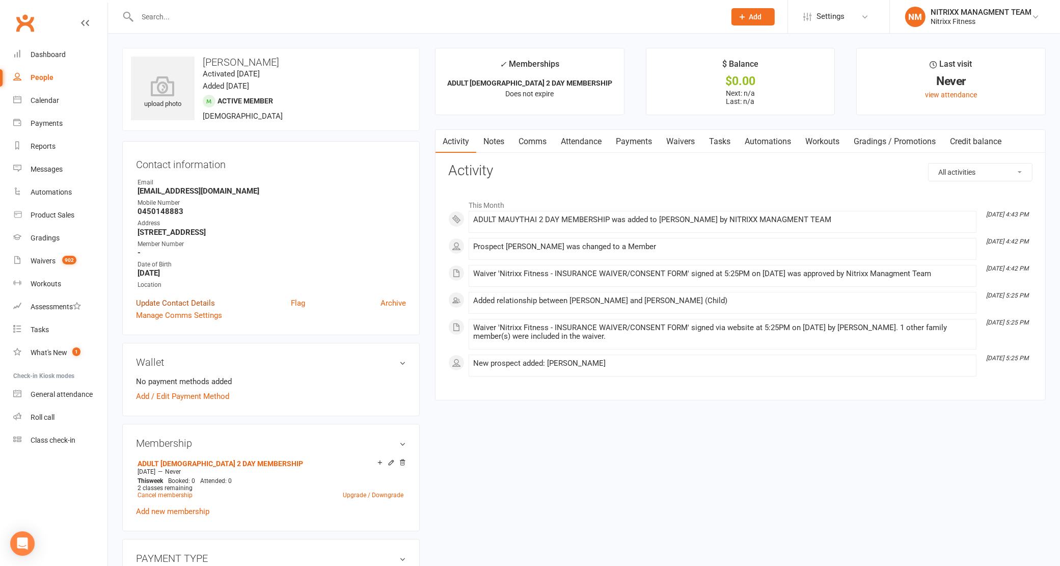
click at [173, 297] on link "Update Contact Details" at bounding box center [175, 303] width 79 height 12
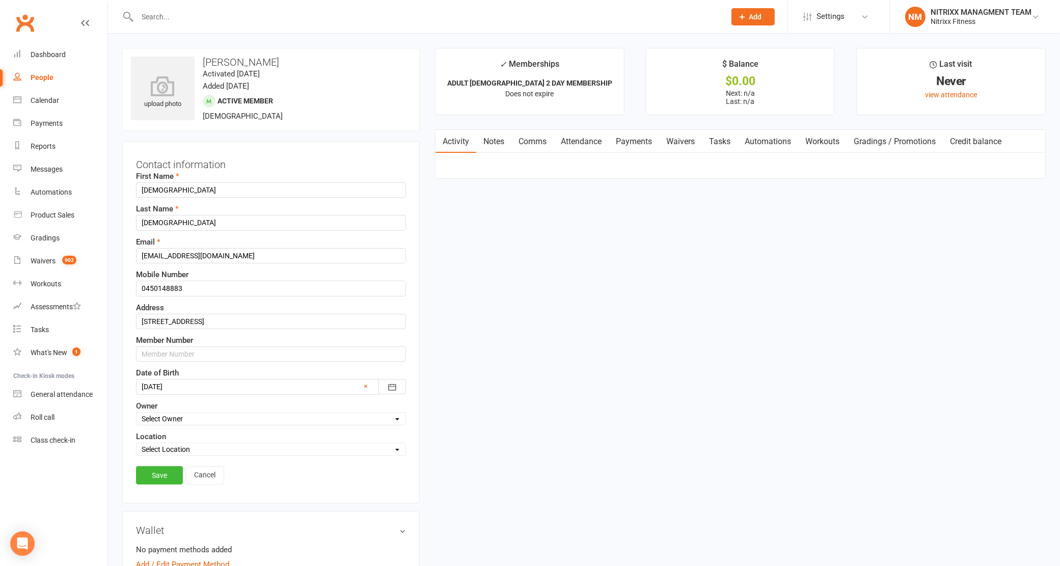
scroll to position [47, 0]
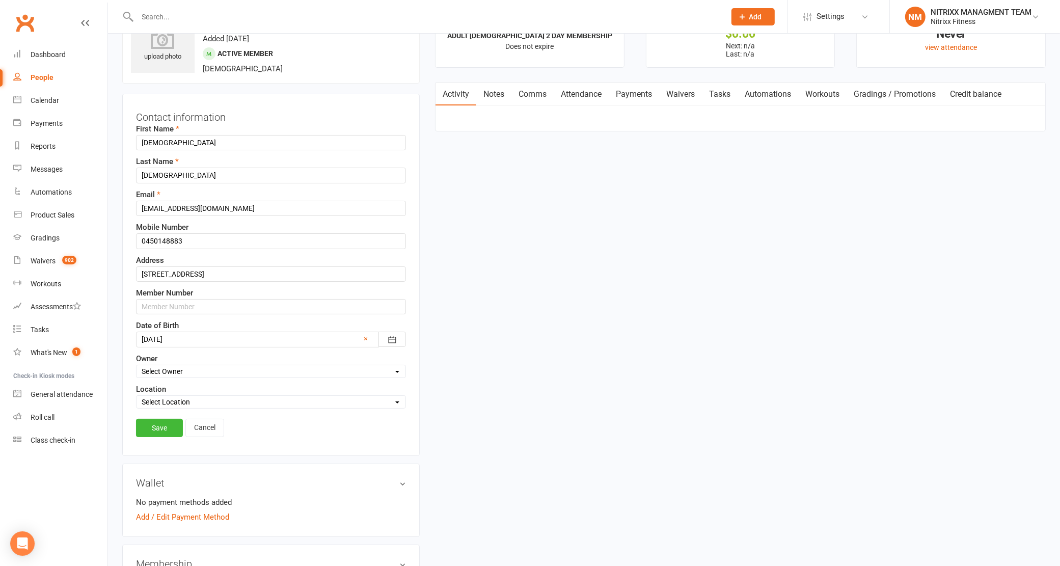
click at [180, 299] on label "Member Number" at bounding box center [164, 293] width 57 height 12
click at [180, 313] on input "text" at bounding box center [271, 306] width 270 height 15
type input "N3387"
click at [153, 429] on link "Save" at bounding box center [159, 428] width 47 height 18
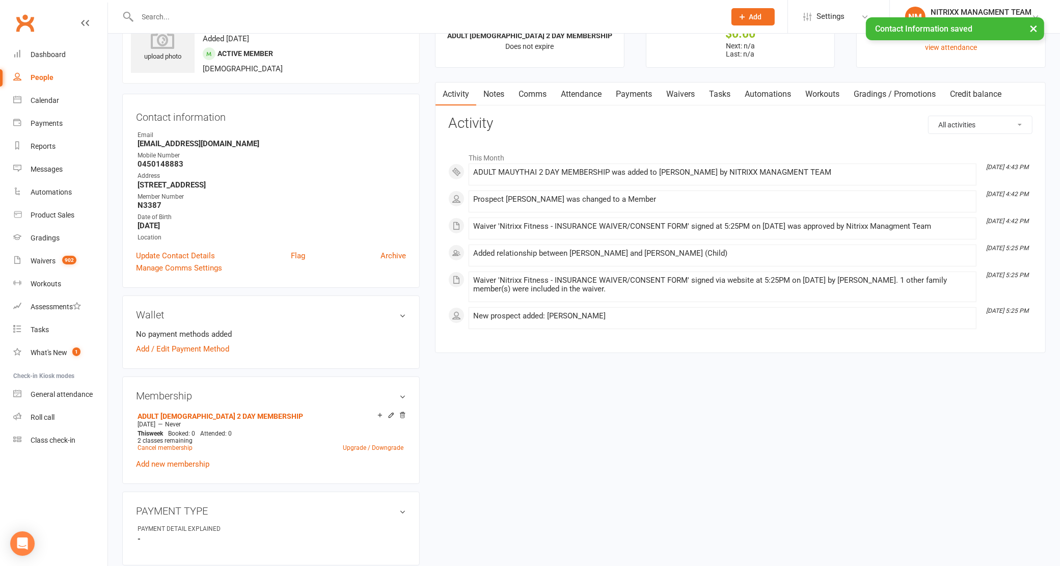
click at [505, 93] on link "Notes" at bounding box center [493, 93] width 35 height 23
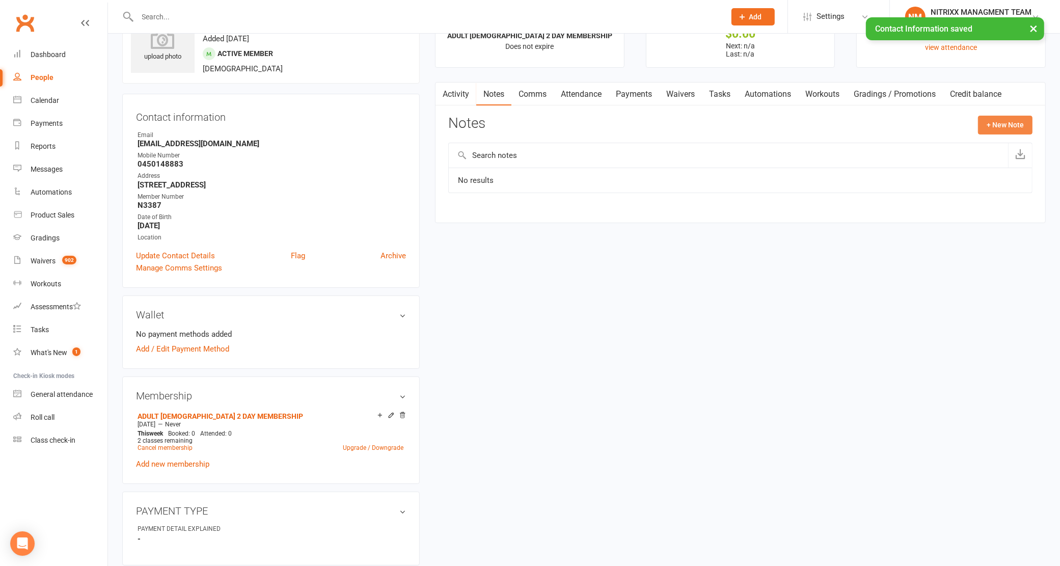
click at [988, 117] on button "+ New Note" at bounding box center [1005, 125] width 54 height 18
click at [530, 156] on input "text" at bounding box center [740, 166] width 584 height 21
type input "e"
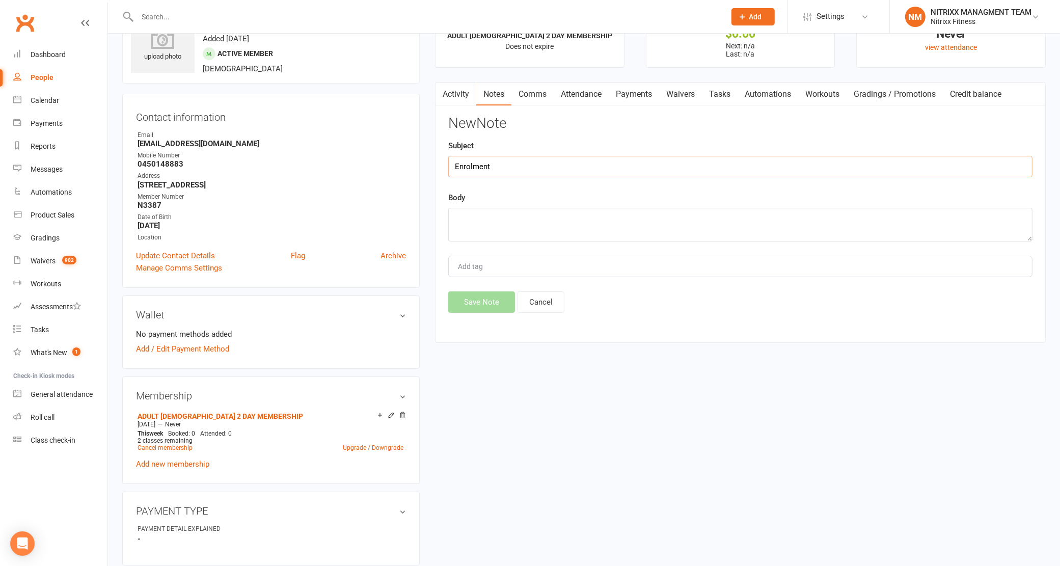
type input "Enrolment"
click at [600, 205] on div "Body Member signed up -- adults 2 days -- $550" at bounding box center [740, 216] width 584 height 50
click at [601, 225] on textarea "Member signed up -- adults 2 days -- $550" at bounding box center [740, 225] width 584 height 34
type textarea "Member signed up -- adults 2 days -- $550 SPRING SPECIAL -- NO REGO"
click at [493, 299] on button "Save Note" at bounding box center [481, 301] width 67 height 21
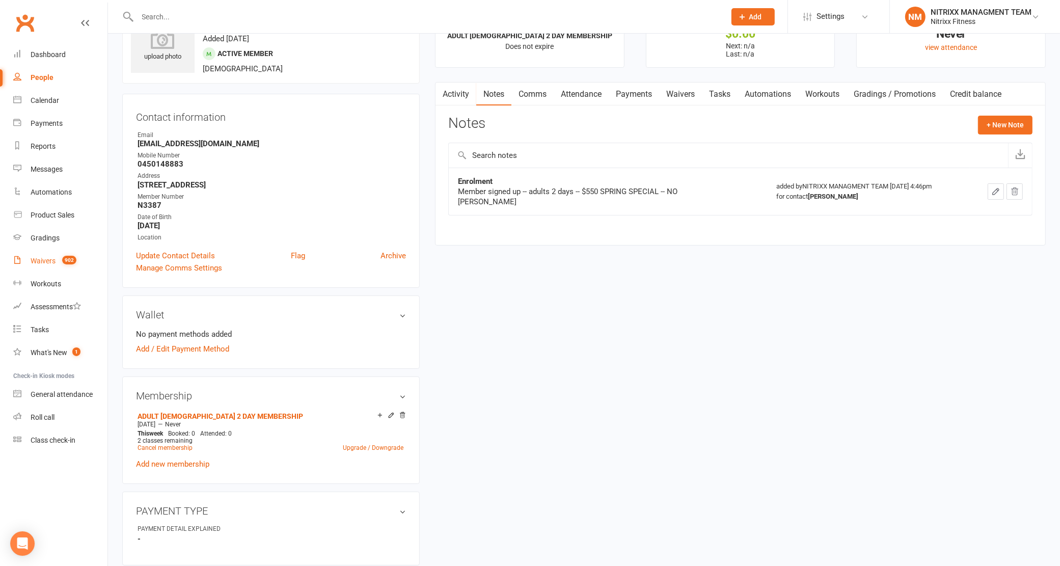
click at [26, 255] on link "Waivers 902" at bounding box center [60, 260] width 94 height 23
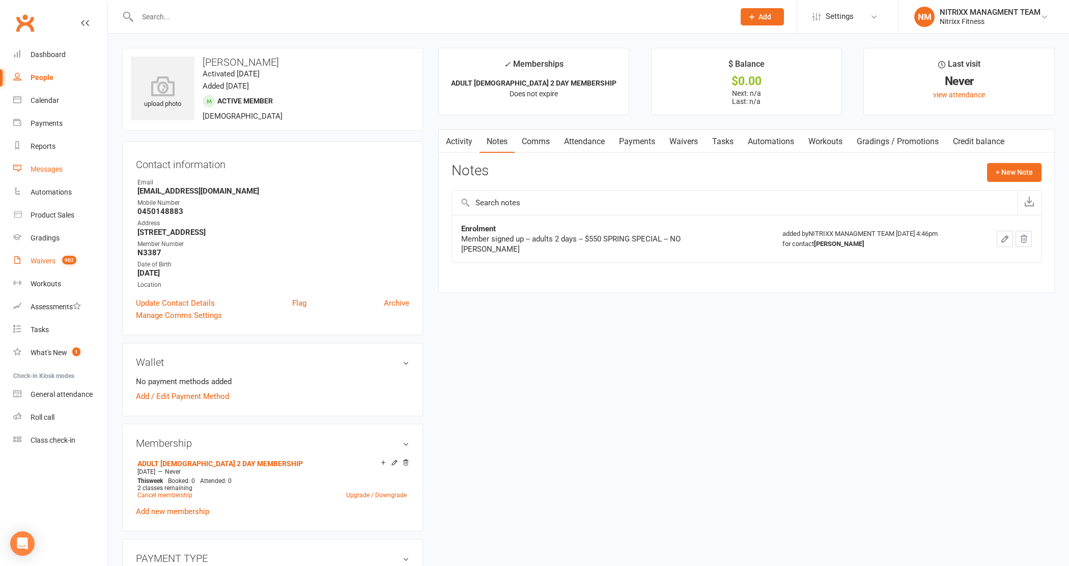
select select "100"
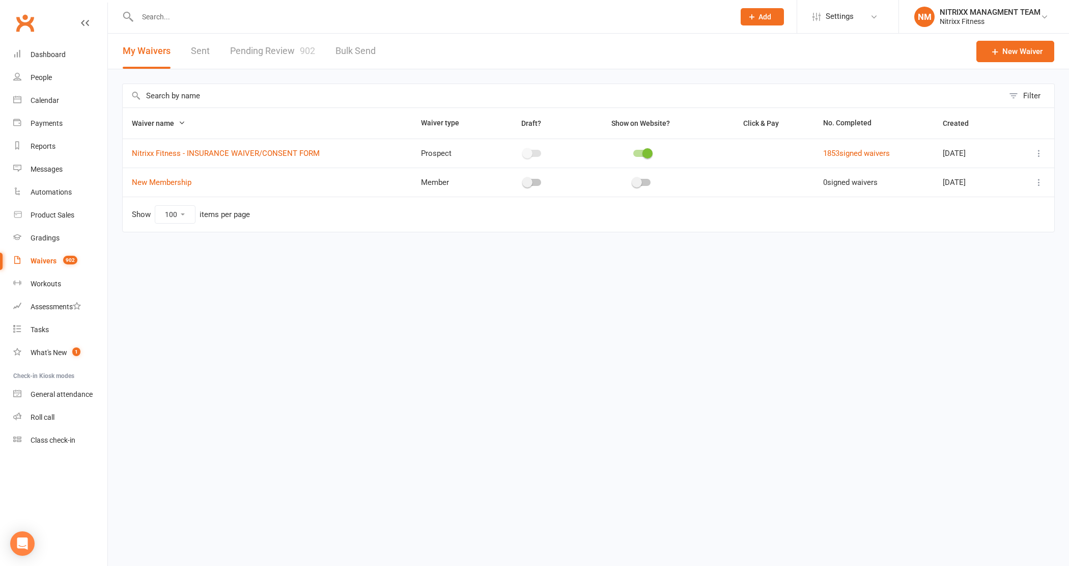
click at [247, 54] on link "Pending Review 902" at bounding box center [272, 51] width 85 height 35
select select "100"
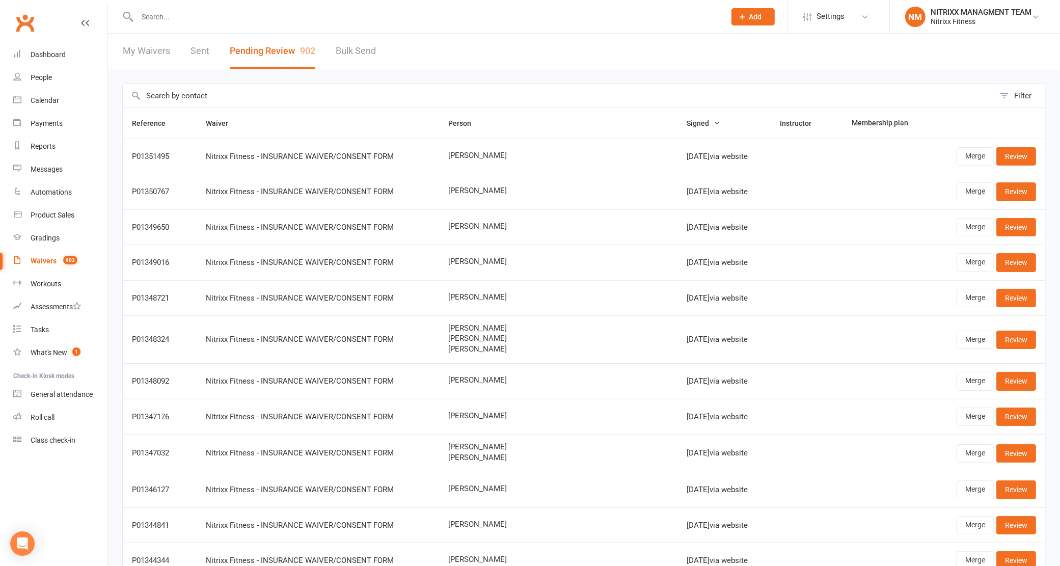
click at [160, 10] on input "text" at bounding box center [426, 17] width 584 height 14
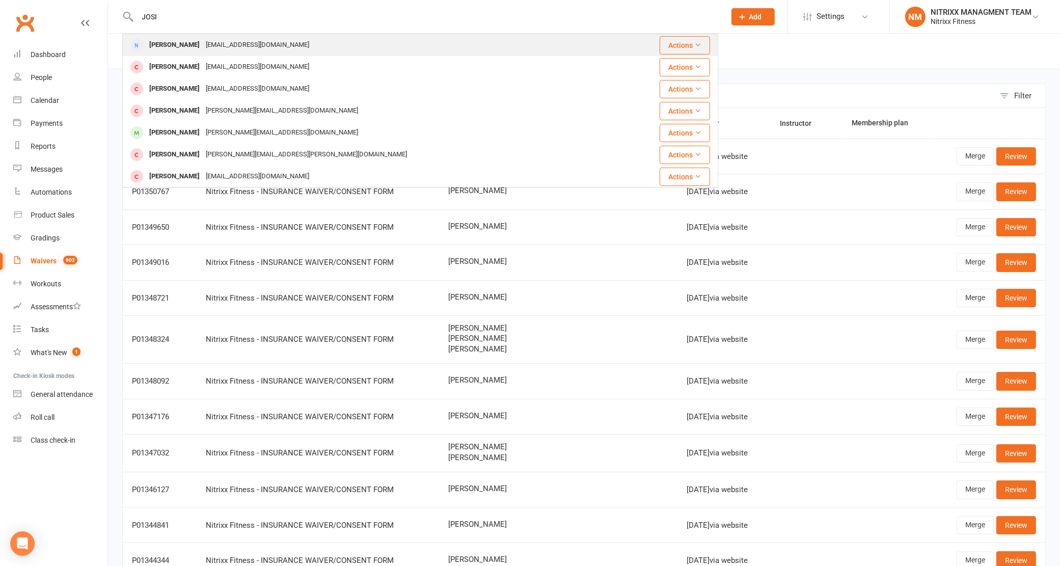
type input "JOSI"
click at [203, 44] on div "melhemj81@gmail.com" at bounding box center [257, 45] width 109 height 15
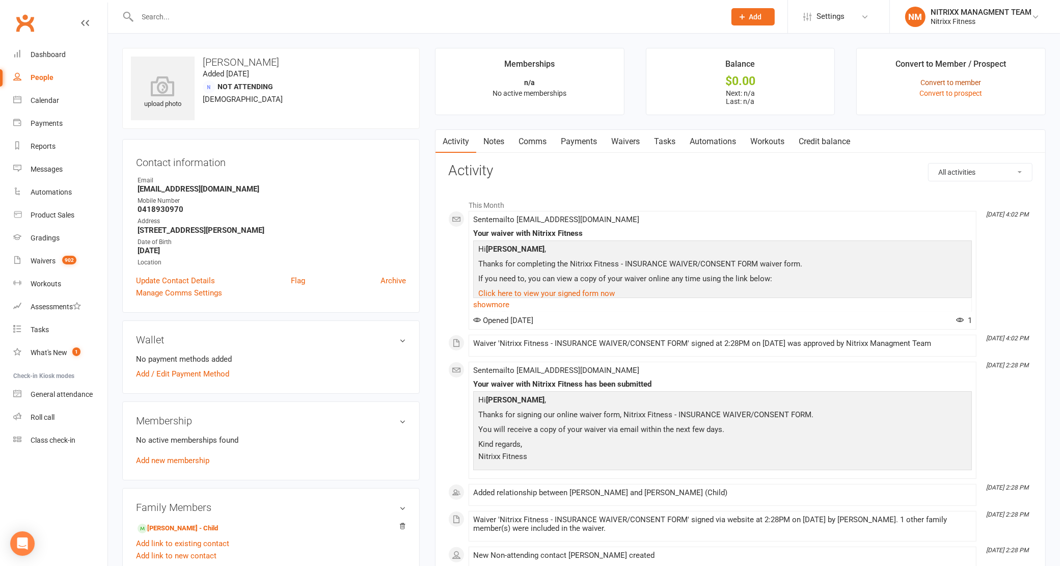
click at [947, 79] on link "Convert to member" at bounding box center [951, 82] width 61 height 8
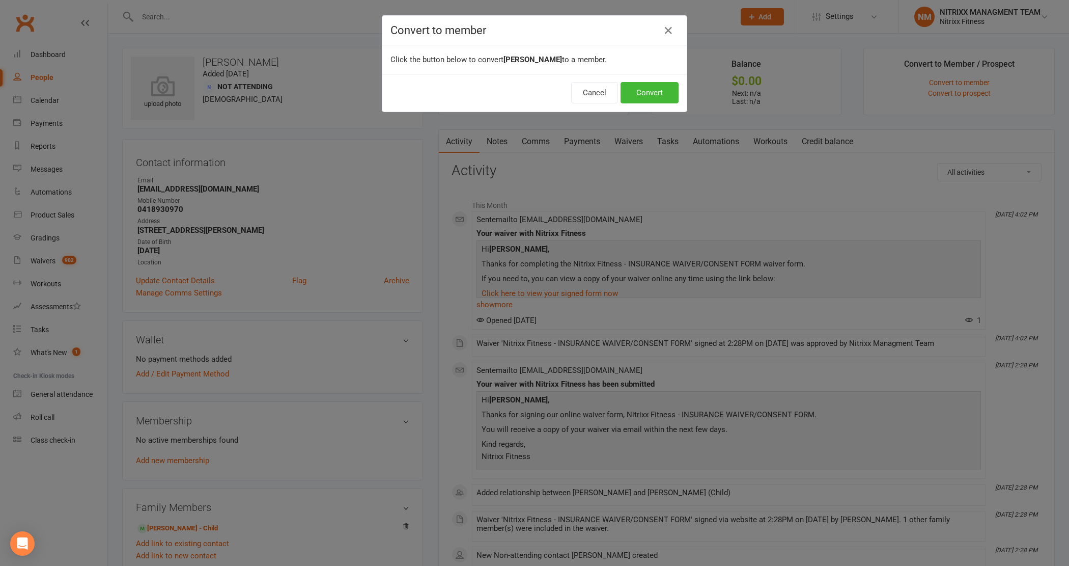
click at [648, 80] on div "Cancel Convert" at bounding box center [534, 93] width 304 height 38
click at [647, 90] on button "Convert" at bounding box center [650, 92] width 58 height 21
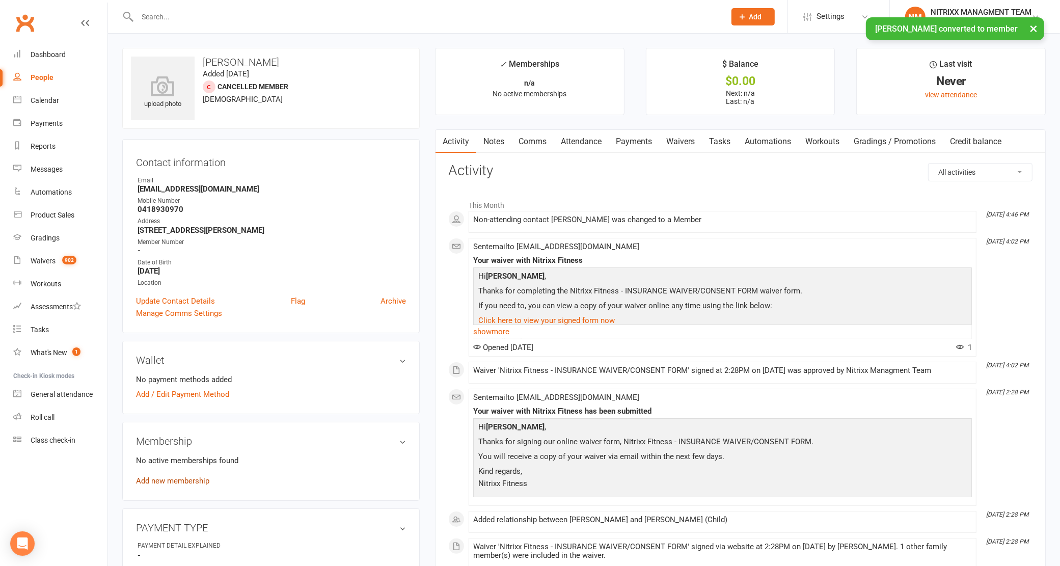
click at [176, 483] on link "Add new membership" at bounding box center [172, 480] width 73 height 9
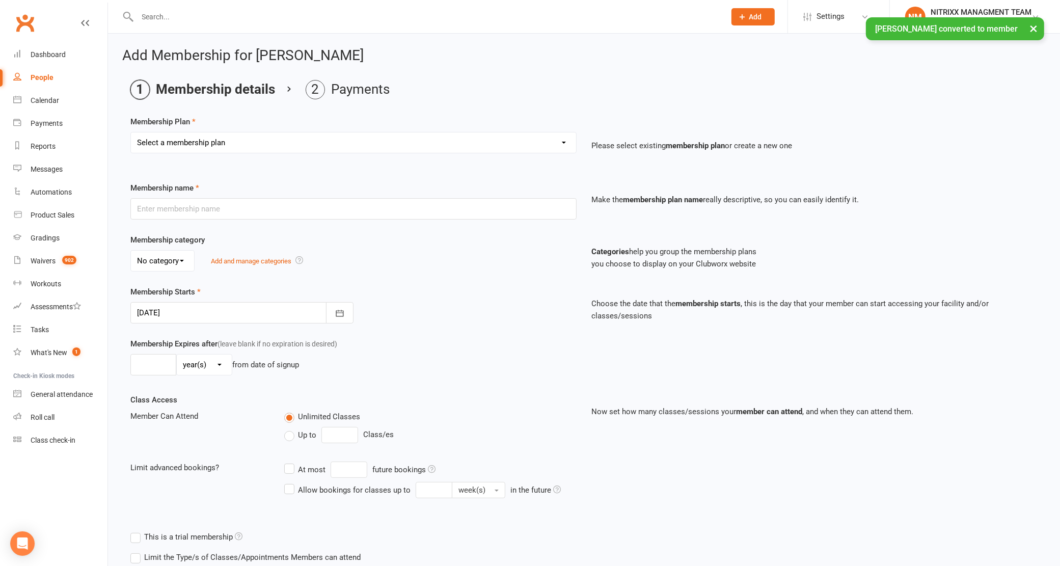
click at [273, 114] on main "Membership details Payments Membership Plan Select a membership plan Create new…" at bounding box center [583, 334] width 923 height 508
click at [271, 128] on div "Membership Plan Select a membership plan Create new Membership Plan WOMENS UNLI…" at bounding box center [583, 142] width 907 height 52
click at [267, 151] on select "Select a membership plan Create new Membership Plan WOMENS UNLIMITED SPECIAL ME…" at bounding box center [353, 142] width 445 height 20
select select "1"
click at [131, 132] on select "Select a membership plan Create new Membership Plan WOMENS UNLIMITED SPECIAL ME…" at bounding box center [353, 142] width 445 height 20
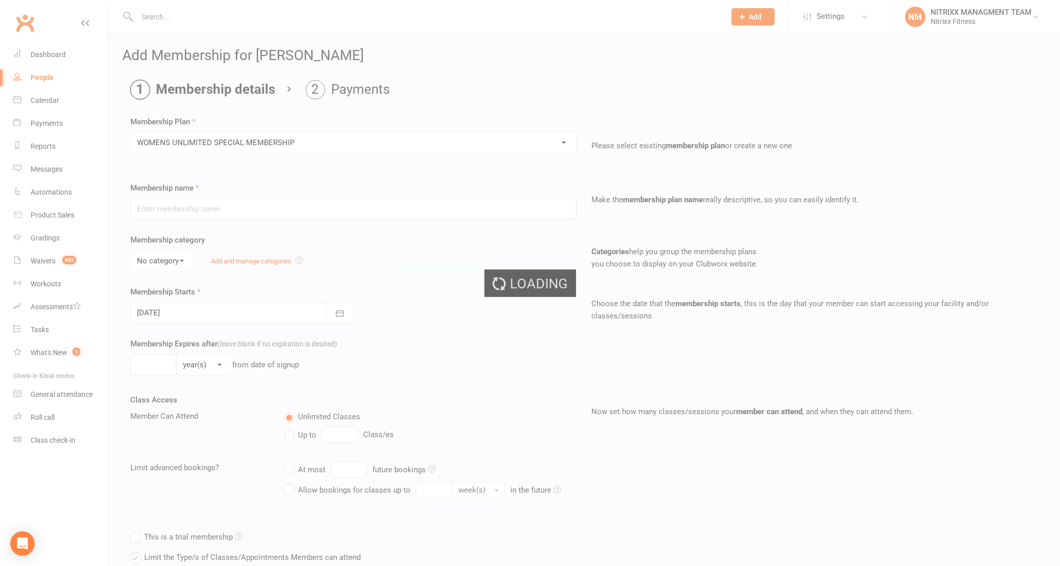
type input "WOMENS UNLIMITED SPECIAL MEMBERSHIP"
select select "3"
type input "0"
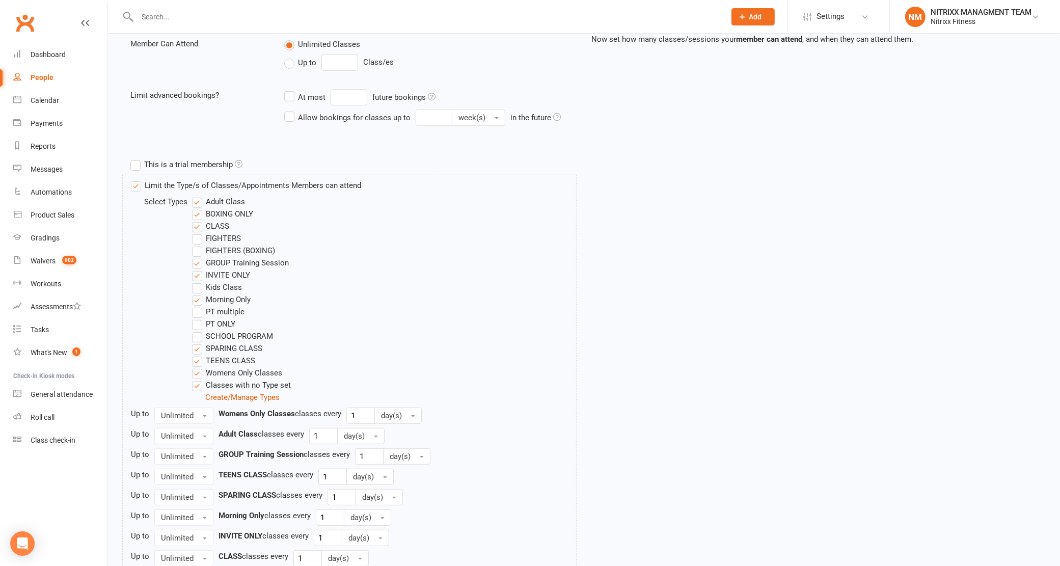
scroll to position [500, 0]
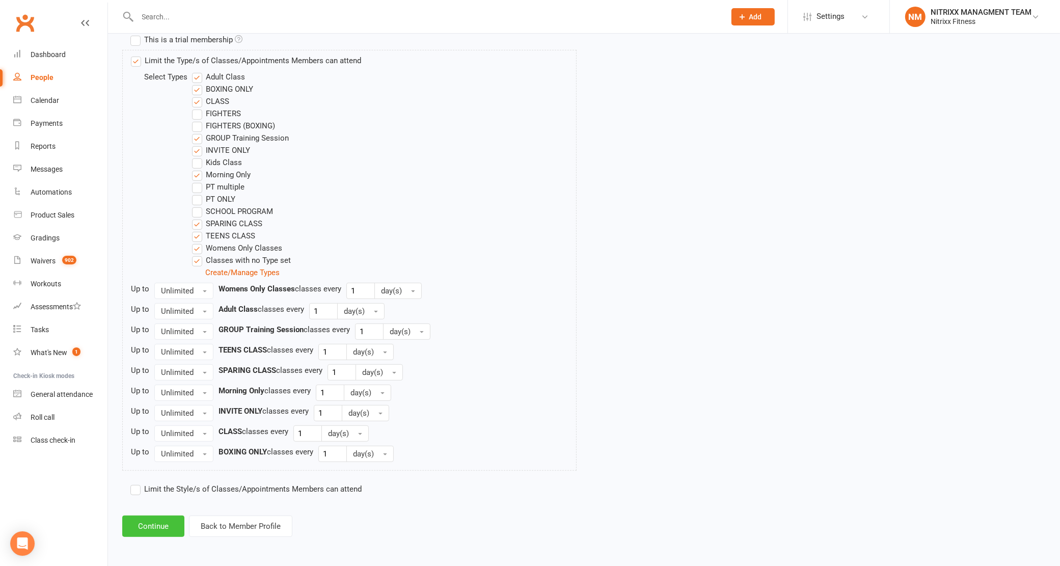
click at [159, 523] on button "Continue" at bounding box center [153, 525] width 62 height 21
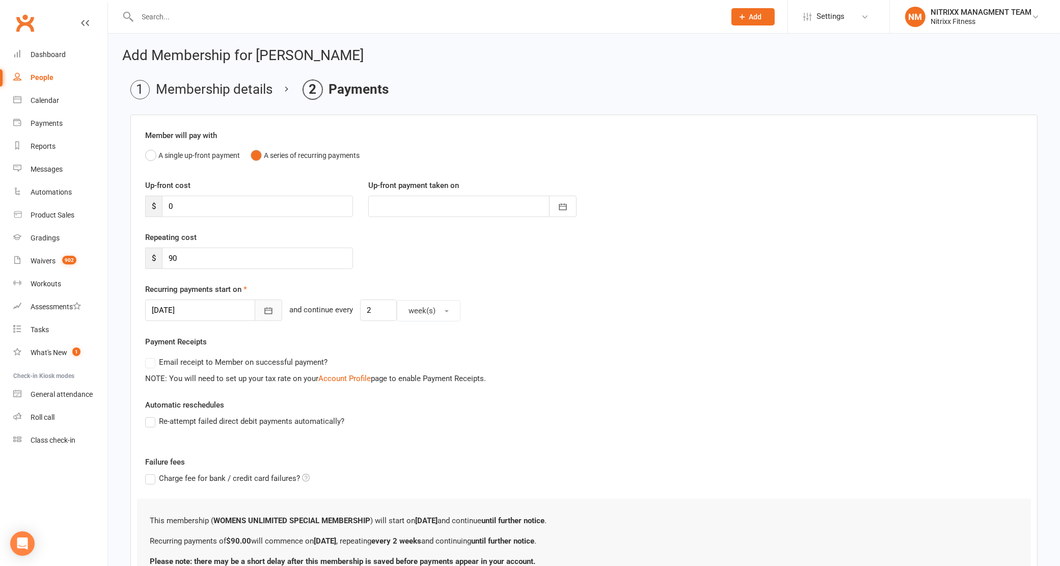
click at [255, 307] on button "button" at bounding box center [268, 309] width 27 height 21
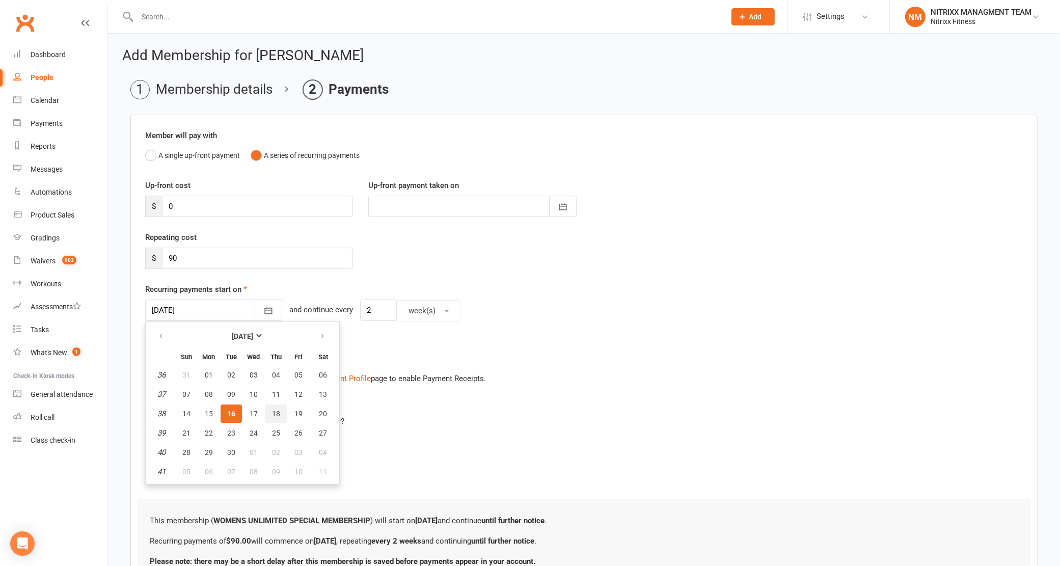
click at [274, 406] on button "18" at bounding box center [275, 413] width 21 height 18
type input "[DATE]"
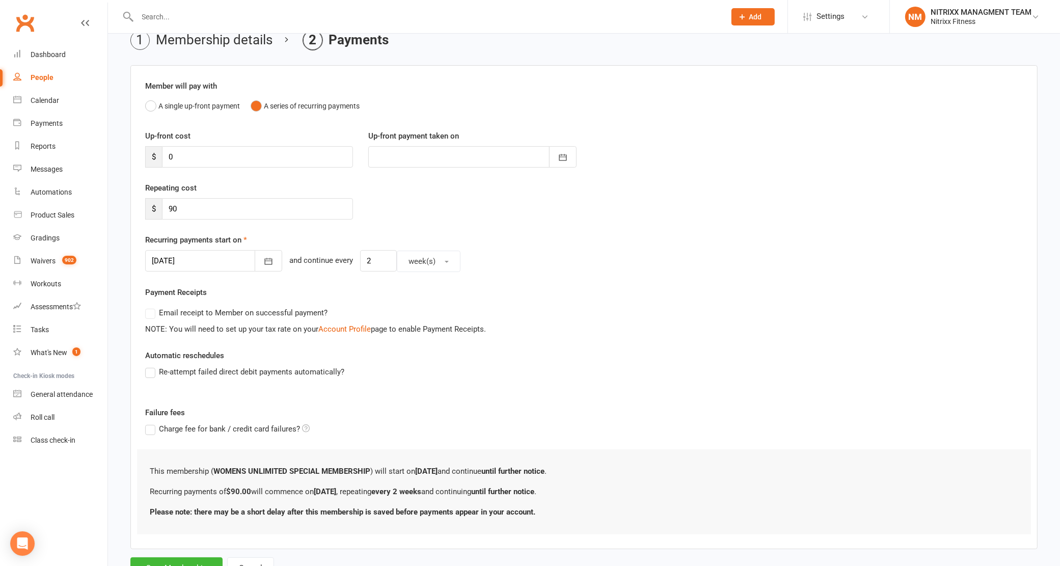
scroll to position [94, 0]
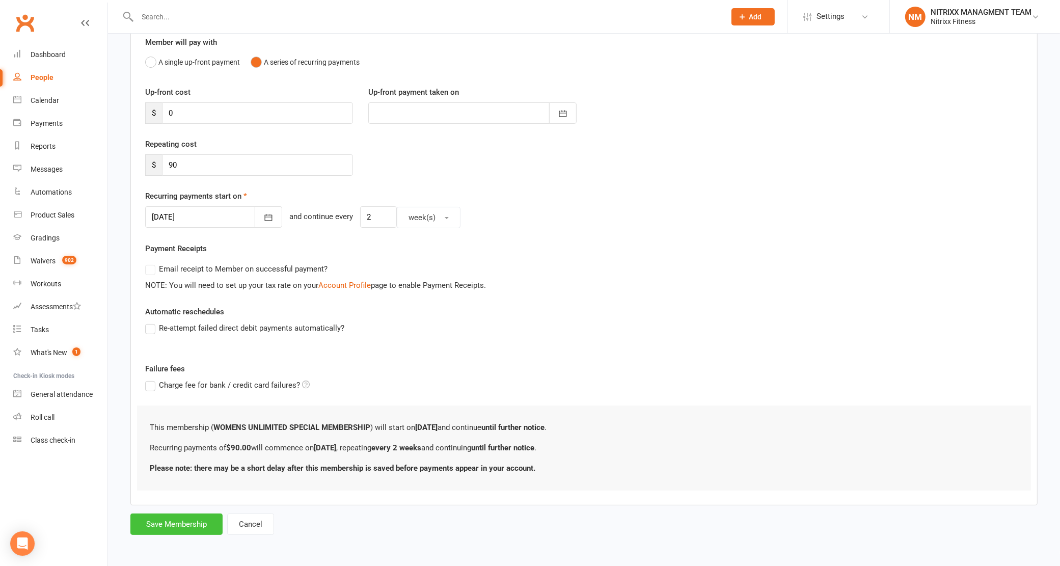
click at [166, 529] on button "Save Membership" at bounding box center [176, 523] width 92 height 21
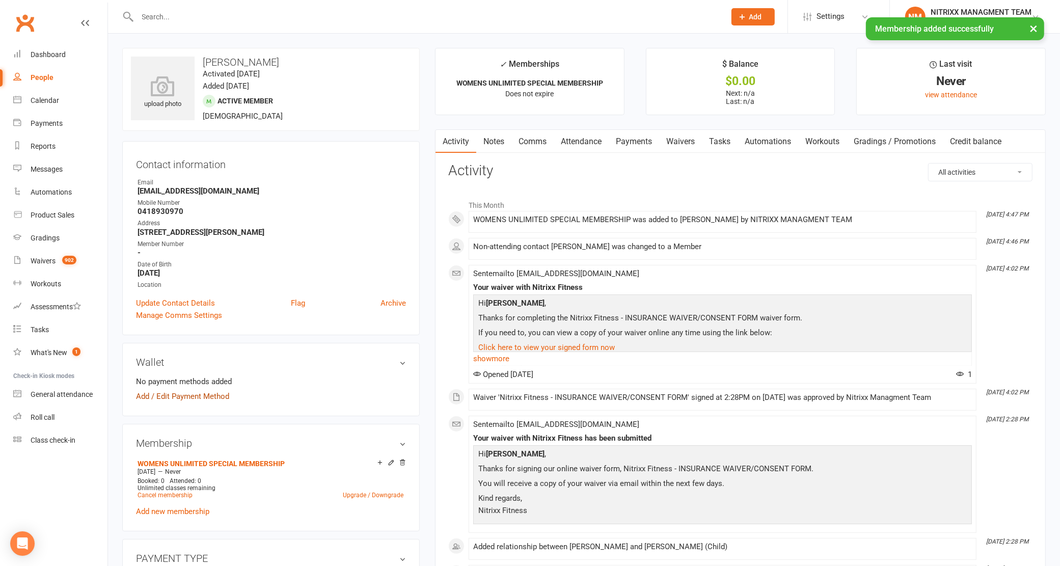
click at [182, 393] on link "Add / Edit Payment Method" at bounding box center [182, 396] width 93 height 12
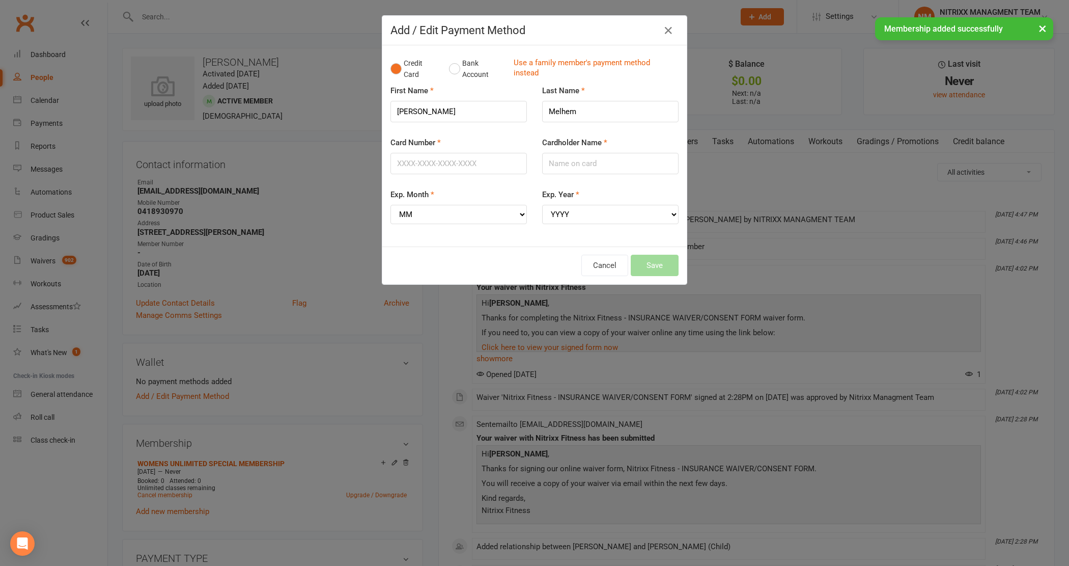
click at [443, 77] on div "Credit Card Bank Account Use a family member's payment method instead" at bounding box center [535, 68] width 288 height 31
drag, startPoint x: 425, startPoint y: 165, endPoint x: 438, endPoint y: 163, distance: 13.5
click at [425, 165] on input "Card Number" at bounding box center [459, 163] width 136 height 21
type input "5217295422293682"
click at [629, 160] on input "Cardholder Name" at bounding box center [610, 163] width 136 height 21
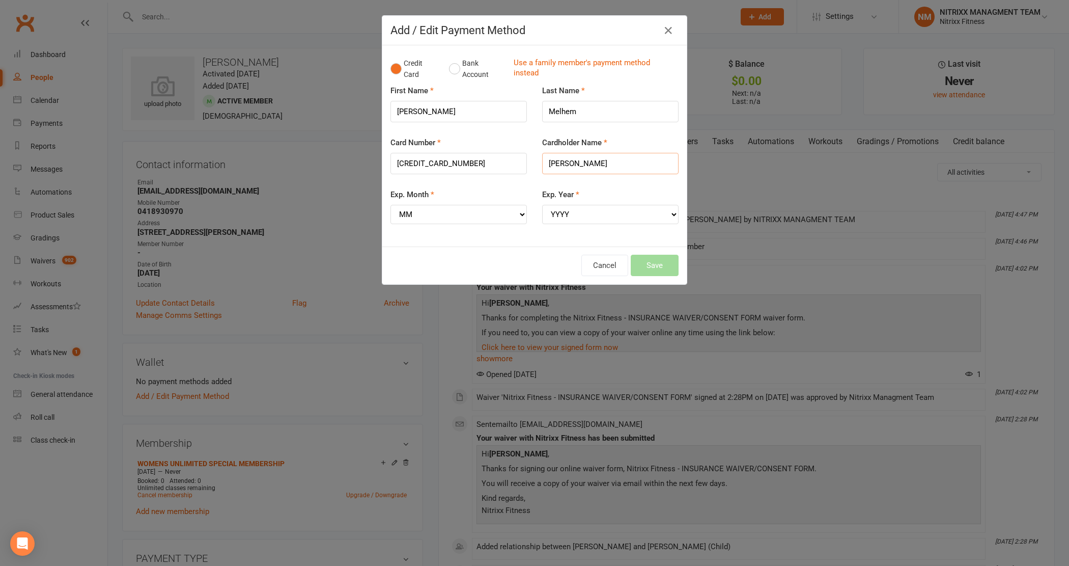
type input "JOSIE MELHEM"
click at [419, 209] on select "MM 01 02 03 04 05 06 07 08 09 10 11 12" at bounding box center [459, 214] width 136 height 19
select select "03"
click at [391, 205] on select "MM 01 02 03 04 05 06 07 08 09 10 11 12" at bounding box center [459, 214] width 136 height 19
click at [566, 209] on select "YYYY 2025 2026 2027 2028 2029 2030 2031 2032 2033 2034" at bounding box center [610, 214] width 136 height 19
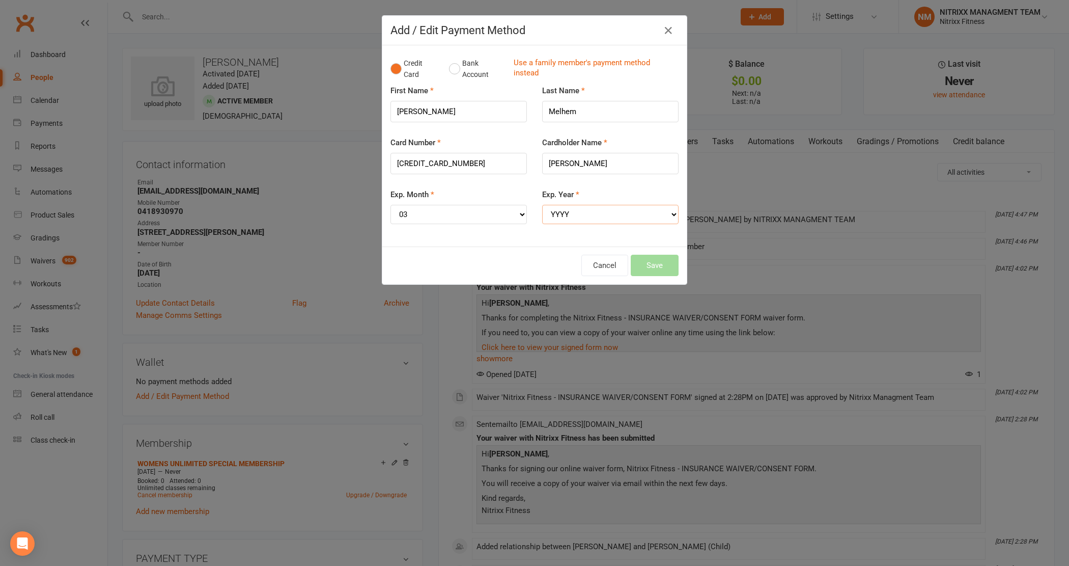
select select "2027"
click at [542, 205] on select "YYYY 2025 2026 2027 2028 2029 2030 2031 2032 2033 2034" at bounding box center [610, 214] width 136 height 19
click at [644, 265] on button "Save" at bounding box center [655, 265] width 48 height 21
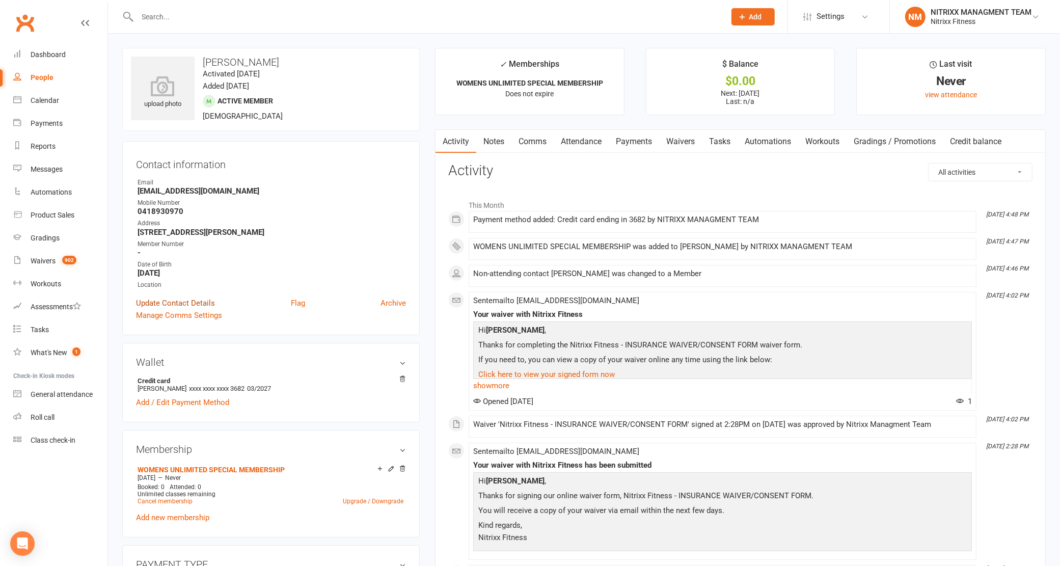
click at [181, 302] on link "Update Contact Details" at bounding box center [175, 303] width 79 height 12
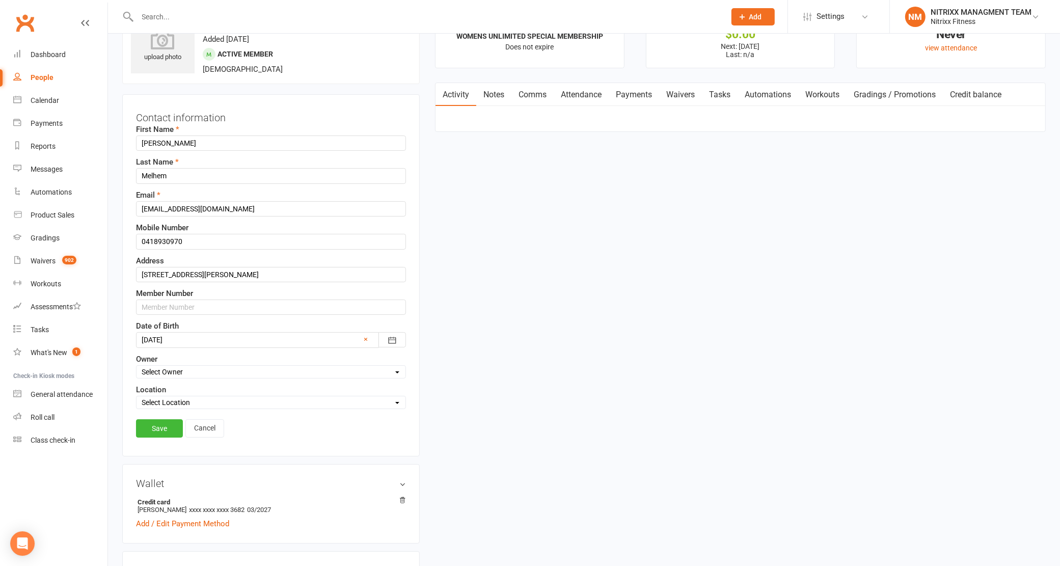
scroll to position [47, 0]
click at [206, 309] on input "text" at bounding box center [271, 306] width 270 height 15
type input "N3388"
click at [159, 428] on link "Save" at bounding box center [159, 428] width 47 height 18
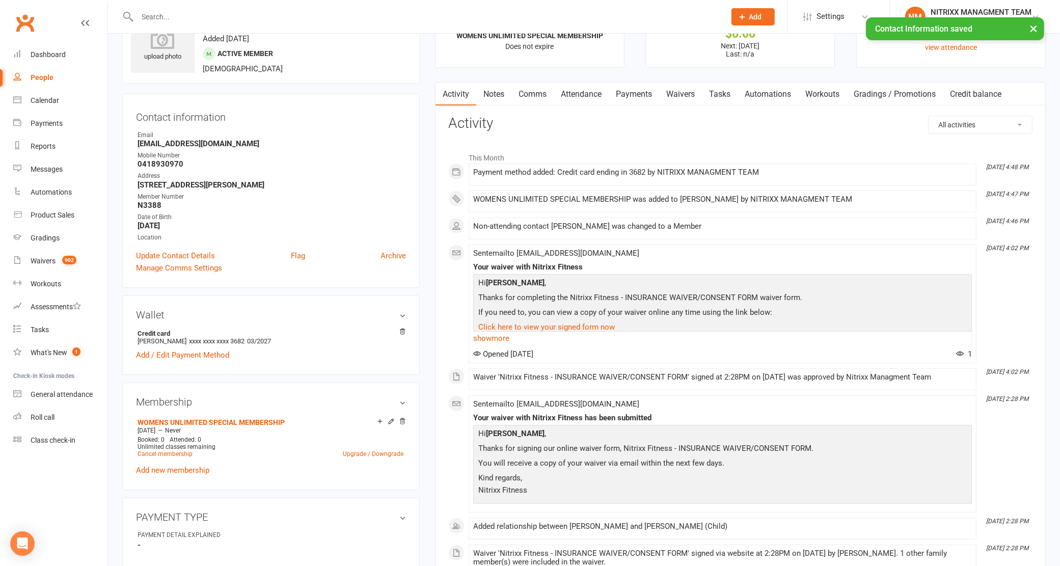
click at [505, 94] on link "Notes" at bounding box center [493, 93] width 35 height 23
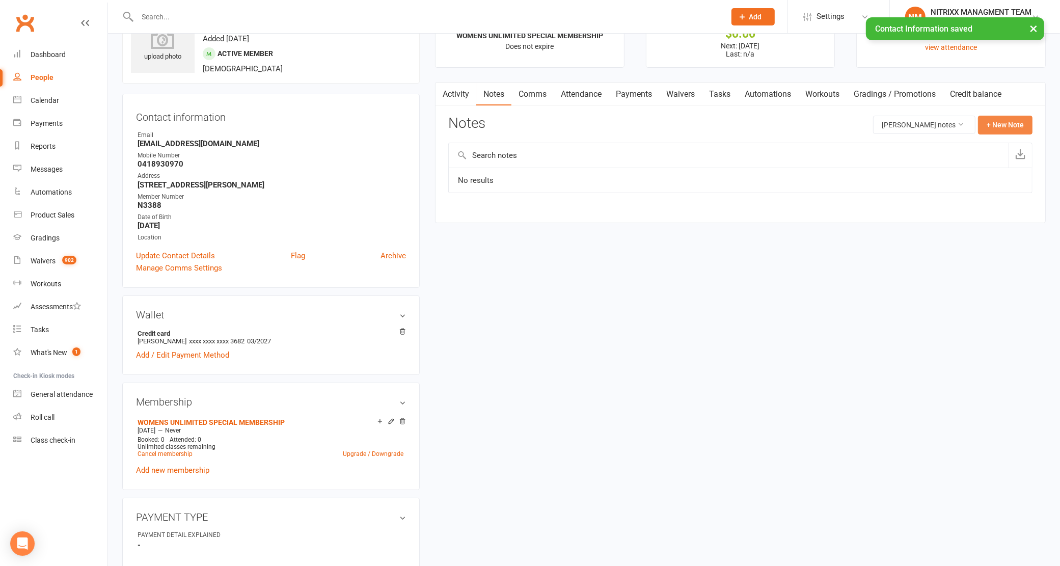
click at [991, 123] on button "+ New Note" at bounding box center [1005, 125] width 54 height 18
click at [481, 161] on input "text" at bounding box center [740, 166] width 584 height 21
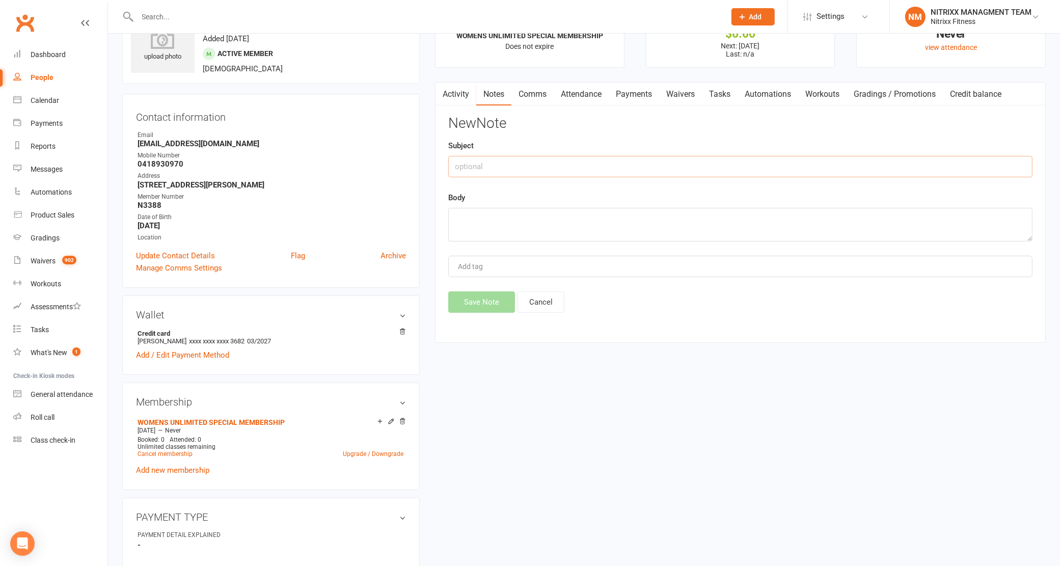
type input "e"
type input "Enrolment"
click at [461, 231] on textarea "Member signed up -- womens special" at bounding box center [740, 225] width 584 height 34
click at [603, 222] on textarea "Member signed up -- womens special" at bounding box center [740, 225] width 584 height 34
type textarea "Member signed up -- womens special SPRING SPECIAL - NO REGO"
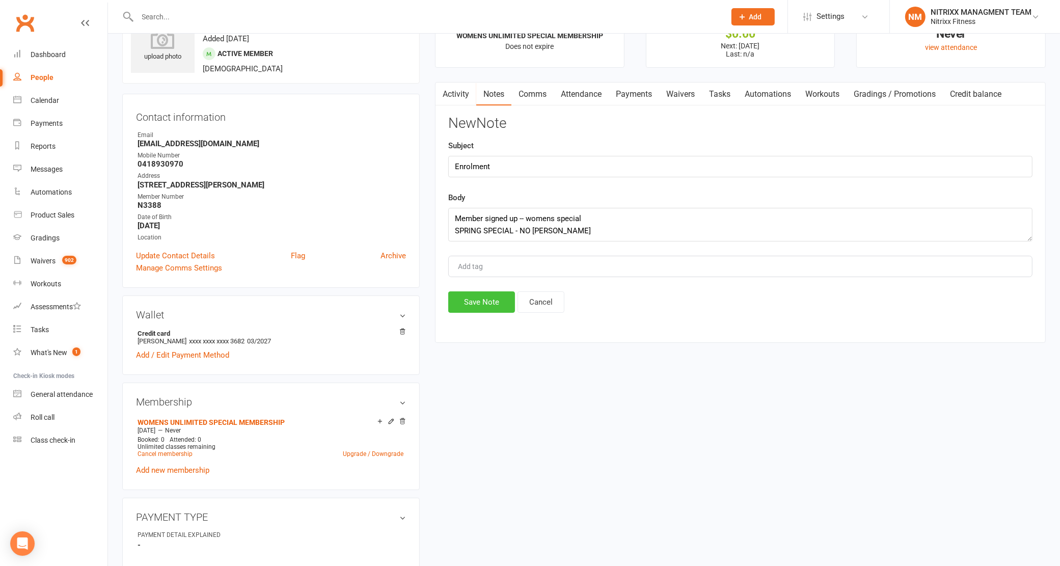
click at [497, 309] on button "Save Note" at bounding box center [481, 301] width 67 height 21
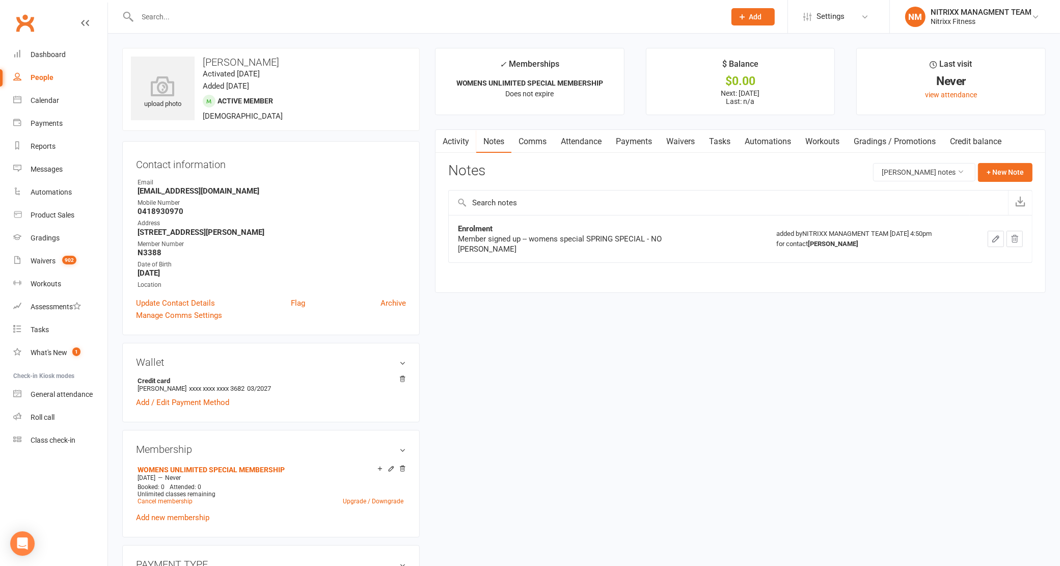
click at [156, 16] on input "text" at bounding box center [426, 17] width 584 height 14
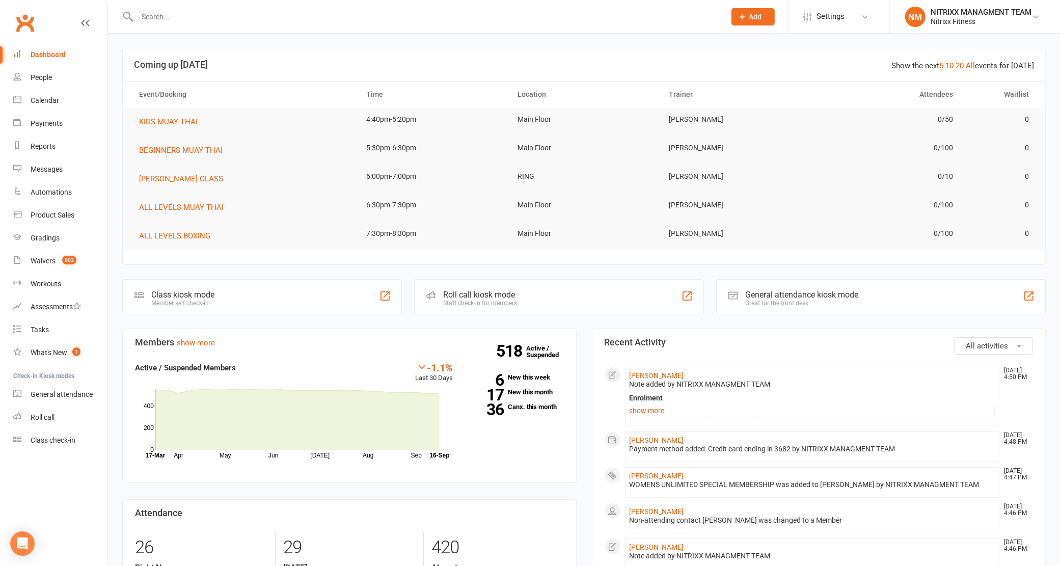
click at [136, 18] on input "text" at bounding box center [426, 17] width 584 height 14
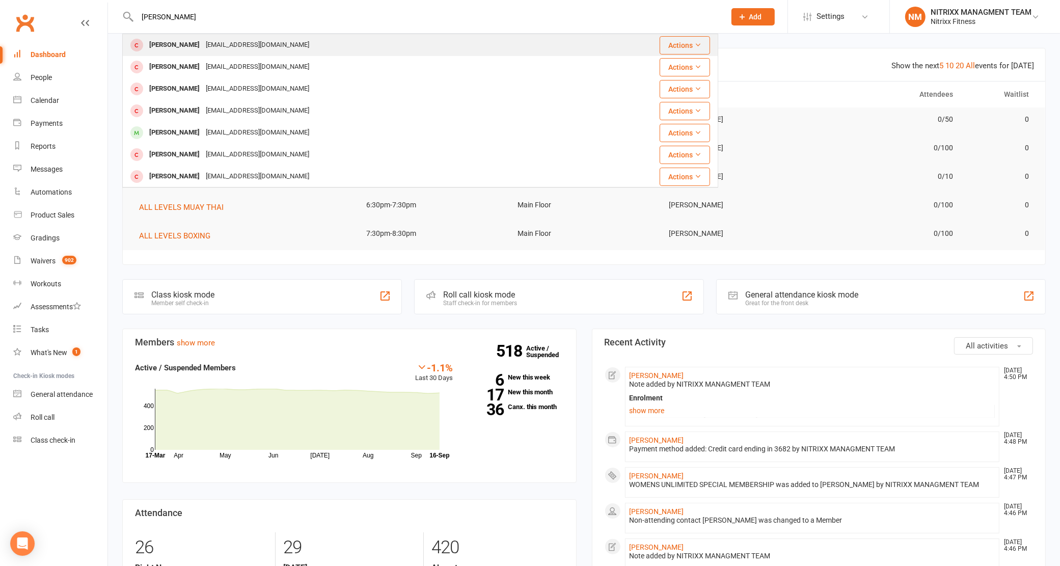
type input "LEAH"
click at [203, 41] on div "leahgbishop@outlook.com" at bounding box center [257, 45] width 109 height 15
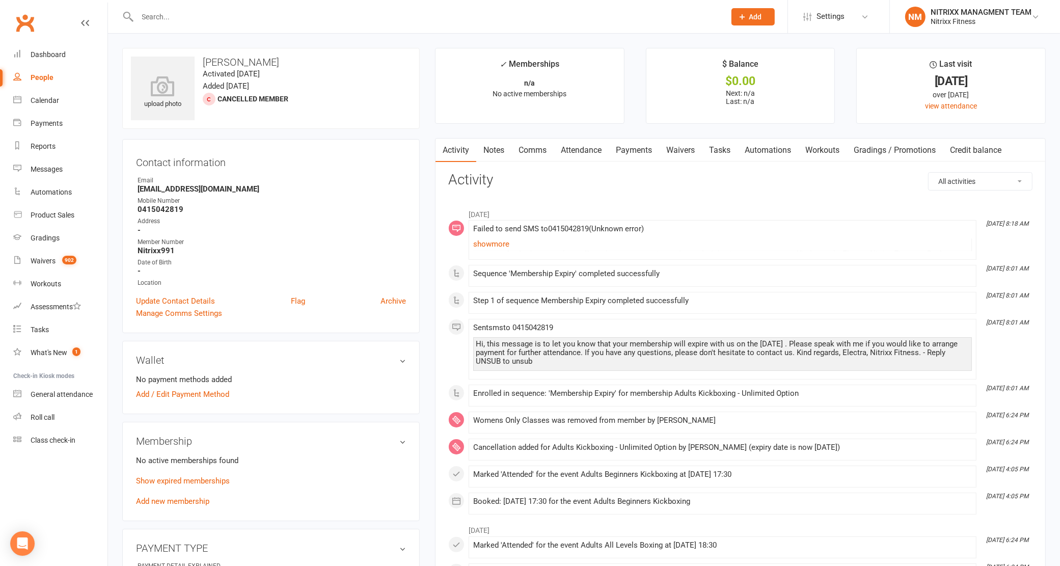
click at [187, 13] on input "text" at bounding box center [426, 17] width 584 height 14
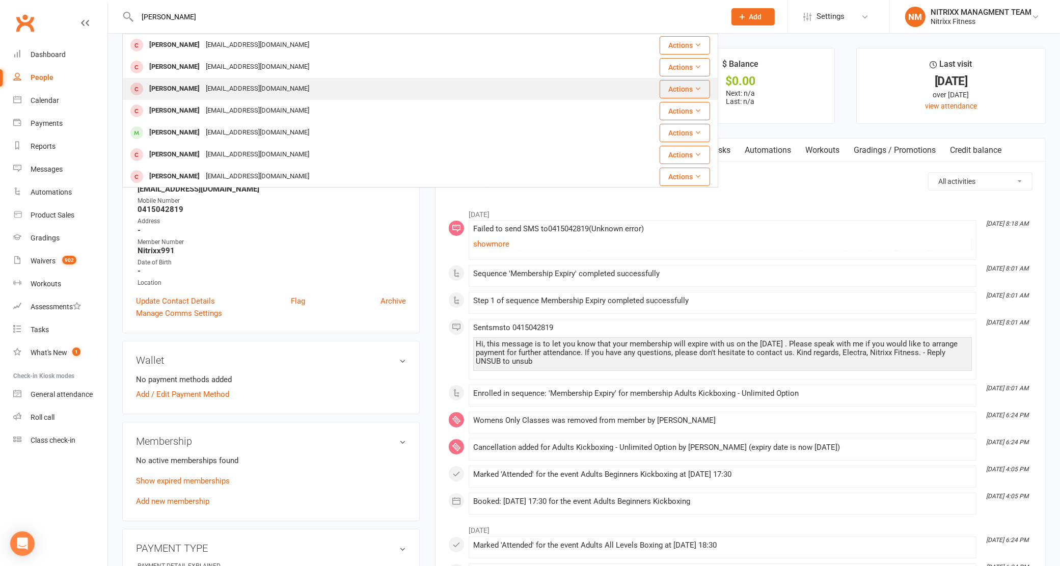
type input "LEAH"
click at [159, 78] on td "Leah Bishop leahbishop111@outlook.com" at bounding box center [362, 89] width 479 height 22
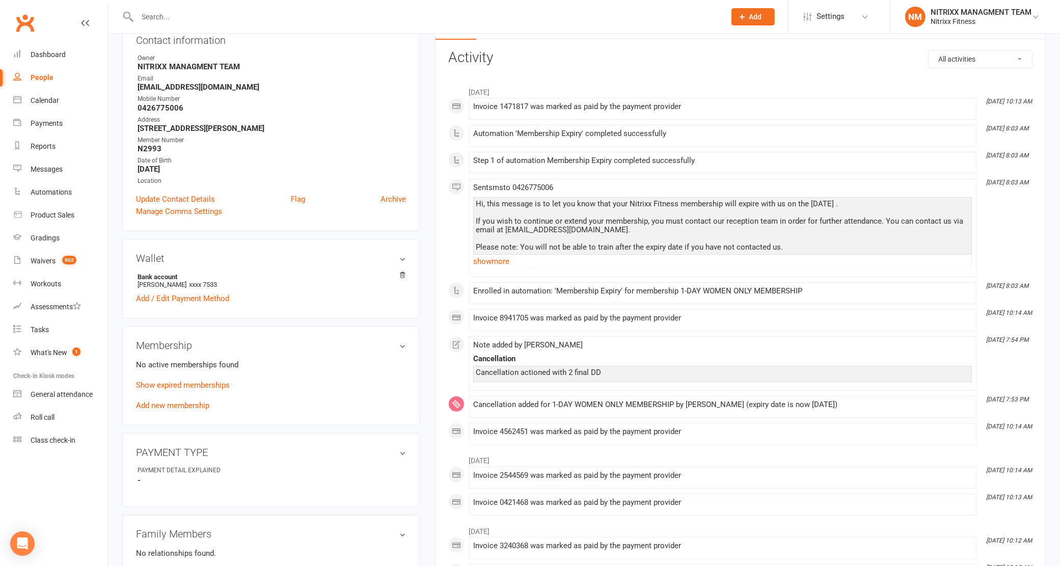
scroll to position [127, 0]
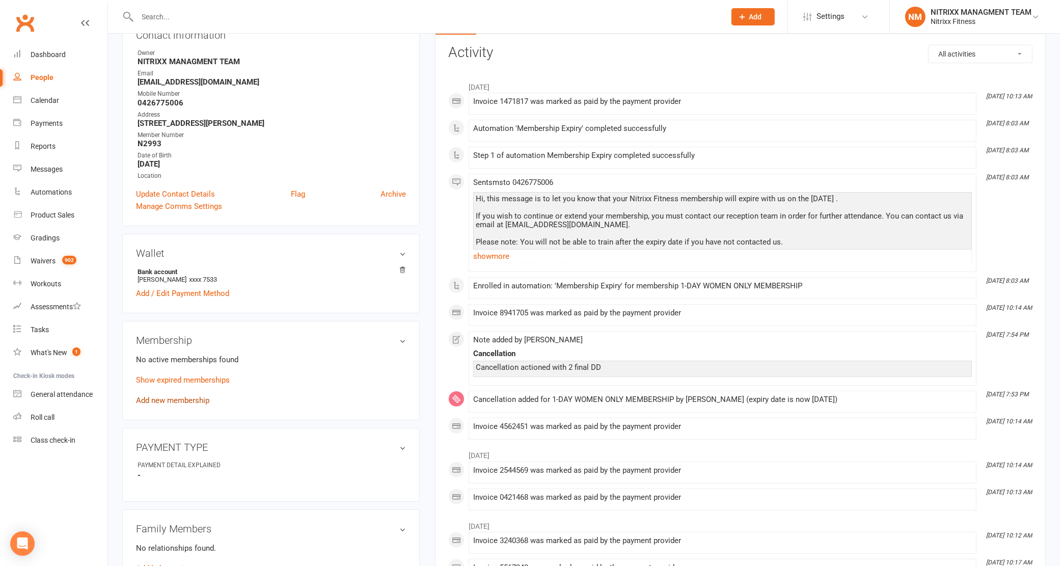
click at [189, 396] on link "Add new membership" at bounding box center [172, 400] width 73 height 9
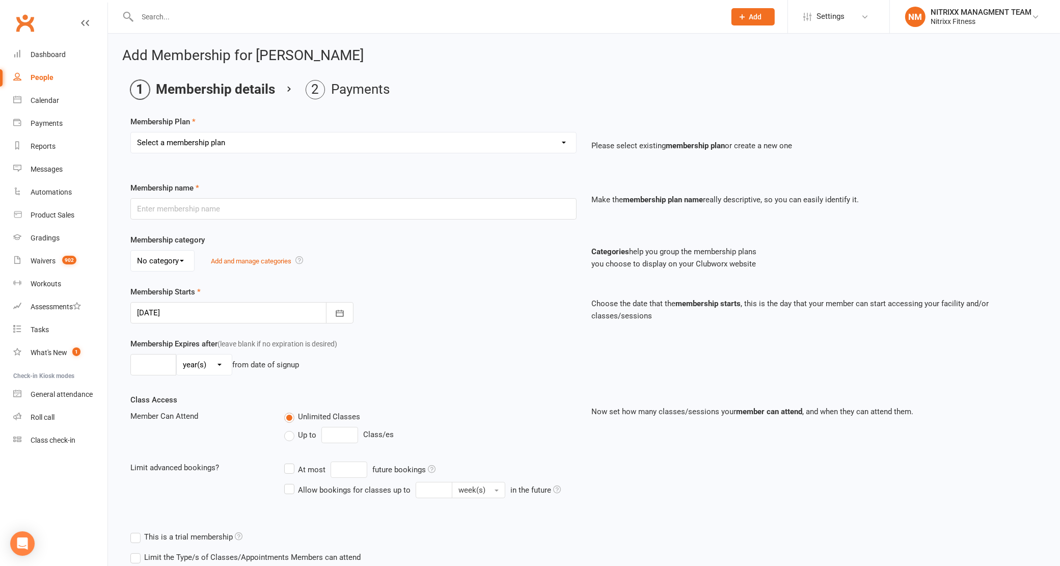
click at [270, 149] on select "Select a membership plan Create new Membership Plan WOMENS UNLIMITED SPECIAL ME…" at bounding box center [353, 142] width 445 height 20
select select "1"
click at [131, 132] on select "Select a membership plan Create new Membership Plan WOMENS UNLIMITED SPECIAL ME…" at bounding box center [353, 142] width 445 height 20
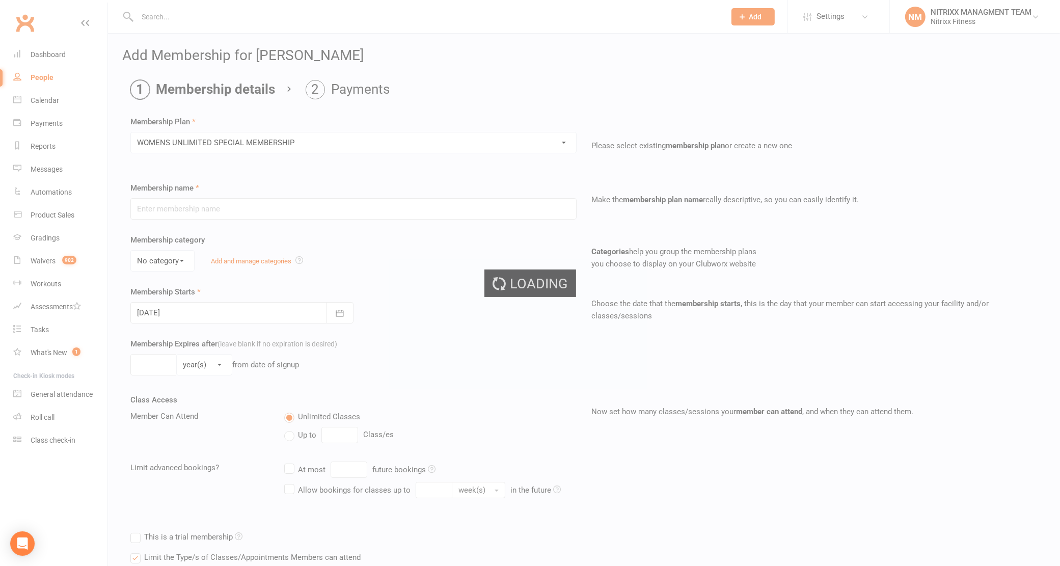
type input "WOMENS UNLIMITED SPECIAL MEMBERSHIP"
select select "3"
type input "0"
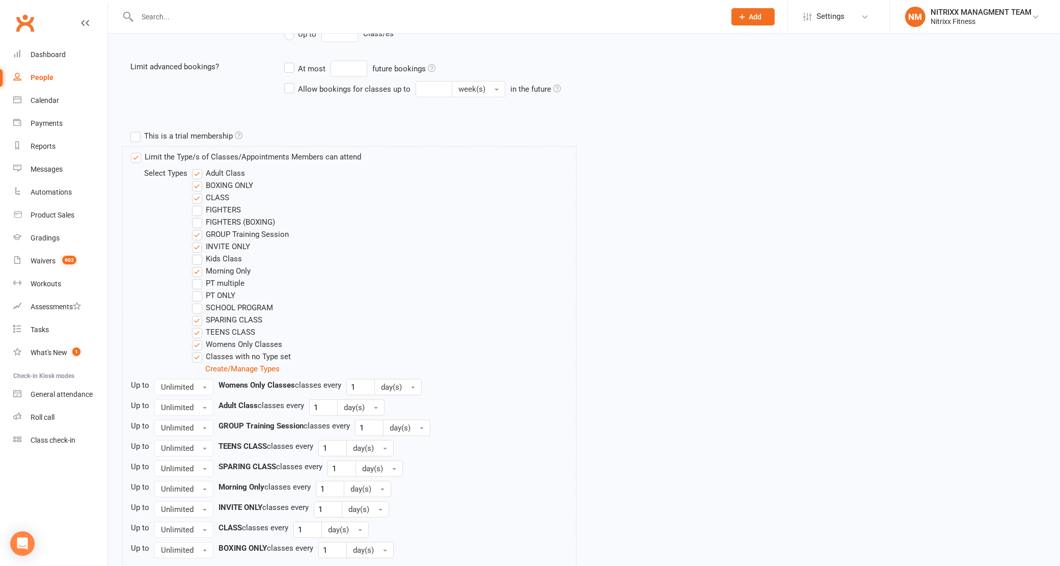
scroll to position [500, 0]
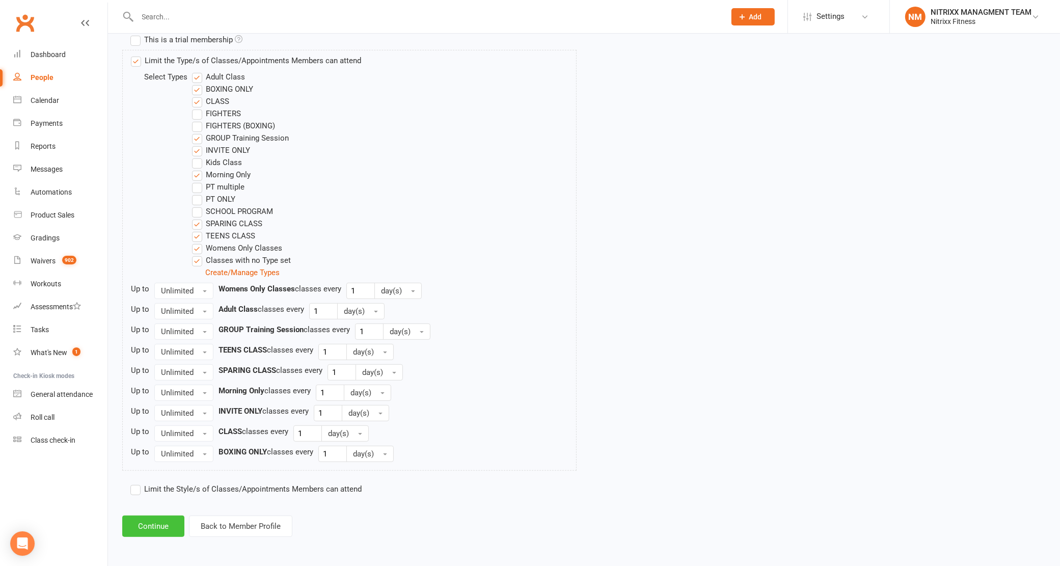
click at [148, 515] on button "Continue" at bounding box center [153, 525] width 62 height 21
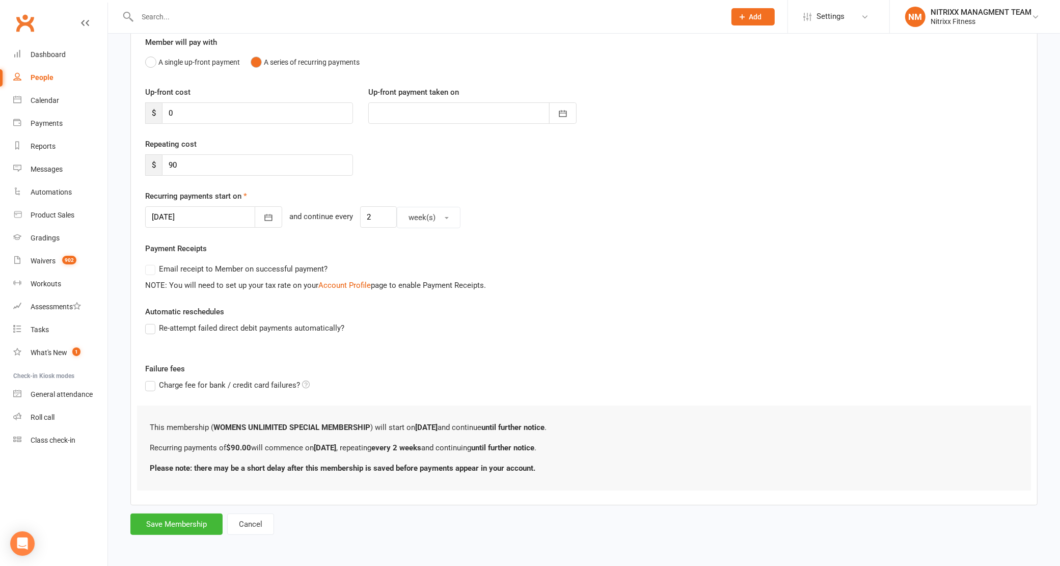
scroll to position [0, 0]
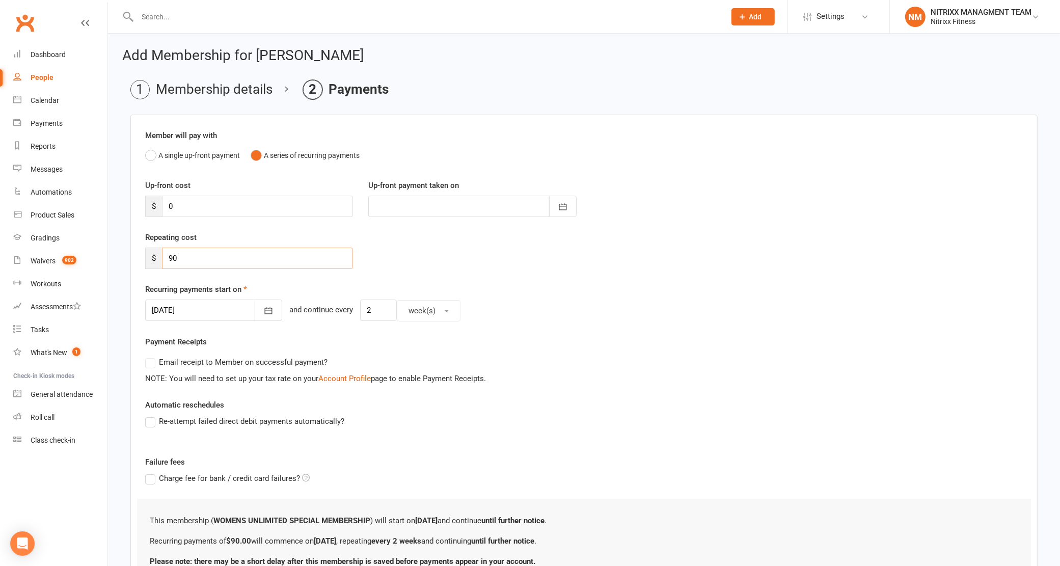
click at [215, 262] on input "90" at bounding box center [257, 257] width 191 height 21
click at [255, 303] on button "button" at bounding box center [268, 309] width 27 height 21
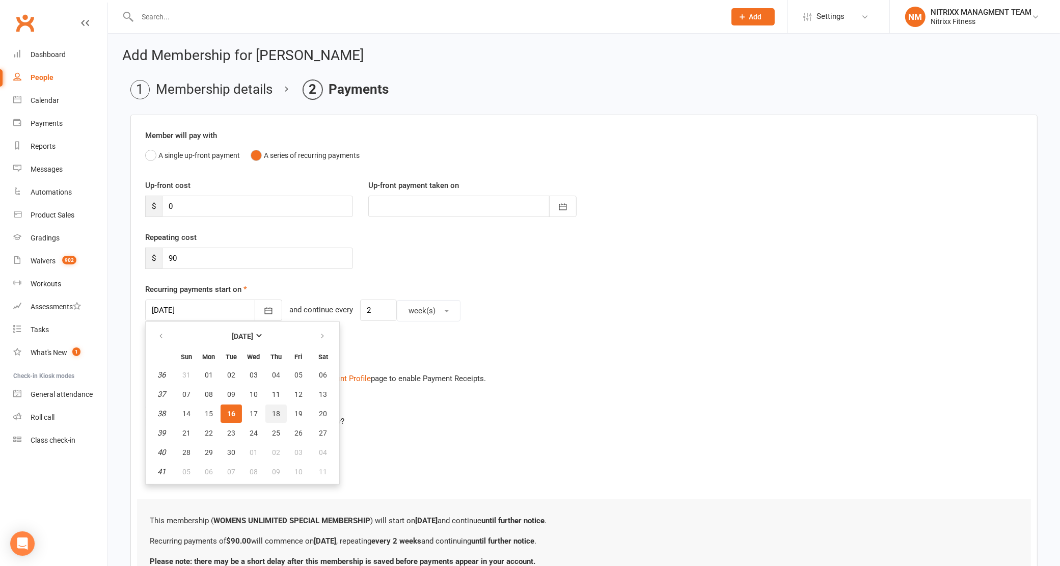
click at [277, 413] on button "18" at bounding box center [275, 413] width 21 height 18
type input "[DATE]"
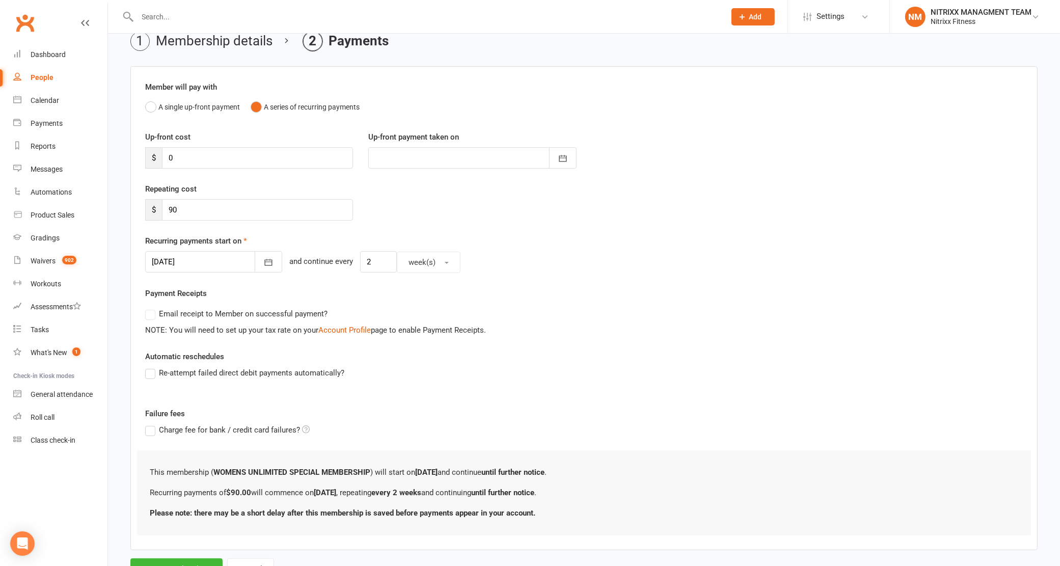
scroll to position [94, 0]
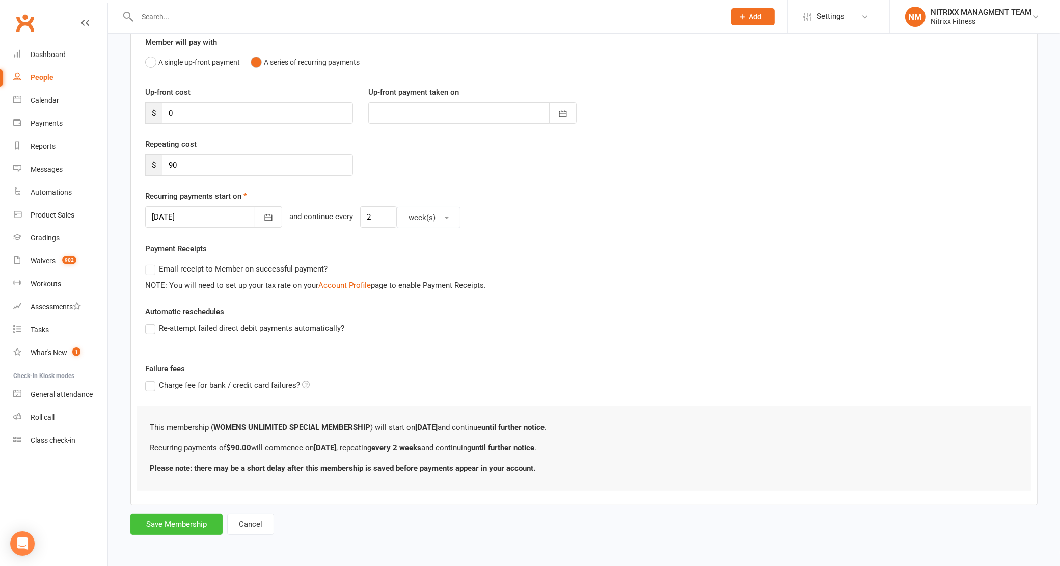
click at [153, 518] on button "Save Membership" at bounding box center [176, 523] width 92 height 21
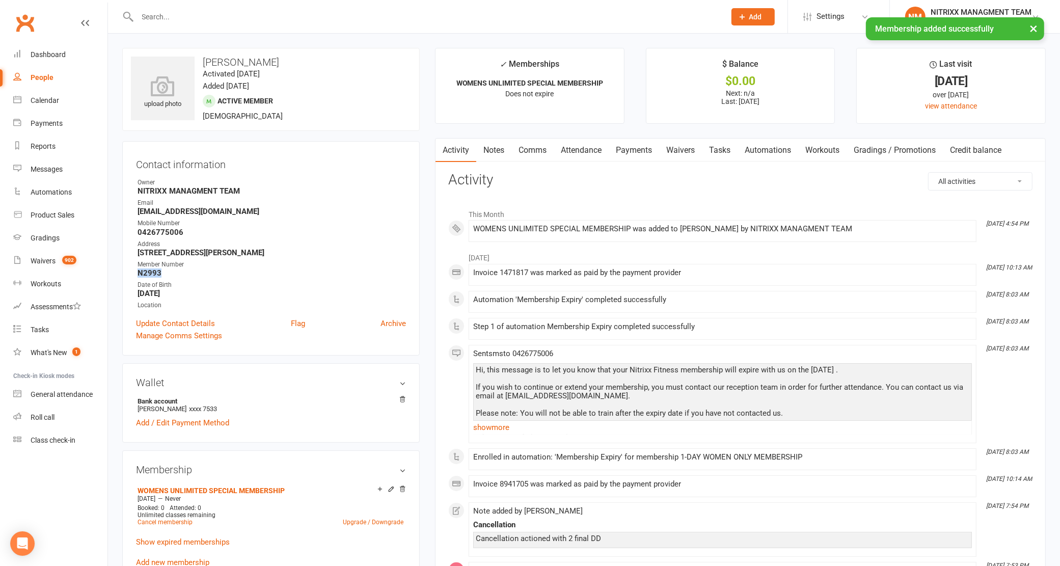
drag, startPoint x: 160, startPoint y: 268, endPoint x: 126, endPoint y: 273, distance: 34.4
click at [126, 273] on div "Contact information Owner NITRIXX MANAGMENT TEAM Email leahbishop111@outlook.co…" at bounding box center [270, 248] width 297 height 214
copy strong "N2993"
click at [482, 148] on link "Notes" at bounding box center [493, 149] width 35 height 23
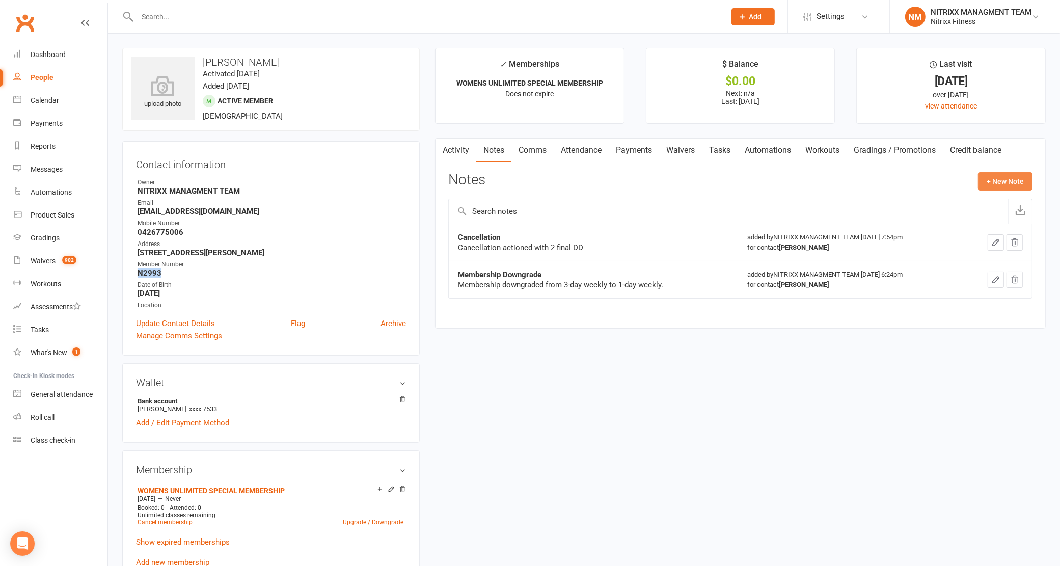
click at [1017, 184] on button "+ New Note" at bounding box center [1005, 181] width 54 height 18
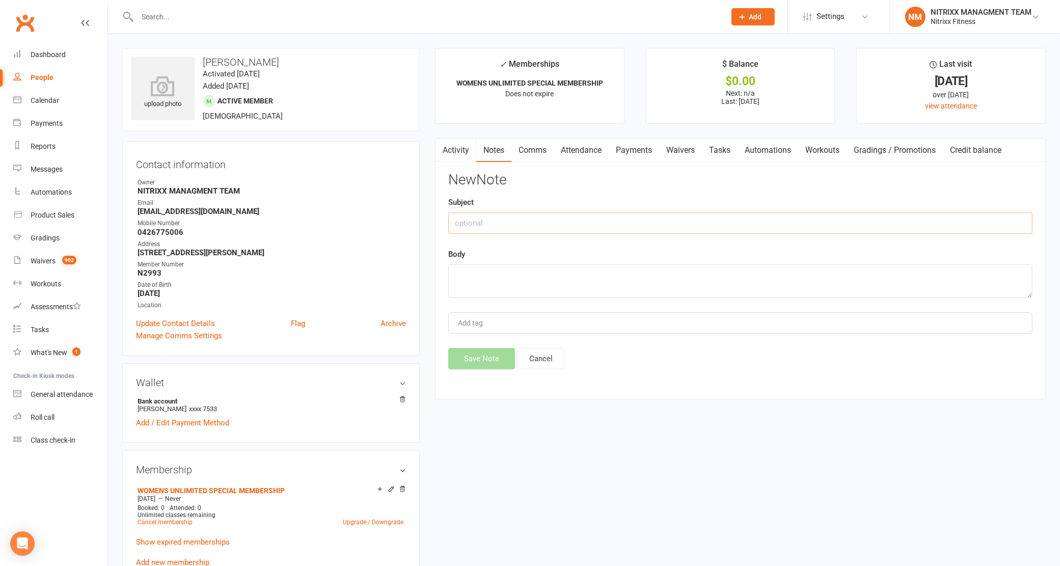
click at [596, 212] on input "text" at bounding box center [740, 222] width 584 height 21
type input "r"
type input "Re - Enrolment"
type textarea "Member signed up again - womens special"
click at [487, 358] on button "Save Note" at bounding box center [481, 358] width 67 height 21
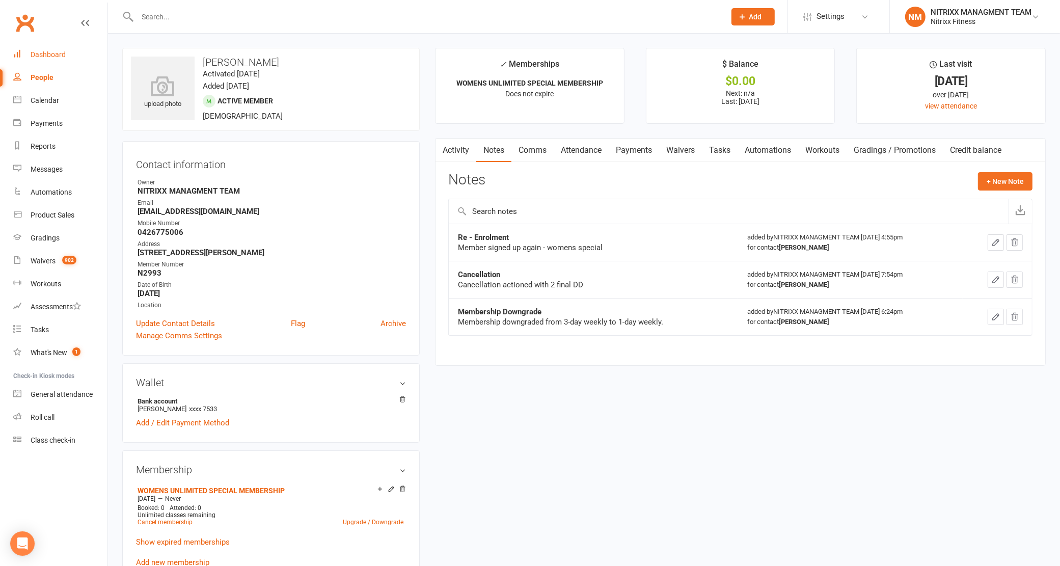
click at [69, 57] on link "Dashboard" at bounding box center [60, 54] width 94 height 23
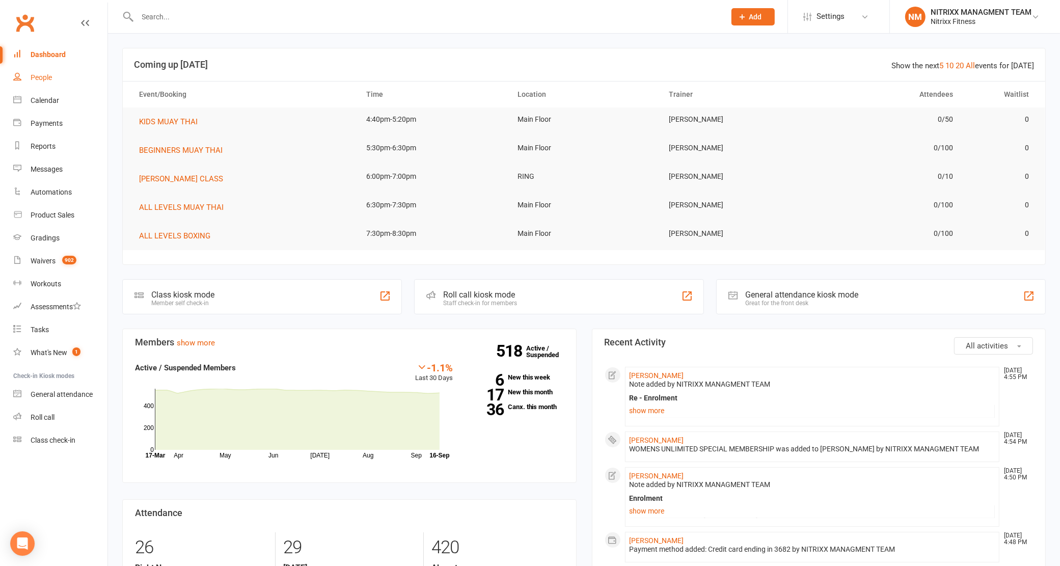
click at [47, 82] on link "People" at bounding box center [60, 77] width 94 height 23
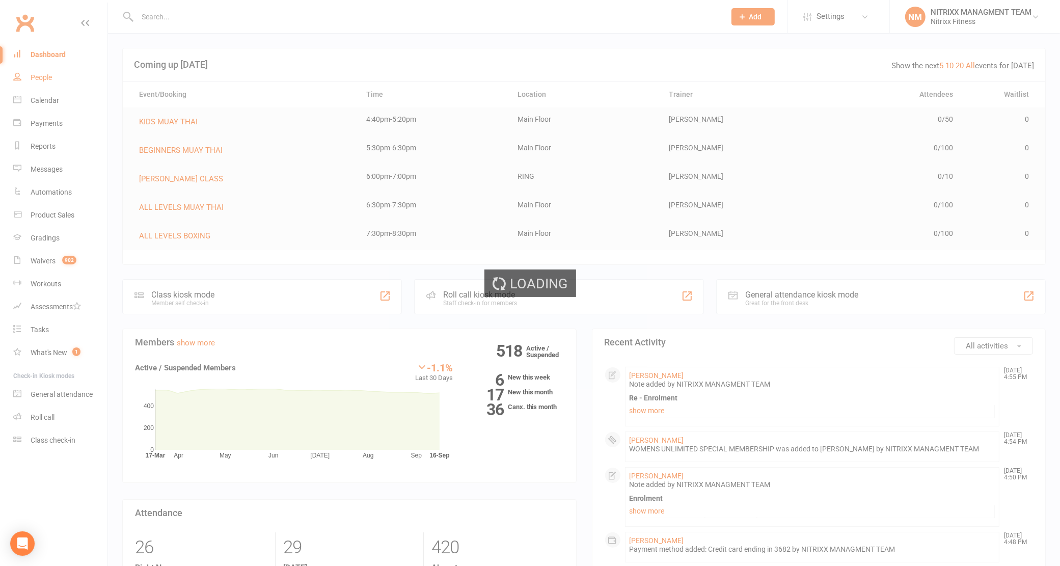
select select "100"
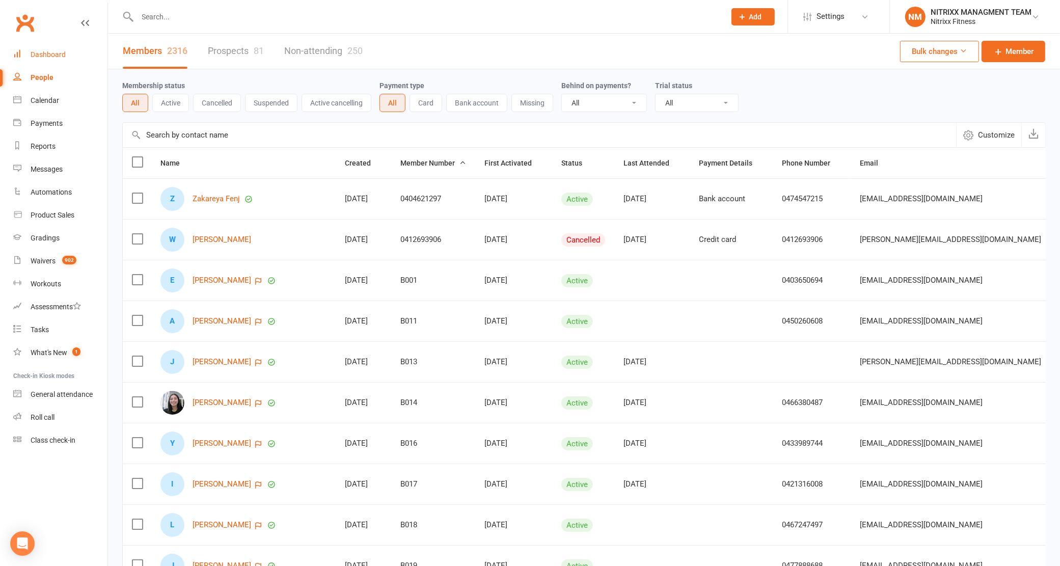
click at [83, 62] on link "Dashboard" at bounding box center [60, 54] width 94 height 23
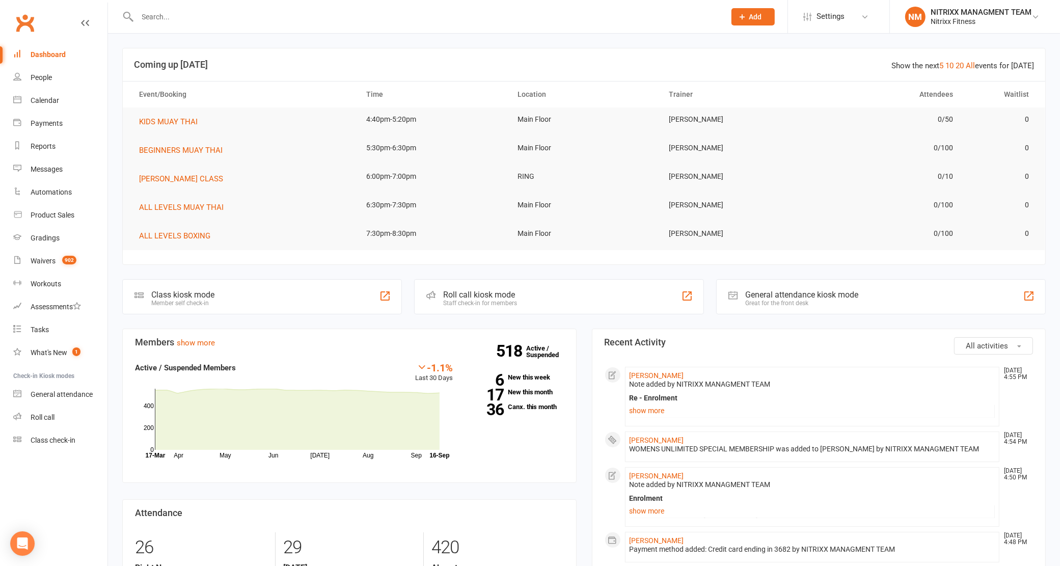
drag, startPoint x: 120, startPoint y: 49, endPoint x: 152, endPoint y: 105, distance: 64.7
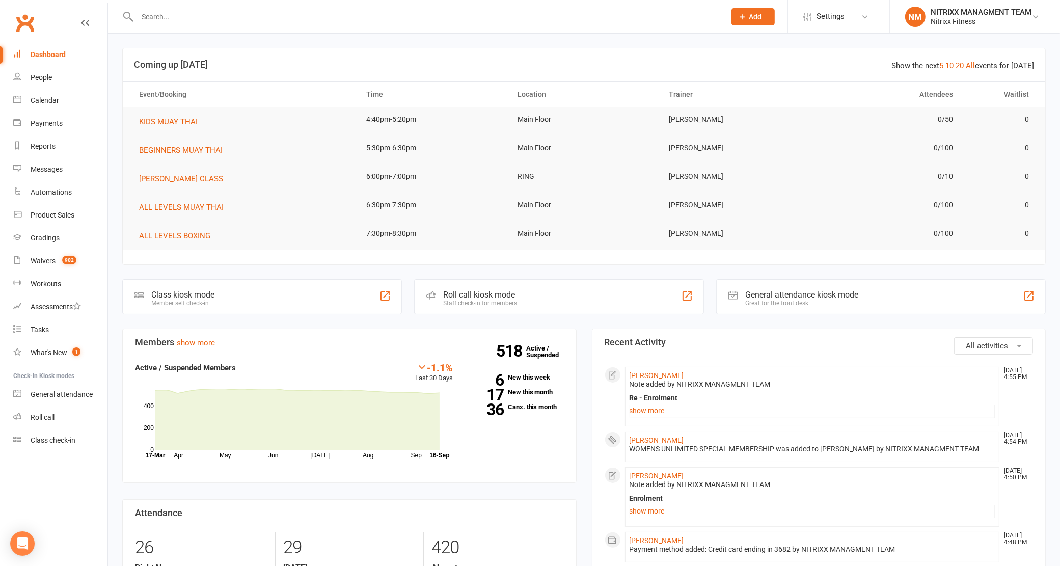
drag, startPoint x: 135, startPoint y: 64, endPoint x: 118, endPoint y: 41, distance: 28.3
drag, startPoint x: 127, startPoint y: 56, endPoint x: 136, endPoint y: 46, distance: 13.4
click at [523, 405] on link "36 Canx. this month" at bounding box center [516, 406] width 96 height 7
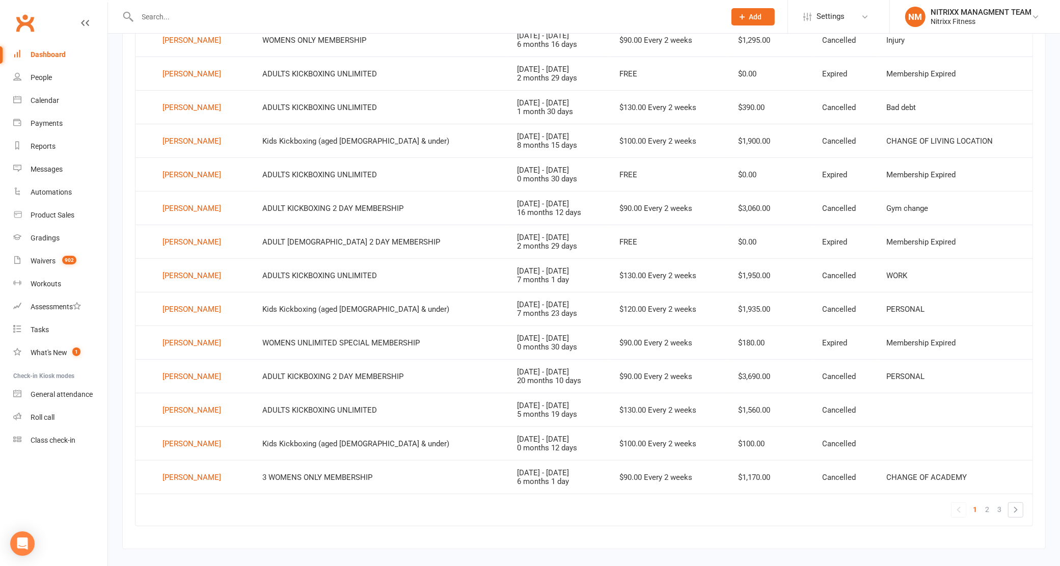
scroll to position [520, 0]
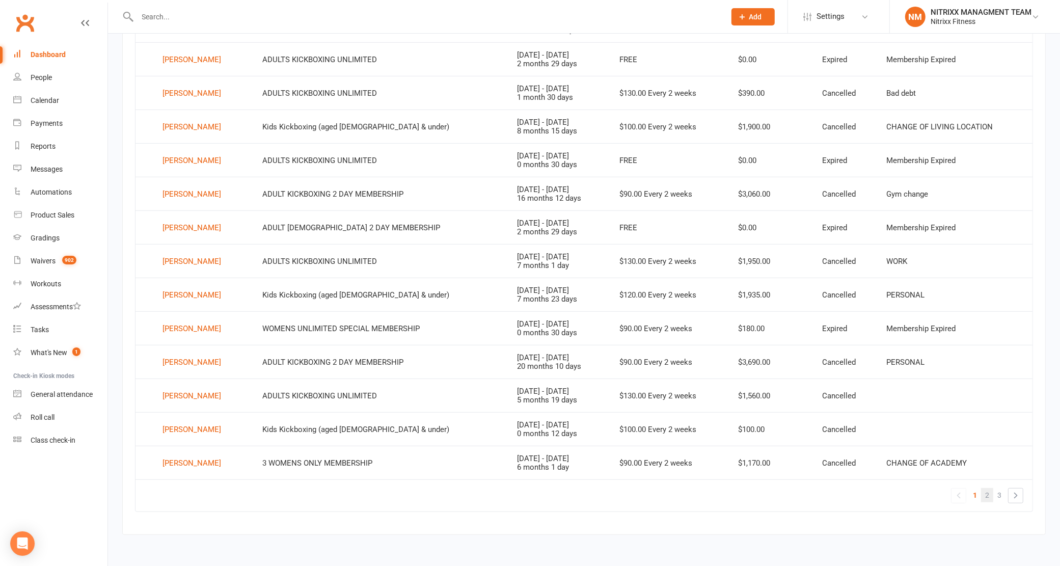
click at [991, 498] on link "2" at bounding box center [987, 495] width 12 height 14
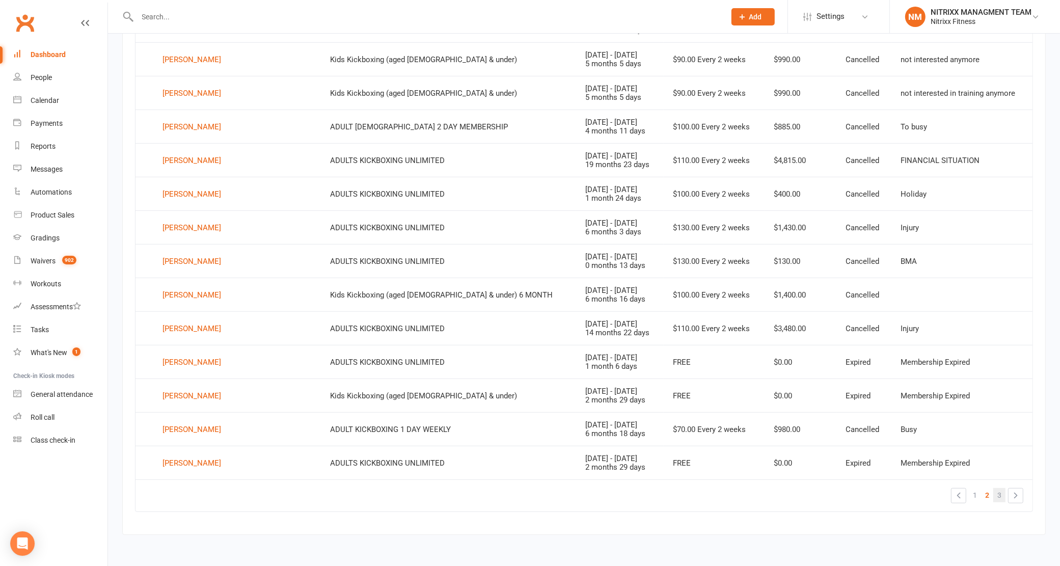
click at [1002, 493] on link "3" at bounding box center [999, 495] width 12 height 14
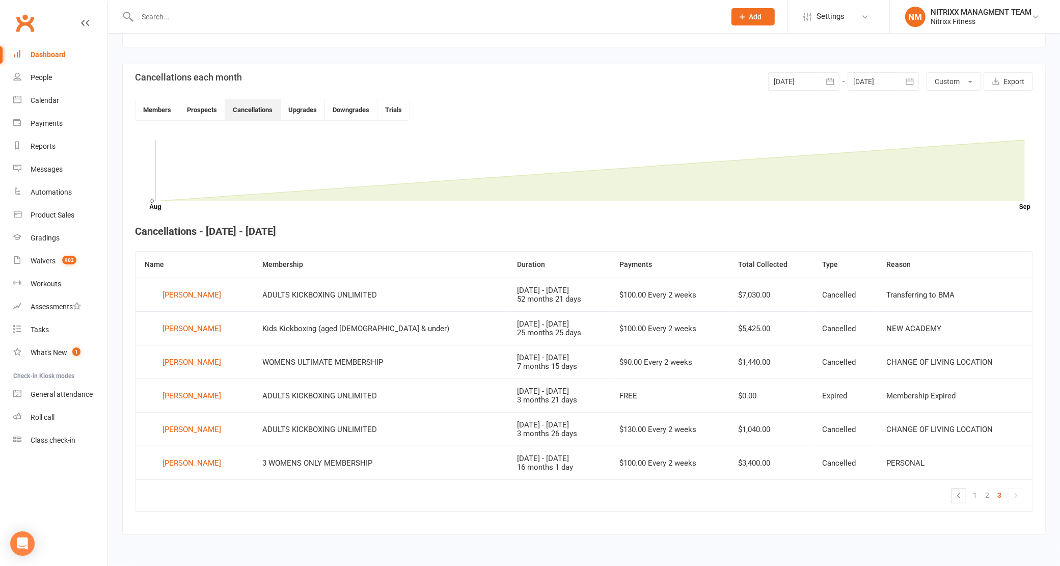
scroll to position [216, 0]
